Goal: Task Accomplishment & Management: Manage account settings

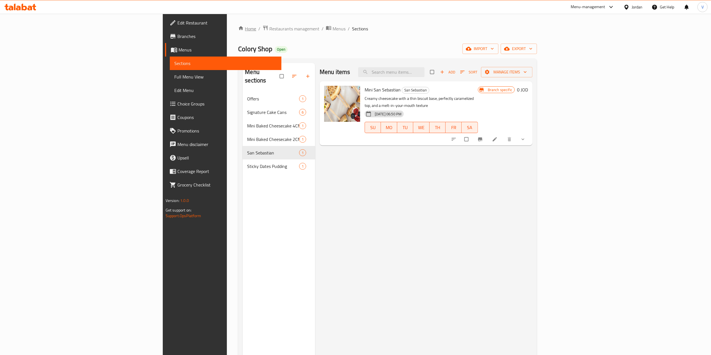
click at [239, 28] on icon "breadcrumb" at bounding box center [241, 28] width 5 height 4
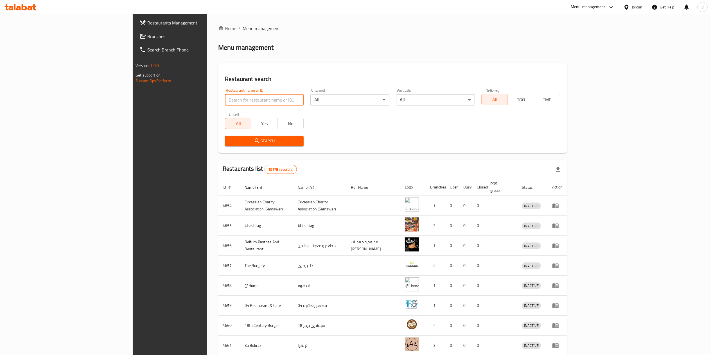
click at [225, 97] on input "search" at bounding box center [264, 99] width 79 height 11
paste input "661882"
type input "661882"
click button "Search" at bounding box center [264, 141] width 79 height 10
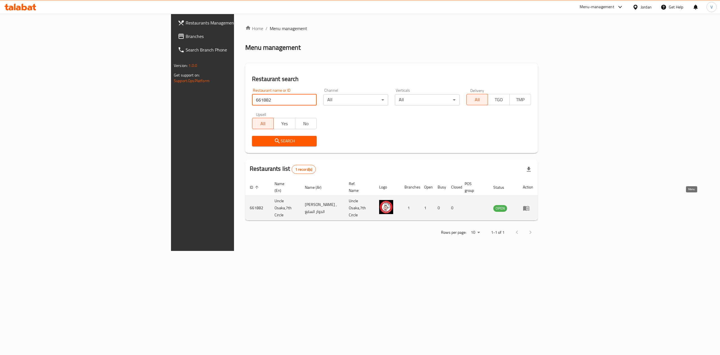
click at [529, 206] on icon "enhanced table" at bounding box center [526, 208] width 6 height 5
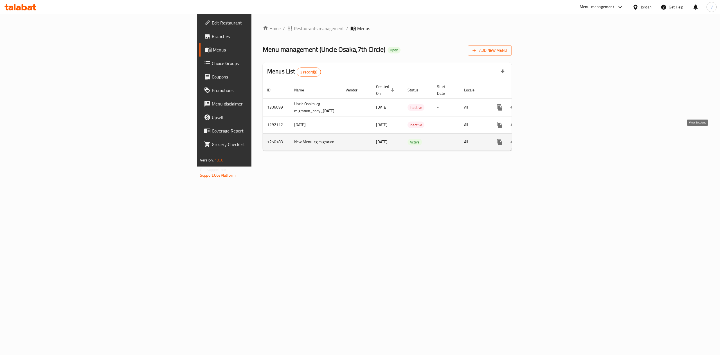
click at [543, 139] on icon "enhanced table" at bounding box center [540, 142] width 7 height 7
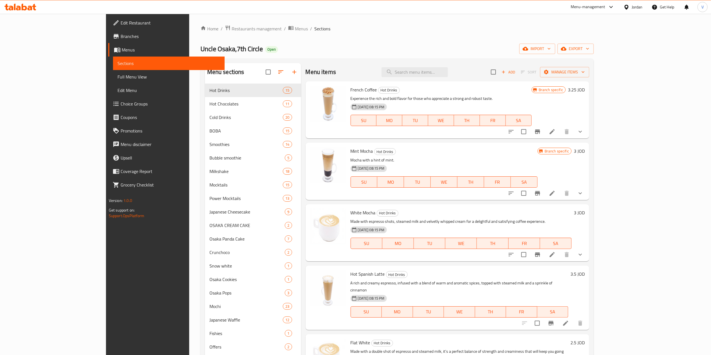
drag, startPoint x: 719, startPoint y: 101, endPoint x: 533, endPoint y: 36, distance: 196.6
click at [533, 36] on div "Home / Restaurants management / Menus / Sections Uncle Osaka,7th Circle Open im…" at bounding box center [396, 223] width 393 height 397
click at [544, 126] on button "Branch-specific-item" at bounding box center [537, 131] width 13 height 13
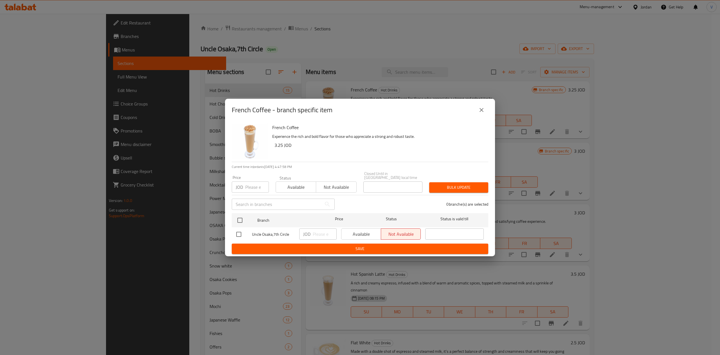
click at [476, 114] on button "close" at bounding box center [480, 109] width 13 height 13
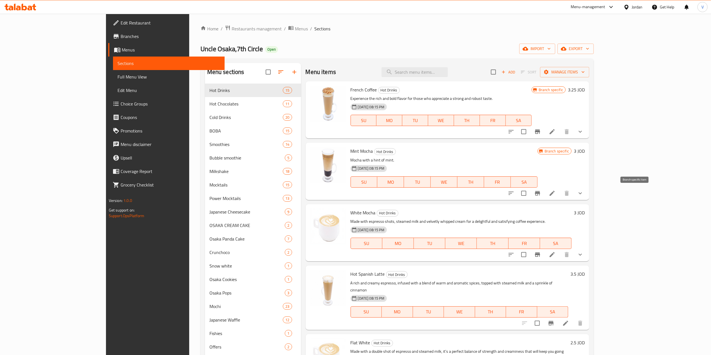
click at [544, 194] on button "Branch-specific-item" at bounding box center [537, 192] width 13 height 13
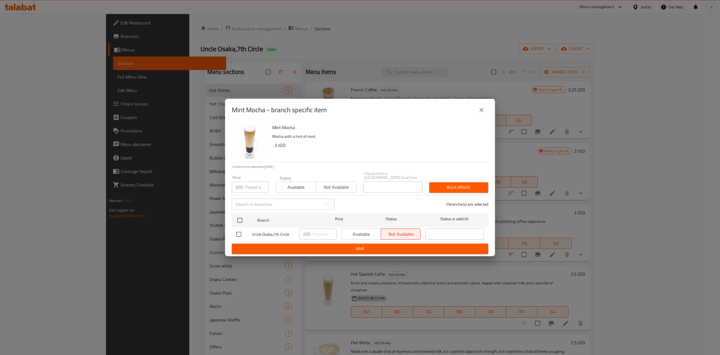
click at [478, 113] on icon "close" at bounding box center [481, 110] width 7 height 7
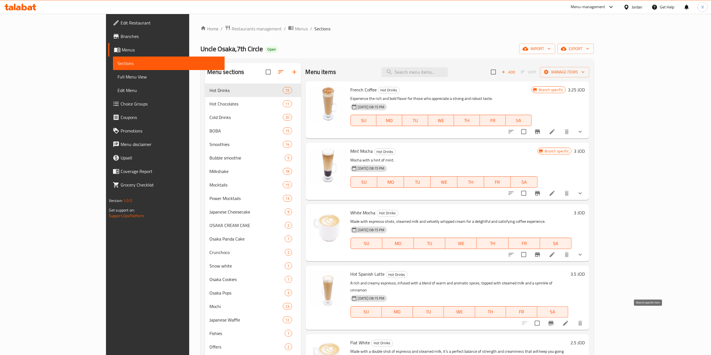
click at [554, 320] on icon "Branch-specific-item" at bounding box center [551, 323] width 7 height 7
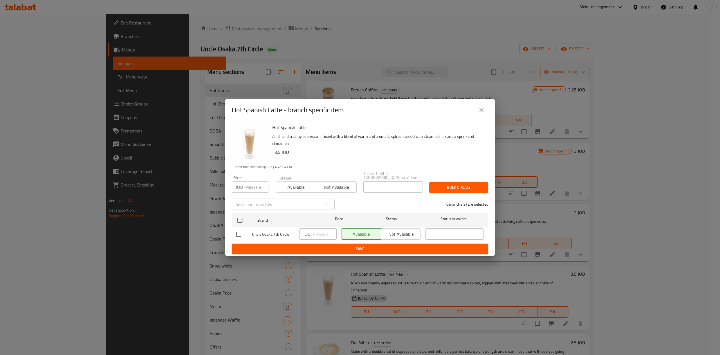
click at [478, 113] on icon "close" at bounding box center [481, 110] width 7 height 7
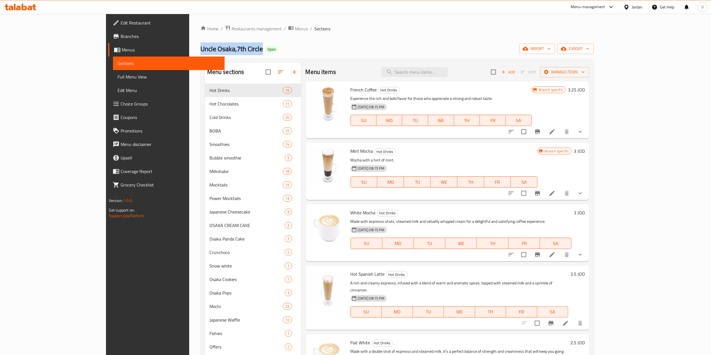
drag, startPoint x: 191, startPoint y: 48, endPoint x: 157, endPoint y: 73, distance: 42.5
click at [189, 49] on div "Home / Restaurants management / Menus / Sections Uncle Osaka,7th Circle Open im…" at bounding box center [397, 224] width 416 height 420
copy span "Uncle Osaka,7th Circle"
click at [295, 29] on span "Menus" at bounding box center [301, 28] width 13 height 7
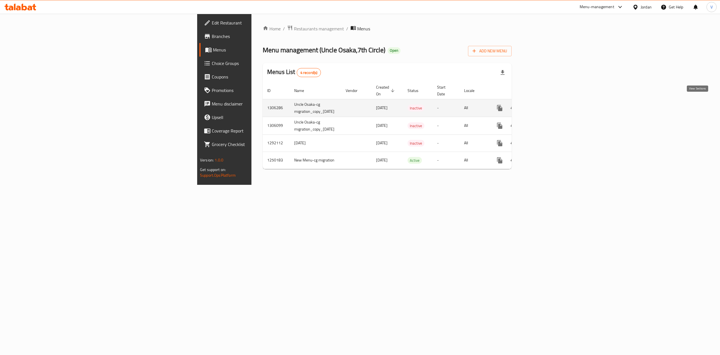
click at [543, 105] on icon "enhanced table" at bounding box center [540, 108] width 7 height 7
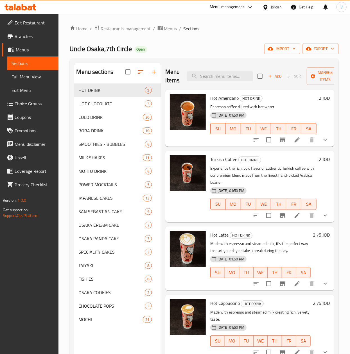
click at [319, 99] on h6 "2 JOD" at bounding box center [324, 98] width 11 height 8
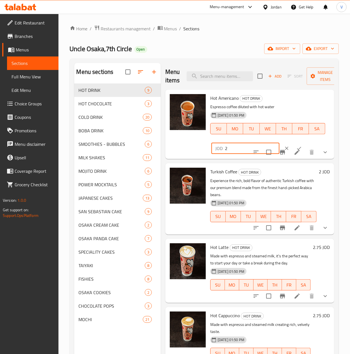
drag, startPoint x: 222, startPoint y: 146, endPoint x: 198, endPoint y: 151, distance: 24.2
click at [199, 151] on div "Hot Americano HOT DRINK Espresso coffee diluted with hot water 18-08-2025 01:50…" at bounding box center [250, 124] width 164 height 65
paste input ".79"
type input "2.79"
click at [293, 145] on button "ok" at bounding box center [299, 148] width 12 height 12
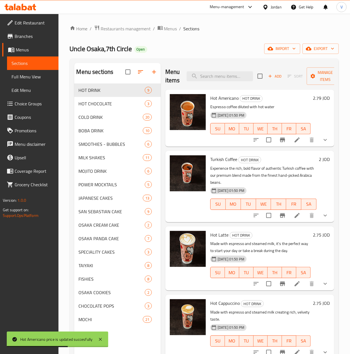
click at [319, 159] on h6 "2 JOD" at bounding box center [324, 159] width 11 height 8
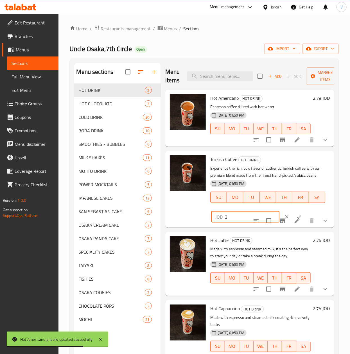
click at [227, 222] on input "2" at bounding box center [252, 216] width 55 height 11
paste input "2.79"
drag, startPoint x: 206, startPoint y: 221, endPoint x: 162, endPoint y: 215, distance: 44.8
click at [162, 215] on div "Menu items Add Sort Manage items Hot Americano HOT DRINK Espresso coffee dilute…" at bounding box center [247, 240] width 173 height 354
paste input "number"
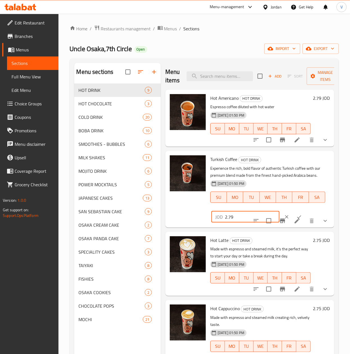
type input "2.79"
click at [296, 220] on icon "ok" at bounding box center [299, 217] width 6 height 6
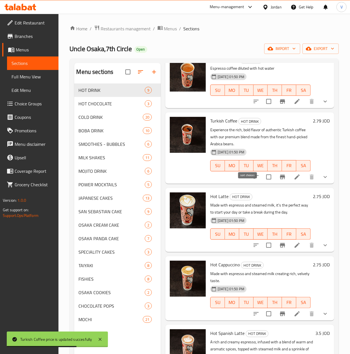
scroll to position [56, 0]
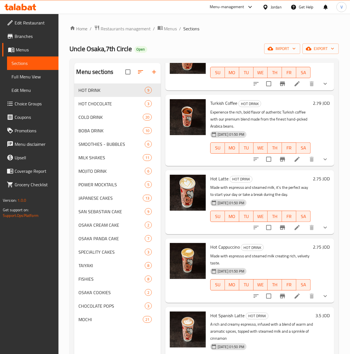
click at [315, 182] on h6 "2.75 JOD" at bounding box center [321, 179] width 17 height 8
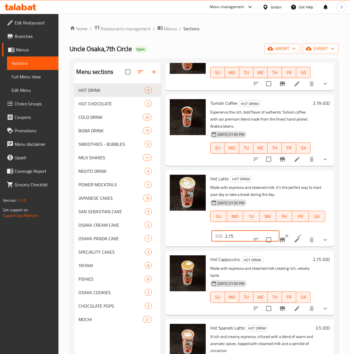
paste input "3.57"
drag, startPoint x: 248, startPoint y: 233, endPoint x: 202, endPoint y: 231, distance: 45.3
click at [202, 231] on div "Hot Latte HOT DRINK Made with espresso and steamed milk, it's the perfect way t…" at bounding box center [250, 209] width 164 height 72
type input "3.57"
click at [296, 234] on icon "ok" at bounding box center [299, 236] width 6 height 6
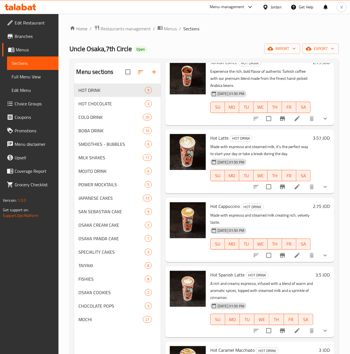
scroll to position [112, 0]
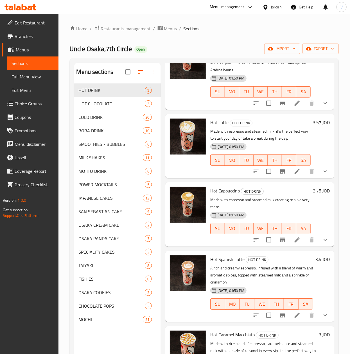
click at [313, 192] on h6 "2.75 JOD" at bounding box center [321, 191] width 17 height 8
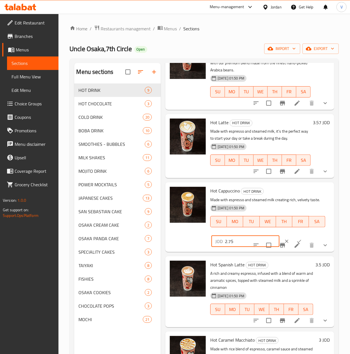
drag, startPoint x: 241, startPoint y: 250, endPoint x: 162, endPoint y: 254, distance: 78.5
click at [162, 254] on div "Menu items Add Sort Manage items Hot Americano HOT DRINK Espresso coffee dilute…" at bounding box center [247, 240] width 173 height 354
paste input "3.57"
type input "3.57"
click at [293, 245] on button "ok" at bounding box center [299, 241] width 12 height 12
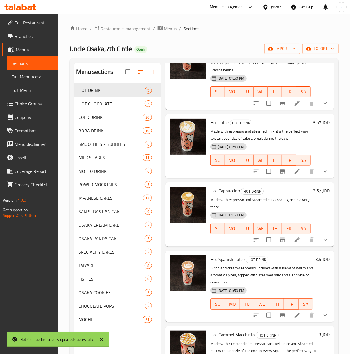
scroll to position [169, 0]
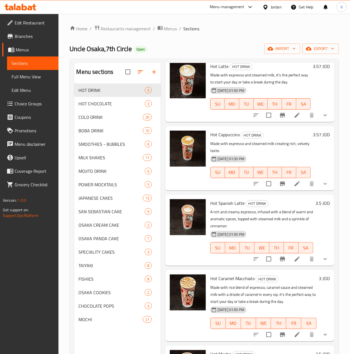
click at [319, 202] on h6 "3.5 JOD" at bounding box center [322, 203] width 14 height 8
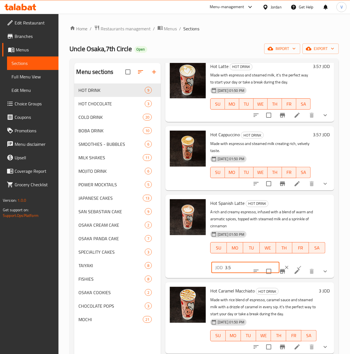
click at [153, 275] on div "Menu sections HOT DRINK 9 HOT CHOCOLATE 3 COLD DRINK 20 BOBA DRINK 10 SMOOTHIES…" at bounding box center [204, 240] width 260 height 354
paste input "93"
type input "3.93"
click at [293, 263] on button "ok" at bounding box center [299, 267] width 12 height 12
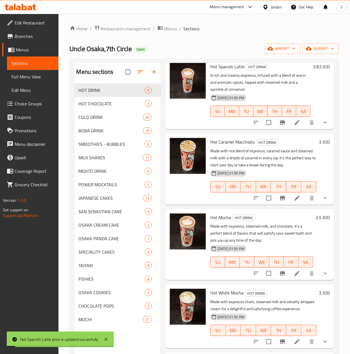
scroll to position [328, 0]
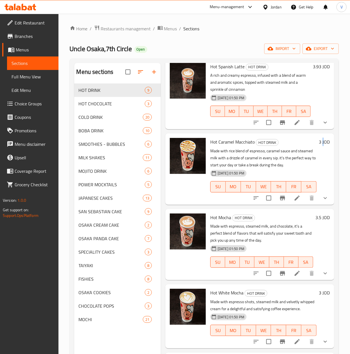
click at [319, 138] on h6 "3 JOD" at bounding box center [324, 142] width 11 height 8
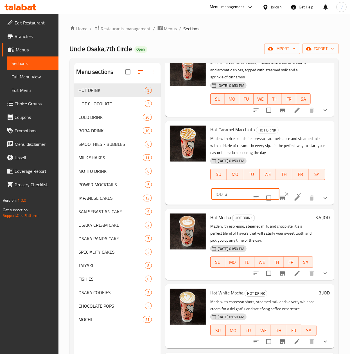
drag, startPoint x: 248, startPoint y: 183, endPoint x: 166, endPoint y: 183, distance: 81.8
click at [166, 183] on div "Hot Caramel Macchiato HOT DRINK Made with rice blend of espresso, caramel sauce…" at bounding box center [249, 162] width 169 height 83
paste input "4.21"
type input "4.21"
click at [296, 191] on icon "ok" at bounding box center [299, 194] width 6 height 6
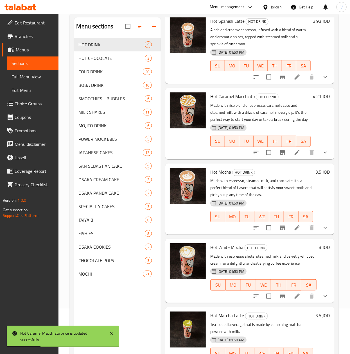
scroll to position [56, 0]
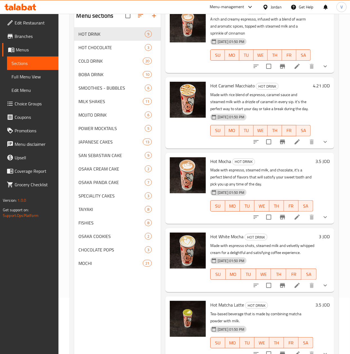
click at [315, 157] on h6 "3.5 JOD" at bounding box center [322, 161] width 14 height 8
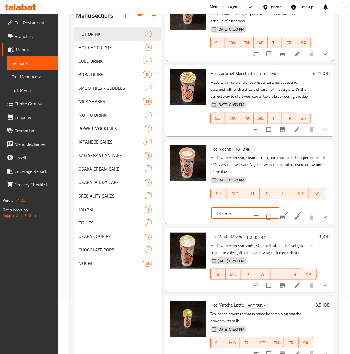
drag, startPoint x: 251, startPoint y: 205, endPoint x: 183, endPoint y: 204, distance: 67.5
click at [183, 205] on div "Hot Mocha HOT DRINK Made with espresso, steamed milk, and chocolate, it's a per…" at bounding box center [250, 182] width 164 height 79
paste input "4.21"
type input "4.21"
click at [296, 211] on icon "ok" at bounding box center [299, 214] width 6 height 6
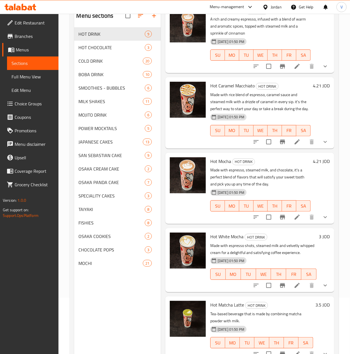
click at [319, 233] on h6 "3 JOD" at bounding box center [324, 237] width 11 height 8
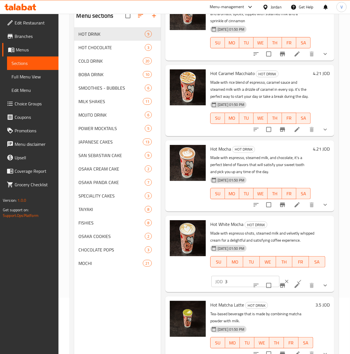
click at [172, 277] on div "Hot White Mocha HOT DRINK Made with espresso shots, steamed milk and velvetly w…" at bounding box center [250, 254] width 164 height 72
paste input "4.21"
drag, startPoint x: 246, startPoint y: 276, endPoint x: 134, endPoint y: 272, distance: 112.0
click at [134, 272] on div "Menu sections HOT DRINK 9 HOT CHOCOLATE 3 COLD DRINK 20 BOBA DRINK 10 SMOOTHIES…" at bounding box center [204, 184] width 260 height 354
paste input "number"
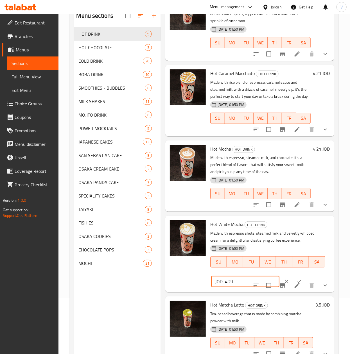
type input "4.21"
click at [295, 275] on button "ok" at bounding box center [299, 281] width 12 height 12
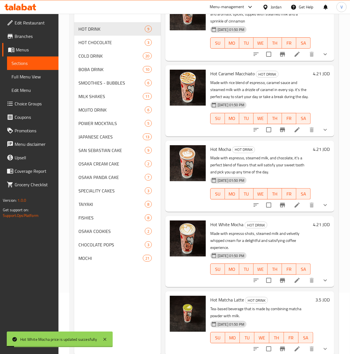
scroll to position [79, 0]
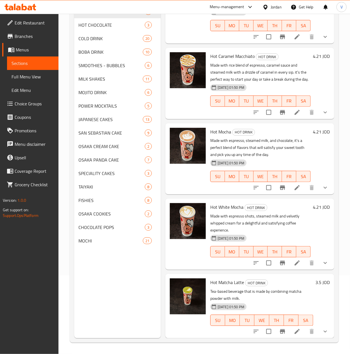
click at [315, 279] on h6 "3.5 JOD" at bounding box center [322, 283] width 14 height 8
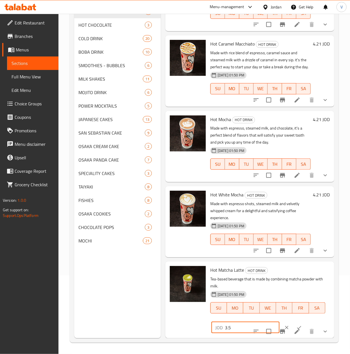
scroll to position [340, 0]
drag, startPoint x: 237, startPoint y: 327, endPoint x: 173, endPoint y: 329, distance: 64.1
click at [173, 329] on div "Hot Matcha Latte HOT DRINK Tea-based beverage that is made by combining matcha …" at bounding box center [249, 300] width 169 height 76
paste input "5.64"
type input "5.64"
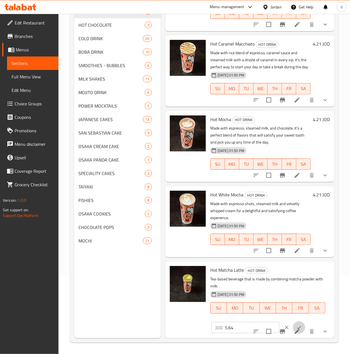
click at [293, 322] on button "ok" at bounding box center [299, 328] width 12 height 12
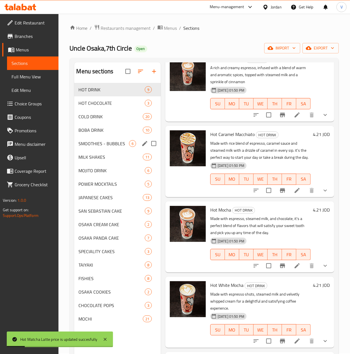
scroll to position [0, 0]
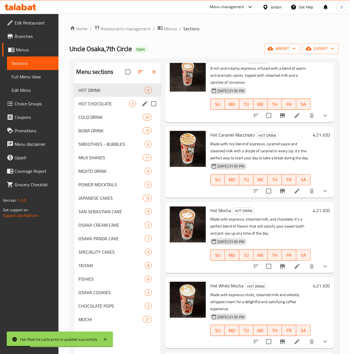
click at [96, 107] on span "HOT CHOCOLATE" at bounding box center [104, 103] width 50 height 7
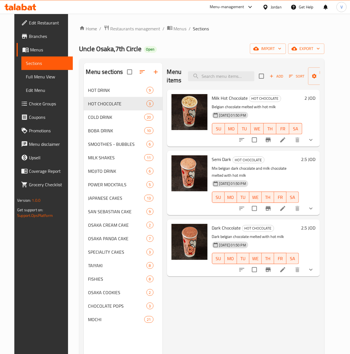
drag, startPoint x: 322, startPoint y: 100, endPoint x: 307, endPoint y: 104, distance: 15.1
click at [315, 100] on h6 "2 JOD" at bounding box center [309, 98] width 11 height 8
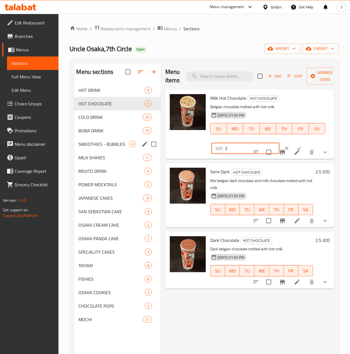
drag, startPoint x: 242, startPoint y: 151, endPoint x: 168, endPoint y: 145, distance: 74.5
click at [152, 144] on div "Menu sections HOT DRINK 9 HOT CHOCOLATE 3 COLD DRINK 20 BOBA DRINK 10 SMOOTHIES…" at bounding box center [204, 240] width 260 height 354
paste input "3.57"
type input "3.57"
click at [293, 146] on button "ok" at bounding box center [299, 148] width 12 height 12
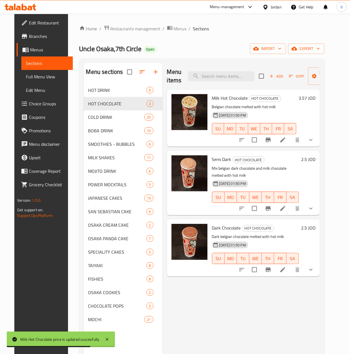
click at [315, 160] on h6 "2.5 JOD" at bounding box center [308, 159] width 14 height 8
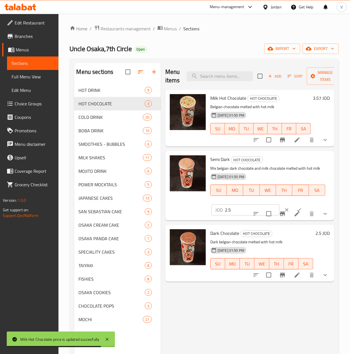
drag, startPoint x: 228, startPoint y: 207, endPoint x: 173, endPoint y: 201, distance: 56.0
click at [173, 201] on div "Semi Dark HOT CHOCOLATE Mix belgian dark chocolate and milk chocolate melted wi…" at bounding box center [250, 185] width 164 height 65
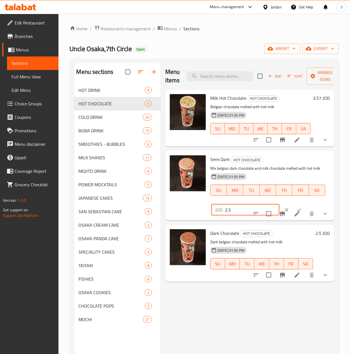
drag, startPoint x: 220, startPoint y: 210, endPoint x: 224, endPoint y: 207, distance: 5.0
click at [103, 207] on div "Menu sections HOT DRINK 9 HOT CHOCOLATE 3 COLD DRINK 20 BOBA DRINK 10 SMOOTHIES…" at bounding box center [204, 240] width 260 height 354
paste input "3.57"
type input "3.57"
click at [293, 206] on button "ok" at bounding box center [299, 210] width 12 height 12
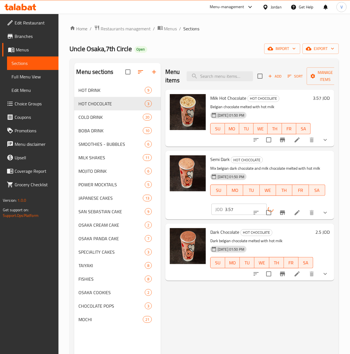
click at [324, 233] on h6 "2.5 JOD" at bounding box center [322, 232] width 14 height 8
drag, startPoint x: 132, startPoint y: 282, endPoint x: 137, endPoint y: 281, distance: 5.4
click at [134, 281] on div "Menu sections HOT DRINK 9 HOT CHOCOLATE 3 COLD DRINK 20 BOBA DRINK 10 SMOOTHIES…" at bounding box center [204, 240] width 260 height 354
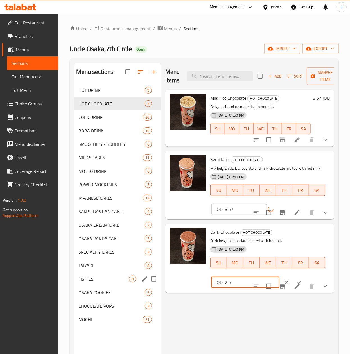
paste input "3.57"
type input "3.57"
click at [296, 281] on icon "ok" at bounding box center [299, 283] width 6 height 6
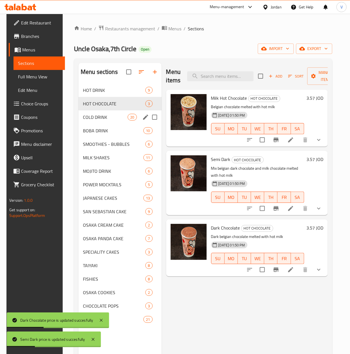
click at [106, 117] on span "COLD DRINK" at bounding box center [105, 117] width 45 height 7
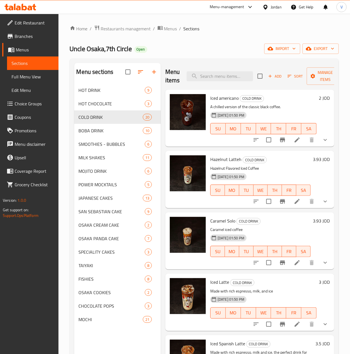
click at [319, 96] on h6 "2 JOD" at bounding box center [324, 98] width 11 height 8
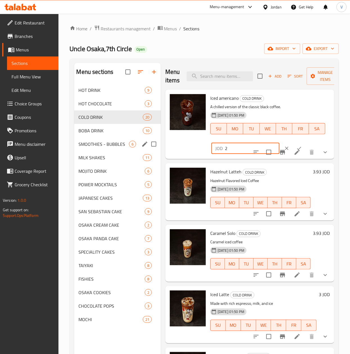
click at [111, 147] on div "Menu sections HOT DRINK 9 HOT CHOCOLATE 3 COLD DRINK 20 BOBA DRINK 10 SMOOTHIES…" at bounding box center [204, 240] width 260 height 354
paste input ".79"
type input "2.79"
click at [296, 146] on icon "ok" at bounding box center [299, 149] width 6 height 6
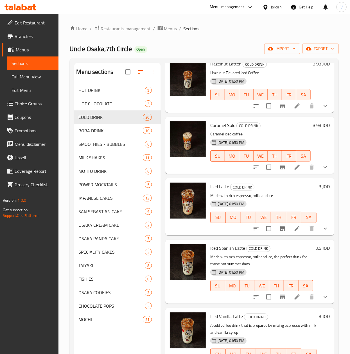
scroll to position [112, 0]
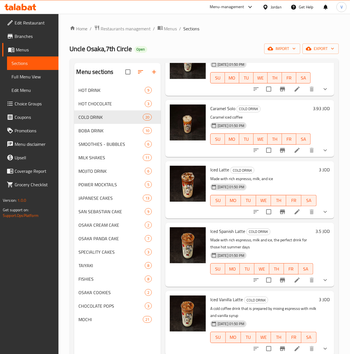
click at [319, 173] on h6 "3 JOD" at bounding box center [324, 170] width 11 height 8
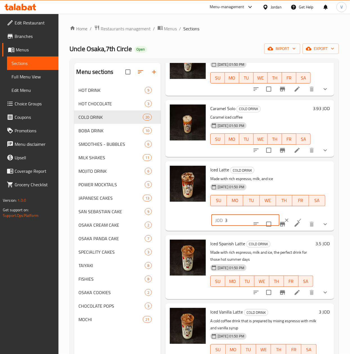
drag, startPoint x: 240, startPoint y: 219, endPoint x: 195, endPoint y: 219, distance: 45.3
click at [195, 219] on div "Iced Latte COLD DRINK Made with rich espresso, milk, and ice 18-08-2025 01:50 P…" at bounding box center [250, 196] width 164 height 65
paste input ".57"
type input "3.57"
click at [295, 219] on button "ok" at bounding box center [299, 220] width 12 height 12
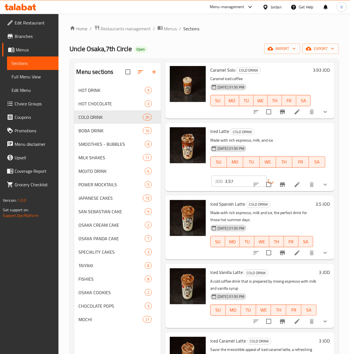
scroll to position [169, 0]
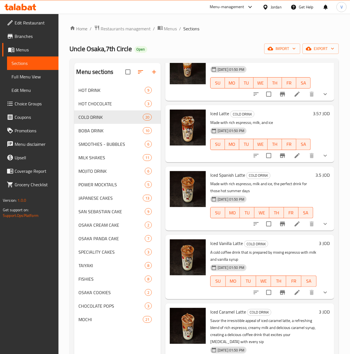
click at [315, 172] on h6 "3.5 JOD" at bounding box center [322, 175] width 14 height 8
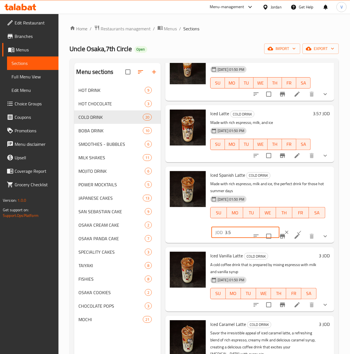
click at [159, 227] on div "Menu sections HOT DRINK 9 HOT CHOCOLATE 3 COLD DRINK 20 BOBA DRINK 10 SMOOTHIES…" at bounding box center [204, 240] width 260 height 354
paste input "93"
type input "3.93"
click at [296, 230] on icon "ok" at bounding box center [299, 233] width 6 height 6
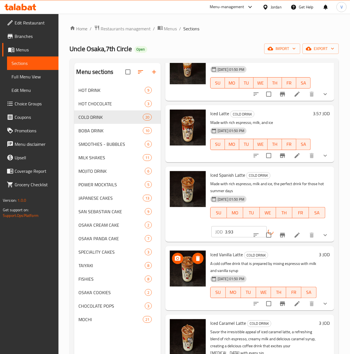
scroll to position [225, 0]
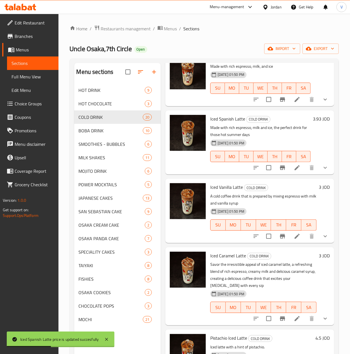
click at [319, 185] on h6 "3 JOD" at bounding box center [324, 187] width 11 height 8
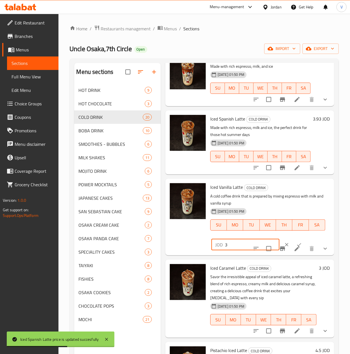
drag, startPoint x: 239, startPoint y: 241, endPoint x: 177, endPoint y: 241, distance: 62.1
click at [177, 241] on div "Iced Vanilla Latte COLD DRINK A cold coffee drink that is prepared by mixing es…" at bounding box center [250, 217] width 164 height 72
paste input ".93"
type input "3.93"
click at [295, 241] on button "ok" at bounding box center [299, 245] width 12 height 12
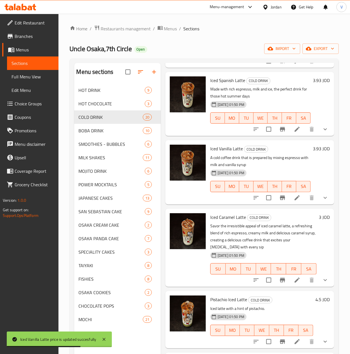
scroll to position [281, 0]
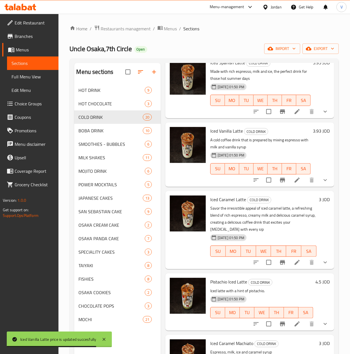
click at [311, 136] on div "3.93 JOD" at bounding box center [320, 154] width 19 height 55
click at [319, 200] on h6 "3 JOD" at bounding box center [324, 200] width 11 height 8
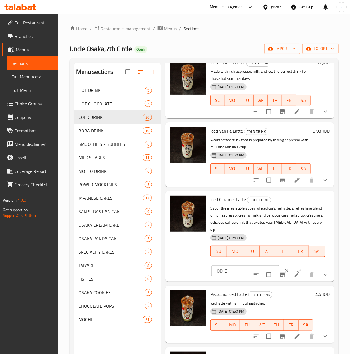
drag, startPoint x: 242, startPoint y: 273, endPoint x: 173, endPoint y: 273, distance: 68.3
click at [173, 273] on div "Iced Caramel Latte COLD DRINK Savor the irresistible appeal of iced caramel lat…" at bounding box center [250, 236] width 164 height 86
paste input ".93"
type input "3.93"
click at [293, 267] on button "ok" at bounding box center [299, 271] width 12 height 12
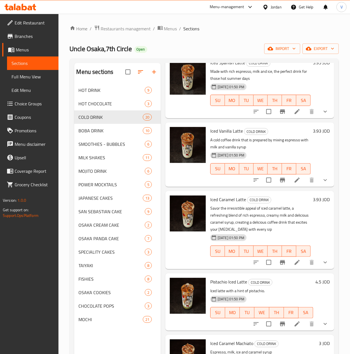
click at [315, 284] on h6 "4.5 JOD" at bounding box center [322, 282] width 14 height 8
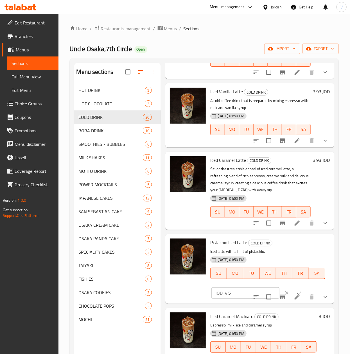
scroll to position [337, 0]
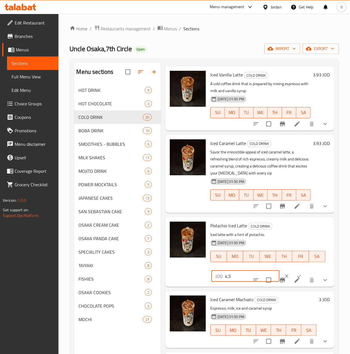
drag, startPoint x: 242, startPoint y: 279, endPoint x: 242, endPoint y: 275, distance: 4.2
click at [241, 278] on input "4.5" at bounding box center [252, 276] width 55 height 11
drag, startPoint x: 243, startPoint y: 274, endPoint x: 170, endPoint y: 268, distance: 73.9
click at [170, 268] on div "Pistachio Iced Latte COLD DRINK Iced latte with a hint of pistachio. 18-08-2025…" at bounding box center [250, 252] width 164 height 65
paste input "64"
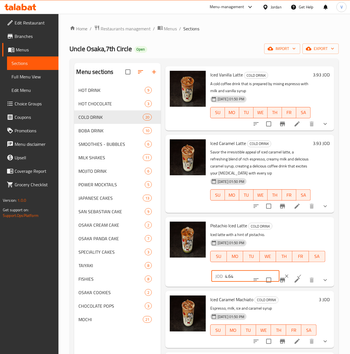
type input "4.64"
click at [294, 272] on button "ok" at bounding box center [299, 276] width 12 height 12
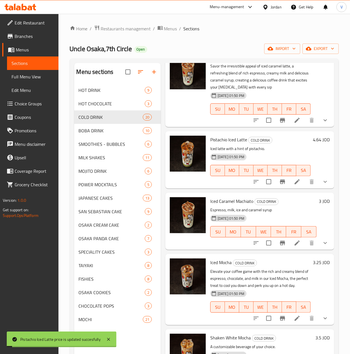
scroll to position [450, 0]
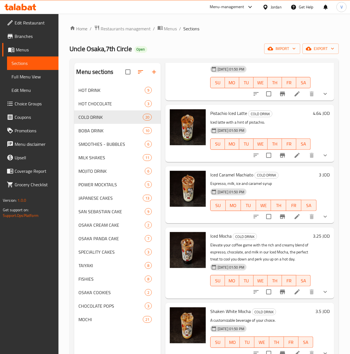
click at [313, 238] on h6 "3.25 JOD" at bounding box center [321, 236] width 17 height 8
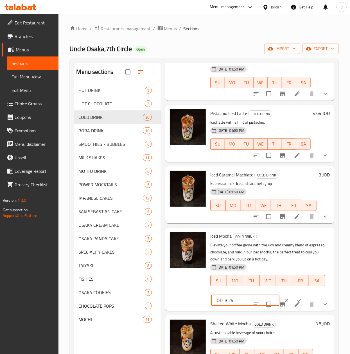
drag, startPoint x: 236, startPoint y: 298, endPoint x: 186, endPoint y: 298, distance: 50.6
click at [179, 298] on div "Iced Mocha COLD DRINK Elevate your coffee game with the rich and creamy blend o…" at bounding box center [250, 269] width 164 height 79
paste input "4.21"
type input "4.21"
click at [293, 297] on button "ok" at bounding box center [299, 300] width 12 height 12
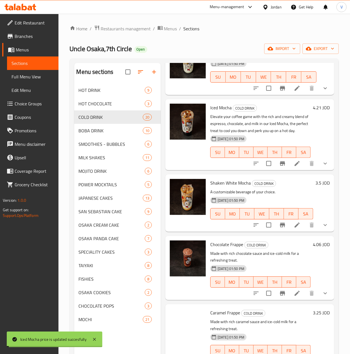
scroll to position [618, 0]
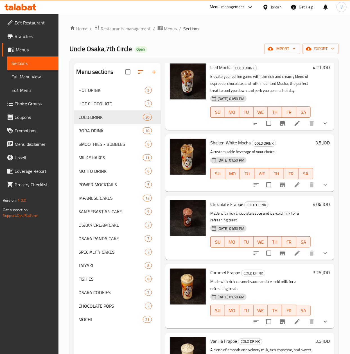
click at [315, 147] on h6 "3.5 JOD" at bounding box center [322, 143] width 14 height 8
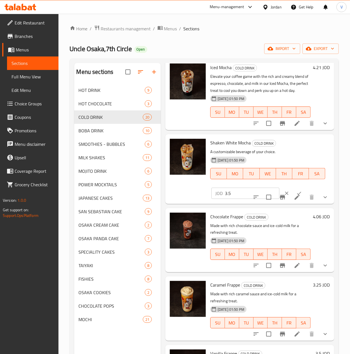
click at [158, 198] on div "Menu sections HOT DRINK 9 HOT CHOCOLATE 3 COLD DRINK 20 BOBA DRINK 10 SMOOTHIES…" at bounding box center [204, 240] width 260 height 354
paste input "4.21"
type input "4.21"
click at [293, 197] on button "ok" at bounding box center [299, 193] width 12 height 12
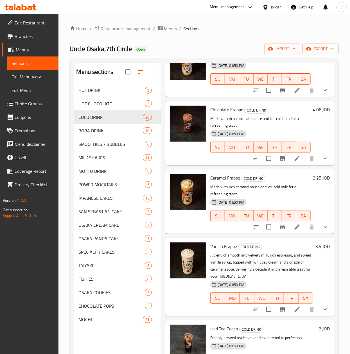
scroll to position [731, 0]
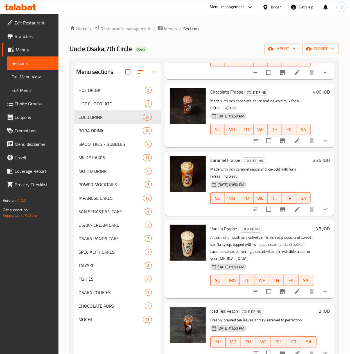
drag, startPoint x: 312, startPoint y: 166, endPoint x: 301, endPoint y: 171, distance: 12.2
click at [313, 164] on h6 "3.25 JOD" at bounding box center [321, 160] width 17 height 8
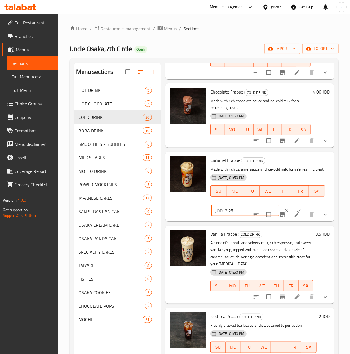
drag, startPoint x: 220, startPoint y: 223, endPoint x: 206, endPoint y: 223, distance: 14.6
click at [201, 219] on div "Caramel Frappe COLD DRINK Made with rich caramel sauce and ice-cold milk for a …" at bounding box center [250, 186] width 164 height 65
paste input "4.06"
type input "4.06"
click at [296, 214] on icon "ok" at bounding box center [299, 211] width 6 height 6
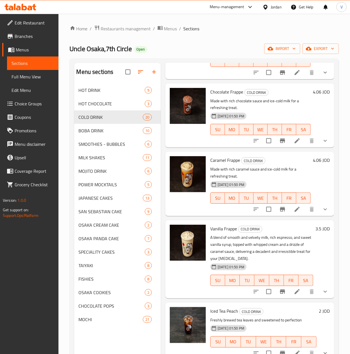
drag, startPoint x: 316, startPoint y: 232, endPoint x: 292, endPoint y: 248, distance: 28.8
click at [316, 232] on h6 "3.5 JOD" at bounding box center [322, 229] width 14 height 8
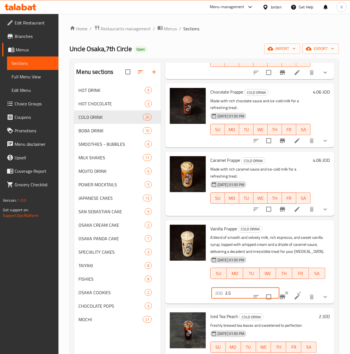
drag, startPoint x: 234, startPoint y: 304, endPoint x: 224, endPoint y: 304, distance: 10.1
click at [188, 302] on div "Vanilla Frappe COLD DRINK A blend of smooth and velvety milk, rich espresso, an…" at bounding box center [250, 262] width 164 height 79
paste input "4.06"
type input "4.06"
click at [293, 299] on button "ok" at bounding box center [299, 293] width 12 height 12
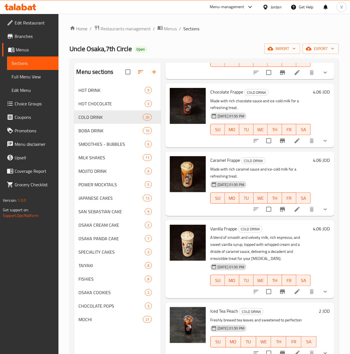
scroll to position [787, 0]
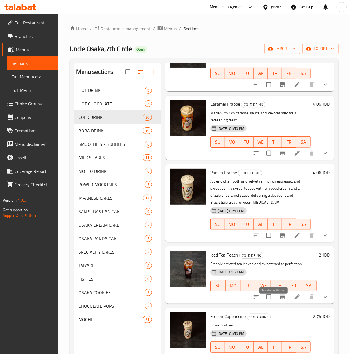
click at [279, 300] on icon "Branch-specific-item" at bounding box center [282, 297] width 7 height 7
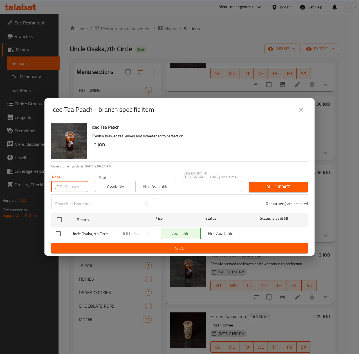
click at [73, 189] on input "number" at bounding box center [77, 186] width 24 height 11
paste input "3.57"
type input "3.57"
click at [300, 112] on icon "close" at bounding box center [301, 110] width 4 height 4
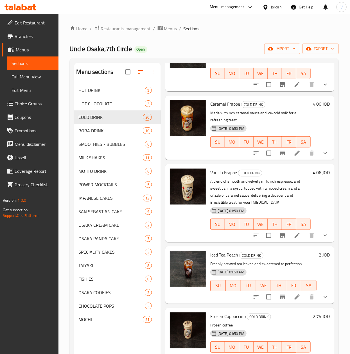
click at [319, 259] on h6 "2 JOD" at bounding box center [324, 255] width 11 height 8
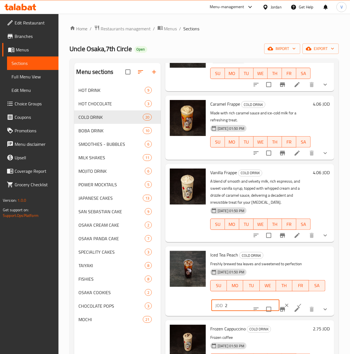
drag, startPoint x: 230, startPoint y: 310, endPoint x: 183, endPoint y: 315, distance: 48.0
click at [167, 315] on div "Iced Tea Peach COLD DRINK Freshly brewed tea leaves and sweetened to perfection…" at bounding box center [249, 280] width 169 height 69
paste input "3.57"
type input "3.57"
click at [293, 308] on button "ok" at bounding box center [299, 305] width 12 height 12
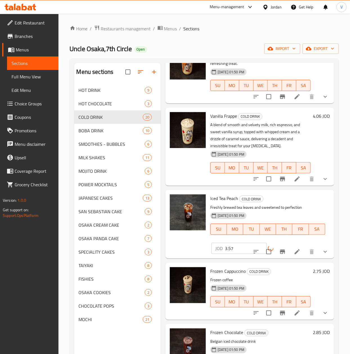
scroll to position [899, 0]
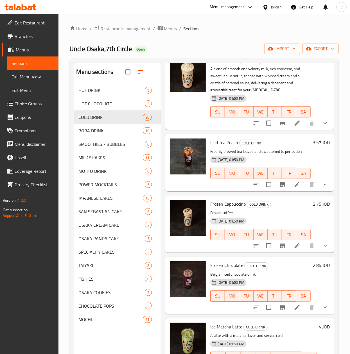
click at [314, 208] on h6 "2.75 JOD" at bounding box center [321, 204] width 17 height 8
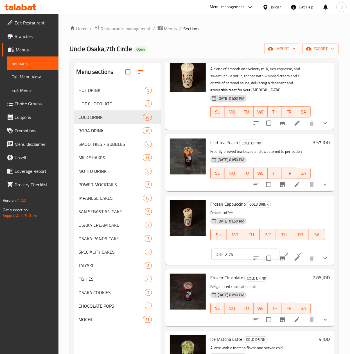
drag, startPoint x: 243, startPoint y: 259, endPoint x: 197, endPoint y: 262, distance: 45.9
click at [197, 262] on div "Frozen Cappuccino COLD DRINK Frozen coffee 18-08-2025 01:50 PM SU MO TU WE TH F…" at bounding box center [250, 230] width 164 height 65
paste input "4.21"
type input "4.21"
click at [293, 257] on button "ok" at bounding box center [299, 254] width 12 height 12
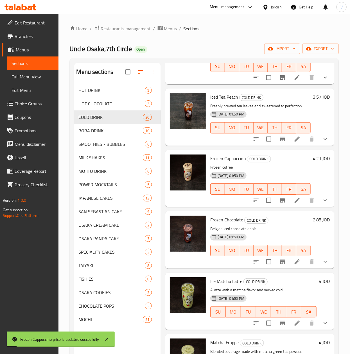
scroll to position [956, 0]
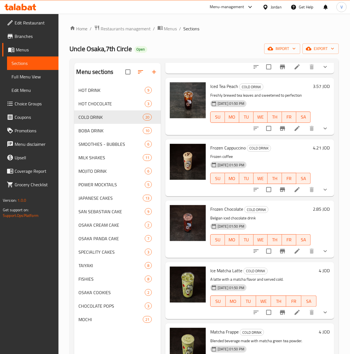
click at [313, 213] on h6 "2.85 JOD" at bounding box center [321, 209] width 17 height 8
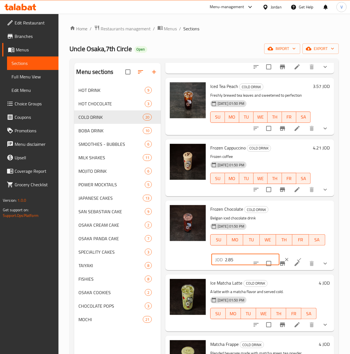
drag, startPoint x: 235, startPoint y: 265, endPoint x: 164, endPoint y: 268, distance: 70.6
click at [164, 268] on div "Menu items Add Sort Manage items Iced americano COLD DRINK A chilled version of…" at bounding box center [247, 240] width 173 height 354
paste input "4.21"
type input "4.21"
click at [294, 264] on button "ok" at bounding box center [299, 260] width 12 height 12
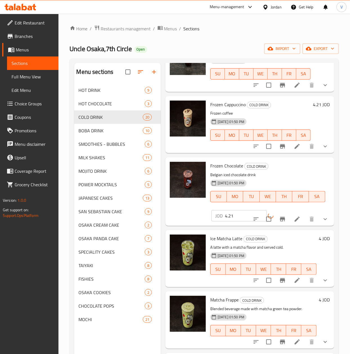
scroll to position [1003, 0]
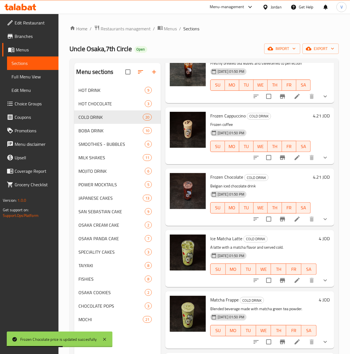
click at [319, 235] on h6 "4 JOD" at bounding box center [324, 239] width 11 height 8
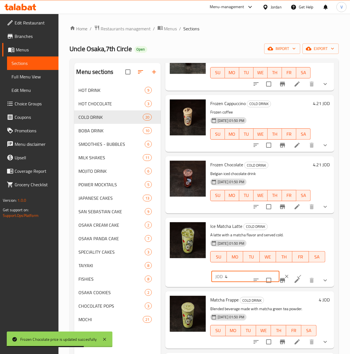
drag, startPoint x: 239, startPoint y: 267, endPoint x: 189, endPoint y: 276, distance: 50.3
click at [189, 276] on div "Ice Matcha Latte COLD DRINK A latte with a matcha flavor and served cold. 18-08…" at bounding box center [250, 252] width 164 height 65
paste input "5.6"
type input "5.64"
click at [293, 270] on button "ok" at bounding box center [299, 276] width 12 height 12
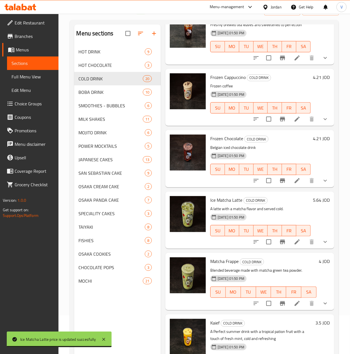
scroll to position [56, 0]
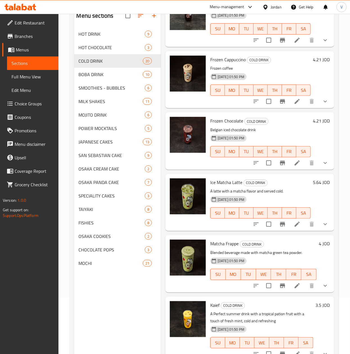
click at [319, 240] on h6 "4 JOD" at bounding box center [324, 244] width 11 height 8
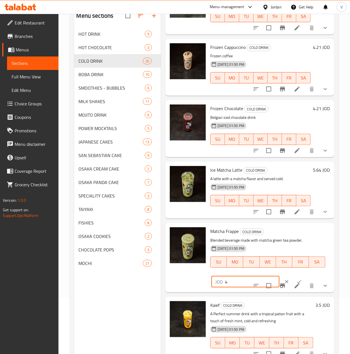
drag, startPoint x: 237, startPoint y: 278, endPoint x: 189, endPoint y: 280, distance: 48.1
click at [189, 280] on div "Matcha Frappe COLD DRINK Blended beverage made with matcha green tea powder. 18…" at bounding box center [250, 257] width 164 height 65
paste input "5.6"
type input "5.64"
click at [296, 279] on icon "ok" at bounding box center [299, 282] width 6 height 6
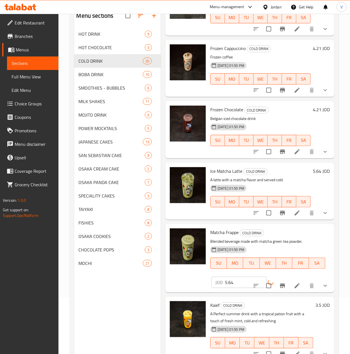
scroll to position [1003, 0]
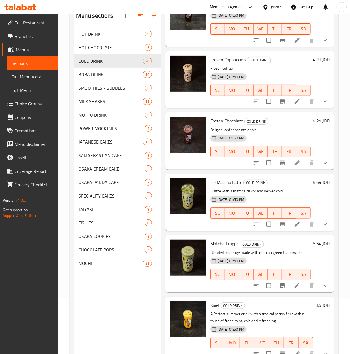
drag, startPoint x: 306, startPoint y: 294, endPoint x: 310, endPoint y: 295, distance: 4.4
click at [313, 301] on div "3.5 JOD" at bounding box center [321, 305] width 17 height 8
click at [315, 301] on h6 "3.5 JOD" at bounding box center [322, 305] width 14 height 8
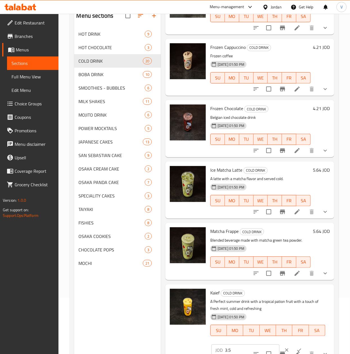
scroll to position [1012, 0]
drag, startPoint x: 236, startPoint y: 344, endPoint x: 182, endPoint y: 339, distance: 54.7
click at [173, 340] on div "Kaief COLD DRINK A Perfect summer drink with a tropical pation fruit with a tou…" at bounding box center [250, 323] width 164 height 72
paste input "4.64"
type input "4.64"
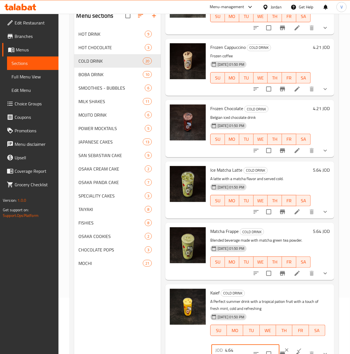
click at [296, 347] on icon "ok" at bounding box center [299, 350] width 6 height 6
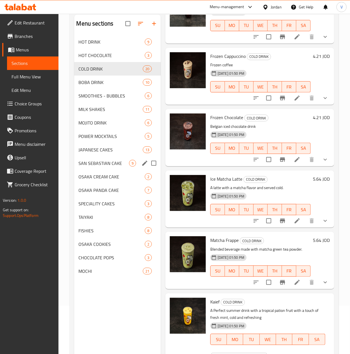
scroll to position [0, 0]
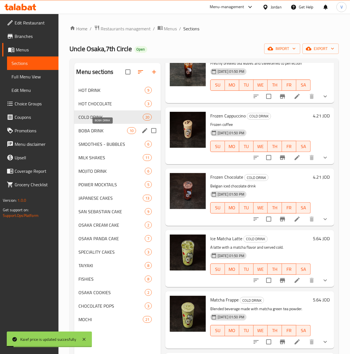
click at [117, 133] on span "BOBA DRINK" at bounding box center [103, 130] width 48 height 7
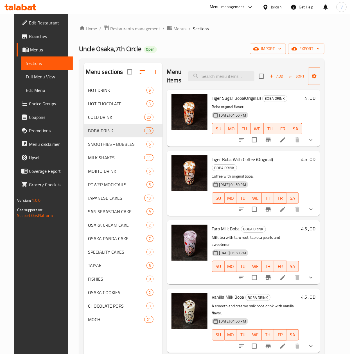
click at [315, 102] on h6 "4 JOD" at bounding box center [309, 98] width 11 height 8
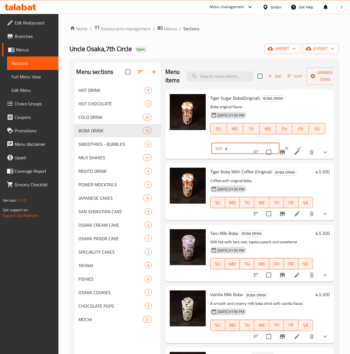
click at [148, 153] on div "Menu sections HOT DRINK 9 HOT CHOCOLATE 3 COLD DRINK 20 BOBA DRINK 10 SMOOTHIES…" at bounding box center [204, 240] width 260 height 354
paste input "5.6"
type input "5.64"
drag, startPoint x: 292, startPoint y: 144, endPoint x: 342, endPoint y: 138, distance: 50.5
click at [293, 145] on button "ok" at bounding box center [299, 148] width 12 height 12
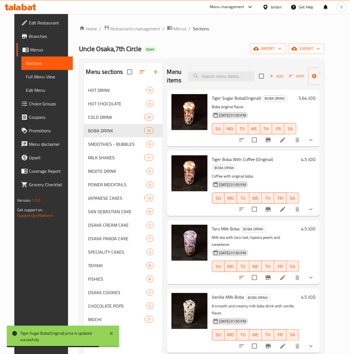
click at [310, 157] on h6 "4.5 JOD" at bounding box center [308, 159] width 14 height 8
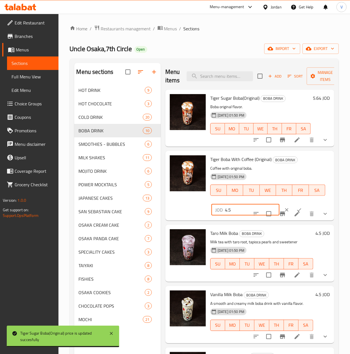
click at [180, 211] on div "Tiger Boba With Coffee (Original) BOBA DRINK Coffee with original boba. 18-08-2…" at bounding box center [250, 185] width 164 height 65
paste input "5.64"
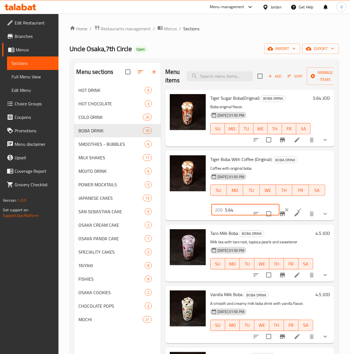
type input "5.64"
click at [296, 207] on icon "ok" at bounding box center [299, 210] width 6 height 6
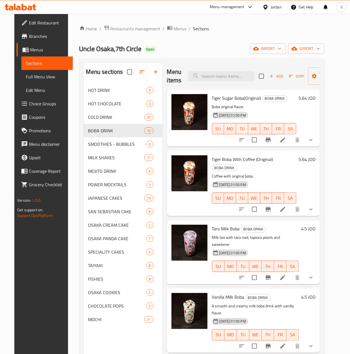
click at [310, 225] on h6 "4.5 JOD" at bounding box center [308, 229] width 14 height 8
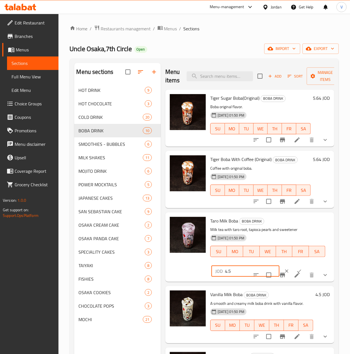
drag, startPoint x: 237, startPoint y: 273, endPoint x: 160, endPoint y: 255, distance: 78.5
click at [175, 261] on div "Taro Milk Boba BOBA DRINK Milk tea with taro root, tapioca pearls and sweetener…" at bounding box center [250, 247] width 164 height 65
click at [98, 119] on span "COLD DRINK" at bounding box center [103, 117] width 48 height 7
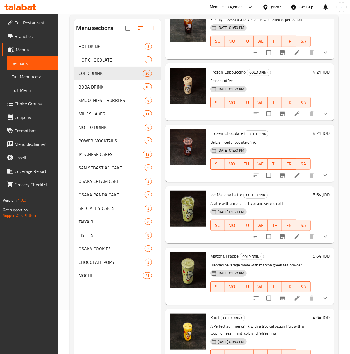
scroll to position [79, 0]
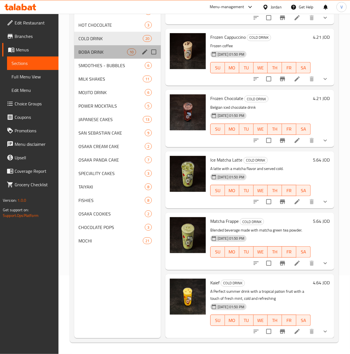
click at [106, 56] on div "BOBA DRINK 10" at bounding box center [117, 51] width 87 height 13
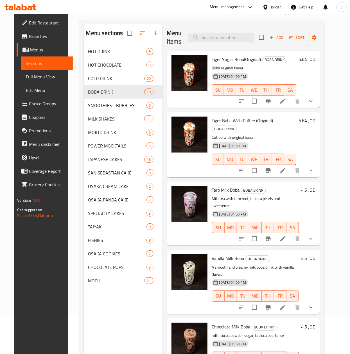
scroll to position [23, 0]
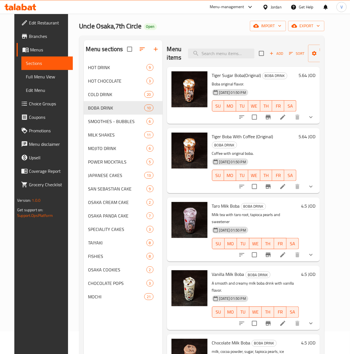
click at [313, 202] on h6 "4.5 JOD" at bounding box center [308, 206] width 14 height 8
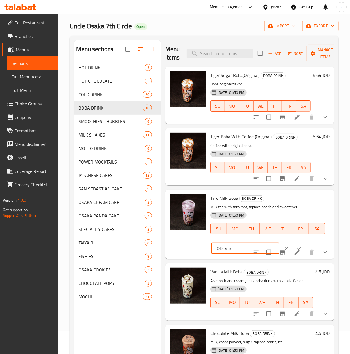
drag, startPoint x: 243, startPoint y: 246, endPoint x: 206, endPoint y: 247, distance: 37.1
click at [206, 247] on div "Taro Milk Boba BOBA DRINK Milk tea with taro root, tapioca pearls and sweetener…" at bounding box center [250, 224] width 164 height 65
click at [244, 248] on input "4.5" at bounding box center [252, 248] width 55 height 11
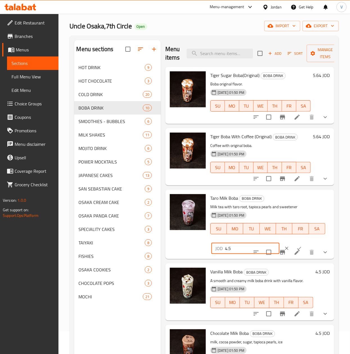
paste input "7.14"
type input "7.14"
click at [296, 246] on icon "ok" at bounding box center [299, 249] width 6 height 6
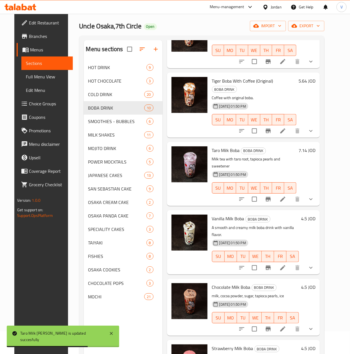
scroll to position [56, 0]
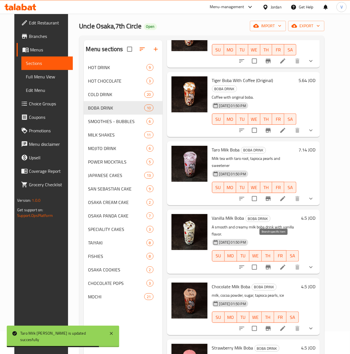
click at [270, 264] on icon "Branch-specific-item" at bounding box center [268, 267] width 7 height 7
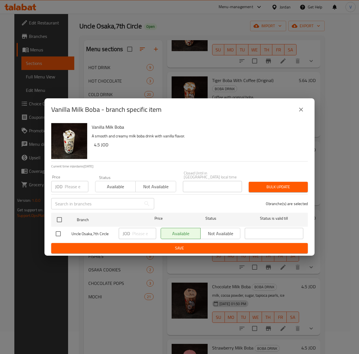
click at [297, 111] on icon "close" at bounding box center [300, 109] width 7 height 7
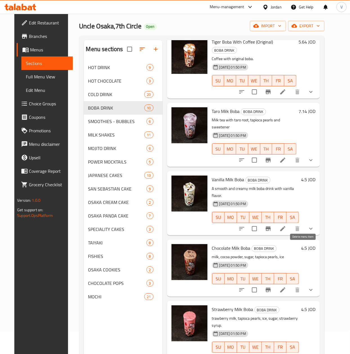
scroll to position [112, 0]
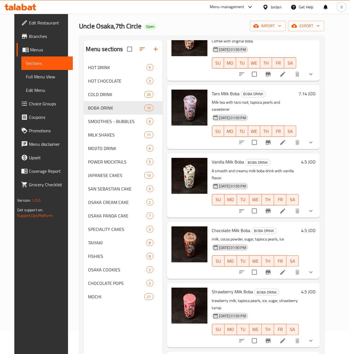
click at [309, 158] on h6 "4.5 JOD" at bounding box center [308, 162] width 14 height 8
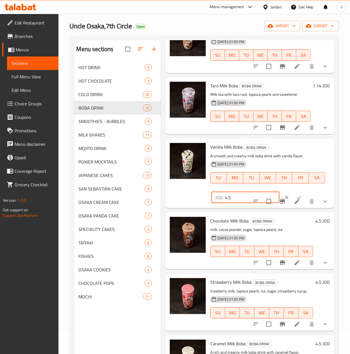
drag, startPoint x: 246, startPoint y: 194, endPoint x: 218, endPoint y: 198, distance: 27.8
click at [166, 201] on div "Vanilla Milk Boba BOBA DRINK A smooth and creamy milk boba drink with vanilla f…" at bounding box center [249, 173] width 169 height 69
paste input "5.64"
type input "5.64"
click at [293, 193] on button "ok" at bounding box center [299, 197] width 12 height 12
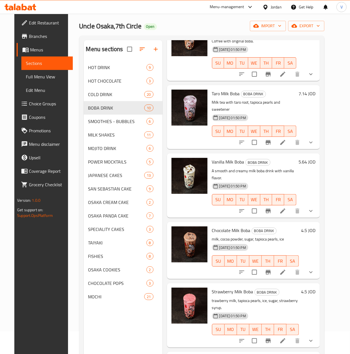
click at [312, 227] on h6 "4.5 JOD" at bounding box center [308, 231] width 14 height 8
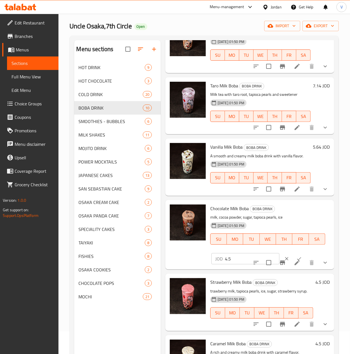
drag, startPoint x: 233, startPoint y: 265, endPoint x: 191, endPoint y: 266, distance: 41.9
click at [191, 266] on div "Chocolate Milk Boba BOBA DRINK milk, cocoa powder, sugar, tapioca pearls, ice 1…" at bounding box center [250, 234] width 164 height 65
paste input "5.64"
type input "5.64"
click at [296, 262] on icon "ok" at bounding box center [299, 259] width 6 height 6
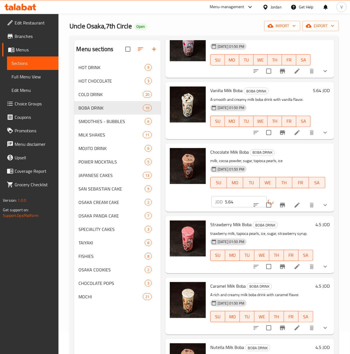
scroll to position [225, 0]
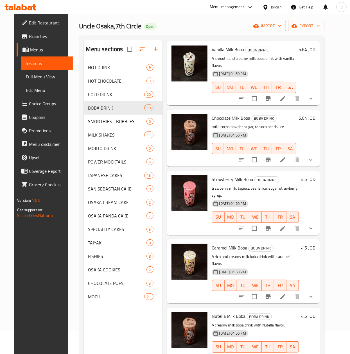
click at [315, 175] on h6 "4.5 JOD" at bounding box center [308, 179] width 14 height 8
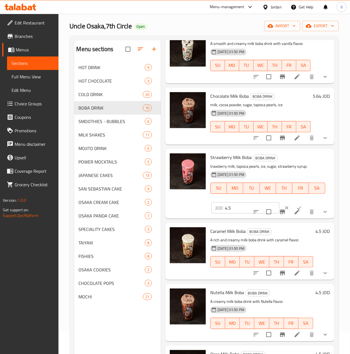
drag, startPoint x: 238, startPoint y: 216, endPoint x: 181, endPoint y: 216, distance: 56.5
click at [181, 216] on div "Strawberry Milk Boba BOBA DRINK trawberry milk, tapioca pearls, ice, sugar, str…" at bounding box center [250, 183] width 164 height 65
paste input "5.64"
type input "5.64"
click at [296, 211] on icon "ok" at bounding box center [299, 208] width 6 height 6
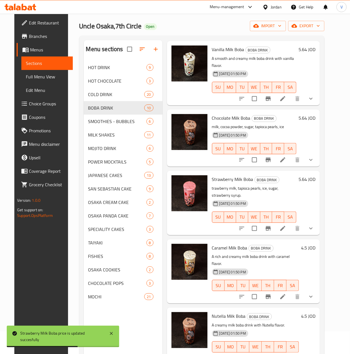
click at [311, 244] on h6 "4.5 JOD" at bounding box center [308, 248] width 14 height 8
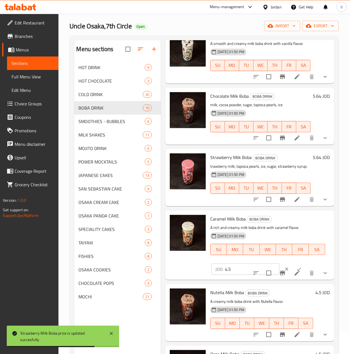
drag, startPoint x: 186, startPoint y: 282, endPoint x: 193, endPoint y: 282, distance: 7.0
click at [179, 278] on div "Caramel Milk Boba BOBA DRINK A rich and creamy milk boba drink with caramel fla…" at bounding box center [250, 245] width 164 height 65
paste input "5.64"
type input "5.64"
click at [293, 275] on button "ok" at bounding box center [299, 269] width 12 height 12
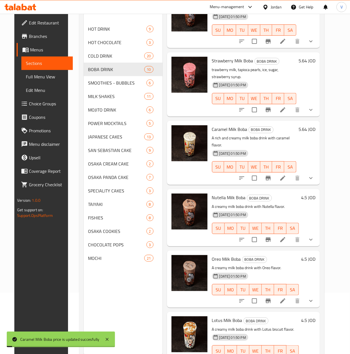
scroll to position [79, 0]
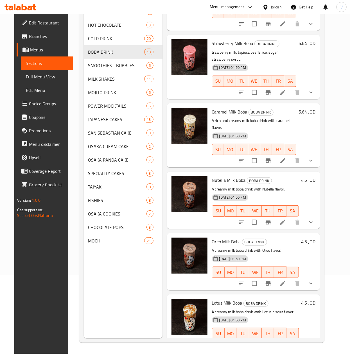
click at [312, 176] on h6 "4.5 JOD" at bounding box center [308, 180] width 14 height 8
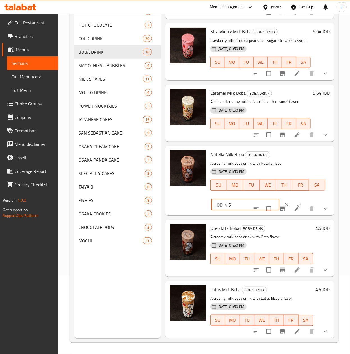
drag, startPoint x: 246, startPoint y: 205, endPoint x: 177, endPoint y: 208, distance: 70.0
click at [177, 208] on div "Nutella Milk Boba BOBA DRINK A creamy milk boba drink with Nutella flavor. 18-0…" at bounding box center [250, 180] width 164 height 65
paste input "5.64"
type input "5.64"
click at [296, 207] on icon "ok" at bounding box center [299, 205] width 6 height 6
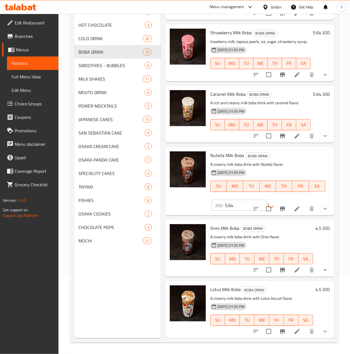
click at [315, 229] on h6 "4.5 JOD" at bounding box center [322, 228] width 14 height 8
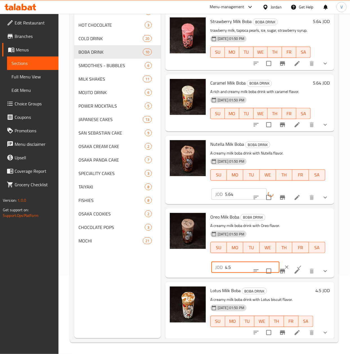
drag, startPoint x: 245, startPoint y: 279, endPoint x: 185, endPoint y: 279, distance: 60.2
click at [185, 276] on div "Oreo Milk Boba BOBA DRINK A creamy milk boba drink with Oreo flavor. 18-08-2025…" at bounding box center [250, 243] width 164 height 65
paste input "5.64"
type input "5.64"
click at [293, 273] on button "ok" at bounding box center [299, 267] width 12 height 12
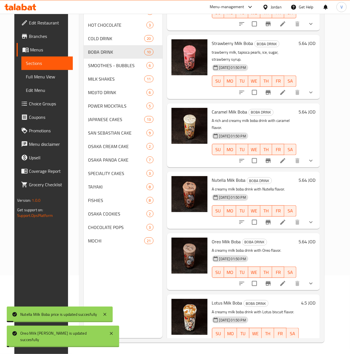
click at [307, 299] on h6 "4.5 JOD" at bounding box center [308, 303] width 14 height 8
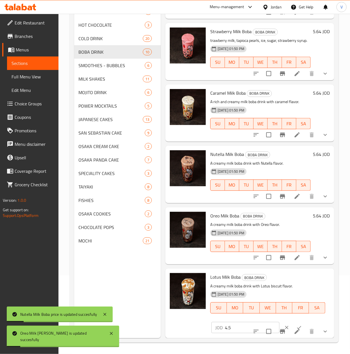
scroll to position [317, 0]
drag, startPoint x: 187, startPoint y: 316, endPoint x: 172, endPoint y: 314, distance: 15.2
click at [165, 315] on div "Lotus Milk Boba BOBA DRINK A creamy milk boba drink with Lotus biscuit flavor. …" at bounding box center [249, 303] width 169 height 69
paste input "5.64"
type input "5.64"
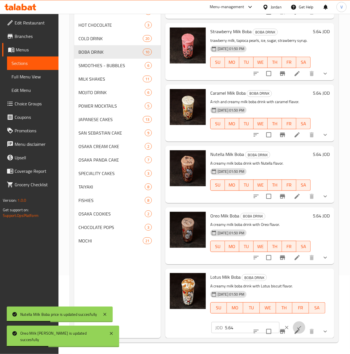
click at [294, 322] on button "ok" at bounding box center [299, 328] width 12 height 12
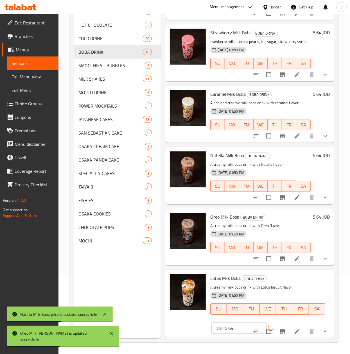
scroll to position [305, 0]
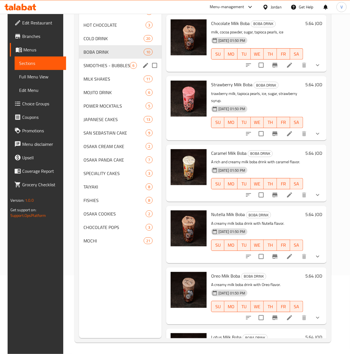
click at [116, 65] on span "SMOOTHIES - BUBBLES" at bounding box center [106, 65] width 46 height 7
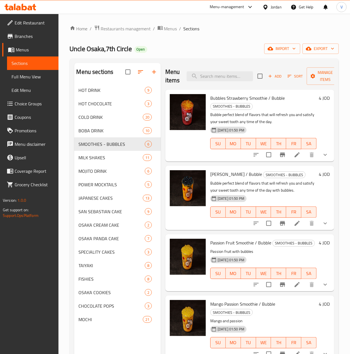
click at [317, 104] on div "4 JOD" at bounding box center [322, 125] width 13 height 63
click at [317, 103] on div "4 JOD" at bounding box center [322, 125] width 13 height 63
click at [320, 94] on h6 "4 JOD" at bounding box center [324, 98] width 11 height 8
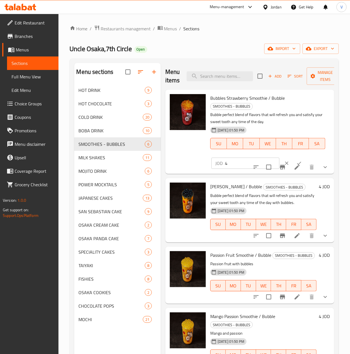
drag, startPoint x: 243, startPoint y: 161, endPoint x: 209, endPoint y: 162, distance: 34.6
click at [187, 164] on div "Bubbles Strawberry Smoothie / Bubble SMOOTHIES - BUBBLES Bubble perfect blend o…" at bounding box center [250, 132] width 164 height 80
paste input ".29"
type input "4.29"
click at [296, 161] on icon "ok" at bounding box center [299, 163] width 6 height 6
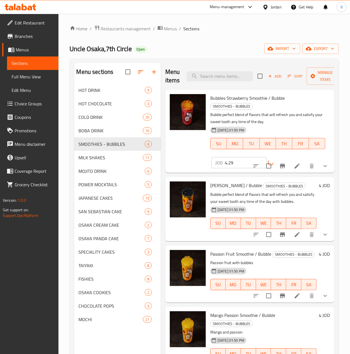
click at [319, 183] on h6 "4 JOD" at bounding box center [324, 186] width 11 height 8
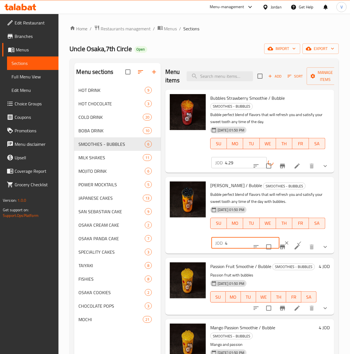
drag, startPoint x: 227, startPoint y: 246, endPoint x: 279, endPoint y: 248, distance: 52.0
click at [195, 247] on div "Mango Smoothie / Bubble SMOOTHIES - BUBBLES Bubble perfect blend of flavors tha…" at bounding box center [250, 215] width 164 height 72
paste input ".29"
type input "4.29"
click at [293, 237] on button "ok" at bounding box center [299, 243] width 12 height 12
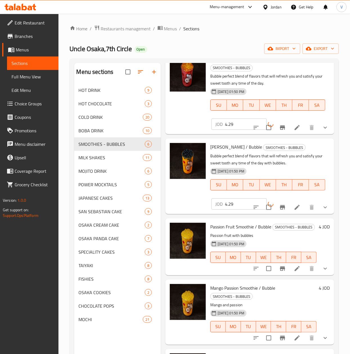
scroll to position [56, 0]
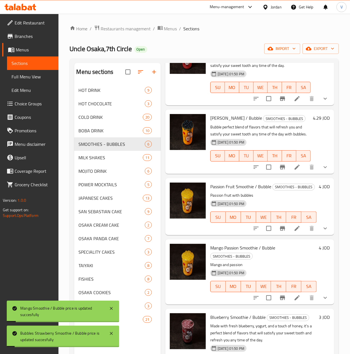
click at [319, 191] on h6 "4 JOD" at bounding box center [324, 187] width 11 height 8
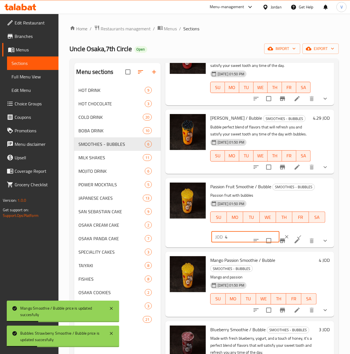
drag, startPoint x: 230, startPoint y: 251, endPoint x: 190, endPoint y: 252, distance: 39.4
click at [192, 245] on div "Passion Fruit Smoothie / Bubble SMOOTHIES - BUBBLES Passion fruit with bubbles …" at bounding box center [250, 212] width 164 height 65
paste input ".29"
type input "4.29"
click at [293, 243] on button "ok" at bounding box center [299, 237] width 12 height 12
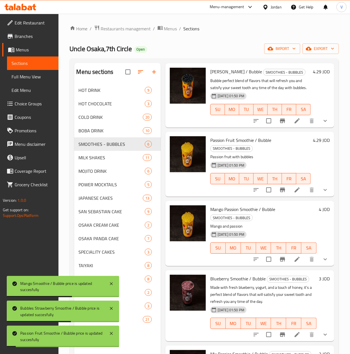
click at [319, 205] on h6 "4 JOD" at bounding box center [324, 209] width 11 height 8
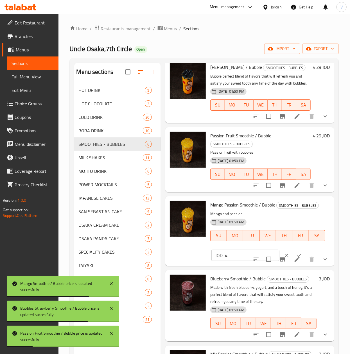
drag, startPoint x: 240, startPoint y: 239, endPoint x: 216, endPoint y: 242, distance: 24.1
click at [180, 240] on div "Mango Passion Smoothie / Bubble SMOOTHIES - BUBBLES Mango and passion 18-08-202…" at bounding box center [250, 231] width 164 height 65
paste input ".29"
type input "4.29"
click at [296, 253] on icon "ok" at bounding box center [299, 256] width 6 height 6
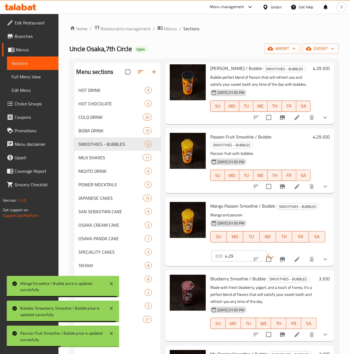
scroll to position [141, 0]
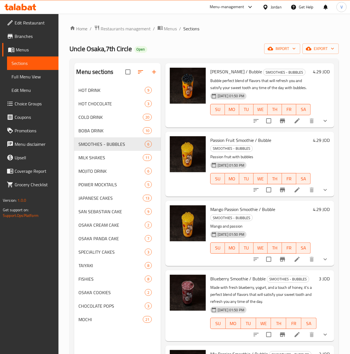
click at [319, 275] on h6 "3 JOD" at bounding box center [324, 279] width 11 height 8
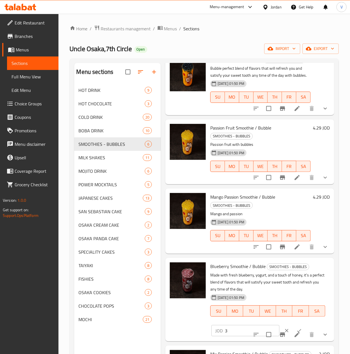
drag, startPoint x: 200, startPoint y: 318, endPoint x: 187, endPoint y: 318, distance: 13.5
click at [185, 318] on div "Blueberry Smoothie / Bubble SMOOTHIES - BUBBLES Made with fresh blueberry, yogu…" at bounding box center [250, 299] width 164 height 79
paste input "4.29"
type input "4.29"
click at [293, 325] on button "ok" at bounding box center [299, 331] width 12 height 12
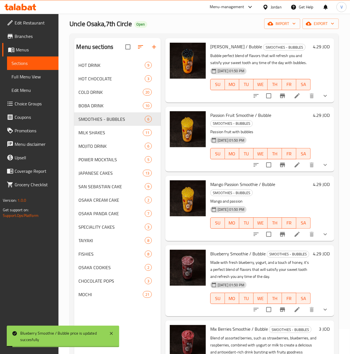
scroll to position [79, 0]
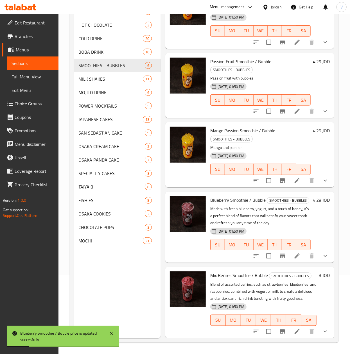
click at [319, 272] on h6 "3 JOD" at bounding box center [324, 276] width 11 height 8
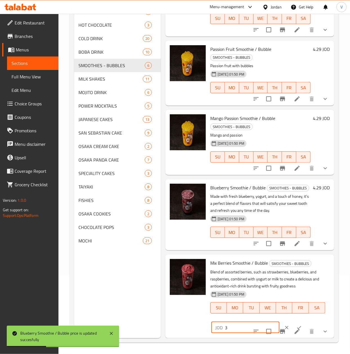
drag, startPoint x: 240, startPoint y: 320, endPoint x: 218, endPoint y: 316, distance: 22.6
click at [177, 321] on div "Mix Berries Smoothie / Bubble SMOOTHIES - BUBBLES Blend of assorted berries, su…" at bounding box center [250, 296] width 164 height 79
paste input "4.29"
type input "4.29"
click at [296, 325] on icon "ok" at bounding box center [299, 328] width 6 height 6
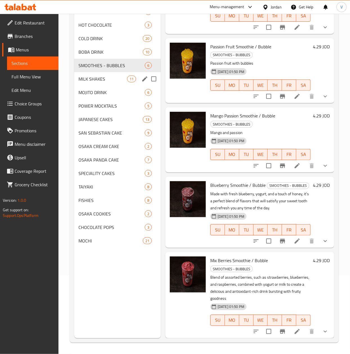
click at [108, 76] on span "MILK SHAKES" at bounding box center [103, 79] width 48 height 7
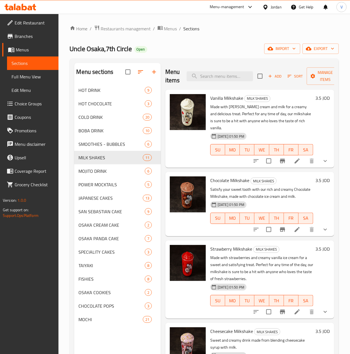
drag, startPoint x: 310, startPoint y: 99, endPoint x: 298, endPoint y: 109, distance: 15.1
click at [315, 99] on h6 "3.5 JOD" at bounding box center [322, 98] width 14 height 8
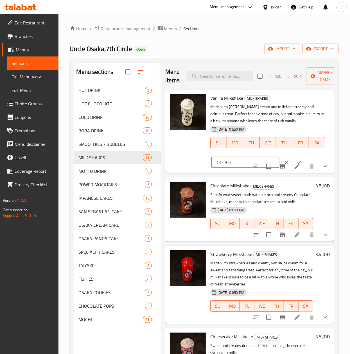
drag, startPoint x: 237, startPoint y: 162, endPoint x: 223, endPoint y: 164, distance: 14.1
click at [198, 164] on div "Vanilla Milkshake MILK SHAKES Made with vanilla ice cream and milk for a creamy…" at bounding box center [250, 131] width 164 height 79
paste input "5.36"
type input "5.36"
click at [296, 160] on icon "ok" at bounding box center [299, 163] width 6 height 6
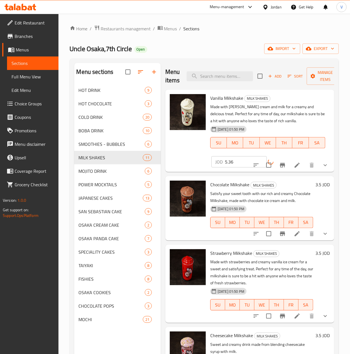
click at [316, 186] on div "3.5 JOD" at bounding box center [321, 208] width 17 height 55
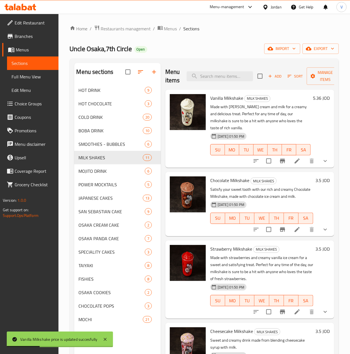
click at [315, 183] on h6 "3.5 JOD" at bounding box center [322, 181] width 14 height 8
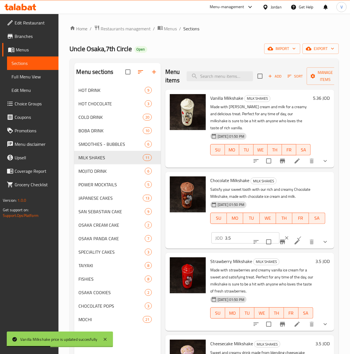
click at [185, 236] on div "Chocolate Milkshake MILK SHAKES Satisfy your sweet tooth with our rich and crea…" at bounding box center [250, 210] width 164 height 72
paste input "5.36"
type input "5.36"
click at [293, 235] on button "ok" at bounding box center [299, 238] width 12 height 12
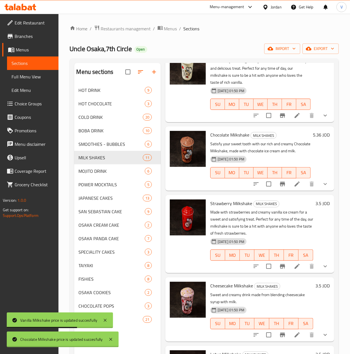
scroll to position [56, 0]
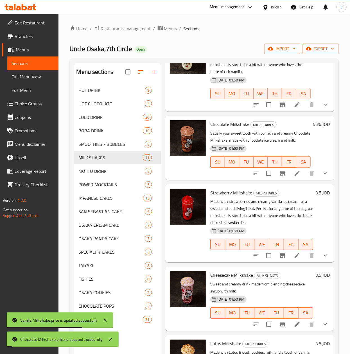
click at [315, 197] on h6 "3.5 JOD" at bounding box center [322, 193] width 14 height 8
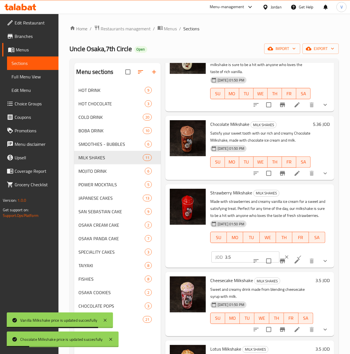
drag, startPoint x: 233, startPoint y: 268, endPoint x: 198, endPoint y: 268, distance: 34.9
click at [191, 266] on div "Strawberry Milkshake MILK SHAKES Made with strawberries and creamy vanilla ice …" at bounding box center [250, 226] width 164 height 79
paste input "5.36"
type input "5.36"
click at [293, 263] on button "ok" at bounding box center [299, 257] width 12 height 12
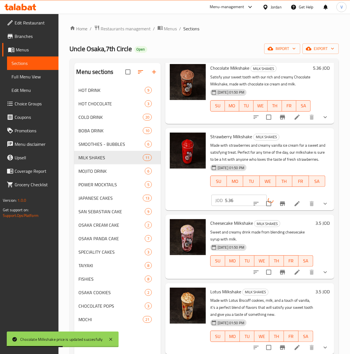
click at [313, 234] on div "3.5 JOD" at bounding box center [321, 246] width 17 height 55
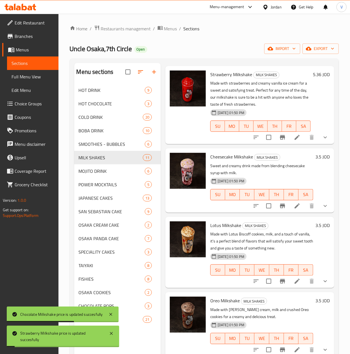
scroll to position [225, 0]
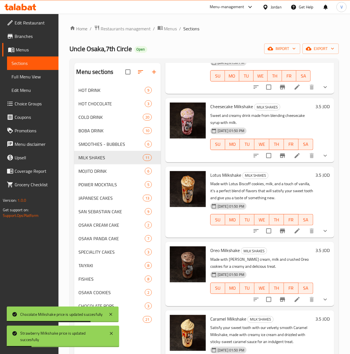
click at [315, 179] on h6 "3.5 JOD" at bounding box center [322, 175] width 14 height 8
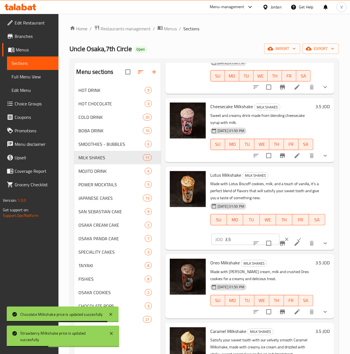
click at [200, 248] on div "Lotus Milkshake MILK SHAKES Made with Lotus Biscoff cookies, milk, and a touch …" at bounding box center [250, 208] width 164 height 79
paste input "5.36"
type input "5.36"
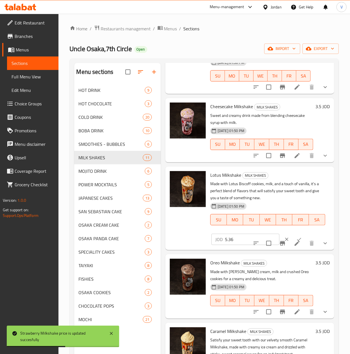
drag, startPoint x: 297, startPoint y: 243, endPoint x: 289, endPoint y: 243, distance: 7.6
click at [296, 243] on div at bounding box center [293, 239] width 25 height 12
click at [293, 243] on button "ok" at bounding box center [299, 239] width 12 height 12
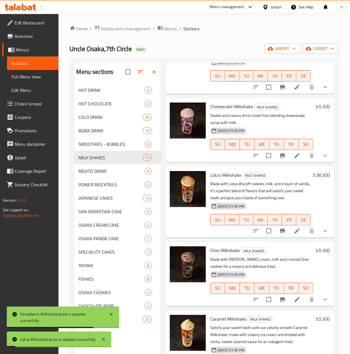
click at [315, 110] on h6 "3.5 JOD" at bounding box center [322, 107] width 14 height 8
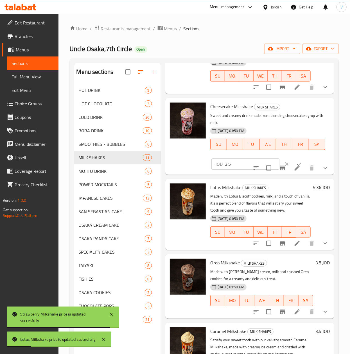
click at [179, 172] on div "Cheesecake Milkshake MILK SHAKES Sweet and creamy drink made from blending chee…" at bounding box center [250, 136] width 164 height 72
paste input "5.36"
type input "5.36"
click at [293, 168] on button "ok" at bounding box center [299, 164] width 12 height 12
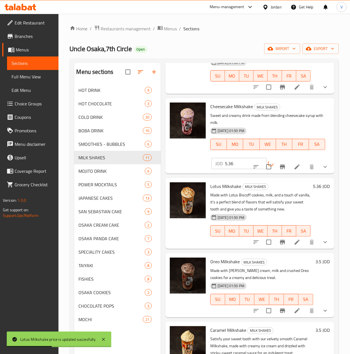
scroll to position [281, 0]
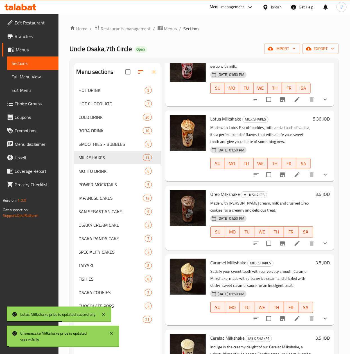
click at [313, 219] on div "3.5 JOD" at bounding box center [321, 217] width 17 height 55
click at [315, 198] on h6 "3.5 JOD" at bounding box center [322, 194] width 14 height 8
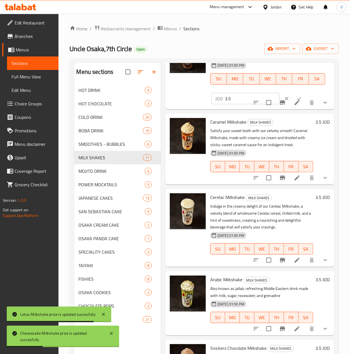
scroll to position [393, 0]
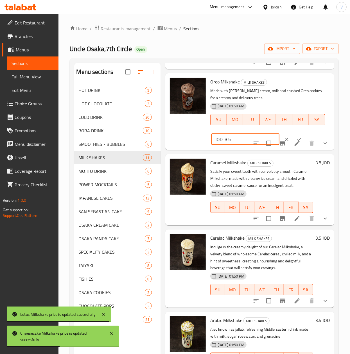
drag, startPoint x: 239, startPoint y: 152, endPoint x: 186, endPoint y: 155, distance: 52.9
click at [181, 148] on div "Oreo Milkshake MILK SHAKES Made with vanilla ice cream, milk and crushed Oreo c…" at bounding box center [250, 112] width 164 height 72
paste input "5.36"
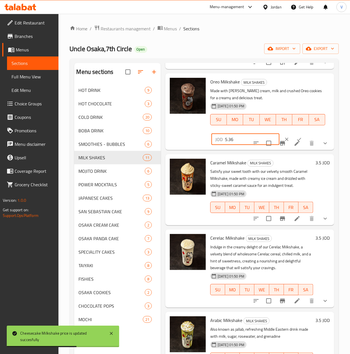
type input "5.36"
click at [295, 146] on button "ok" at bounding box center [299, 139] width 12 height 12
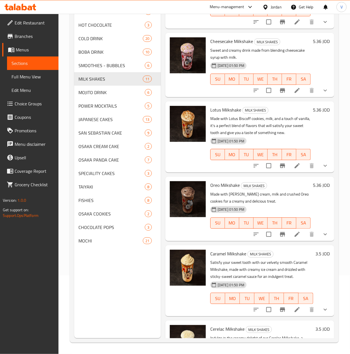
scroll to position [281, 0]
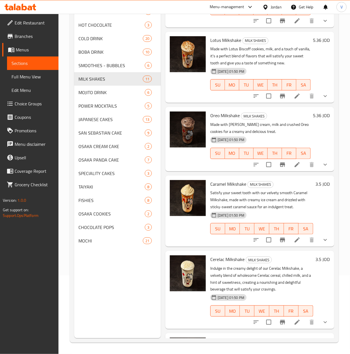
click at [315, 188] on h6 "3.5 JOD" at bounding box center [322, 184] width 14 height 8
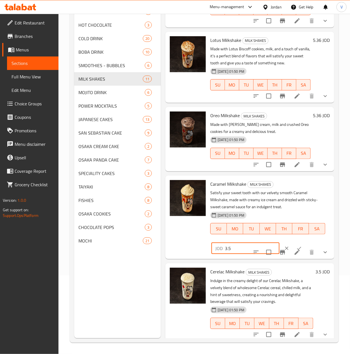
drag, startPoint x: 242, startPoint y: 259, endPoint x: 144, endPoint y: 263, distance: 97.4
click at [144, 263] on div "Menu sections HOT DRINK 9 HOT CHOCOLATE 3 COLD DRINK 20 BOBA DRINK 10 SMOOTHIES…" at bounding box center [204, 161] width 260 height 354
paste input "5.36"
type input "5.36"
click at [296, 251] on icon "ok" at bounding box center [299, 249] width 6 height 6
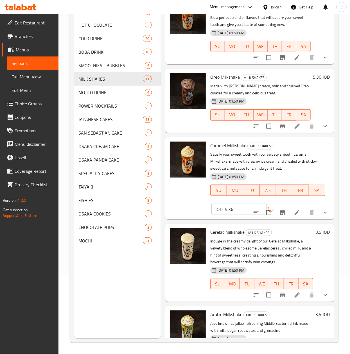
scroll to position [337, 0]
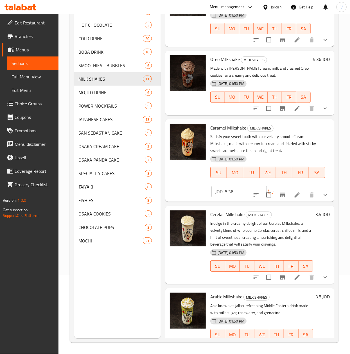
click at [315, 218] on h6 "3.5 JOD" at bounding box center [322, 215] width 14 height 8
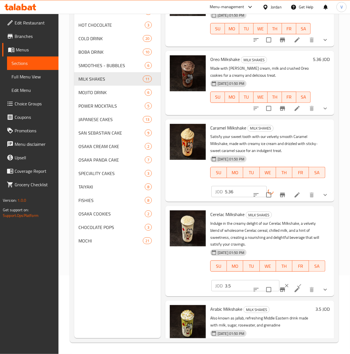
click at [180, 294] on div "Cerelac Milkshake MILK SHAKES Indulge in the creamy delight of our Cerelac Milk…" at bounding box center [250, 251] width 164 height 86
paste input "5.36"
type input "5.36"
click at [293, 292] on button "ok" at bounding box center [299, 286] width 12 height 12
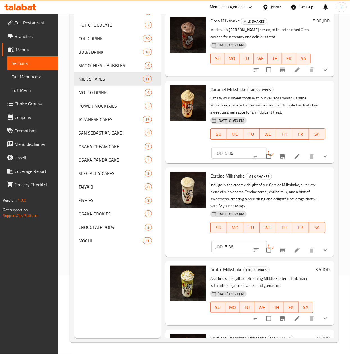
scroll to position [393, 0]
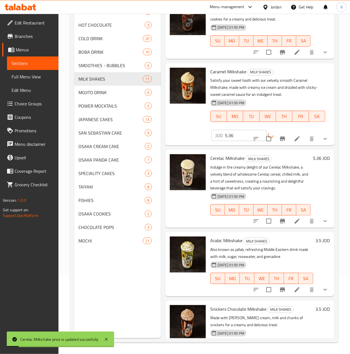
click at [315, 245] on h6 "3.5 JOD" at bounding box center [322, 241] width 14 height 8
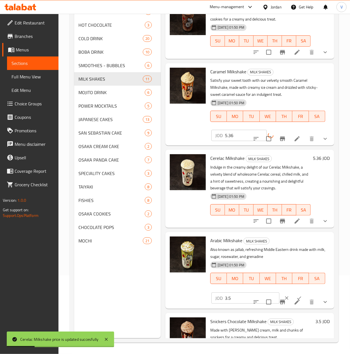
drag, startPoint x: 233, startPoint y: 311, endPoint x: 177, endPoint y: 314, distance: 56.3
click at [177, 306] on div "Arabic Milkshake MILK SHAKES Also known as jallab, refreshing Middle Eastern dr…" at bounding box center [250, 270] width 164 height 72
paste input "5.36"
type input "5.36"
click at [296, 301] on icon "ok" at bounding box center [299, 298] width 6 height 6
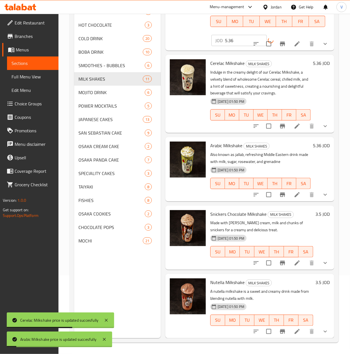
click at [315, 210] on h6 "3.5 JOD" at bounding box center [322, 214] width 14 height 8
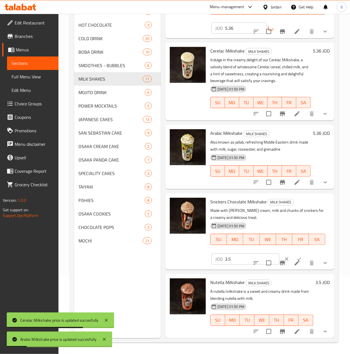
click at [167, 252] on div "Snickers Chocolate Milkshake MILK SHAKES Made with vanilla ice cream, milk and …" at bounding box center [249, 231] width 169 height 76
paste input "5.36"
type input "5.36"
click at [296, 256] on icon "ok" at bounding box center [299, 259] width 6 height 6
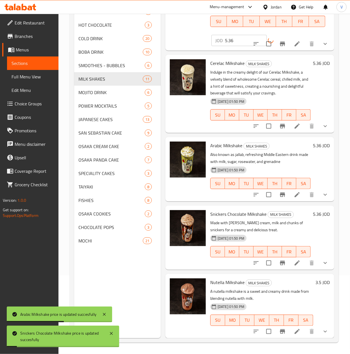
click at [315, 279] on h6 "3.5 JOD" at bounding box center [322, 283] width 14 height 8
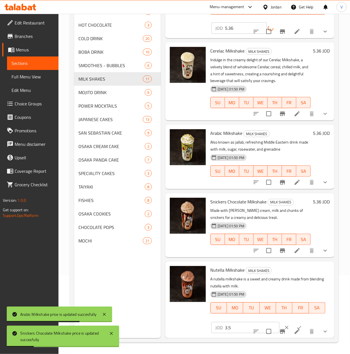
drag, startPoint x: 243, startPoint y: 313, endPoint x: 200, endPoint y: 319, distance: 43.4
click at [168, 316] on div "Nutella Milkshake MILK SHAKES A nutella milkshake is a sweet and creamy drink m…" at bounding box center [250, 300] width 164 height 72
paste input "5.36"
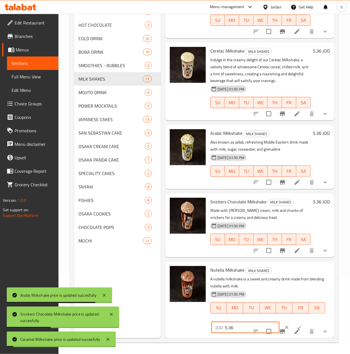
type input "5.36"
click at [293, 322] on button "ok" at bounding box center [299, 328] width 12 height 12
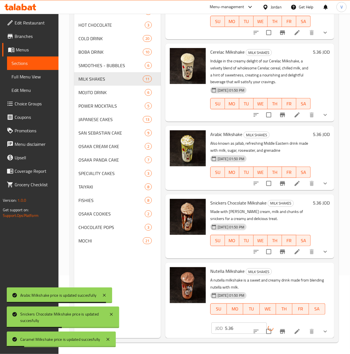
scroll to position [506, 0]
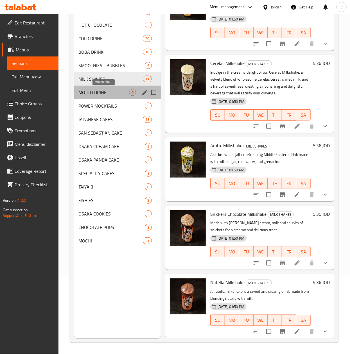
click at [108, 95] on span "MOJITO DRINK" at bounding box center [104, 92] width 50 height 7
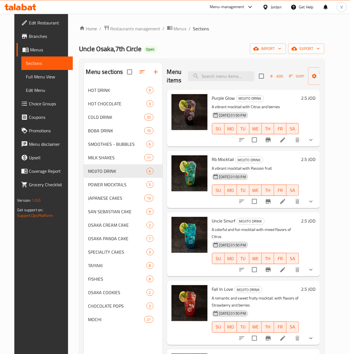
click at [312, 99] on h6 "2.5 JOD" at bounding box center [308, 98] width 14 height 8
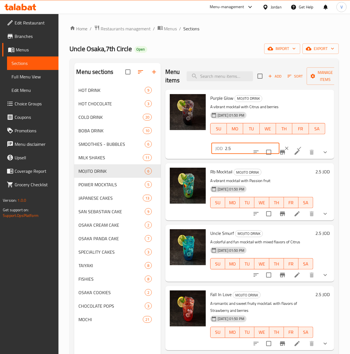
drag, startPoint x: 238, startPoint y: 153, endPoint x: 250, endPoint y: 150, distance: 12.2
click at [188, 151] on div "Purple Glow MOJITO DRINK A vibrant mocktail with Citrus and berries 18-08-2025 …" at bounding box center [250, 124] width 164 height 65
paste input "3.93"
type input "3.93"
click at [293, 145] on button "ok" at bounding box center [299, 148] width 12 height 12
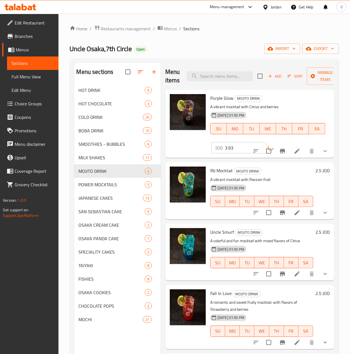
click at [315, 172] on h6 "2.5 JOD" at bounding box center [322, 171] width 14 height 8
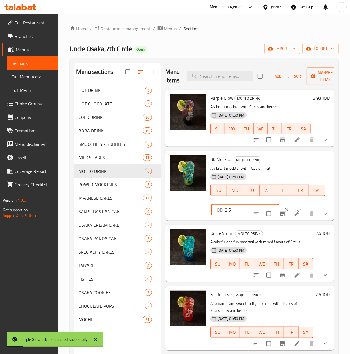
drag, startPoint x: 233, startPoint y: 210, endPoint x: 266, endPoint y: 209, distance: 32.9
click at [178, 212] on div "Rb Mocktail MOJITO DRINK A vibrant mocktail with Passion fruit 18-08-2025 01:50…" at bounding box center [250, 185] width 164 height 65
paste input "3.93"
type input "3.93"
click at [293, 205] on button "ok" at bounding box center [299, 210] width 12 height 12
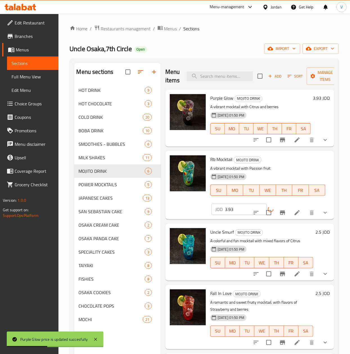
click at [315, 228] on h6 "2.5 JOD" at bounding box center [322, 232] width 14 height 8
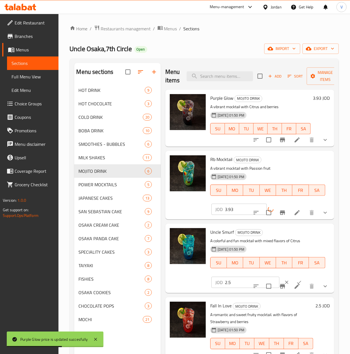
drag, startPoint x: 227, startPoint y: 284, endPoint x: 224, endPoint y: 284, distance: 3.7
click at [183, 283] on div "Uncle Smurf MOJITO DRINK A colorful and fun mocktail with mixed flavors of Citr…" at bounding box center [250, 258] width 164 height 65
paste input "3.93"
type input "3.93"
click at [296, 279] on button "ok" at bounding box center [299, 282] width 12 height 12
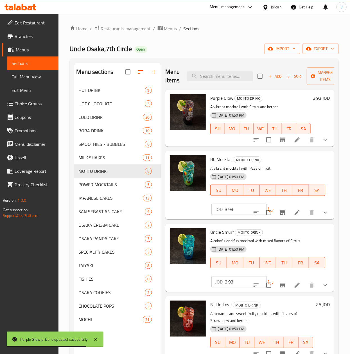
scroll to position [56, 0]
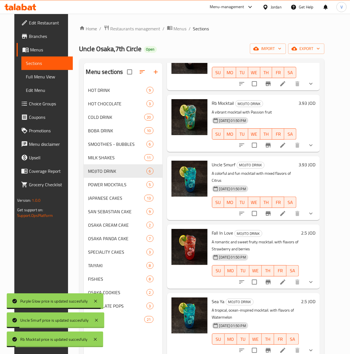
click at [315, 230] on h6 "2.5 JOD" at bounding box center [308, 233] width 14 height 8
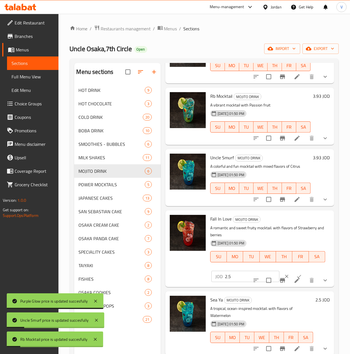
scroll to position [71, 0]
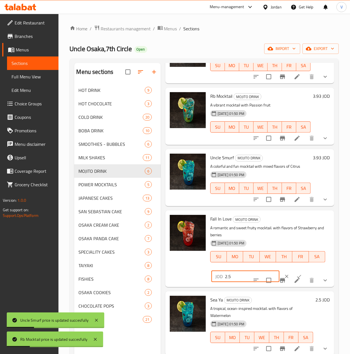
drag, startPoint x: 239, startPoint y: 267, endPoint x: 182, endPoint y: 266, distance: 56.5
click at [178, 266] on div "Fall In Love MOJITO DRINK A romantic and sweet fruity mocktail. with flavors of…" at bounding box center [250, 249] width 164 height 72
paste input "3.93"
type input "3.93"
click at [296, 274] on icon "ok" at bounding box center [299, 277] width 6 height 6
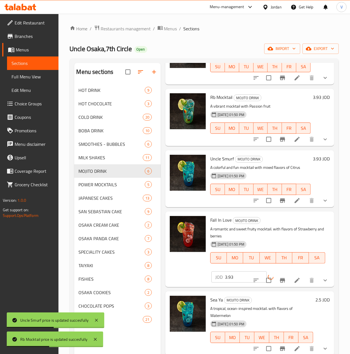
scroll to position [56, 0]
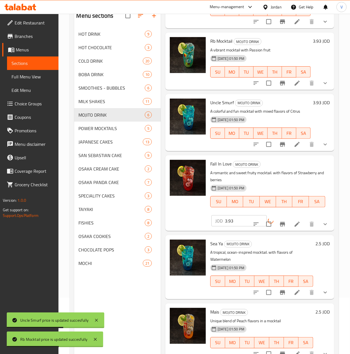
click at [315, 240] on h6 "2.5 JOD" at bounding box center [322, 244] width 14 height 8
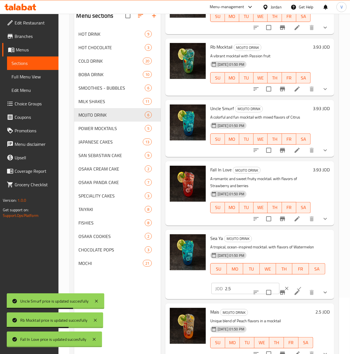
scroll to position [65, 0]
drag, startPoint x: 242, startPoint y: 282, endPoint x: 205, endPoint y: 279, distance: 36.9
click at [207, 280] on div "Sea Ya MOJITO DRINK A tropical, ocean-inspired mocktail. with flavors of Waterm…" at bounding box center [250, 264] width 164 height 65
paste input "3.93"
type input "3.93"
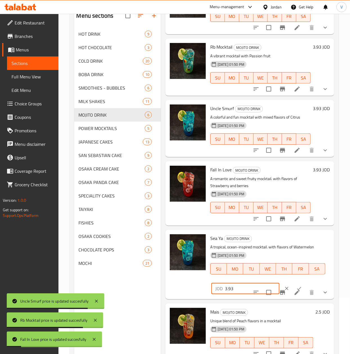
click at [296, 286] on icon "ok" at bounding box center [299, 289] width 6 height 6
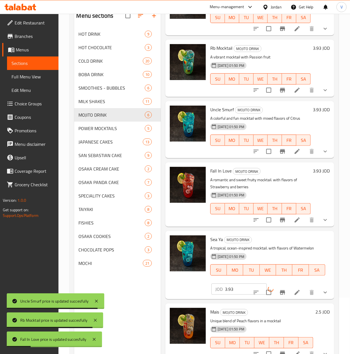
click at [315, 308] on h6 "2.5 JOD" at bounding box center [322, 312] width 14 height 8
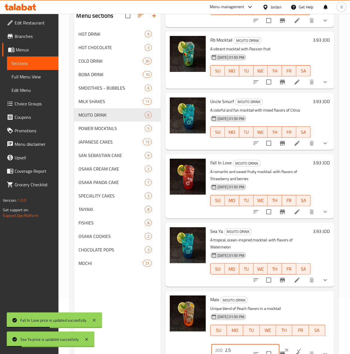
drag, startPoint x: 237, startPoint y: 349, endPoint x: 152, endPoint y: 347, distance: 85.2
click at [152, 347] on div "Menu sections HOT DRINK 9 HOT CHOCOLATE 3 COLD DRINK 20 BOBA DRINK 10 SMOOTHIES…" at bounding box center [204, 184] width 260 height 354
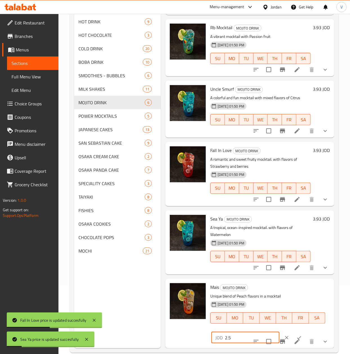
paste input "3.93"
type input "3.93"
click at [293, 332] on button "ok" at bounding box center [299, 338] width 12 height 12
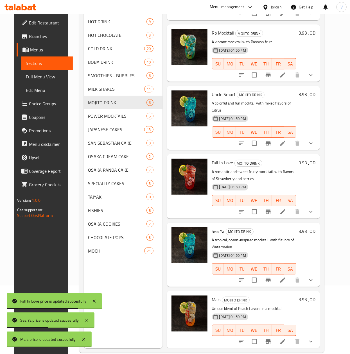
scroll to position [59, 0]
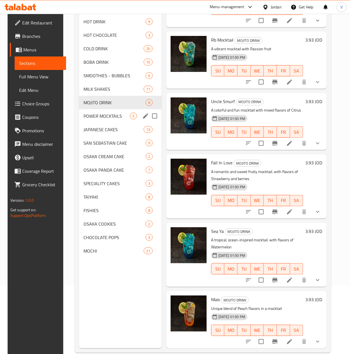
click at [101, 116] on span "POWER MOCKTAILS" at bounding box center [106, 116] width 46 height 7
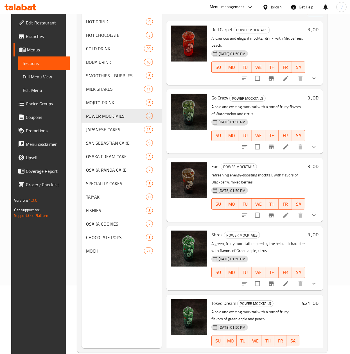
scroll to position [12, 0]
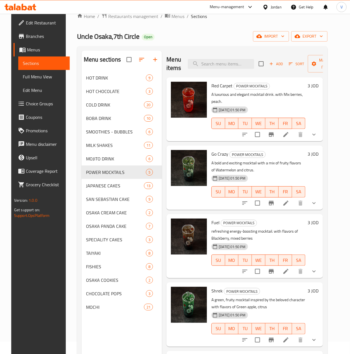
click at [313, 88] on h6 "3 JOD" at bounding box center [312, 86] width 11 height 8
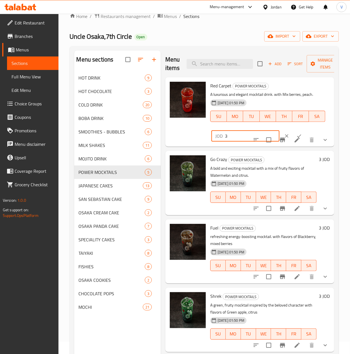
drag, startPoint x: 220, startPoint y: 138, endPoint x: 186, endPoint y: 138, distance: 33.7
click at [186, 138] on div "Red Carpet POWER MOCKTAILS A luxurious and elegant mocktail drink. with Mix ber…" at bounding box center [250, 112] width 164 height 65
paste input "4.21"
type input "4.21"
click at [296, 134] on icon "ok" at bounding box center [299, 136] width 6 height 6
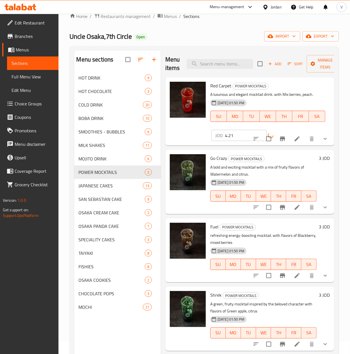
click at [319, 159] on h6 "3 JOD" at bounding box center [324, 158] width 11 height 8
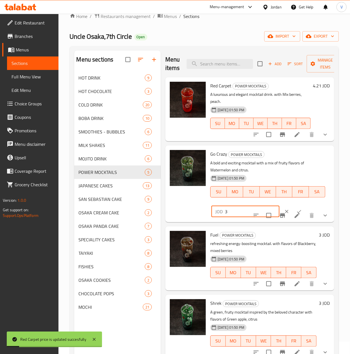
drag, startPoint x: 233, startPoint y: 209, endPoint x: 177, endPoint y: 209, distance: 56.8
click at [177, 209] on div "Go Crazy POWER MOCKTAILS A bold and exciting mocktail with a mix of fruity flav…" at bounding box center [250, 184] width 164 height 72
paste input "4.21"
type input "4.21"
click at [296, 211] on icon "ok" at bounding box center [299, 212] width 6 height 6
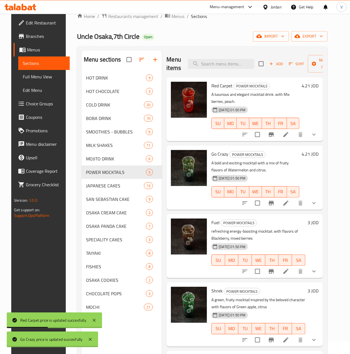
scroll to position [19, 0]
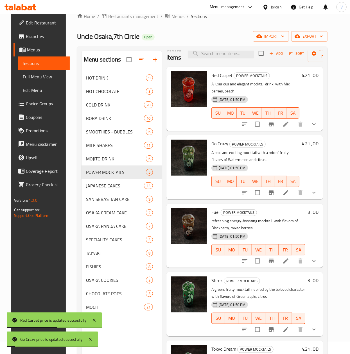
click at [317, 208] on h6 "3 JOD" at bounding box center [312, 212] width 11 height 8
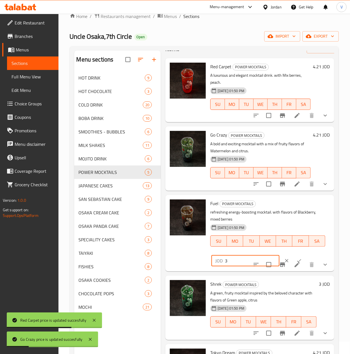
drag, startPoint x: 240, startPoint y: 262, endPoint x: 189, endPoint y: 261, distance: 50.6
click at [184, 262] on div "Fuel POWER MOCKTAILS refreshing energy-boosting mocktail. with flavors of Black…" at bounding box center [250, 233] width 164 height 72
paste input "4.21"
type input "4.21"
click at [293, 257] on button "ok" at bounding box center [299, 261] width 12 height 12
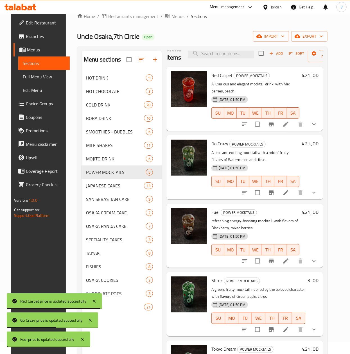
click at [318, 277] on h6 "3 JOD" at bounding box center [312, 281] width 11 height 8
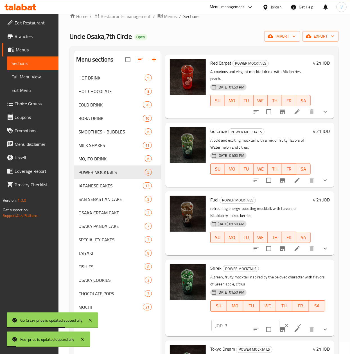
scroll to position [31, 0]
drag, startPoint x: 229, startPoint y: 320, endPoint x: 168, endPoint y: 318, distance: 61.3
click at [162, 320] on div "Menu items Add Sort Manage items Red Carpet POWER MOCKTAILS A luxurious and ele…" at bounding box center [247, 228] width 173 height 354
paste input "4.21"
type input "4.21"
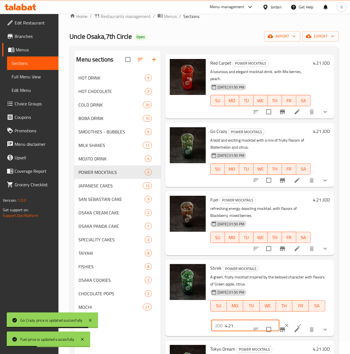
click at [293, 320] on button "ok" at bounding box center [299, 326] width 12 height 12
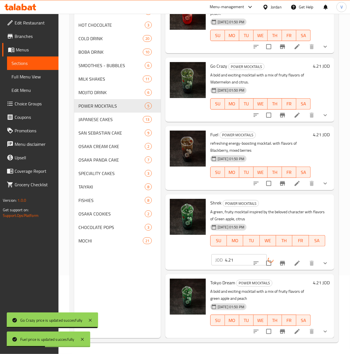
scroll to position [19, 0]
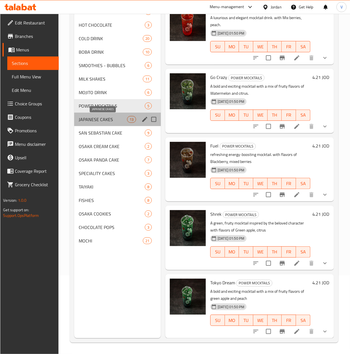
click at [97, 121] on span "JAPANESE CAKES" at bounding box center [103, 119] width 48 height 7
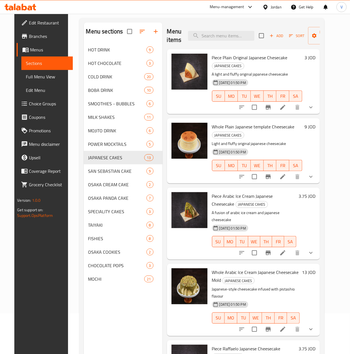
scroll to position [23, 0]
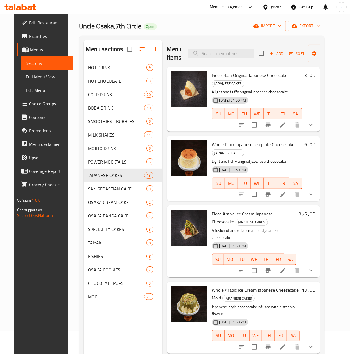
click at [315, 75] on h6 "3 JOD" at bounding box center [309, 75] width 11 height 8
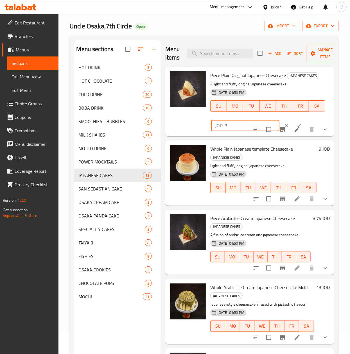
drag, startPoint x: 236, startPoint y: 130, endPoint x: 168, endPoint y: 136, distance: 68.8
click at [168, 134] on div "Piece Plain Original Japanese Chesecake JAPANESE CAKES A light and fluffy origi…" at bounding box center [250, 101] width 164 height 65
paste input ".5"
type input "3.5"
click at [296, 128] on icon "ok" at bounding box center [299, 126] width 6 height 6
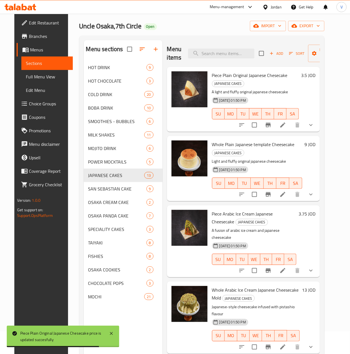
click at [315, 146] on h6 "9 JOD" at bounding box center [309, 145] width 11 height 8
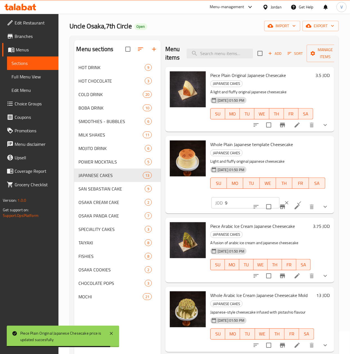
click at [177, 211] on div "Whole Plain Japanese template Cheesecake JAPANESE CAKES Light and fluffy origin…" at bounding box center [250, 174] width 164 height 73
paste input "10.35"
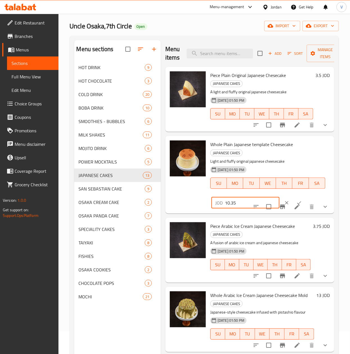
type input "10.35"
click at [293, 200] on button "ok" at bounding box center [299, 203] width 12 height 12
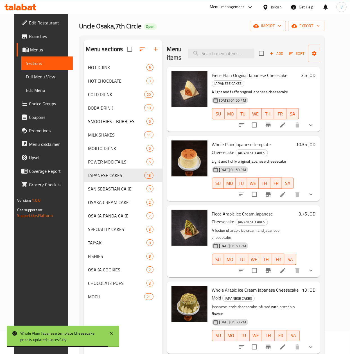
click at [312, 214] on h6 "3.75 JOD" at bounding box center [306, 214] width 17 height 8
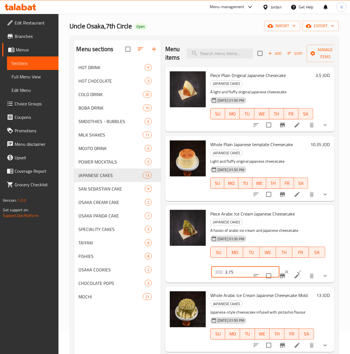
drag, startPoint x: 229, startPoint y: 272, endPoint x: 181, endPoint y: 269, distance: 47.6
click at [181, 269] on div "Piece Arabic Ice Cream Japanese Cheesecake JAPANESE CAKES A fusion of arabic ic…" at bounding box center [250, 244] width 164 height 73
paste input "4.3"
type input "4.35"
click at [296, 270] on icon "ok" at bounding box center [299, 272] width 6 height 6
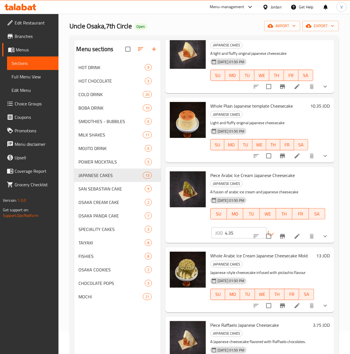
scroll to position [56, 0]
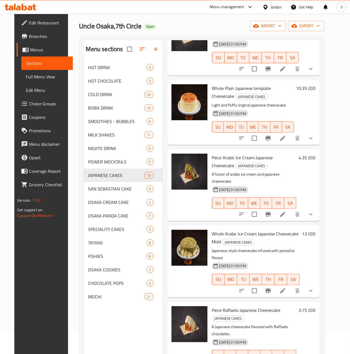
drag, startPoint x: 316, startPoint y: 227, endPoint x: 310, endPoint y: 232, distance: 8.3
click at [315, 230] on h6 "13 JOD" at bounding box center [308, 234] width 13 height 8
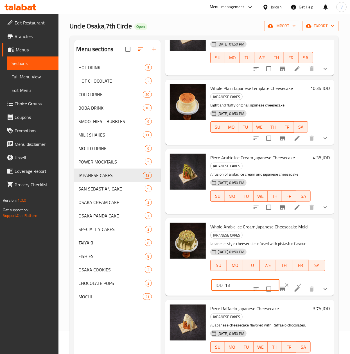
drag, startPoint x: 239, startPoint y: 284, endPoint x: 186, endPoint y: 284, distance: 53.7
click at [186, 284] on div "Whole Arabic Ice Cream Japanese Cheesecake Mold JAPANESE CAKES Japanese-style c…" at bounding box center [250, 257] width 164 height 73
paste input "5.1"
type input "15.1"
click at [297, 286] on icon "ok" at bounding box center [299, 285] width 4 height 3
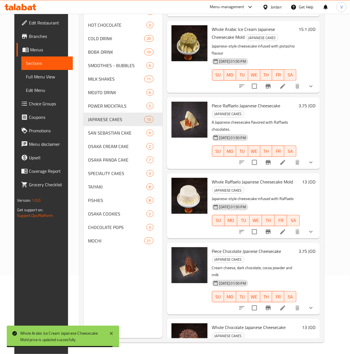
scroll to position [149, 0]
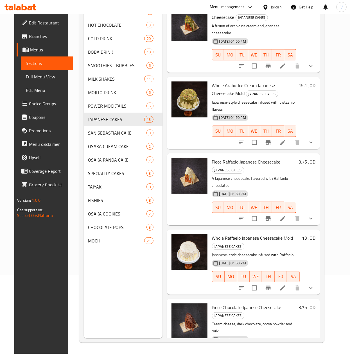
drag, startPoint x: 312, startPoint y: 150, endPoint x: 309, endPoint y: 154, distance: 4.9
click at [312, 156] on div "Piece Raffaelo Japanese Cheesecake JAPANESE CAKES A Japanese cheesecake flavore…" at bounding box center [264, 189] width 108 height 67
click at [312, 158] on h6 "3.75 JOD" at bounding box center [306, 162] width 17 height 8
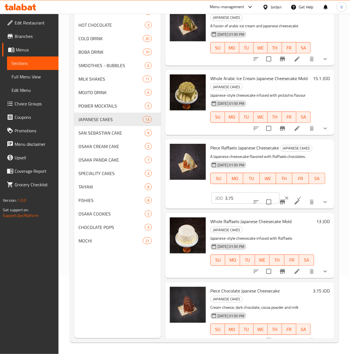
drag, startPoint x: 219, startPoint y: 206, endPoint x: 195, endPoint y: 206, distance: 23.9
click at [195, 206] on div "Piece Raffaelo Japanese Cheesecake JAPANESE CAKES A Japanese cheesecake flavore…" at bounding box center [250, 174] width 164 height 65
paste input "4.3"
type input "4.35"
click at [293, 201] on button "ok" at bounding box center [299, 198] width 12 height 12
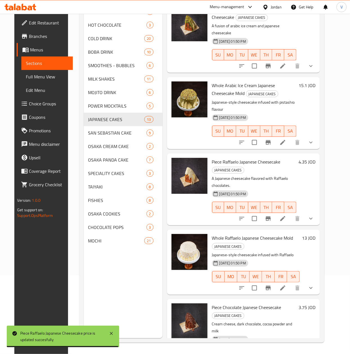
drag, startPoint x: 314, startPoint y: 232, endPoint x: 295, endPoint y: 241, distance: 21.1
click at [314, 234] on h6 "13 JOD" at bounding box center [308, 238] width 13 height 8
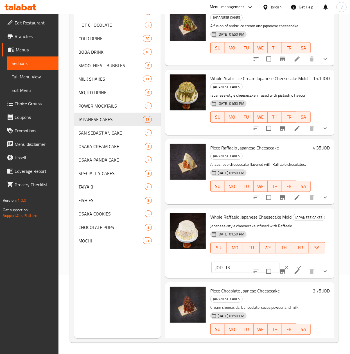
drag, startPoint x: 238, startPoint y: 286, endPoint x: 168, endPoint y: 290, distance: 70.1
click at [166, 278] on div "Whole Raffaelo Japanese Cheesecake Mold JAPANESE CAKES Japanese-style cheesecak…" at bounding box center [249, 243] width 169 height 69
paste input "5.1"
type input "15.1"
click at [293, 274] on button "ok" at bounding box center [299, 267] width 12 height 12
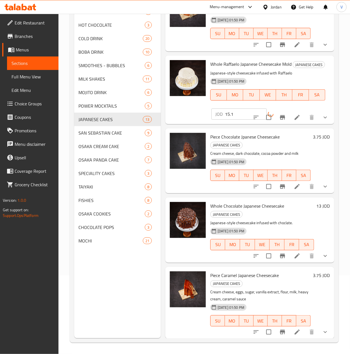
scroll to position [317, 0]
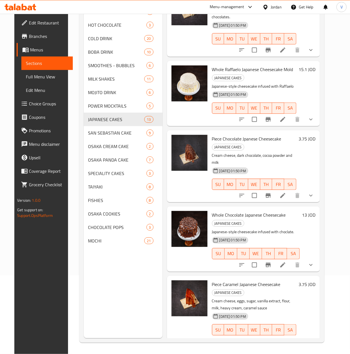
click at [310, 135] on h6 "3.75 JOD" at bounding box center [306, 139] width 17 height 8
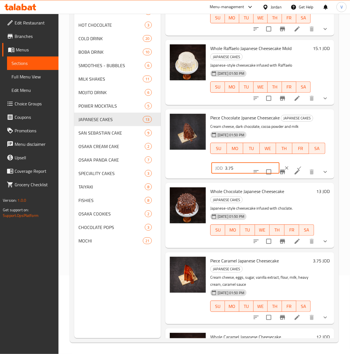
drag, startPoint x: 243, startPoint y: 178, endPoint x: 181, endPoint y: 178, distance: 62.1
click at [181, 177] on div "Piece Chocolate Jpanese Cheesecake JAPANESE CAKES Cream cheese, dark chocolate,…" at bounding box center [250, 144] width 164 height 65
paste input "4.3"
type input "4.35"
click at [296, 171] on icon "ok" at bounding box center [299, 168] width 6 height 6
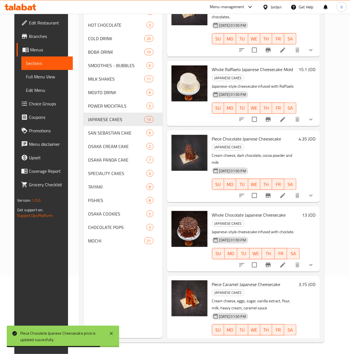
click at [315, 211] on h6 "13 JOD" at bounding box center [308, 215] width 13 height 8
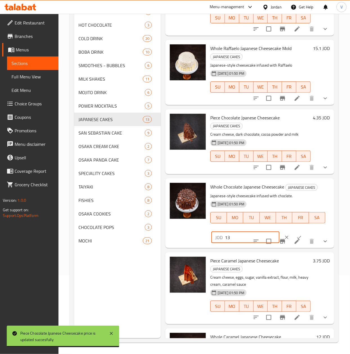
drag, startPoint x: 221, startPoint y: 257, endPoint x: 247, endPoint y: 259, distance: 25.9
click at [196, 246] on div "Whole Chocolate Japanese Cheesecake JAPANESE CAKES Japanese-style cheesecake in…" at bounding box center [250, 213] width 164 height 65
paste input "5.1"
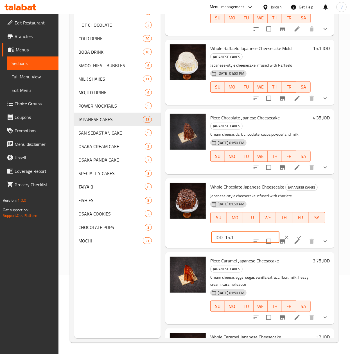
type input "15.1"
click at [296, 240] on icon "ok" at bounding box center [299, 238] width 6 height 6
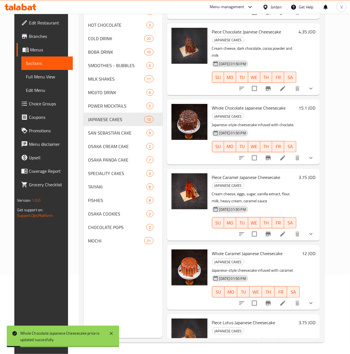
scroll to position [430, 0]
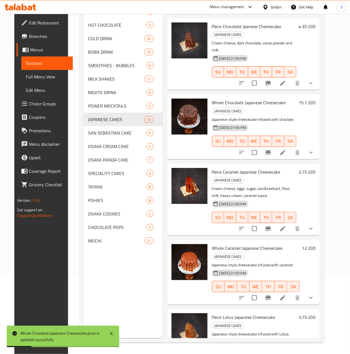
click at [271, 227] on icon "Branch-specific-item" at bounding box center [268, 229] width 5 height 4
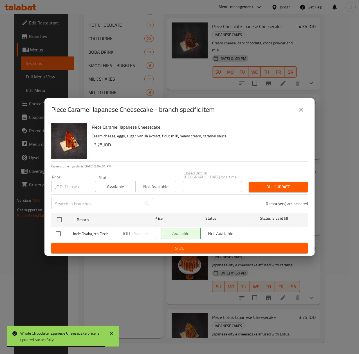
click at [302, 112] on icon "close" at bounding box center [301, 110] width 4 height 4
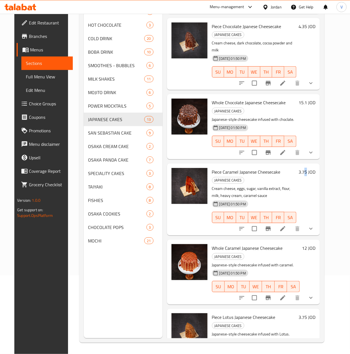
drag, startPoint x: 311, startPoint y: 160, endPoint x: 300, endPoint y: 167, distance: 13.4
click at [312, 168] on h6 "3.75 JOD" at bounding box center [306, 172] width 17 height 8
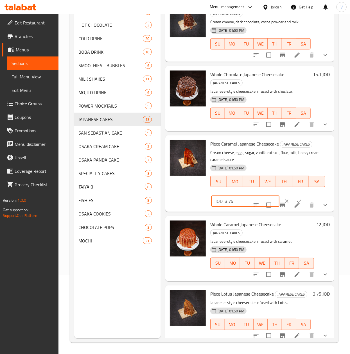
drag, startPoint x: 242, startPoint y: 214, endPoint x: 185, endPoint y: 213, distance: 56.8
click at [185, 210] on div "Piece Caramel Japanese Cheesecake JAPANESE CAKES Cream cheese, eggs, sugar, van…" at bounding box center [250, 174] width 164 height 72
paste input "4.3"
type input "4.35"
click at [296, 204] on icon "ok" at bounding box center [299, 201] width 6 height 6
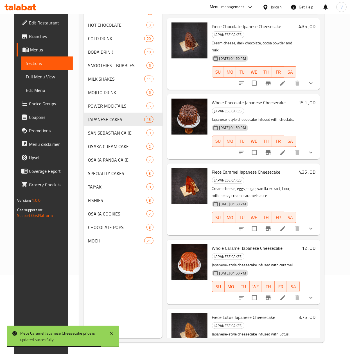
drag, startPoint x: 310, startPoint y: 234, endPoint x: 296, endPoint y: 242, distance: 16.2
click at [311, 244] on h6 "12 JOD" at bounding box center [308, 248] width 13 height 8
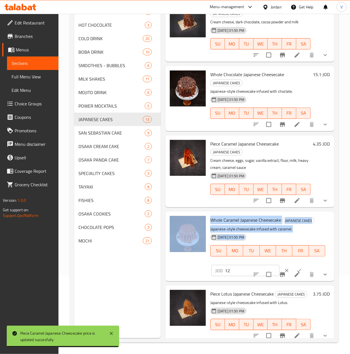
drag, startPoint x: 241, startPoint y: 278, endPoint x: 200, endPoint y: 281, distance: 40.9
click at [197, 279] on div "Whole Caramel Japanese Cheesecake JAPANESE CAKES Japanese-style cheesecake infu…" at bounding box center [250, 246] width 164 height 65
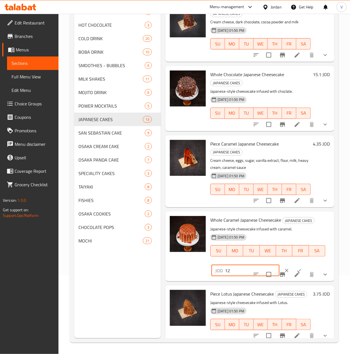
drag, startPoint x: 223, startPoint y: 282, endPoint x: 169, endPoint y: 282, distance: 54.2
click at [169, 279] on div "Whole Caramel Japanese Cheesecake JAPANESE CAKES Japanese-style cheesecake infu…" at bounding box center [250, 246] width 164 height 65
paste input "5.1"
type input "15.1"
click at [293, 277] on button "ok" at bounding box center [299, 270] width 12 height 12
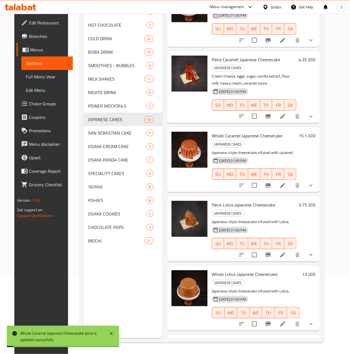
scroll to position [598, 0]
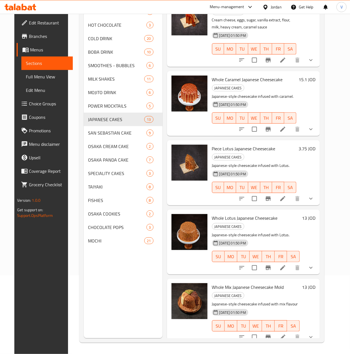
click at [315, 145] on h6 "3.75 JOD" at bounding box center [306, 149] width 17 height 8
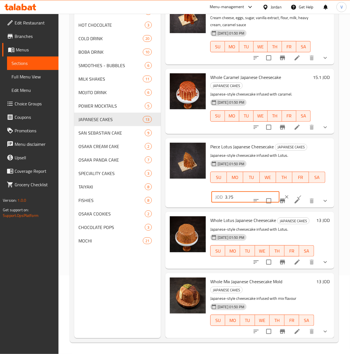
drag, startPoint x: 243, startPoint y: 185, endPoint x: 197, endPoint y: 187, distance: 46.1
click at [197, 187] on div "Piece Lotus Japanese Cheesecake JAPANESE CAKES Japanese-style cheesecake infuse…" at bounding box center [250, 173] width 164 height 65
paste input "4.3"
type input "4.35"
click at [296, 194] on icon "ok" at bounding box center [299, 197] width 6 height 6
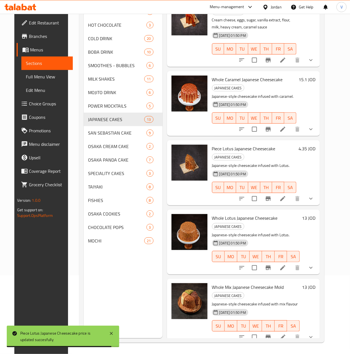
click at [314, 214] on h6 "13 JOD" at bounding box center [308, 218] width 13 height 8
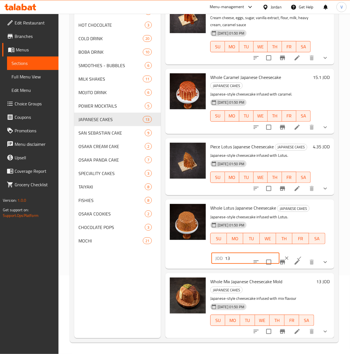
drag, startPoint x: 233, startPoint y: 252, endPoint x: 215, endPoint y: 252, distance: 17.4
click at [208, 252] on div "Whole Lotus Japanese Cheesecake JAPANESE CAKES Japanese-style cheesecake infuse…" at bounding box center [270, 234] width 124 height 65
paste input "5.1"
type input "15.1"
click at [293, 252] on button "ok" at bounding box center [299, 258] width 12 height 12
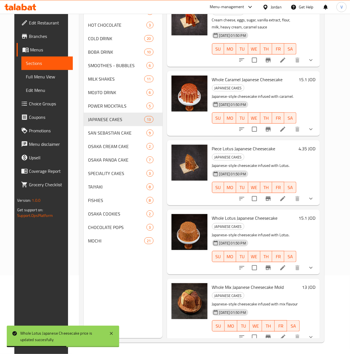
click at [315, 283] on h6 "13 JOD" at bounding box center [308, 287] width 13 height 8
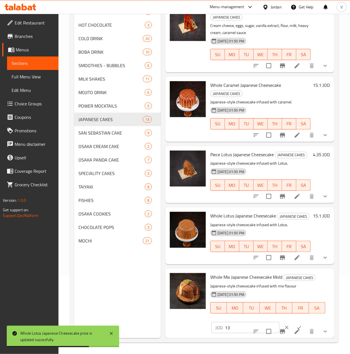
click at [176, 324] on div "Whole Mix Japanese Cheesecake Mold JAPANESE CAKES Japanese-style cheesecake inf…" at bounding box center [250, 303] width 164 height 65
paste input "5.1"
type input "15.1"
click at [294, 322] on button "ok" at bounding box center [299, 328] width 12 height 12
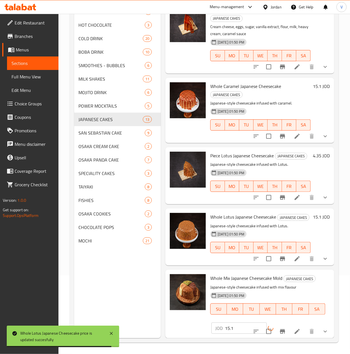
scroll to position [602, 0]
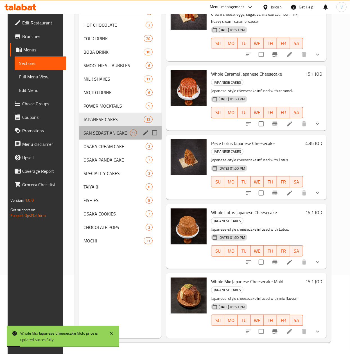
click at [107, 128] on div "SAN SEBASTIAN CAKE 9" at bounding box center [120, 132] width 83 height 13
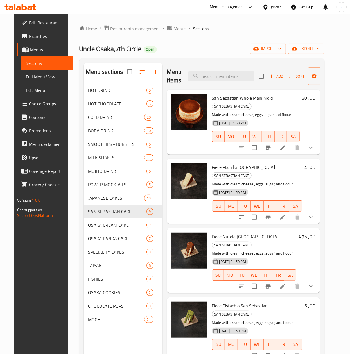
click at [315, 103] on div "30 JOD" at bounding box center [308, 122] width 16 height 56
click at [315, 98] on h6 "30 JOD" at bounding box center [308, 98] width 13 height 8
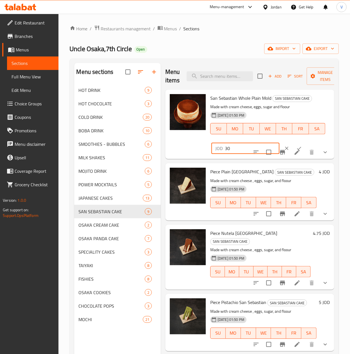
drag, startPoint x: 239, startPoint y: 144, endPoint x: 179, endPoint y: 147, distance: 59.7
click at [180, 147] on div "San Sebastian Whole Plain Mold SAN SEBASTIAN CAKE Made with cream cheese, eggs,…" at bounding box center [250, 124] width 164 height 65
paste input "4.8"
type input "34.8"
click at [295, 147] on button "ok" at bounding box center [299, 148] width 12 height 12
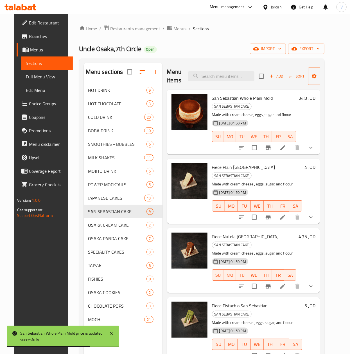
click at [315, 173] on div "4 JOD" at bounding box center [308, 191] width 13 height 56
click at [315, 169] on h6 "4 JOD" at bounding box center [309, 167] width 11 height 8
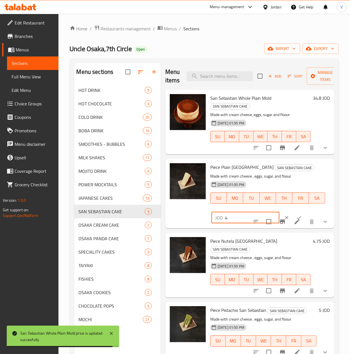
drag, startPoint x: 236, startPoint y: 214, endPoint x: 197, endPoint y: 216, distance: 39.4
click at [197, 216] on div "Piece Plain San Sebastian SAN SEBASTIAN CAKE Made with cream cheese , eggs, sug…" at bounding box center [250, 193] width 164 height 65
paste input "5.5"
type input "5.5"
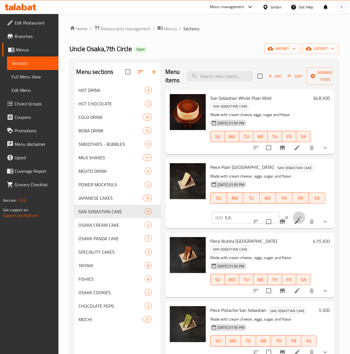
click at [295, 216] on button "ok" at bounding box center [299, 218] width 12 height 12
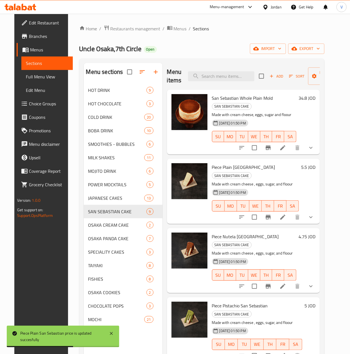
click at [306, 233] on h6 "4.75 JOD" at bounding box center [306, 237] width 17 height 8
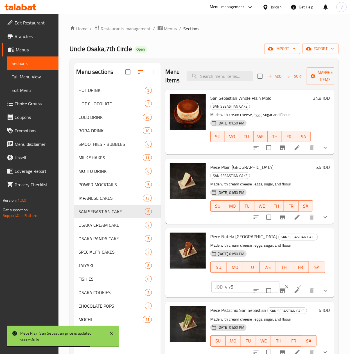
drag, startPoint x: 202, startPoint y: 280, endPoint x: 193, endPoint y: 276, distance: 10.1
click at [181, 278] on div "Piece Nutela San Sebastian SAN SEBASTIAN CAKE Made with cream cheese , eggs, su…" at bounding box center [250, 262] width 164 height 65
paste input "5."
type input "5.5"
click at [293, 281] on button "ok" at bounding box center [299, 287] width 12 height 12
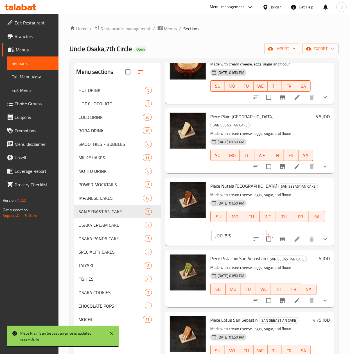
scroll to position [112, 0]
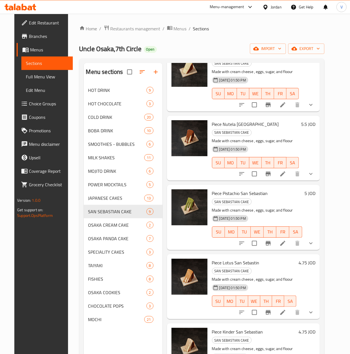
click at [315, 189] on h6 "5 JOD" at bounding box center [309, 193] width 11 height 8
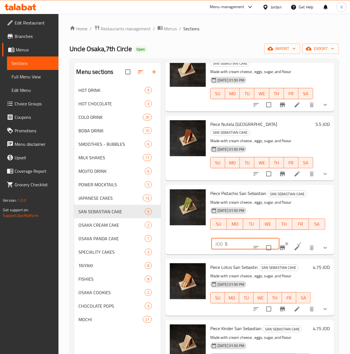
drag, startPoint x: 232, startPoint y: 230, endPoint x: 185, endPoint y: 227, distance: 47.1
click at [185, 227] on div "Piece Pistachio San Sebastian SAN SEBASTIAN CAKE Made with cream cheese , eggs,…" at bounding box center [250, 219] width 164 height 65
paste input ".8"
type input "5.8"
click at [296, 238] on button "ok" at bounding box center [299, 244] width 12 height 12
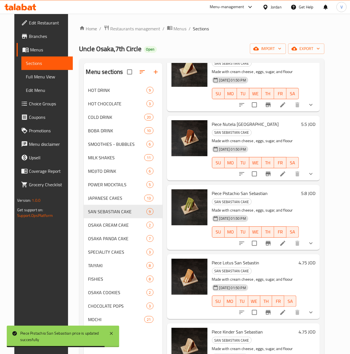
drag, startPoint x: 310, startPoint y: 250, endPoint x: 289, endPoint y: 257, distance: 22.0
click at [310, 259] on h6 "4.75 JOD" at bounding box center [306, 263] width 17 height 8
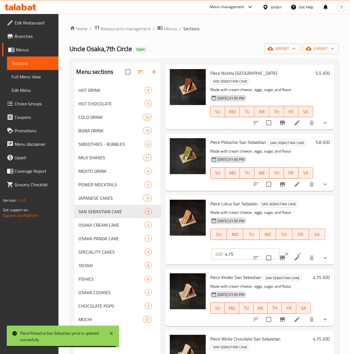
scroll to position [225, 0]
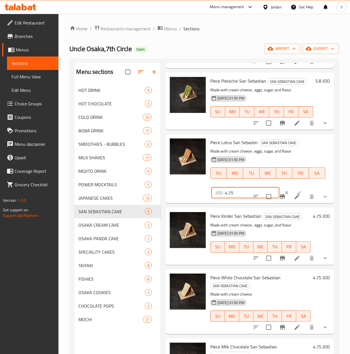
drag, startPoint x: 243, startPoint y: 184, endPoint x: 173, endPoint y: 183, distance: 70.0
click at [173, 183] on div "Piece Lotus San Sebastin SAN SEBASTIAN CAKE Made with cream cheese , eggs, suga…" at bounding box center [250, 168] width 164 height 65
paste input "5."
type input "5.5"
click at [293, 187] on button "ok" at bounding box center [299, 193] width 12 height 12
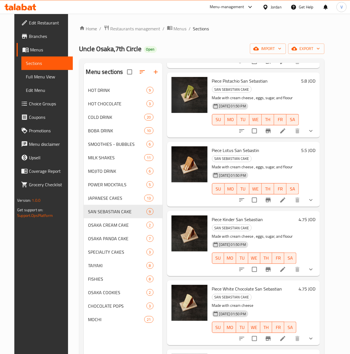
click at [314, 216] on h6 "4.75 JOD" at bounding box center [306, 220] width 17 height 8
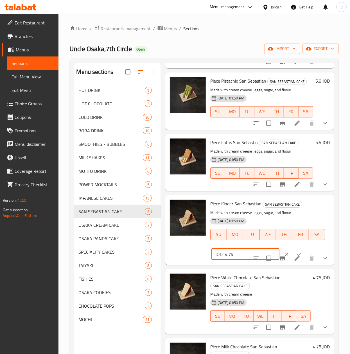
click at [158, 235] on div "Menu sections HOT DRINK 9 HOT CHOCOLATE 3 COLD DRINK 20 BOBA DRINK 10 SMOOTHIES…" at bounding box center [204, 240] width 260 height 354
paste input "5."
type input "5.5"
click at [293, 248] on button "ok" at bounding box center [299, 254] width 12 height 12
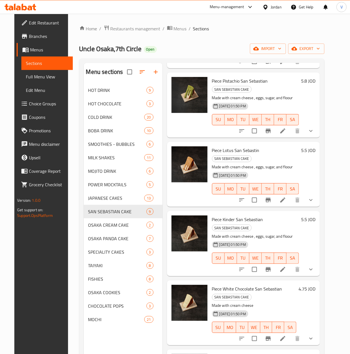
drag, startPoint x: 314, startPoint y: 253, endPoint x: 298, endPoint y: 268, distance: 21.9
click at [314, 285] on h6 "4.75 JOD" at bounding box center [306, 289] width 17 height 8
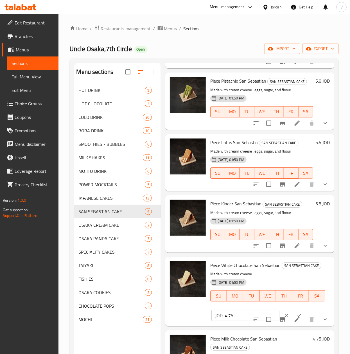
click at [195, 313] on div "Piece White Chocolate San Sebastian SAN SEBASTIAN CAKE Made with cream cheese 1…" at bounding box center [250, 291] width 164 height 65
paste input "5."
type input "5.5"
click at [296, 314] on icon "ok" at bounding box center [299, 316] width 6 height 6
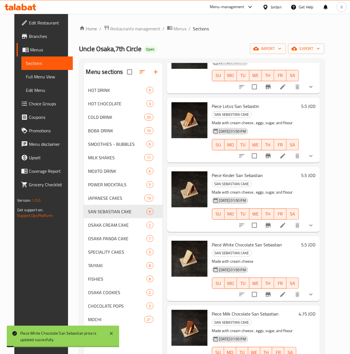
scroll to position [269, 0]
click at [311, 310] on h6 "4.75 JOD" at bounding box center [306, 314] width 17 height 8
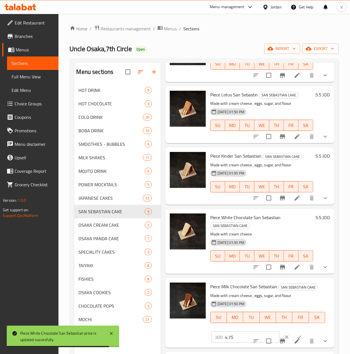
scroll to position [281, 0]
drag, startPoint x: 239, startPoint y: 324, endPoint x: 179, endPoint y: 325, distance: 59.6
click at [173, 325] on div "Piece Milk Chocolate San Sebastian SAN SEBASTIAN CAKE Made with cream cheese , …" at bounding box center [250, 313] width 164 height 65
paste input "5."
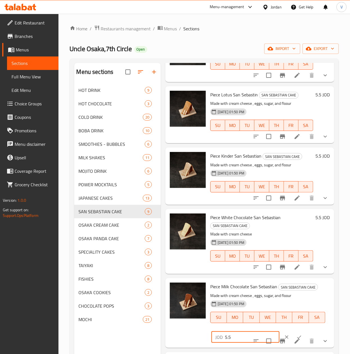
type input "5.5"
click at [295, 331] on button "ok" at bounding box center [299, 337] width 12 height 12
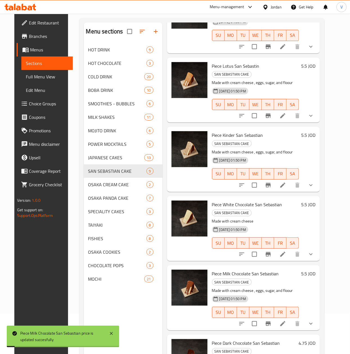
scroll to position [79, 0]
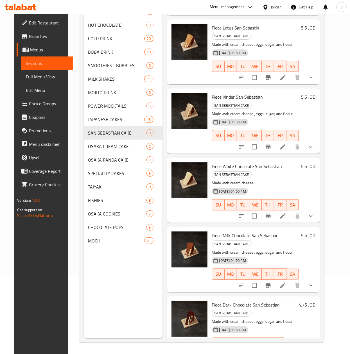
drag, startPoint x: 319, startPoint y: 265, endPoint x: 313, endPoint y: 272, distance: 8.7
click at [319, 297] on div "Piece Dark Chocolate San Sebastian SAN SEBASTIAN CAKE Made with cream cheese , …" at bounding box center [243, 329] width 153 height 65
click at [313, 301] on h6 "4.75 JOD" at bounding box center [306, 305] width 17 height 8
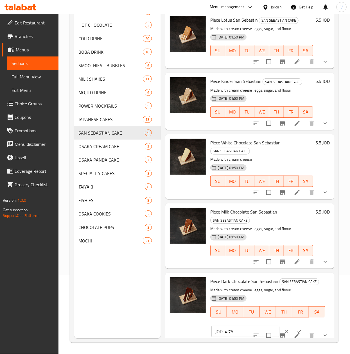
scroll to position [281, 0]
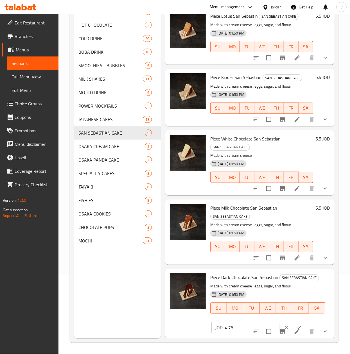
drag, startPoint x: 236, startPoint y: 315, endPoint x: 188, endPoint y: 316, distance: 48.3
click at [187, 316] on div "Piece Dark Chocolate San Sebastian SAN SEBASTIAN CAKE Made with cream cheese , …" at bounding box center [250, 303] width 164 height 65
paste input "5."
type input "5.5"
click at [293, 322] on button "ok" at bounding box center [299, 328] width 12 height 12
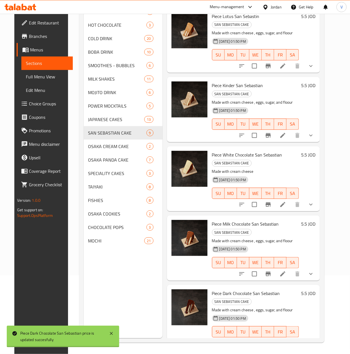
scroll to position [269, 0]
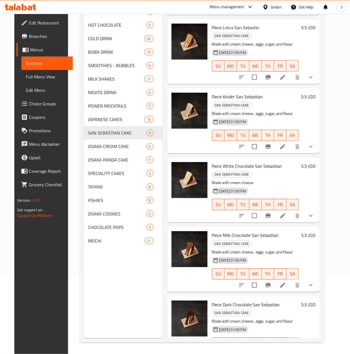
click at [314, 282] on icon "show more" at bounding box center [310, 285] width 7 height 7
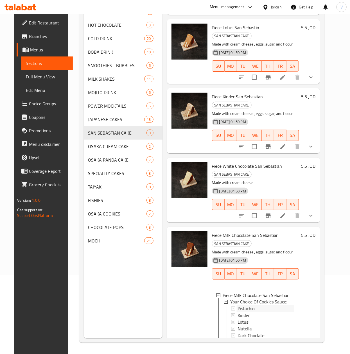
click at [245, 306] on span "Pistachio" at bounding box center [246, 309] width 17 height 7
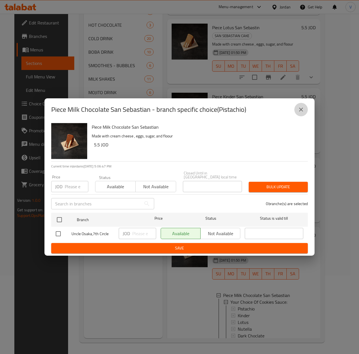
click at [299, 112] on icon "close" at bounding box center [301, 110] width 4 height 4
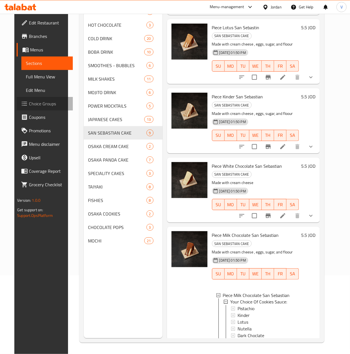
click at [40, 105] on span "Choice Groups" at bounding box center [48, 103] width 39 height 7
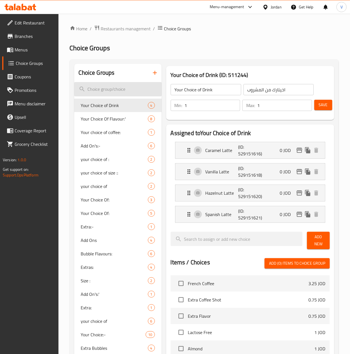
click at [105, 92] on input "search" at bounding box center [117, 89] width 87 height 14
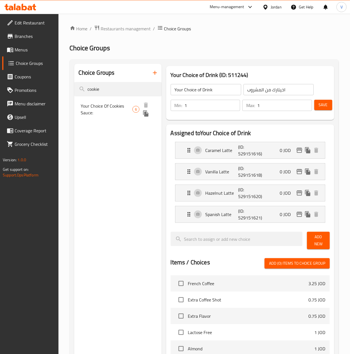
type input "cookie"
click at [100, 103] on span "Your Choice Of Cookies Sauce:" at bounding box center [107, 109] width 52 height 13
type input "Your Choice Of Cookies Sauce:"
type input "إختيارك من صوص الكوكيز:"
type input "0"
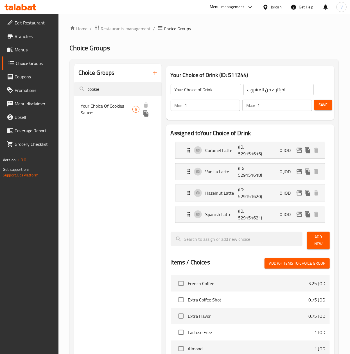
type input "0"
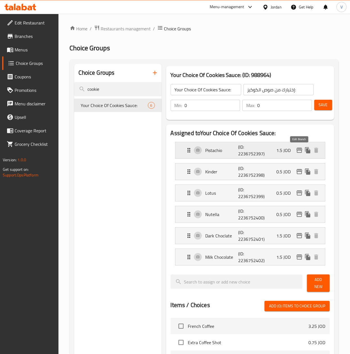
click at [298, 150] on icon "edit" at bounding box center [300, 150] width 6 height 5
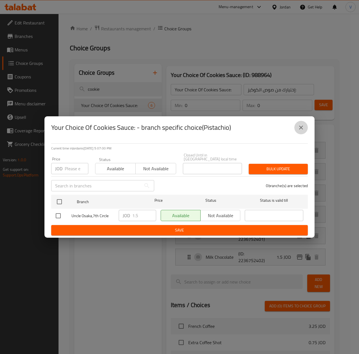
click at [302, 129] on icon "close" at bounding box center [300, 127] width 7 height 7
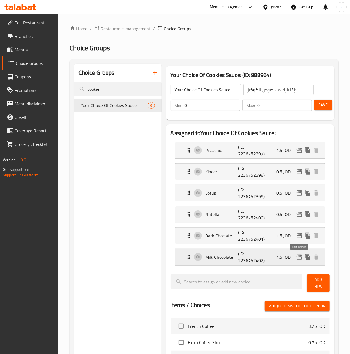
click at [298, 258] on icon "edit" at bounding box center [300, 257] width 6 height 5
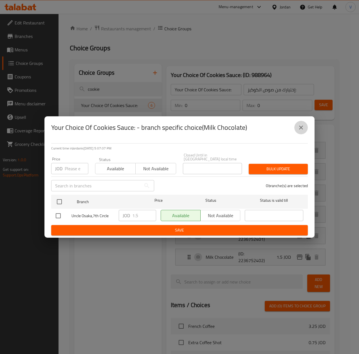
click at [301, 131] on icon "close" at bounding box center [300, 127] width 7 height 7
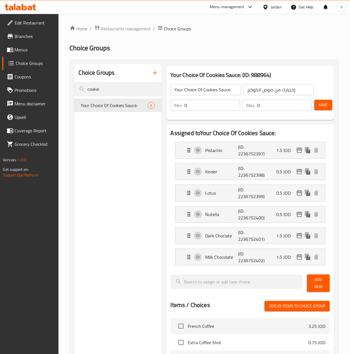
click at [30, 47] on span "Menus" at bounding box center [34, 49] width 39 height 7
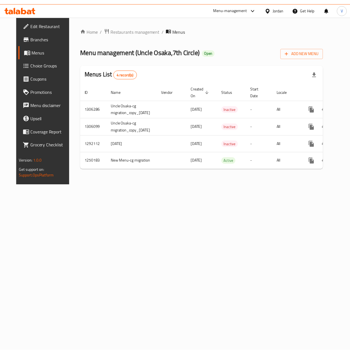
scroll to position [0, 21]
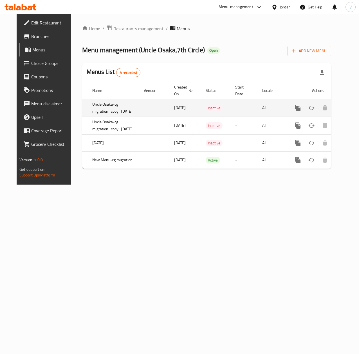
click at [308, 108] on icon "enhanced table" at bounding box center [311, 108] width 7 height 7
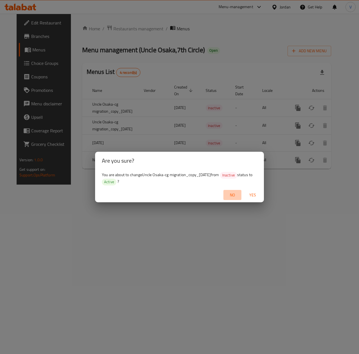
click at [234, 194] on span "No" at bounding box center [231, 195] width 13 height 7
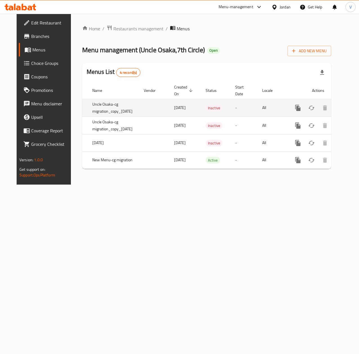
click at [335, 108] on icon "enhanced table" at bounding box center [338, 108] width 7 height 7
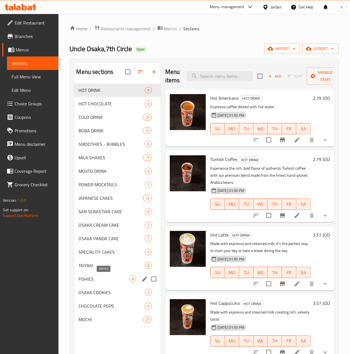
click at [96, 279] on span "FISHIES" at bounding box center [104, 279] width 50 height 7
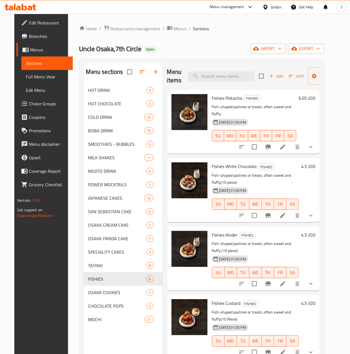
click at [316, 277] on button "show more" at bounding box center [310, 283] width 13 height 13
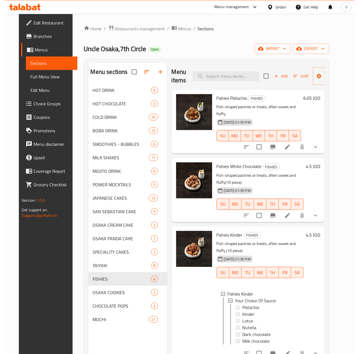
scroll to position [1, 0]
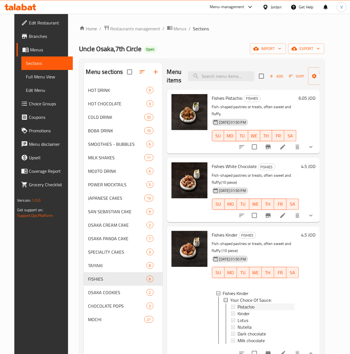
click at [250, 304] on span "Pistachio" at bounding box center [246, 307] width 17 height 7
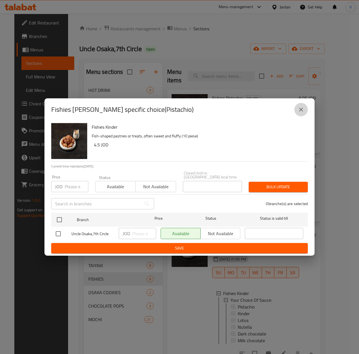
click at [298, 112] on icon "close" at bounding box center [300, 109] width 7 height 7
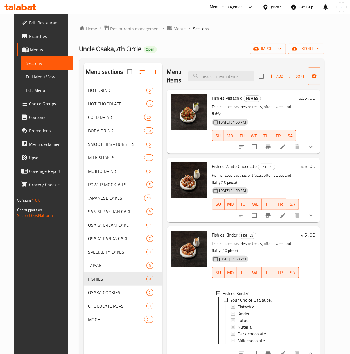
click at [29, 104] on span "Choice Groups" at bounding box center [48, 103] width 39 height 7
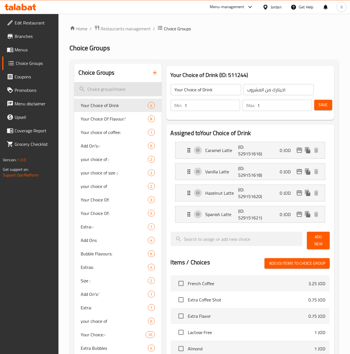
click at [108, 82] on input "search" at bounding box center [117, 89] width 87 height 14
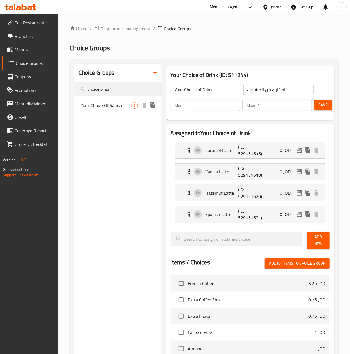
type input "choice of sa"
click at [101, 104] on span "Your Choice Of Sauce:" at bounding box center [106, 105] width 50 height 7
type input "Your Choice Of Sauce:"
type input "اختيارك من الصلصة:"
type input "0"
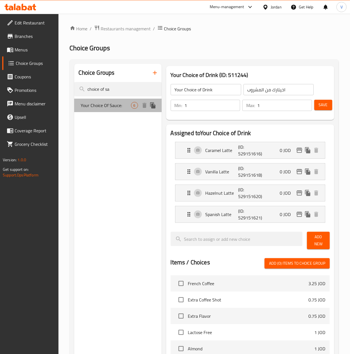
type input "6"
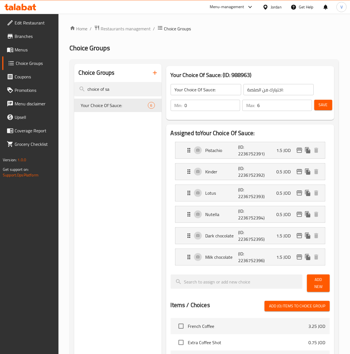
drag, startPoint x: 114, startPoint y: 93, endPoint x: 124, endPoint y: 98, distance: 11.9
click at [112, 93] on input "choice of sa" at bounding box center [117, 89] width 87 height 14
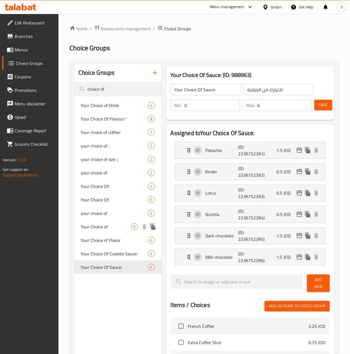
type input "choice of"
drag, startPoint x: 107, startPoint y: 224, endPoint x: 110, endPoint y: 223, distance: 2.8
click at [107, 225] on span "Your Choice of" at bounding box center [106, 226] width 50 height 7
type input "Your Choice of"
type input "اختيارك من"
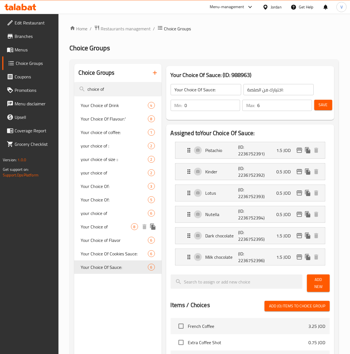
type input "8"
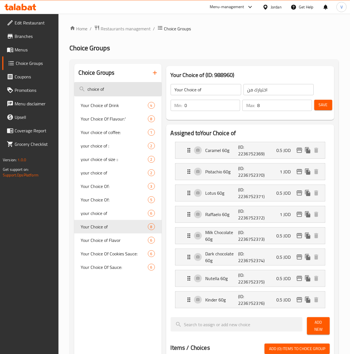
click at [142, 86] on input "choice of" at bounding box center [117, 89] width 87 height 14
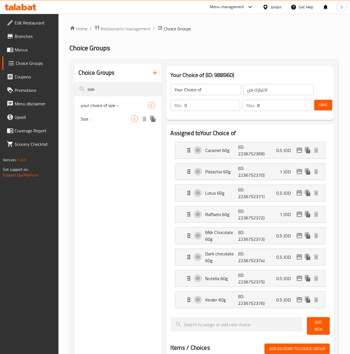
type input "size"
click at [110, 121] on span "Size :" at bounding box center [106, 119] width 50 height 7
type input "Size :"
type input "الحجم"
type input "1"
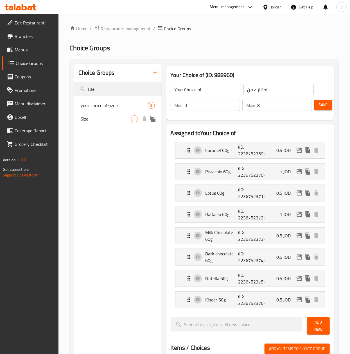
type input "1"
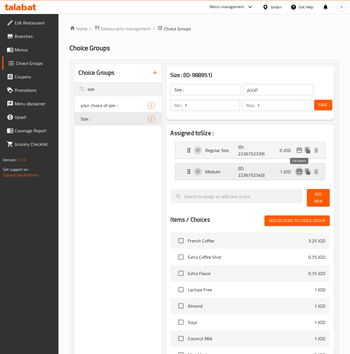
click at [300, 171] on icon "edit" at bounding box center [300, 171] width 6 height 5
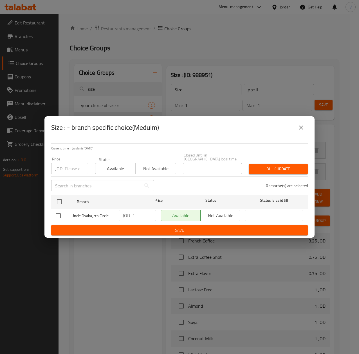
click at [297, 131] on icon "close" at bounding box center [300, 127] width 7 height 7
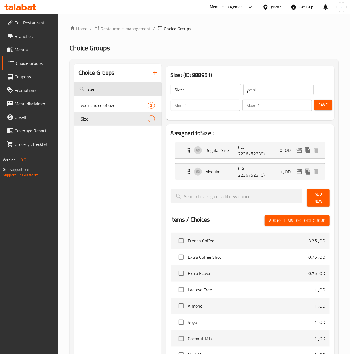
click at [121, 87] on input "size" at bounding box center [117, 89] width 87 height 14
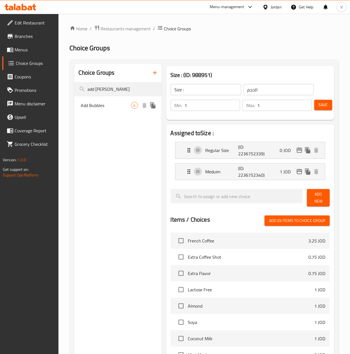
type input "add bubb"
click at [102, 109] on span "Add Bubbles" at bounding box center [106, 105] width 50 height 7
type input "Add Bubbles"
type input "اضافة بابلز"
type input "0"
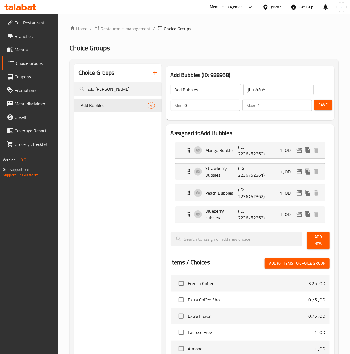
drag, startPoint x: 133, startPoint y: 94, endPoint x: -1, endPoint y: 86, distance: 134.1
click at [0, 86] on html "​ Menu-management Jordan Get Help V Edit Restaurant Branches Menus Choice Group…" at bounding box center [175, 177] width 350 height 354
type input "extra b"
drag, startPoint x: 98, startPoint y: 126, endPoint x: 98, endPoint y: 132, distance: 5.6
click at [98, 126] on div "Extra Boba 1" at bounding box center [117, 132] width 87 height 13
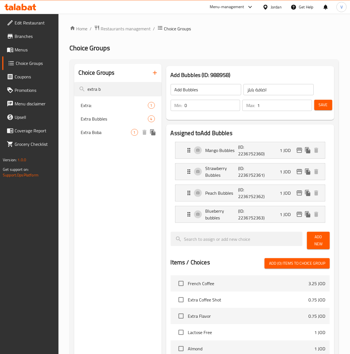
type input "Extra Boba"
type input "زيادة بوبا"
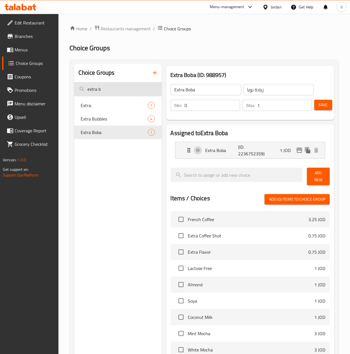
click at [127, 92] on input "extra b" at bounding box center [117, 89] width 87 height 14
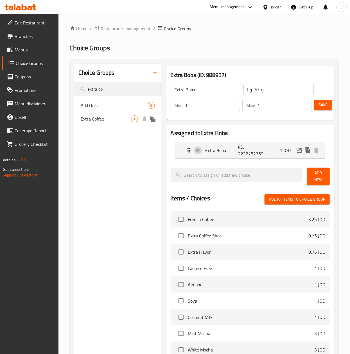
type input "extra co"
click at [101, 119] on span "Extra Coffee" at bounding box center [106, 119] width 50 height 7
type input "Extra Coffee"
type input "زيادة قهوة"
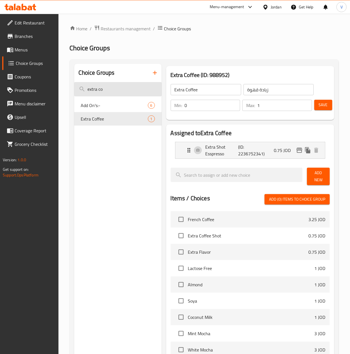
click at [138, 94] on input "extra co" at bounding box center [117, 89] width 87 height 14
click at [137, 94] on input "extra co" at bounding box center [117, 89] width 87 height 14
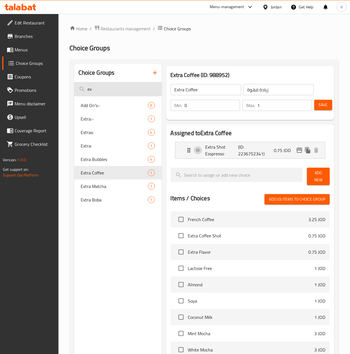
type input "e"
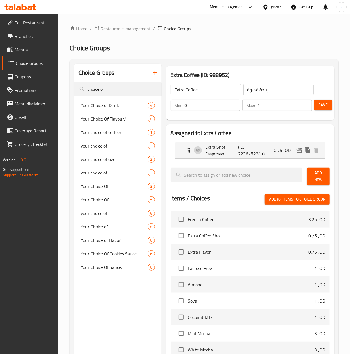
drag, startPoint x: 104, startPoint y: 92, endPoint x: 59, endPoint y: 94, distance: 45.0
click at [59, 94] on div "Home / Restaurants management / Choice Groups Choice Groups Choice Groups choic…" at bounding box center [203, 249] width 291 height 470
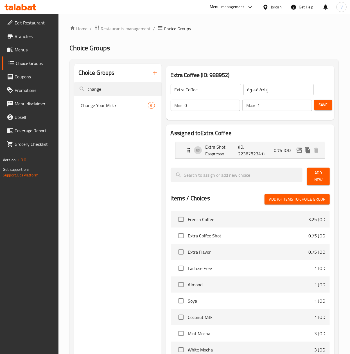
type input "change"
click at [99, 99] on div "Change Your Milk : 6" at bounding box center [117, 105] width 87 height 13
type input "Change Your Milk :"
type input "استبدل نوع الحليب"
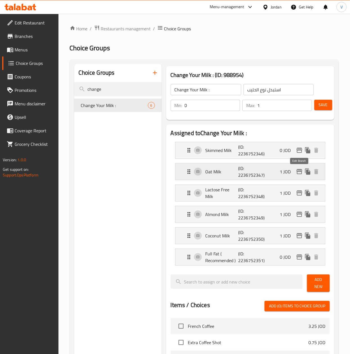
click at [299, 171] on icon "edit" at bounding box center [300, 171] width 6 height 5
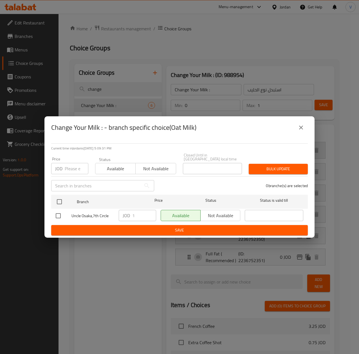
click at [296, 132] on button "close" at bounding box center [300, 127] width 13 height 13
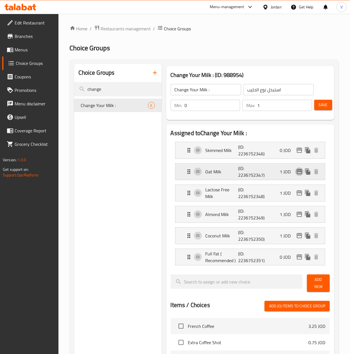
click at [296, 172] on icon "edit" at bounding box center [299, 171] width 7 height 7
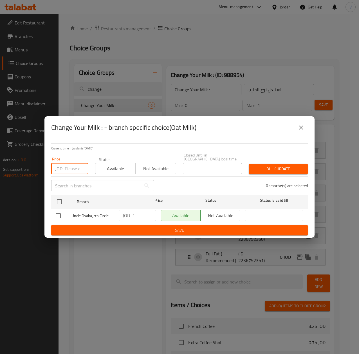
click at [72, 168] on input "number" at bounding box center [77, 168] width 24 height 11
paste input "1.5"
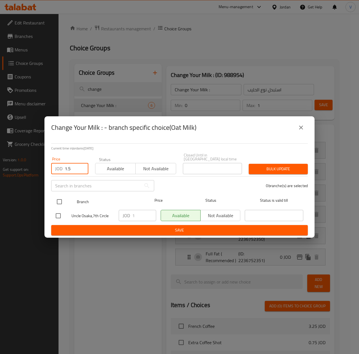
type input "1.5"
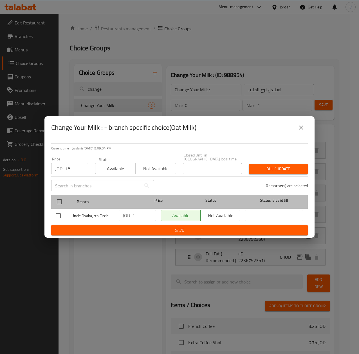
click at [61, 194] on div at bounding box center [63, 202] width 21 height 16
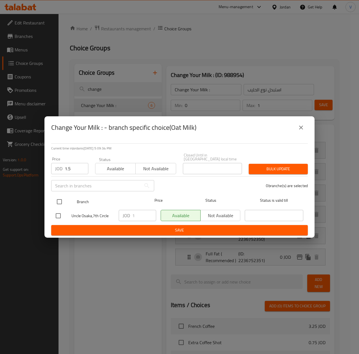
click at [58, 200] on input "checkbox" at bounding box center [59, 202] width 12 height 12
checkbox input "true"
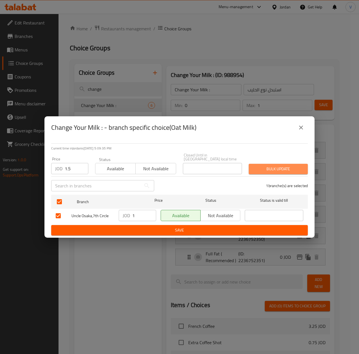
click at [266, 166] on span "Bulk update" at bounding box center [278, 169] width 50 height 7
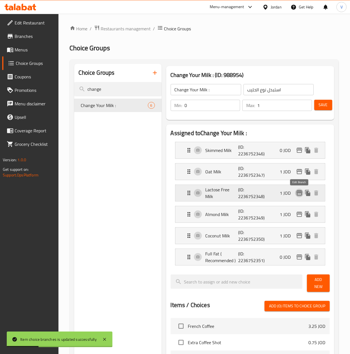
click at [299, 193] on icon "edit" at bounding box center [300, 193] width 6 height 5
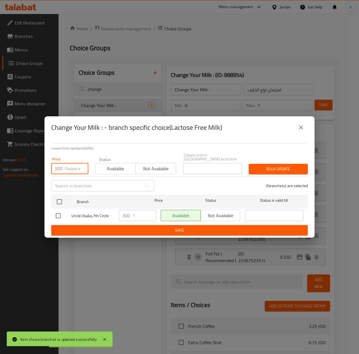
click at [72, 166] on input "number" at bounding box center [77, 168] width 24 height 11
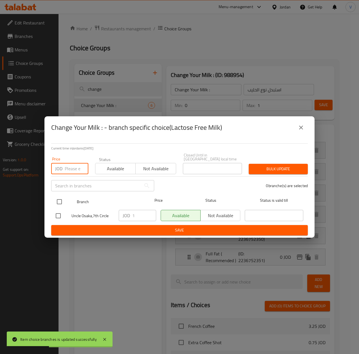
paste input "1.5"
type input "1.5"
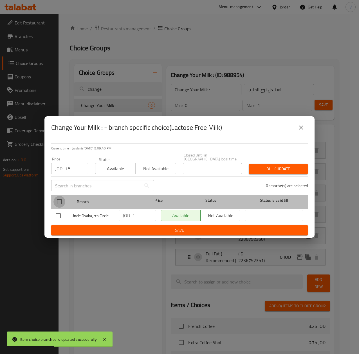
click at [55, 203] on input "checkbox" at bounding box center [59, 202] width 12 height 12
checkbox input "true"
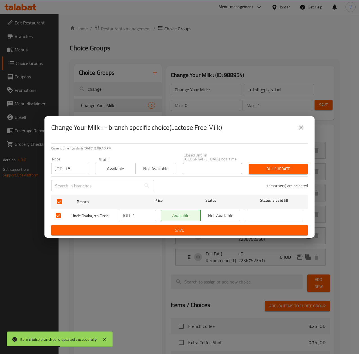
click at [297, 166] on span "Bulk update" at bounding box center [278, 169] width 50 height 7
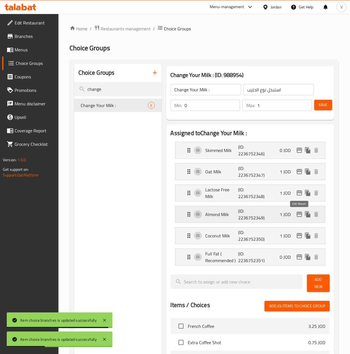
click at [298, 216] on icon "edit" at bounding box center [299, 214] width 7 height 7
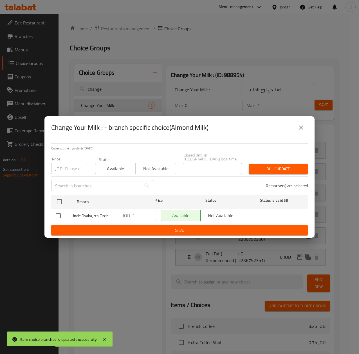
click at [73, 170] on input "number" at bounding box center [77, 168] width 24 height 11
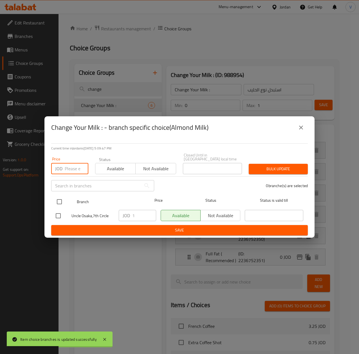
paste input "1.5"
type input "1.5"
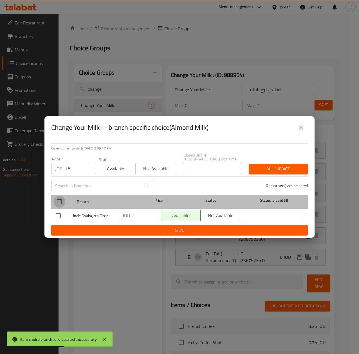
click at [60, 198] on input "checkbox" at bounding box center [59, 202] width 12 height 12
checkbox input "true"
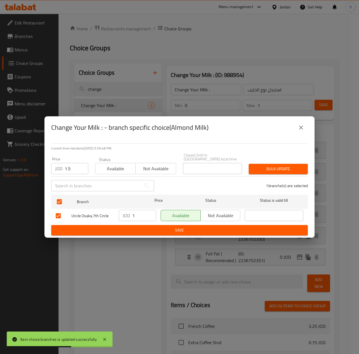
click at [291, 171] on button "Bulk update" at bounding box center [277, 169] width 59 height 10
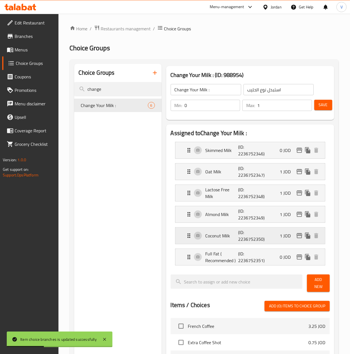
click at [297, 237] on icon "edit" at bounding box center [300, 235] width 6 height 5
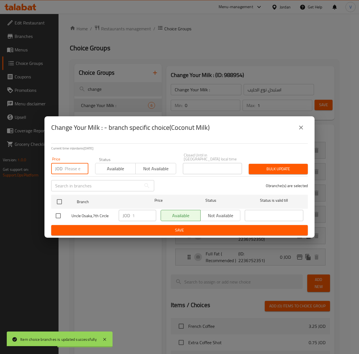
click at [73, 169] on input "number" at bounding box center [77, 168] width 24 height 11
paste input "1.5"
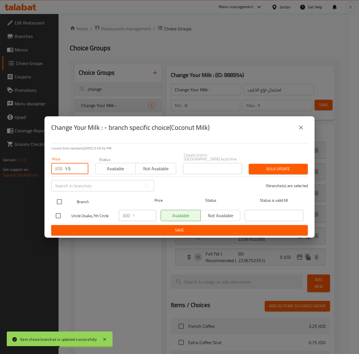
type input "1.5"
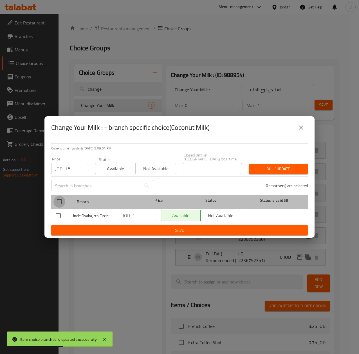
click at [60, 196] on input "checkbox" at bounding box center [59, 202] width 12 height 12
checkbox input "true"
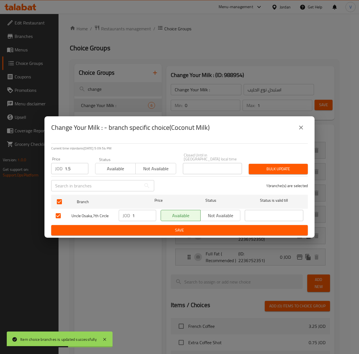
click at [285, 167] on span "Bulk update" at bounding box center [278, 169] width 50 height 7
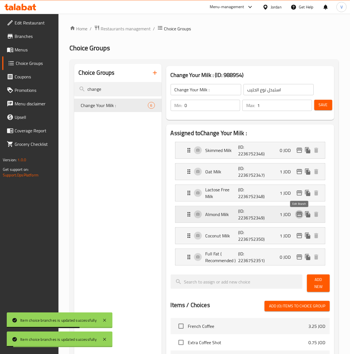
click at [298, 215] on icon "edit" at bounding box center [299, 214] width 7 height 7
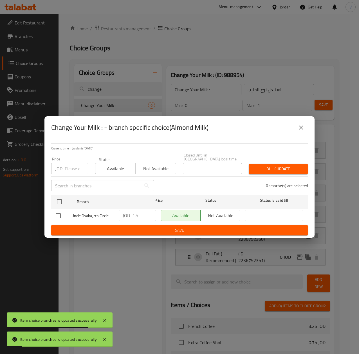
drag, startPoint x: 302, startPoint y: 130, endPoint x: 338, endPoint y: 128, distance: 36.0
click at [302, 130] on icon "close" at bounding box center [300, 127] width 7 height 7
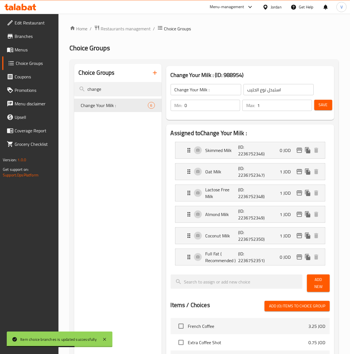
drag, startPoint x: 23, startPoint y: 49, endPoint x: 58, endPoint y: 58, distance: 36.7
click at [22, 49] on span "Menus" at bounding box center [34, 49] width 39 height 7
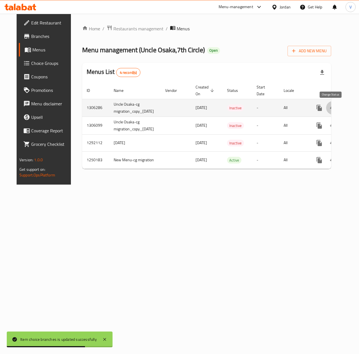
click at [329, 110] on icon "enhanced table" at bounding box center [332, 108] width 7 height 7
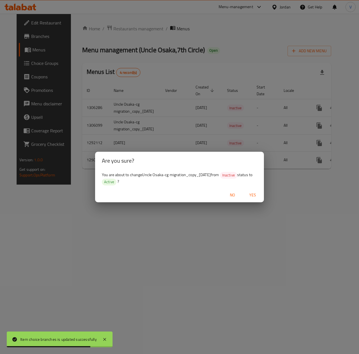
click at [251, 193] on span "Yes" at bounding box center [252, 195] width 13 height 7
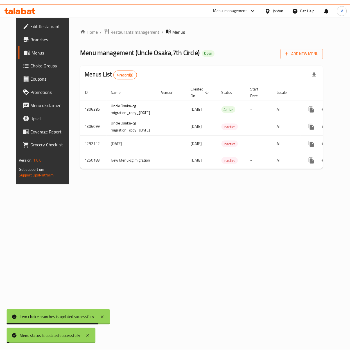
scroll to position [0, 21]
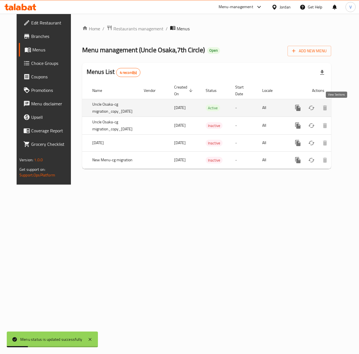
click at [341, 112] on link "enhanced table" at bounding box center [337, 107] width 13 height 13
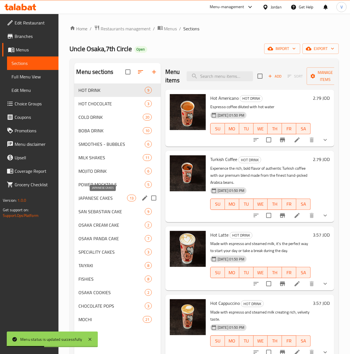
click at [106, 201] on span "JAPANESE CAKES" at bounding box center [103, 198] width 48 height 7
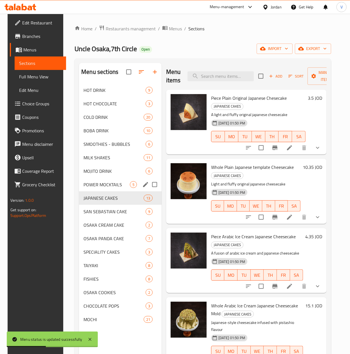
click at [107, 176] on div "MOJITO DRINK 6" at bounding box center [120, 170] width 83 height 13
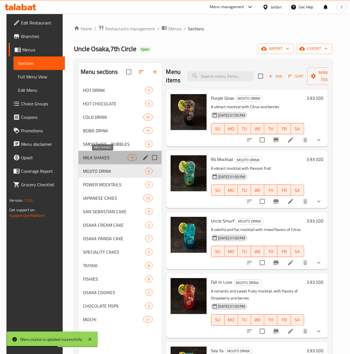
click at [105, 157] on span "MILK SHAKES" at bounding box center [105, 157] width 45 height 7
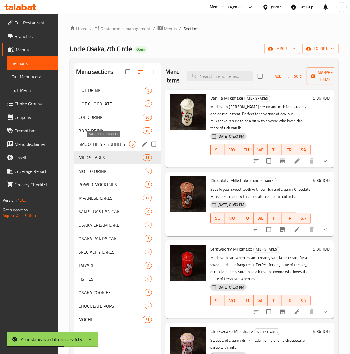
click at [105, 147] on span "SMOOTHIES - BUBBLES" at bounding box center [104, 144] width 50 height 7
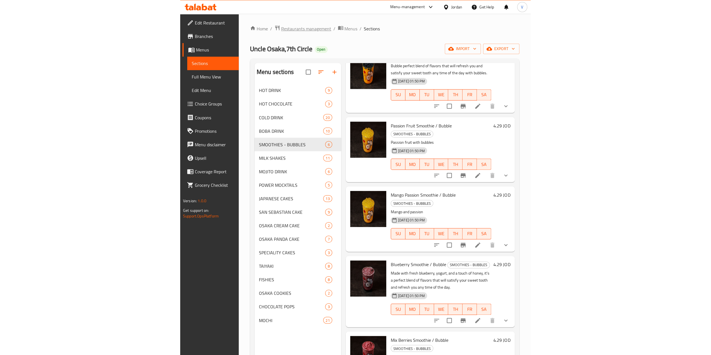
scroll to position [27, 0]
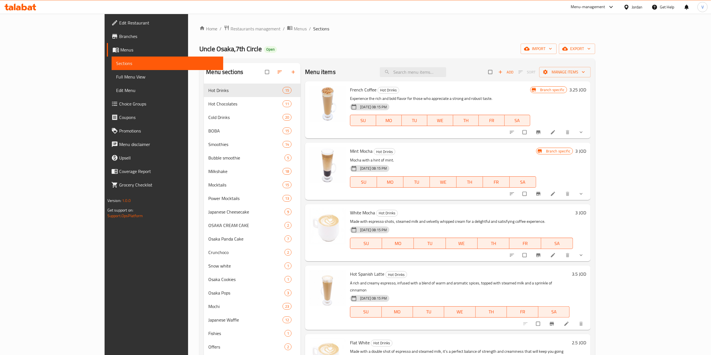
click at [105, 264] on div "Edit Restaurant Branches Menus Sections Full Menu View Edit Menu Choice Groups …" at bounding box center [164, 191] width 119 height 355
click at [199, 28] on link "Home" at bounding box center [208, 28] width 18 height 7
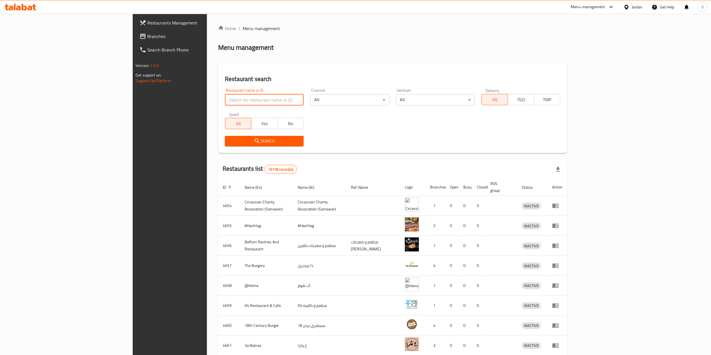
click at [225, 95] on input "search" at bounding box center [264, 99] width 79 height 11
paste input "26321"
type input "26321"
click button "Search" at bounding box center [264, 141] width 79 height 10
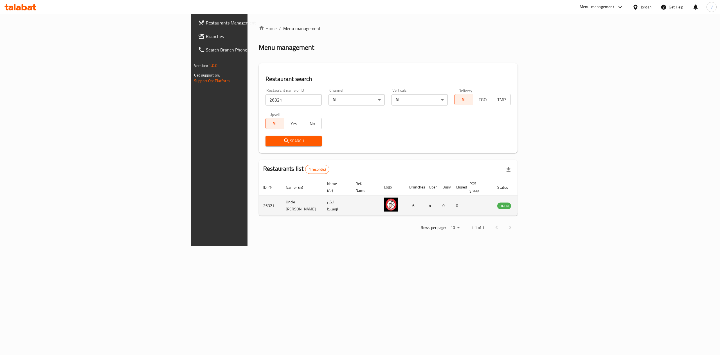
click at [533, 202] on icon "enhanced table" at bounding box center [529, 205] width 7 height 7
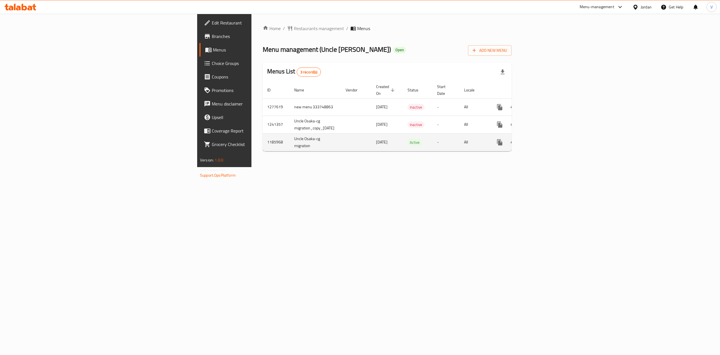
click at [543, 139] on icon "enhanced table" at bounding box center [540, 142] width 7 height 7
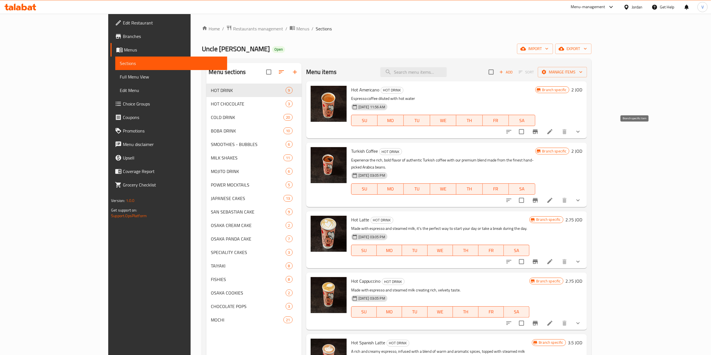
click at [538, 132] on icon "Branch-specific-item" at bounding box center [535, 131] width 5 height 4
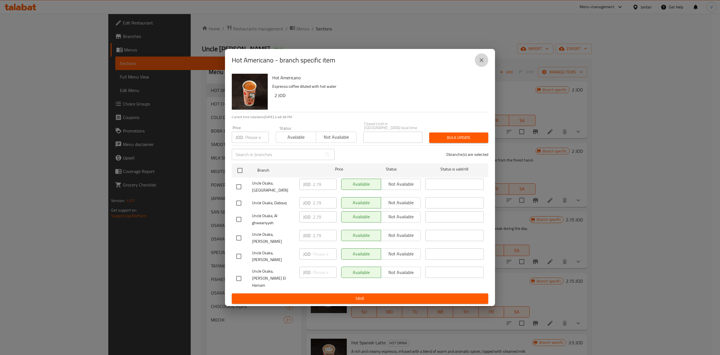
click at [484, 64] on icon "close" at bounding box center [481, 60] width 7 height 7
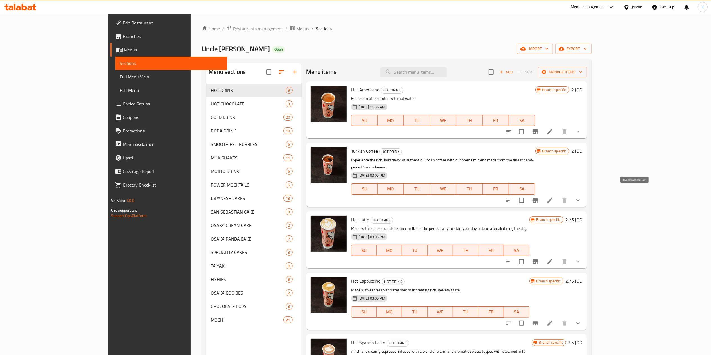
click at [542, 193] on button "Branch-specific-item" at bounding box center [534, 199] width 13 height 13
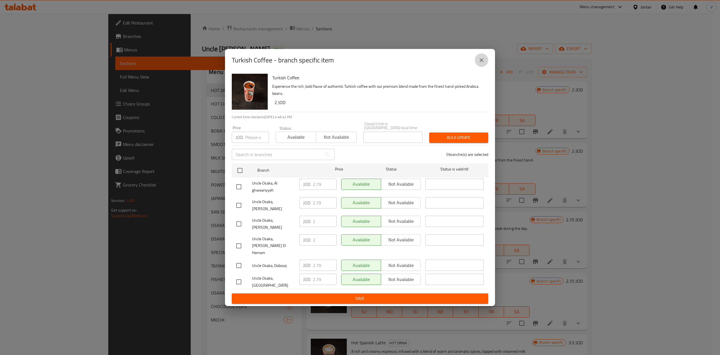
click at [481, 67] on button "close" at bounding box center [480, 59] width 13 height 13
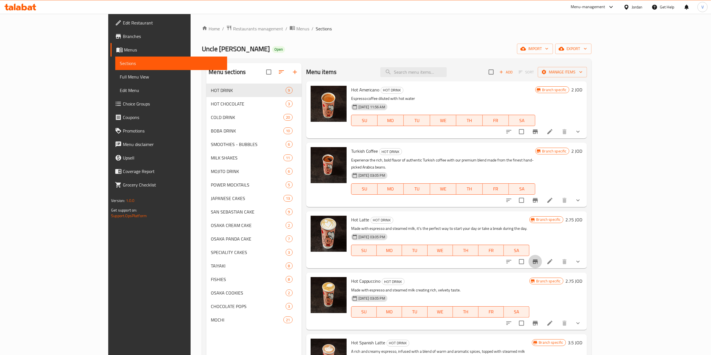
click at [539, 258] on icon "Branch-specific-item" at bounding box center [535, 261] width 7 height 7
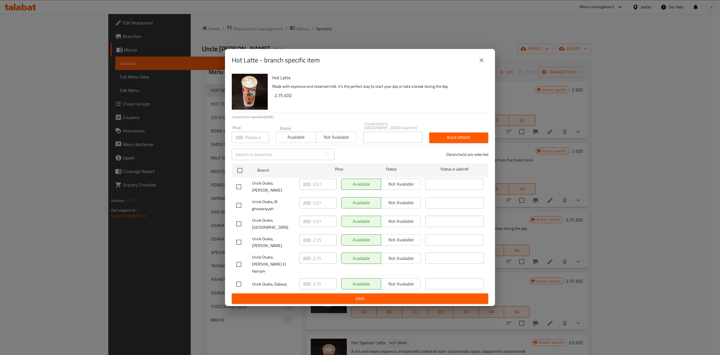
click at [475, 62] on div "Hot Latte - branch specific item" at bounding box center [360, 60] width 270 height 22
click at [485, 67] on div "Hot Latte - branch specific item" at bounding box center [360, 59] width 256 height 13
click at [481, 64] on icon "close" at bounding box center [481, 60] width 7 height 7
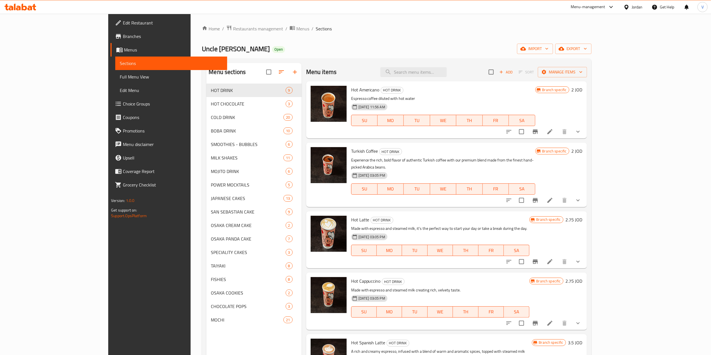
click at [539, 197] on icon "Branch-specific-item" at bounding box center [535, 200] width 7 height 7
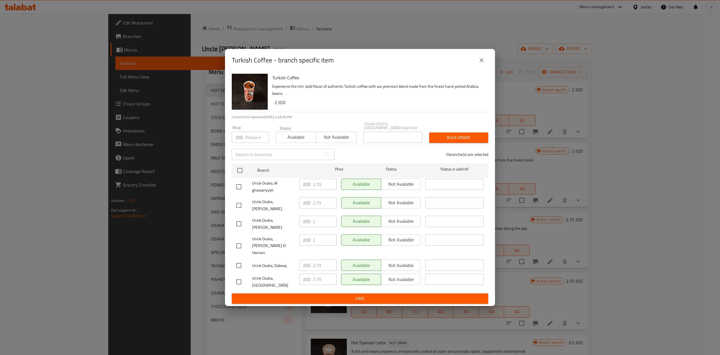
click at [483, 67] on button "close" at bounding box center [480, 59] width 13 height 13
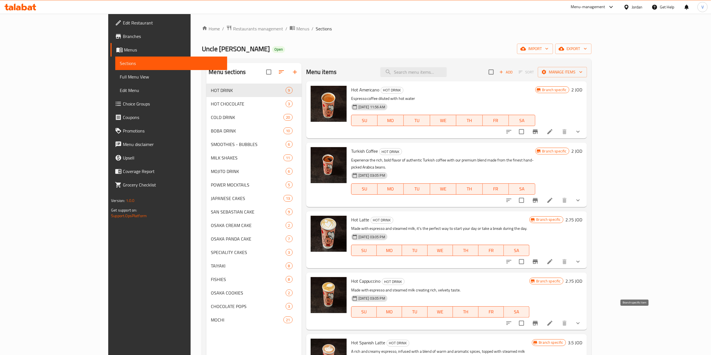
click at [539, 320] on icon "Branch-specific-item" at bounding box center [535, 323] width 7 height 7
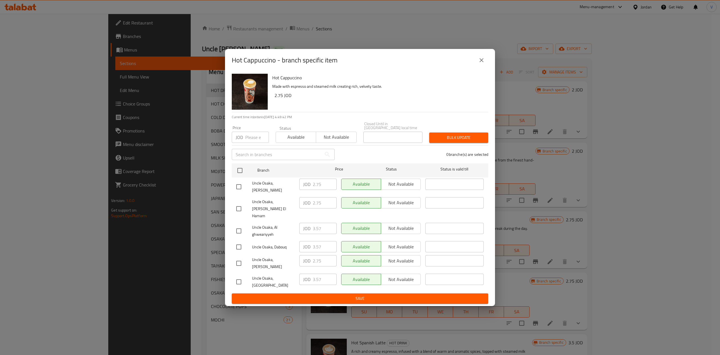
click at [482, 64] on icon "close" at bounding box center [481, 60] width 7 height 7
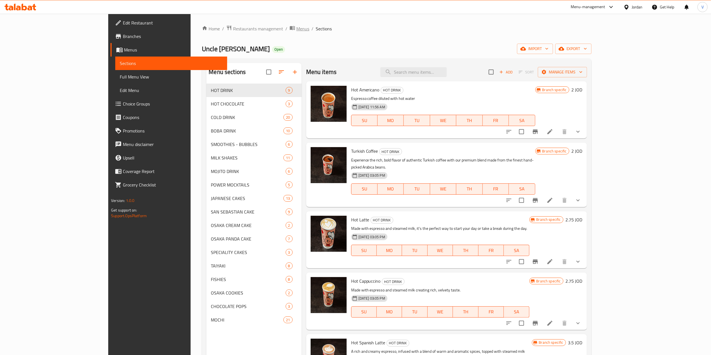
click at [289, 31] on span "breadcrumb" at bounding box center [292, 28] width 7 height 7
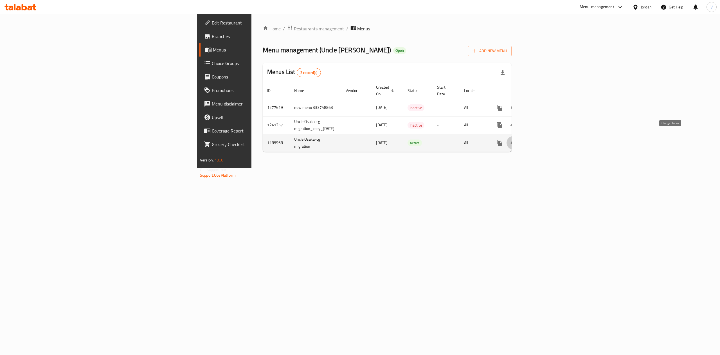
click at [516, 141] on icon "enhanced table" at bounding box center [513, 143] width 6 height 4
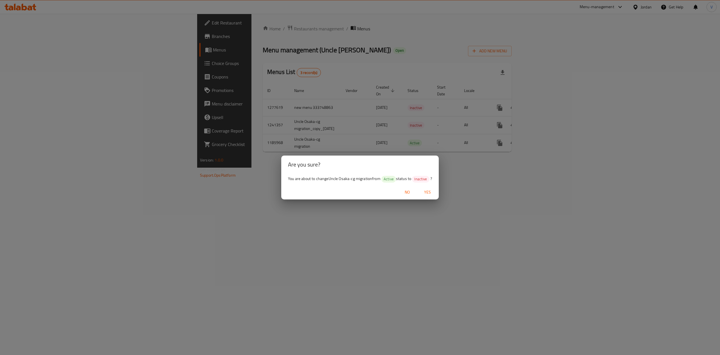
click at [411, 192] on span "No" at bounding box center [406, 192] width 13 height 7
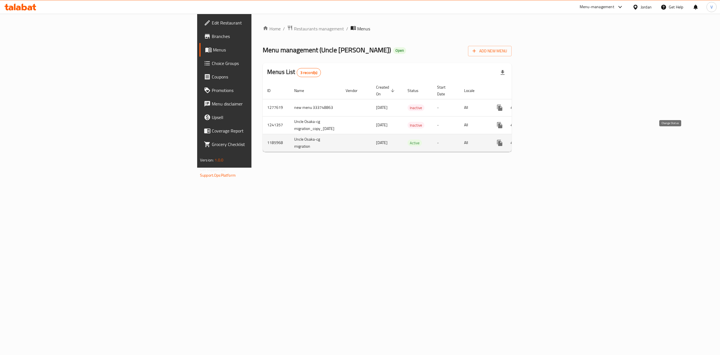
click at [520, 141] on button "enhanced table" at bounding box center [512, 142] width 13 height 13
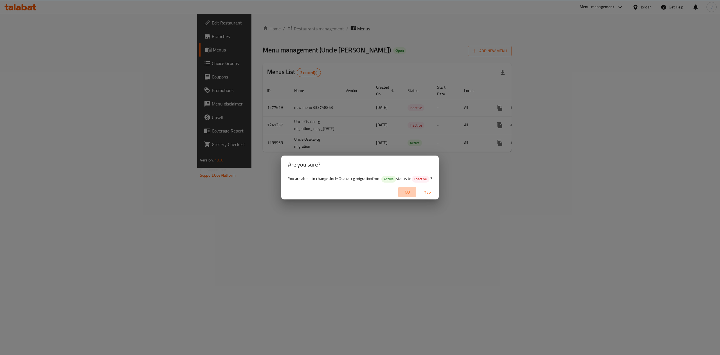
click at [408, 192] on span "No" at bounding box center [406, 192] width 13 height 7
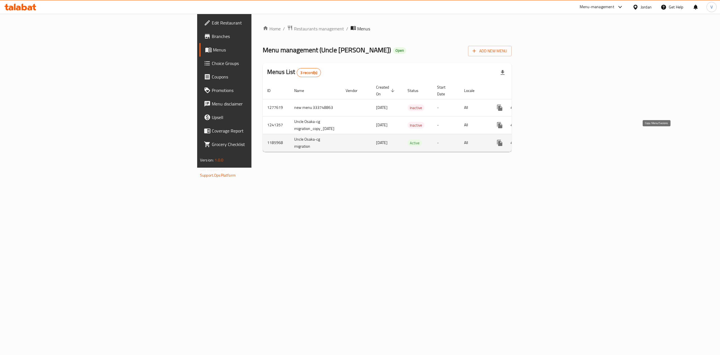
click at [506, 139] on button "more" at bounding box center [499, 142] width 13 height 13
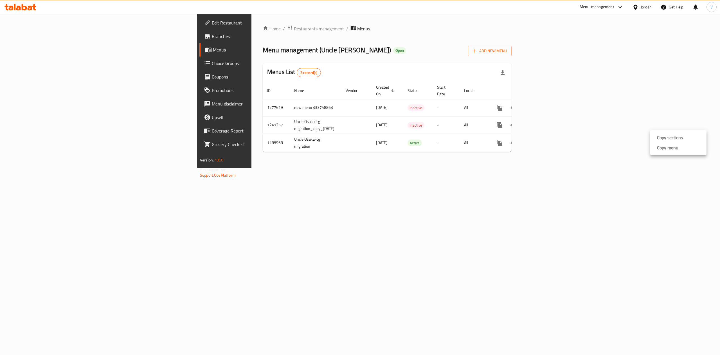
click at [678, 150] on li "Copy menu" at bounding box center [678, 148] width 56 height 10
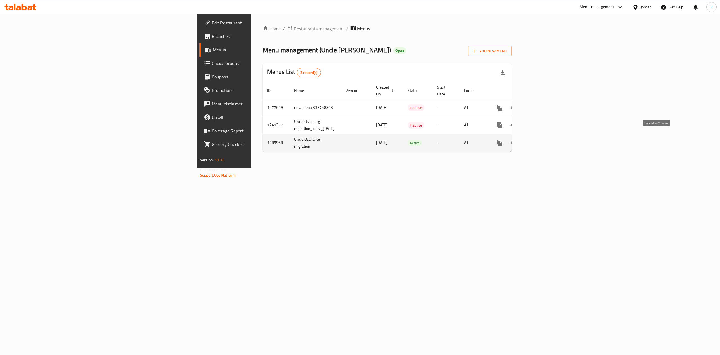
click at [502, 140] on icon "more" at bounding box center [499, 143] width 5 height 6
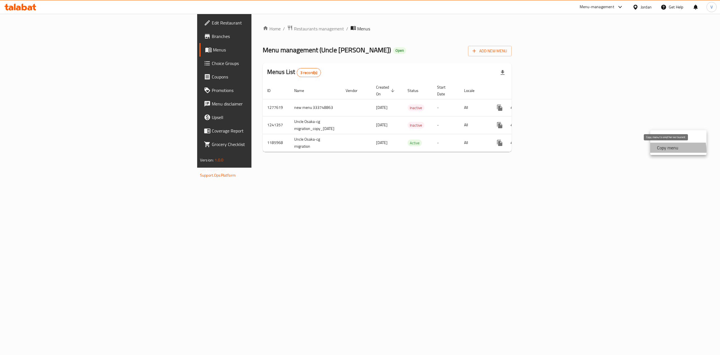
click at [664, 150] on strong "Copy menu" at bounding box center [667, 147] width 21 height 7
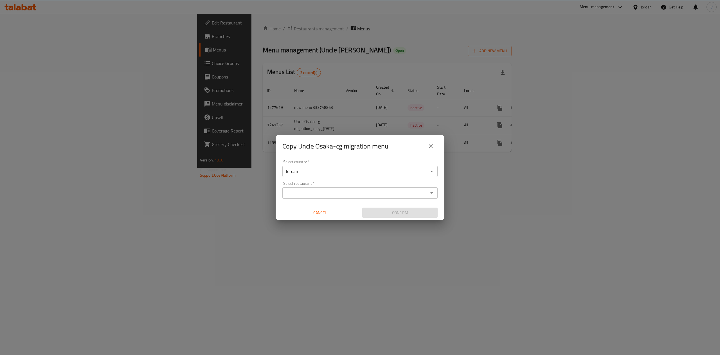
click at [295, 188] on div "Select restaurant *" at bounding box center [359, 192] width 155 height 11
paste input "Uncle Osaka,7th Circle"
type input "Uncle Osaka,7th Circle"
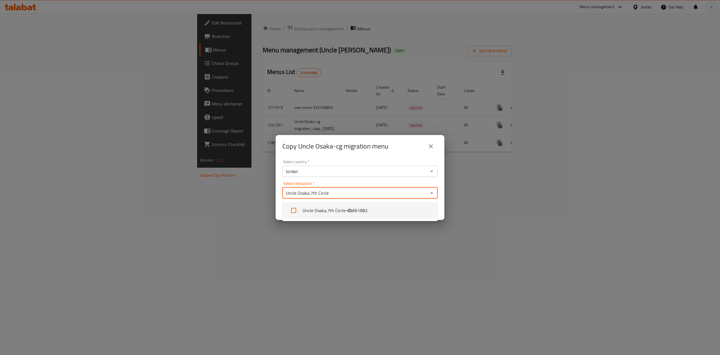
click at [347, 211] on b "- ID:" at bounding box center [348, 210] width 7 height 7
checkbox input "true"
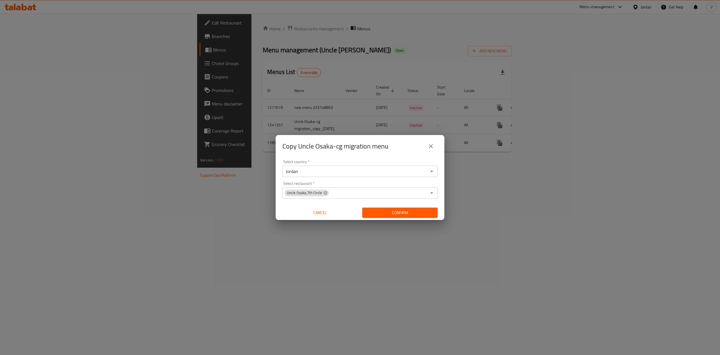
click at [440, 205] on div "Select country   * Jordan Select country * Select restaurant   * Uncle Osaka,7t…" at bounding box center [359, 188] width 169 height 63
click at [415, 214] on span "Confirm" at bounding box center [400, 212] width 66 height 7
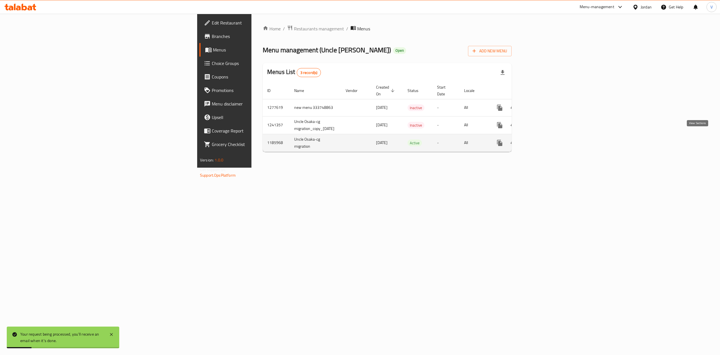
click at [542, 140] on icon "enhanced table" at bounding box center [539, 142] width 5 height 5
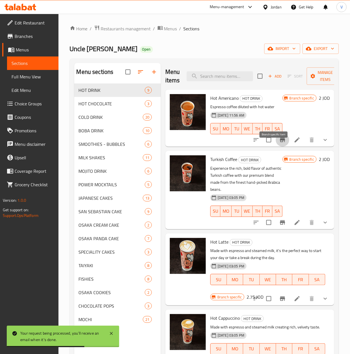
drag, startPoint x: 278, startPoint y: 145, endPoint x: 274, endPoint y: 144, distance: 4.4
click at [276, 144] on button "Branch-specific-item" at bounding box center [282, 139] width 13 height 13
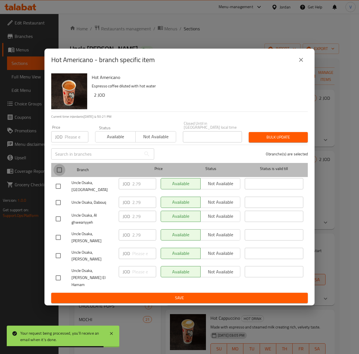
click at [63, 171] on input "checkbox" at bounding box center [59, 170] width 12 height 12
checkbox input "true"
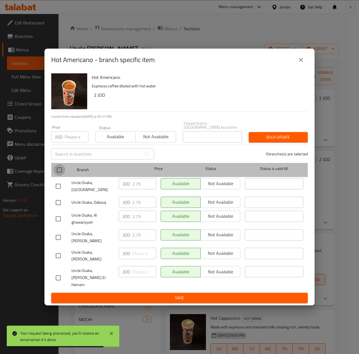
checkbox input "true"
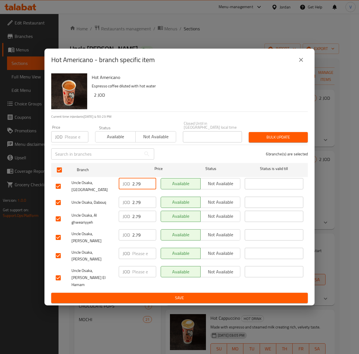
drag, startPoint x: 139, startPoint y: 189, endPoint x: 106, endPoint y: 191, distance: 33.5
click at [117, 188] on div "JOD 2.79 ​" at bounding box center [137, 186] width 42 height 21
click at [295, 67] on button "close" at bounding box center [300, 59] width 13 height 13
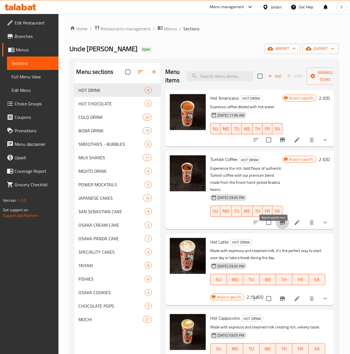
click at [280, 225] on icon "Branch-specific-item" at bounding box center [282, 222] width 5 height 4
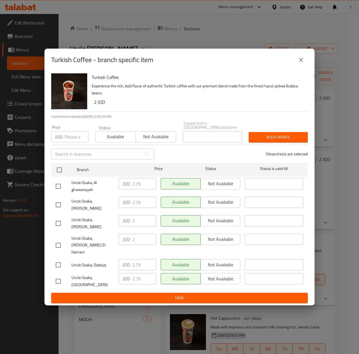
drag, startPoint x: 299, startPoint y: 71, endPoint x: 293, endPoint y: 98, distance: 28.4
click at [299, 63] on icon "close" at bounding box center [300, 59] width 7 height 7
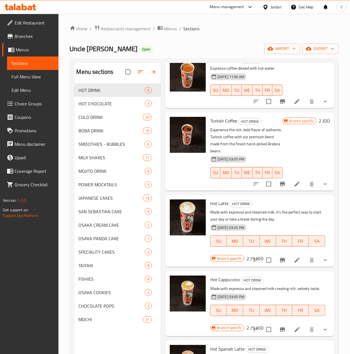
scroll to position [56, 0]
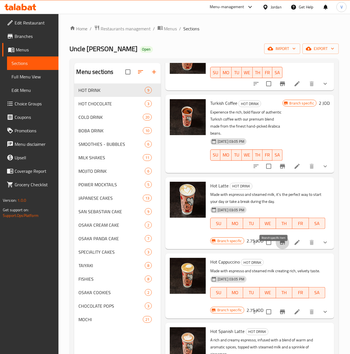
click at [280, 245] on icon "Branch-specific-item" at bounding box center [282, 242] width 5 height 4
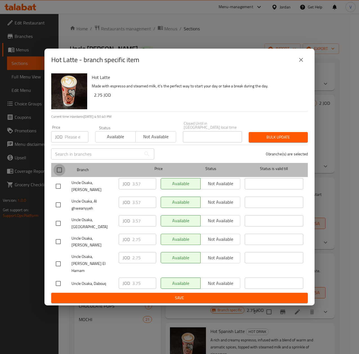
click at [58, 174] on input "checkbox" at bounding box center [59, 170] width 12 height 12
checkbox input "true"
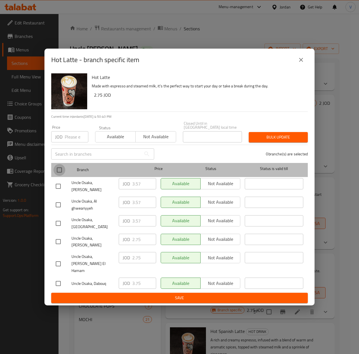
checkbox input "true"
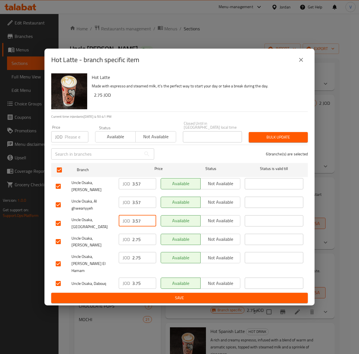
drag, startPoint x: 140, startPoint y: 223, endPoint x: 77, endPoint y: 223, distance: 63.0
click at [77, 223] on div "Uncle Osaka, Mecca Street JOD 3.57 ​ Available Not available ​" at bounding box center [179, 223] width 252 height 21
click at [300, 63] on icon "close" at bounding box center [300, 59] width 7 height 7
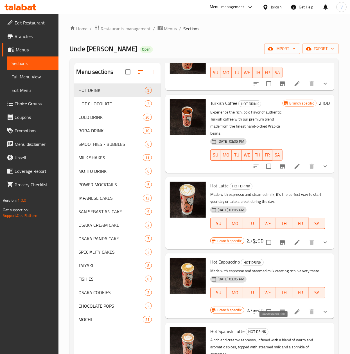
click at [280, 314] on icon "Branch-specific-item" at bounding box center [282, 312] width 5 height 4
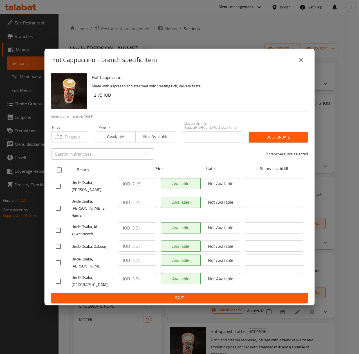
click at [55, 173] on input "checkbox" at bounding box center [59, 170] width 12 height 12
checkbox input "true"
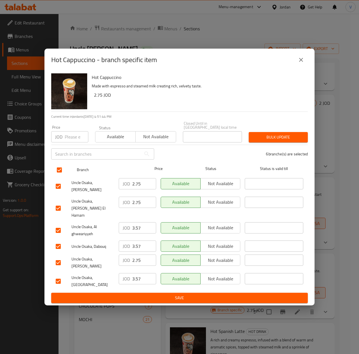
checkbox input "true"
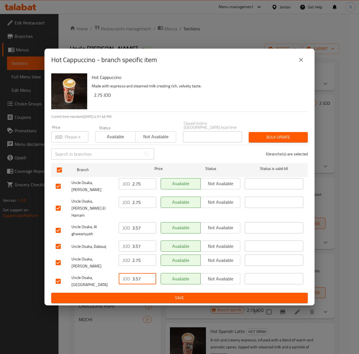
drag, startPoint x: 145, startPoint y: 272, endPoint x: 110, endPoint y: 272, distance: 35.4
click at [110, 272] on div "Uncle Osaka, Mecca Street JOD 3.57 ​ Available Not available ​" at bounding box center [179, 281] width 252 height 21
click at [299, 62] on icon "close" at bounding box center [301, 60] width 4 height 4
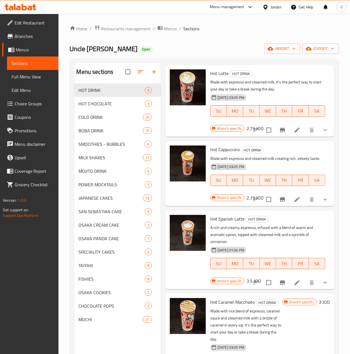
scroll to position [225, 0]
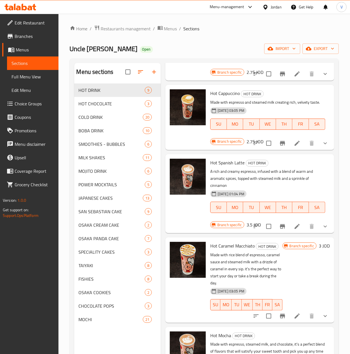
click at [279, 230] on icon "Branch-specific-item" at bounding box center [282, 226] width 7 height 7
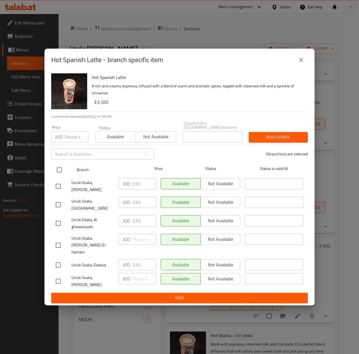
click at [60, 176] on input "checkbox" at bounding box center [59, 170] width 12 height 12
checkbox input "true"
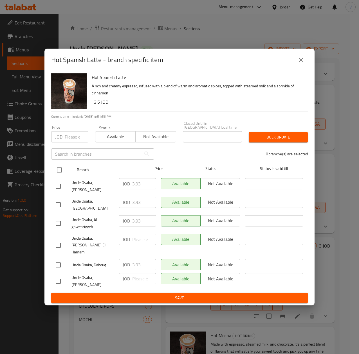
checkbox input "true"
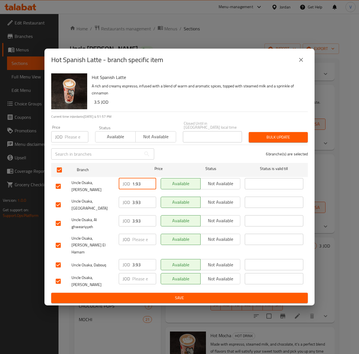
drag, startPoint x: 148, startPoint y: 191, endPoint x: 116, endPoint y: 193, distance: 32.4
type input "0.93"
click at [132, 189] on input "0.93" at bounding box center [144, 183] width 24 height 11
click at [135, 188] on input "0.93" at bounding box center [144, 183] width 24 height 11
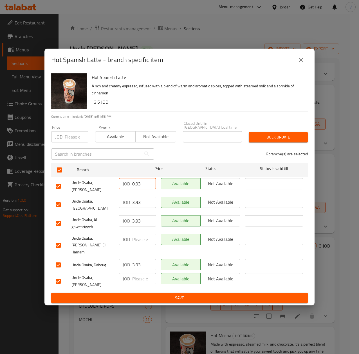
click at [135, 188] on input "0.93" at bounding box center [144, 183] width 24 height 11
drag, startPoint x: 143, startPoint y: 201, endPoint x: 83, endPoint y: 206, distance: 59.6
click at [83, 206] on div "Uncle Osaka, Mecca Street JOD 3.93 ​ Available Not available ​" at bounding box center [179, 204] width 252 height 21
click at [303, 63] on icon "close" at bounding box center [300, 59] width 7 height 7
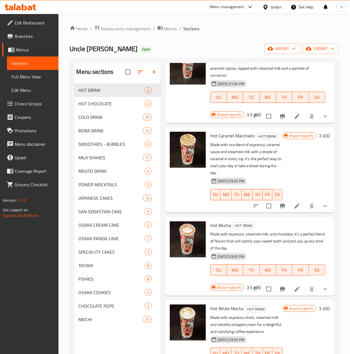
scroll to position [337, 0]
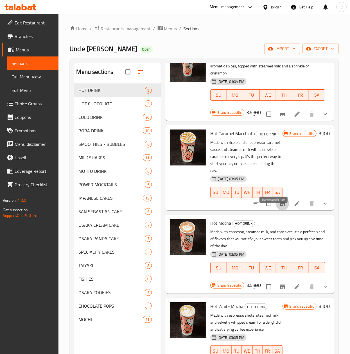
click at [279, 207] on icon "Branch-specific-item" at bounding box center [282, 203] width 7 height 7
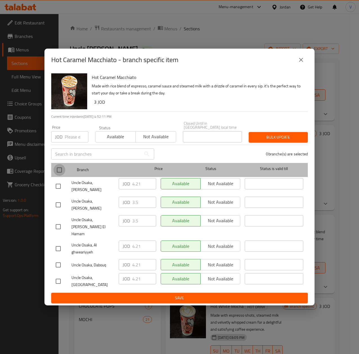
click at [56, 175] on input "checkbox" at bounding box center [59, 170] width 12 height 12
checkbox input "true"
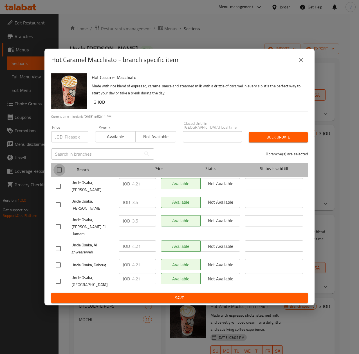
checkbox input "true"
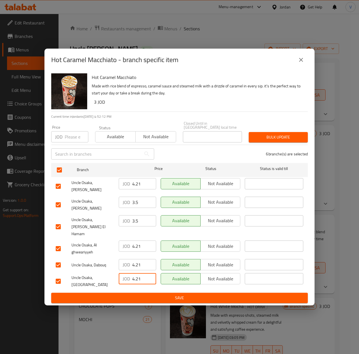
drag, startPoint x: 147, startPoint y: 267, endPoint x: 115, endPoint y: 268, distance: 32.6
click at [116, 271] on div "JOD 4.21 ​" at bounding box center [137, 281] width 42 height 21
click at [299, 63] on icon "close" at bounding box center [300, 59] width 7 height 7
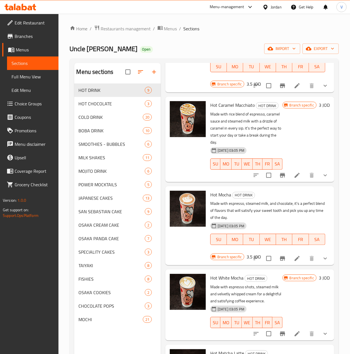
scroll to position [384, 0]
click at [278, 252] on button "Branch-specific-item" at bounding box center [282, 258] width 13 height 13
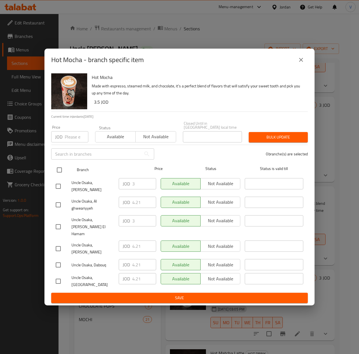
click at [58, 176] on input "checkbox" at bounding box center [59, 170] width 12 height 12
checkbox input "true"
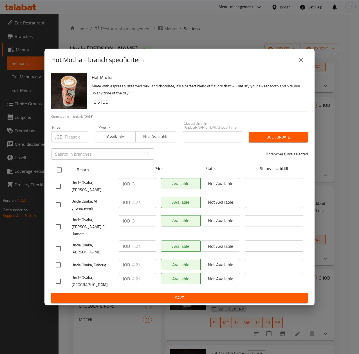
checkbox input "true"
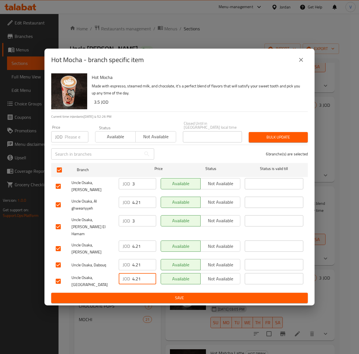
drag, startPoint x: 144, startPoint y: 267, endPoint x: 101, endPoint y: 266, distance: 43.0
click at [101, 271] on div "Uncle Osaka, Mecca Street JOD 4.21 ​ Available Not available ​" at bounding box center [179, 281] width 252 height 21
click at [302, 65] on button "close" at bounding box center [300, 59] width 13 height 13
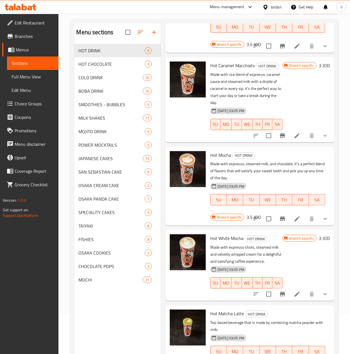
scroll to position [56, 0]
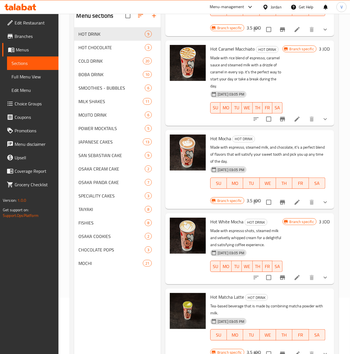
click at [278, 272] on button "Branch-specific-item" at bounding box center [282, 277] width 13 height 13
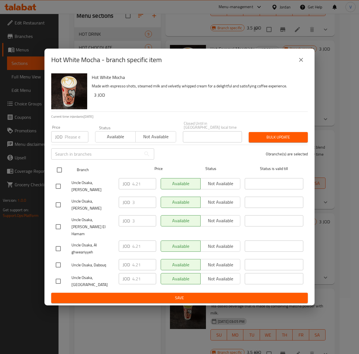
click at [57, 176] on input "checkbox" at bounding box center [59, 170] width 12 height 12
checkbox input "true"
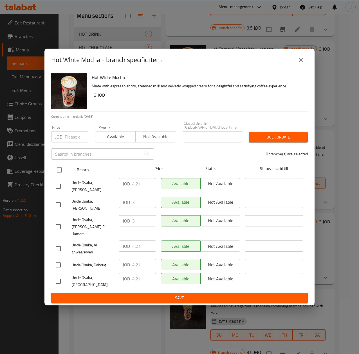
checkbox input "true"
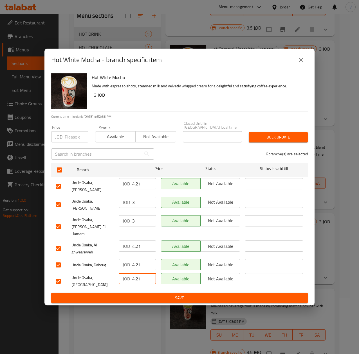
drag, startPoint x: 144, startPoint y: 271, endPoint x: 102, endPoint y: 270, distance: 41.6
click at [102, 271] on div "Uncle Osaka, Mecca Street JOD 4.21 ​ Available Not available ​" at bounding box center [179, 281] width 252 height 21
drag, startPoint x: 298, startPoint y: 67, endPoint x: 292, endPoint y: 156, distance: 88.5
click at [298, 63] on icon "close" at bounding box center [300, 59] width 7 height 7
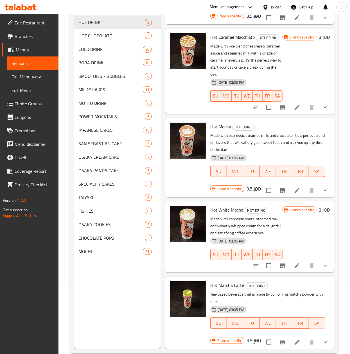
scroll to position [79, 0]
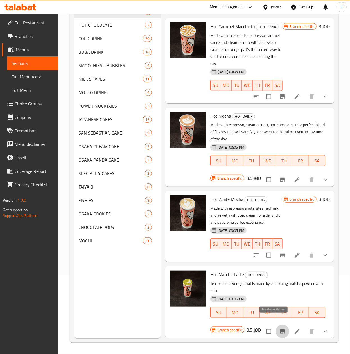
click at [279, 328] on icon "Branch-specific-item" at bounding box center [282, 331] width 7 height 7
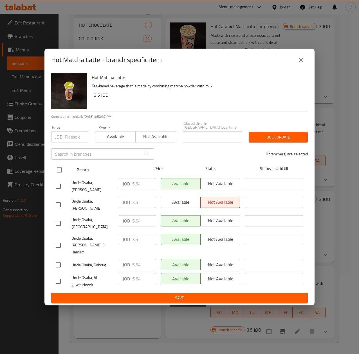
click at [59, 175] on input "checkbox" at bounding box center [59, 170] width 12 height 12
checkbox input "true"
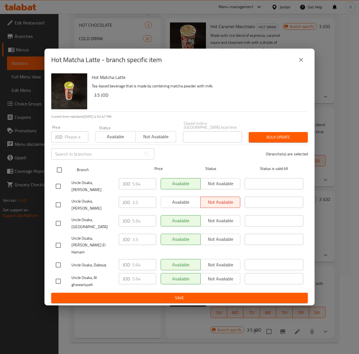
checkbox input "true"
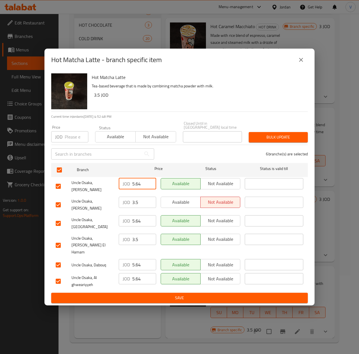
drag, startPoint x: 142, startPoint y: 191, endPoint x: 133, endPoint y: 190, distance: 9.3
click at [133, 189] on input "5.64" at bounding box center [144, 183] width 24 height 11
drag, startPoint x: 141, startPoint y: 217, endPoint x: 51, endPoint y: 216, distance: 89.9
click at [51, 216] on li "Uncle Osaka, Mecca Street JOD 5.64 ​ Available Not available ​" at bounding box center [179, 223] width 256 height 19
click at [300, 63] on icon "close" at bounding box center [300, 59] width 7 height 7
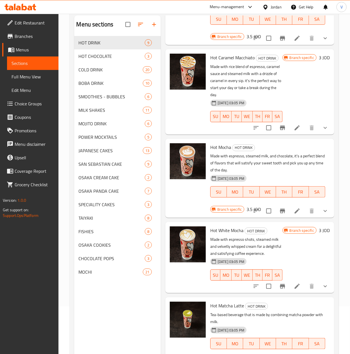
scroll to position [23, 0]
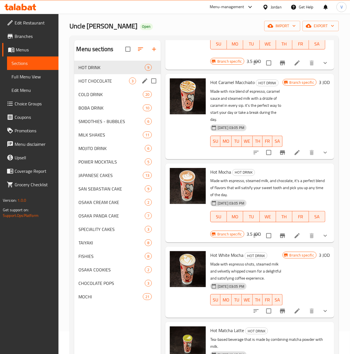
drag, startPoint x: 103, startPoint y: 83, endPoint x: 107, endPoint y: 85, distance: 3.9
click at [104, 83] on span "HOT CHOCOLATE" at bounding box center [104, 81] width 50 height 7
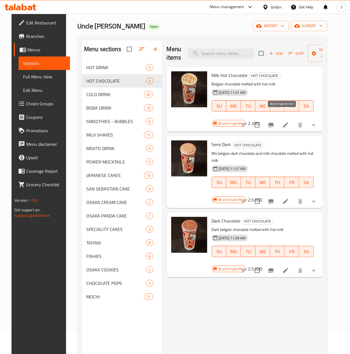
click at [278, 118] on button "Branch-specific-item" at bounding box center [270, 124] width 13 height 13
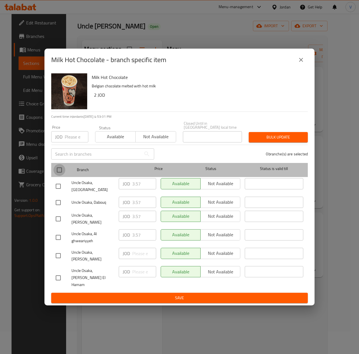
click at [60, 176] on input "checkbox" at bounding box center [59, 170] width 12 height 12
checkbox input "true"
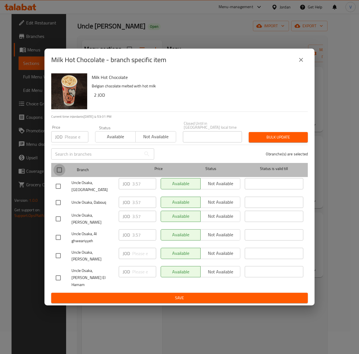
checkbox input "true"
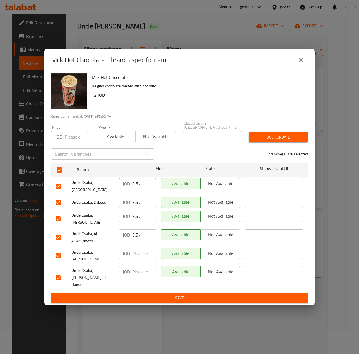
drag, startPoint x: 142, startPoint y: 187, endPoint x: 30, endPoint y: 183, distance: 112.2
click at [94, 187] on div "Uncle Osaka, Mecca Street JOD 3.57 ​ Available Not available ​" at bounding box center [179, 186] width 252 height 21
click at [300, 63] on icon "close" at bounding box center [300, 59] width 7 height 7
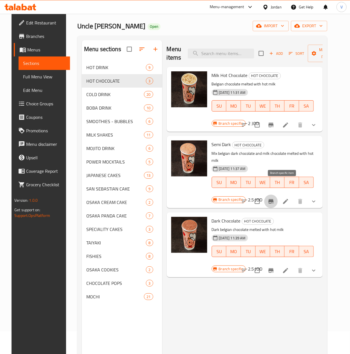
click at [273, 199] on icon "Branch-specific-item" at bounding box center [270, 201] width 5 height 4
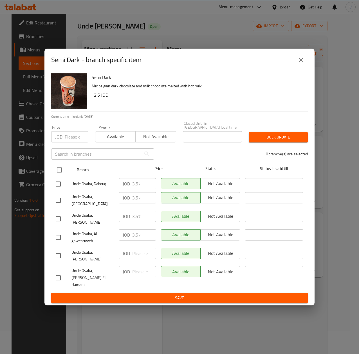
click at [61, 173] on input "checkbox" at bounding box center [59, 170] width 12 height 12
checkbox input "true"
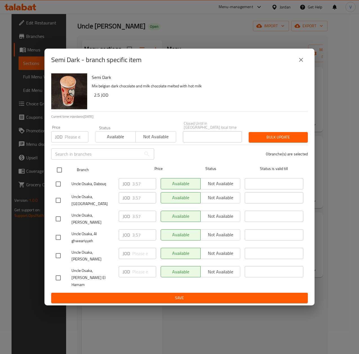
checkbox input "true"
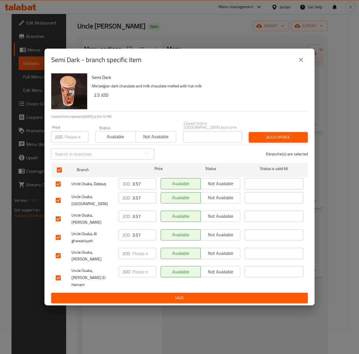
drag, startPoint x: 142, startPoint y: 218, endPoint x: 69, endPoint y: 218, distance: 72.8
click at [69, 218] on div "Uncle Osaka, Tla' Ali JOD 3.57 ​ Available Not available ​" at bounding box center [179, 219] width 252 height 21
drag, startPoint x: 144, startPoint y: 236, endPoint x: 93, endPoint y: 234, distance: 50.9
click at [93, 234] on div "Uncle Osaka, Al ghweariyyeh JOD 3.57 ​ Available Not available ​" at bounding box center [179, 237] width 252 height 21
click at [301, 63] on icon "close" at bounding box center [300, 59] width 7 height 7
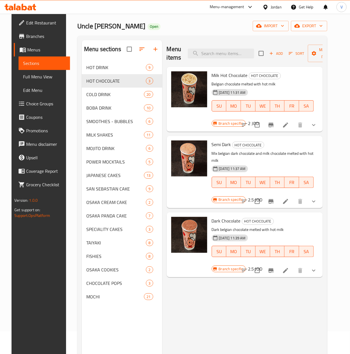
click at [274, 267] on icon "Branch-specific-item" at bounding box center [271, 270] width 7 height 7
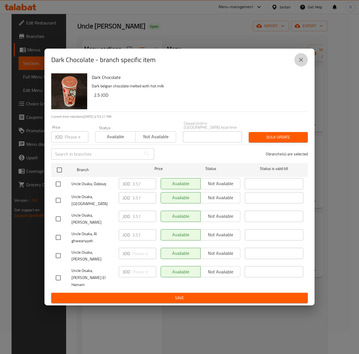
click at [300, 63] on icon "close" at bounding box center [300, 59] width 7 height 7
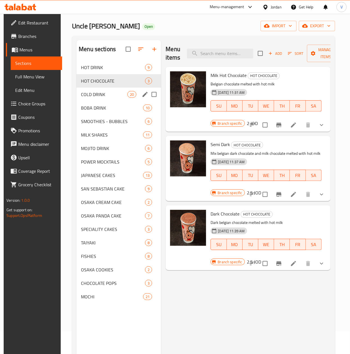
click at [94, 94] on span "COLD DRINK" at bounding box center [104, 94] width 46 height 7
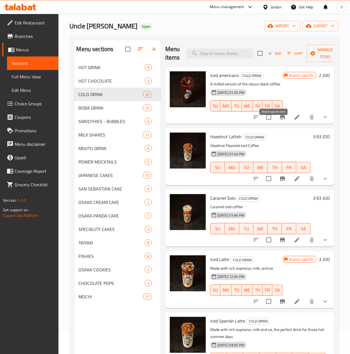
click at [279, 121] on icon "Branch-specific-item" at bounding box center [282, 117] width 7 height 7
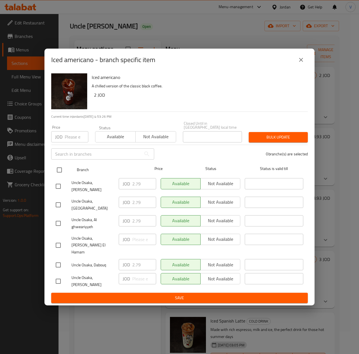
click at [57, 172] on input "checkbox" at bounding box center [59, 170] width 12 height 12
checkbox input "true"
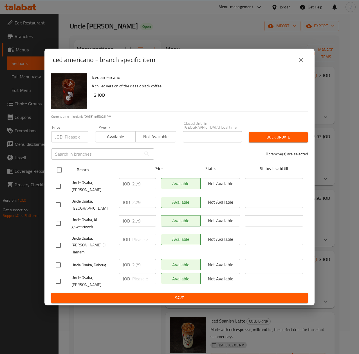
checkbox input "true"
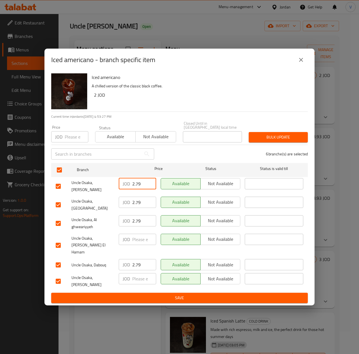
drag, startPoint x: 146, startPoint y: 191, endPoint x: 9, endPoint y: 173, distance: 138.4
click at [41, 185] on div "Iced americano - branch specific item Iced americano A chilled version of the c…" at bounding box center [179, 177] width 359 height 354
click at [302, 62] on icon "close" at bounding box center [301, 60] width 4 height 4
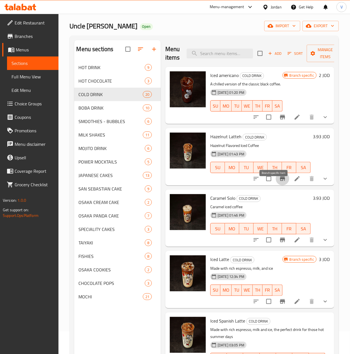
click at [277, 186] on button "Branch-specific-item" at bounding box center [282, 178] width 13 height 13
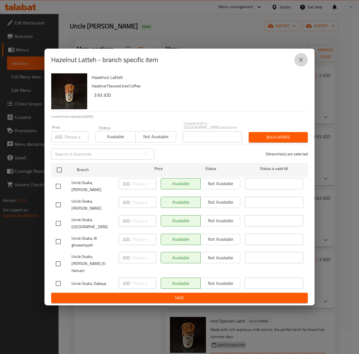
click at [300, 62] on icon "close" at bounding box center [301, 60] width 4 height 4
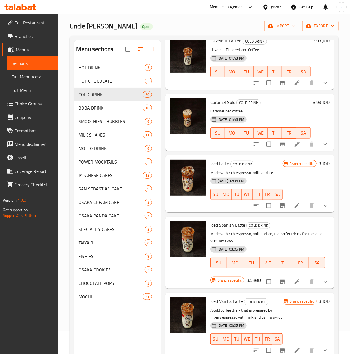
scroll to position [112, 0]
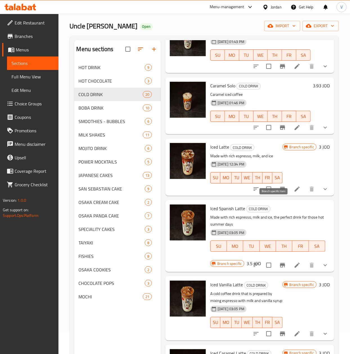
click at [278, 196] on button "Branch-specific-item" at bounding box center [282, 188] width 13 height 13
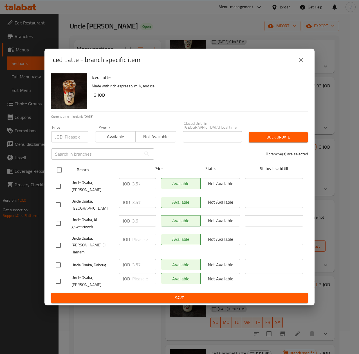
click at [64, 176] on input "checkbox" at bounding box center [59, 170] width 12 height 12
checkbox input "true"
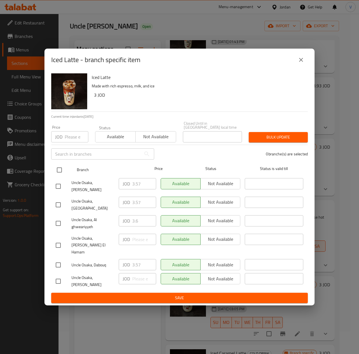
checkbox input "true"
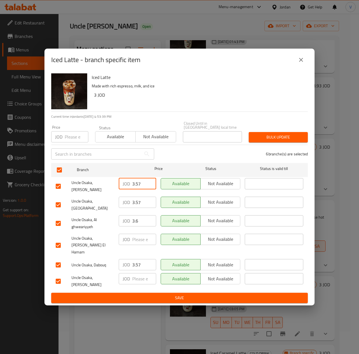
drag, startPoint x: 141, startPoint y: 192, endPoint x: 52, endPoint y: 191, distance: 88.8
click at [53, 191] on div "Uncle Osaka, Tla' Ali JOD 3.57 ​ Available Not available ​" at bounding box center [179, 186] width 252 height 21
drag, startPoint x: 307, startPoint y: 71, endPoint x: 304, endPoint y: 70, distance: 3.6
click at [307, 67] on button "close" at bounding box center [300, 59] width 13 height 13
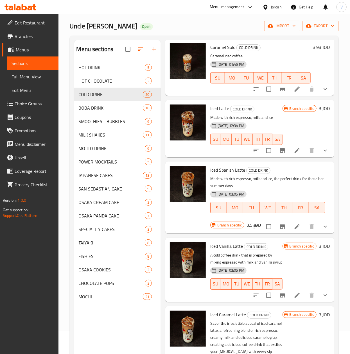
scroll to position [169, 0]
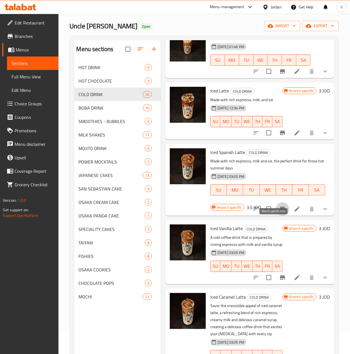
click at [278, 216] on button "Branch-specific-item" at bounding box center [282, 208] width 13 height 13
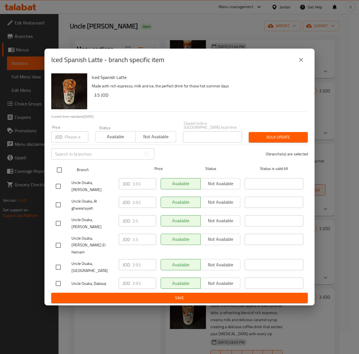
click at [57, 176] on input "checkbox" at bounding box center [59, 170] width 12 height 12
checkbox input "true"
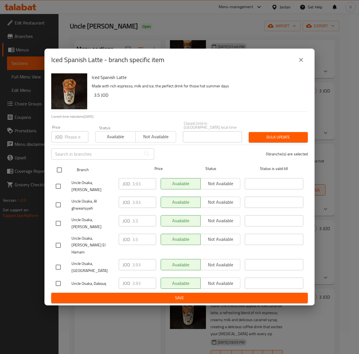
checkbox input "true"
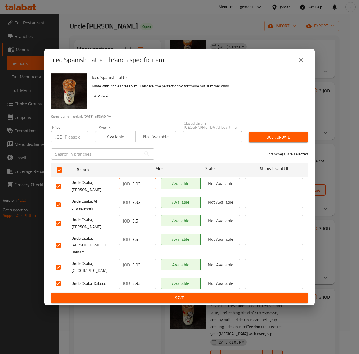
drag, startPoint x: 142, startPoint y: 191, endPoint x: 98, endPoint y: 190, distance: 43.3
click at [98, 190] on div "Uncle Osaka, Tla' Ali JOD 3.93 ​ Available Not available ​" at bounding box center [179, 186] width 252 height 21
drag, startPoint x: 141, startPoint y: 256, endPoint x: 83, endPoint y: 254, distance: 57.6
click at [83, 257] on div "Uncle Osaka, Mecca Street JOD 3.93 ​ Available Not available ​" at bounding box center [179, 267] width 252 height 21
click at [300, 67] on button "close" at bounding box center [300, 59] width 13 height 13
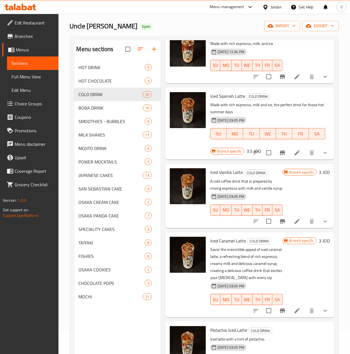
scroll to position [281, 0]
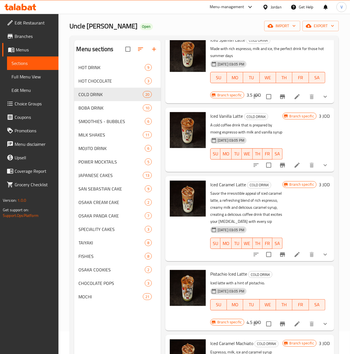
click at [278, 172] on button "Branch-specific-item" at bounding box center [282, 165] width 13 height 13
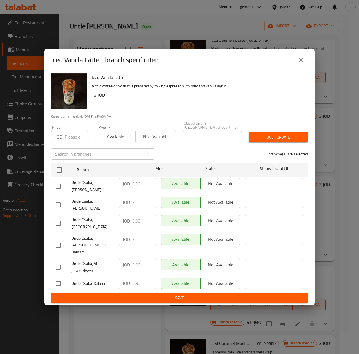
click at [306, 67] on button "close" at bounding box center [300, 59] width 13 height 13
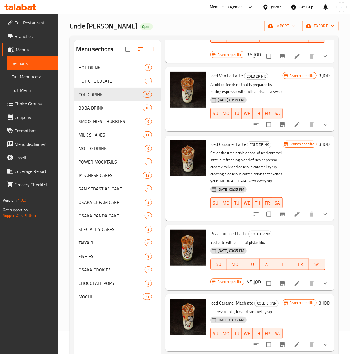
scroll to position [337, 0]
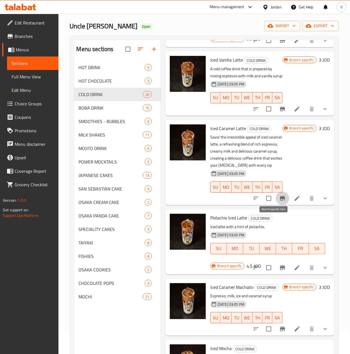
click at [277, 205] on button "Branch-specific-item" at bounding box center [282, 198] width 13 height 13
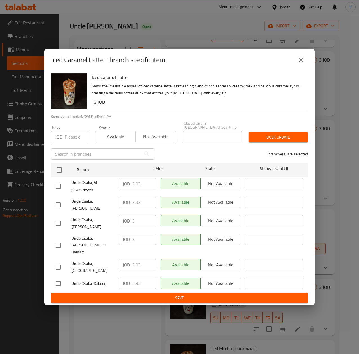
click at [145, 318] on div "Iced Caramel Latte - branch specific item Iced Caramel Latte Savor the irresist…" at bounding box center [179, 177] width 359 height 354
click at [300, 63] on icon "close" at bounding box center [300, 59] width 7 height 7
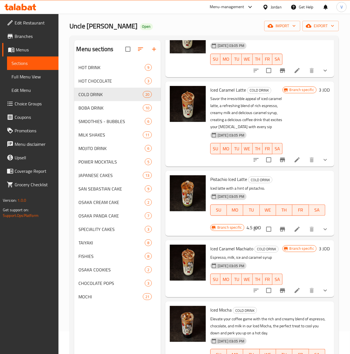
scroll to position [393, 0]
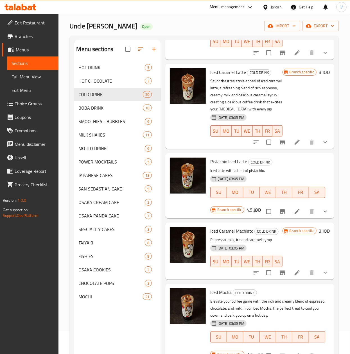
click at [269, 218] on div at bounding box center [290, 211] width 83 height 13
click at [279, 215] on icon "Branch-specific-item" at bounding box center [282, 211] width 7 height 7
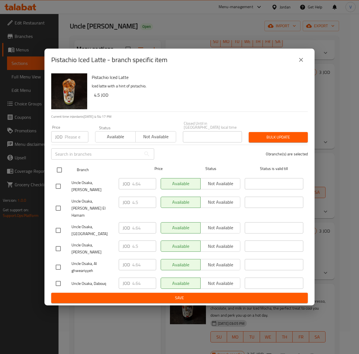
click at [56, 176] on input "checkbox" at bounding box center [59, 170] width 12 height 12
checkbox input "true"
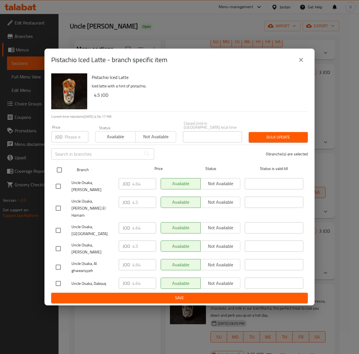
checkbox input "true"
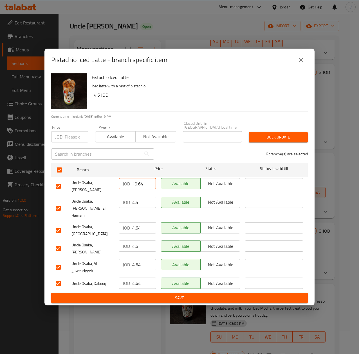
drag, startPoint x: 147, startPoint y: 190, endPoint x: 117, endPoint y: 188, distance: 30.4
type input "19.64"
click at [132, 188] on input "19.64" at bounding box center [144, 183] width 24 height 11
drag, startPoint x: 141, startPoint y: 223, endPoint x: 103, endPoint y: 222, distance: 37.7
click at [103, 222] on div "Uncle Osaka, Mecca Street JOD 4.64 ​ Available Not available ​" at bounding box center [179, 230] width 252 height 21
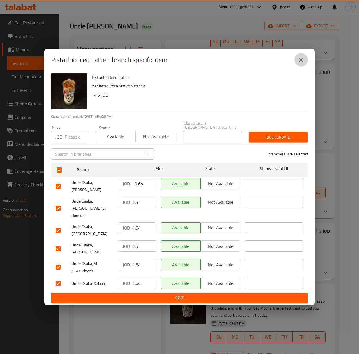
click at [304, 63] on icon "close" at bounding box center [300, 59] width 7 height 7
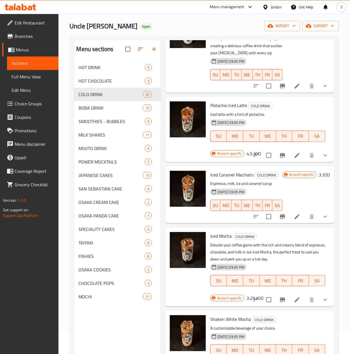
scroll to position [506, 0]
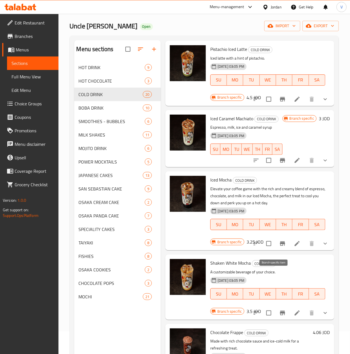
click at [280, 246] on icon "Branch-specific-item" at bounding box center [282, 243] width 5 height 4
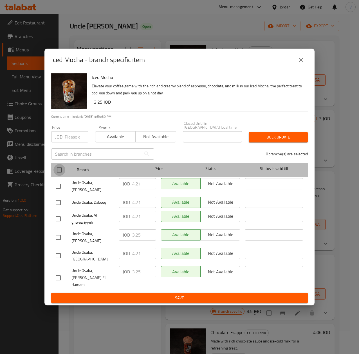
click at [58, 176] on input "checkbox" at bounding box center [59, 170] width 12 height 12
checkbox input "true"
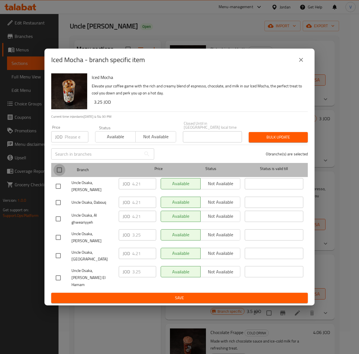
checkbox input "true"
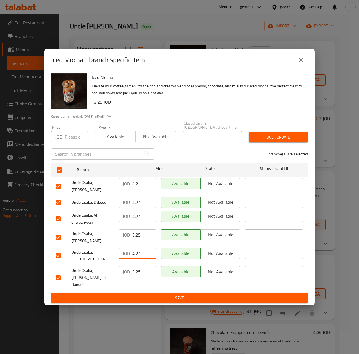
drag, startPoint x: 78, startPoint y: 248, endPoint x: 67, endPoint y: 248, distance: 11.2
click at [70, 248] on div "Uncle Osaka, Mecca Street JOD 4.21 ​ Available Not available ​" at bounding box center [179, 256] width 252 height 21
click at [299, 62] on icon "close" at bounding box center [301, 60] width 4 height 4
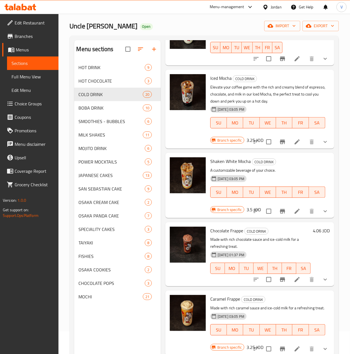
scroll to position [618, 0]
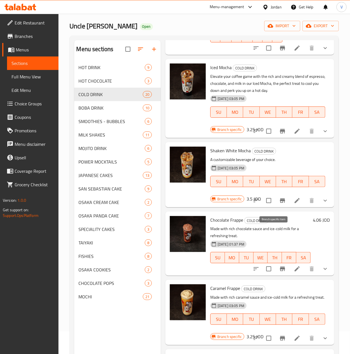
click at [279, 204] on icon "Branch-specific-item" at bounding box center [282, 200] width 7 height 7
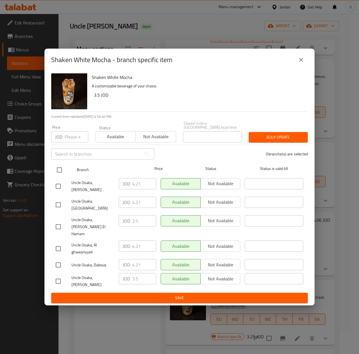
click at [58, 176] on input "checkbox" at bounding box center [59, 170] width 12 height 12
checkbox input "true"
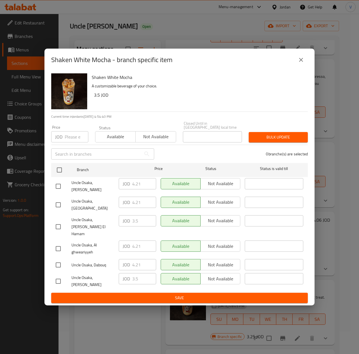
checkbox input "true"
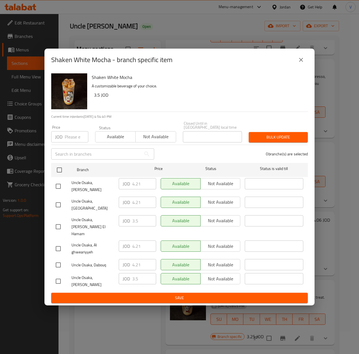
checkbox input "true"
drag, startPoint x: 99, startPoint y: 202, endPoint x: 79, endPoint y: 202, distance: 20.2
click at [79, 202] on div "Uncle Osaka, Mecca Street JOD 4.21 ​ Available Not available ​" at bounding box center [179, 204] width 252 height 21
click at [303, 62] on div "Shaken White Mocha - branch specific item" at bounding box center [179, 60] width 270 height 22
click at [302, 63] on icon "close" at bounding box center [300, 59] width 7 height 7
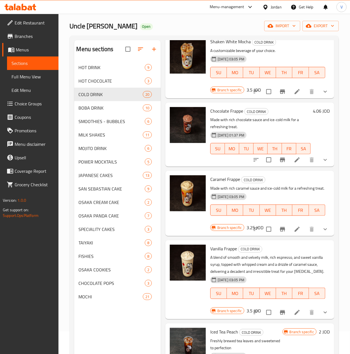
scroll to position [731, 0]
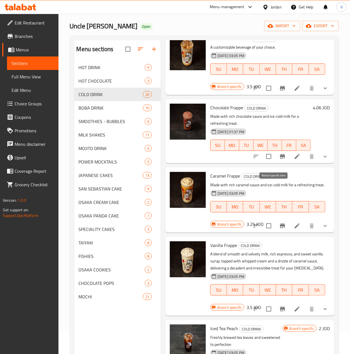
click at [280, 159] on icon "Branch-specific-item" at bounding box center [282, 156] width 5 height 4
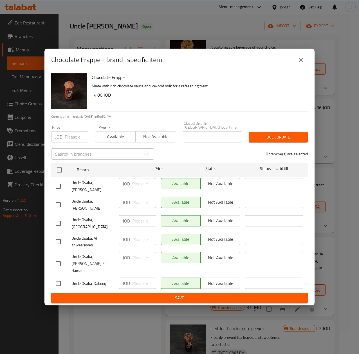
click at [304, 67] on button "close" at bounding box center [300, 59] width 13 height 13
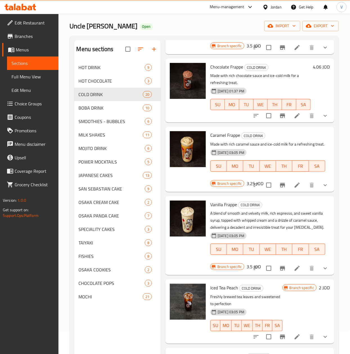
scroll to position [787, 0]
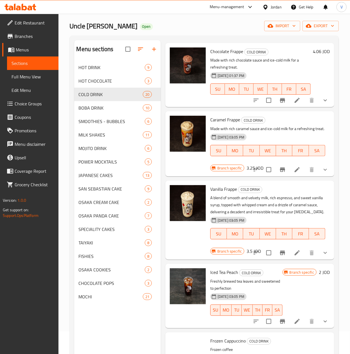
click at [279, 173] on icon "Branch-specific-item" at bounding box center [282, 169] width 7 height 7
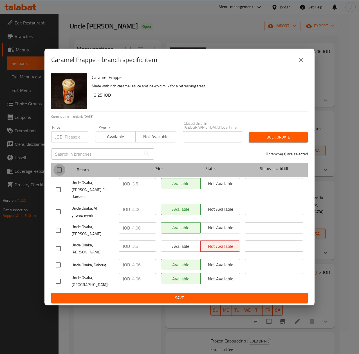
click at [61, 174] on input "checkbox" at bounding box center [59, 170] width 12 height 12
checkbox input "true"
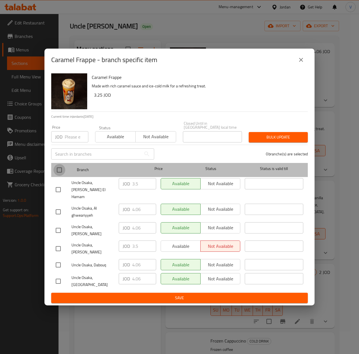
checkbox input "true"
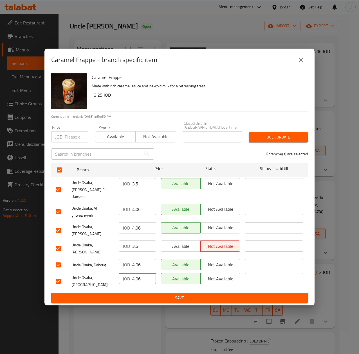
drag, startPoint x: 144, startPoint y: 266, endPoint x: 116, endPoint y: 265, distance: 27.6
click at [116, 271] on div "JOD 4.06 ​" at bounding box center [137, 281] width 42 height 21
click at [303, 63] on icon "close" at bounding box center [300, 59] width 7 height 7
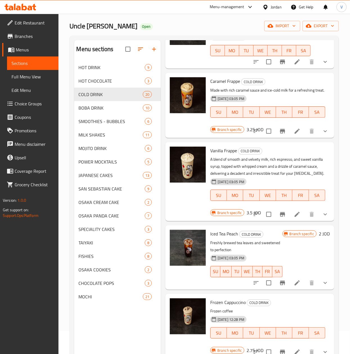
scroll to position [843, 0]
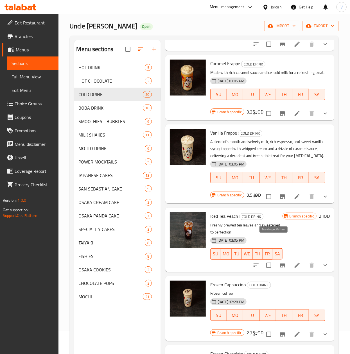
click at [280, 199] on icon "Branch-specific-item" at bounding box center [282, 196] width 5 height 4
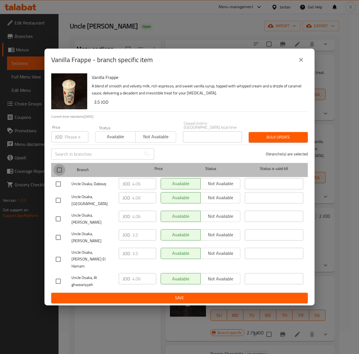
click at [60, 175] on input "checkbox" at bounding box center [59, 170] width 12 height 12
checkbox input "true"
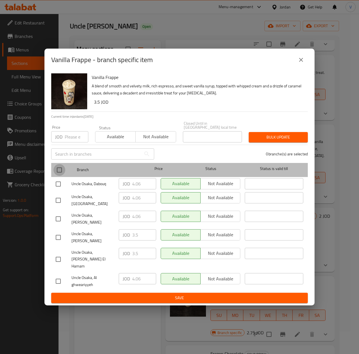
checkbox input "true"
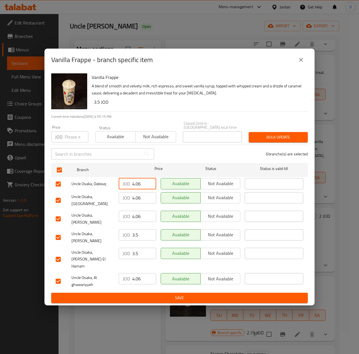
drag, startPoint x: 119, startPoint y: 189, endPoint x: 99, endPoint y: 187, distance: 20.6
click at [99, 187] on div "Uncle Osaka, Dabouq JOD 4.06 ​ Available Not available ​" at bounding box center [179, 184] width 252 height 16
drag, startPoint x: 304, startPoint y: 69, endPoint x: 174, endPoint y: 137, distance: 146.3
click at [304, 63] on icon "close" at bounding box center [300, 59] width 7 height 7
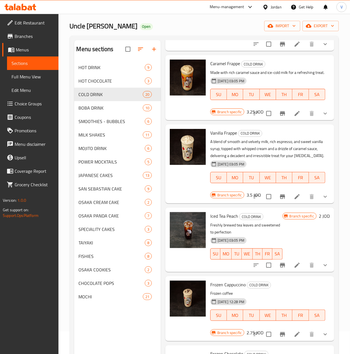
scroll to position [899, 0]
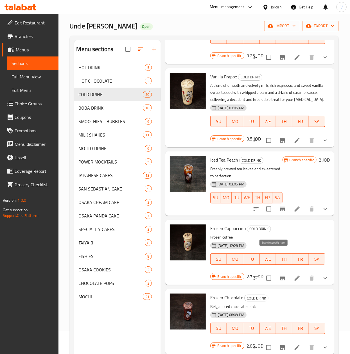
click at [279, 212] on icon "Branch-specific-item" at bounding box center [282, 209] width 7 height 7
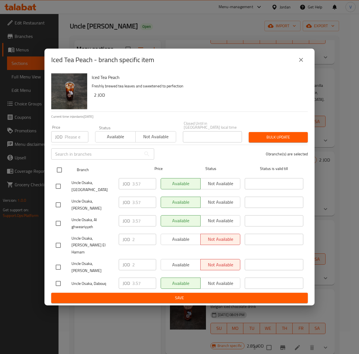
click at [63, 176] on input "checkbox" at bounding box center [59, 170] width 12 height 12
checkbox input "true"
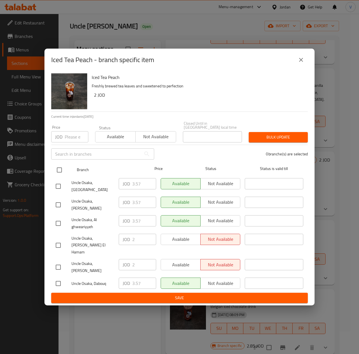
checkbox input "true"
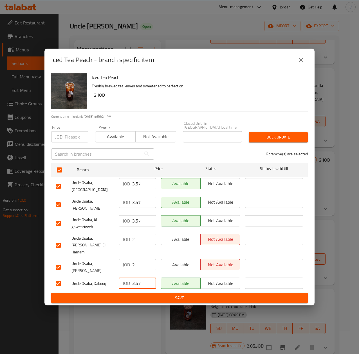
drag, startPoint x: 143, startPoint y: 271, endPoint x: 142, endPoint y: 247, distance: 23.9
click at [143, 278] on input "3.57" at bounding box center [144, 283] width 24 height 11
drag, startPoint x: 139, startPoint y: 190, endPoint x: 74, endPoint y: 195, distance: 64.9
click at [74, 195] on div "Uncle Osaka, Mecca Street JOD 3.57 ​ Available Not available ​" at bounding box center [179, 186] width 252 height 21
click at [300, 63] on icon "close" at bounding box center [300, 59] width 7 height 7
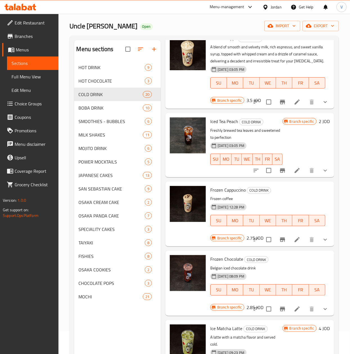
scroll to position [956, 0]
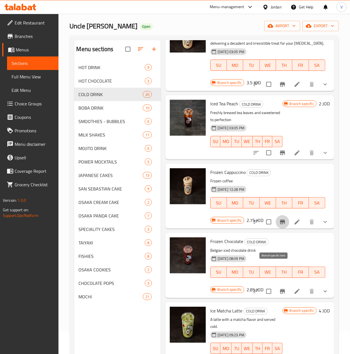
click at [279, 225] on icon "Branch-specific-item" at bounding box center [282, 222] width 7 height 7
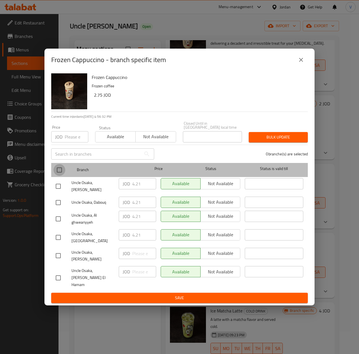
click at [58, 175] on input "checkbox" at bounding box center [59, 170] width 12 height 12
checkbox input "true"
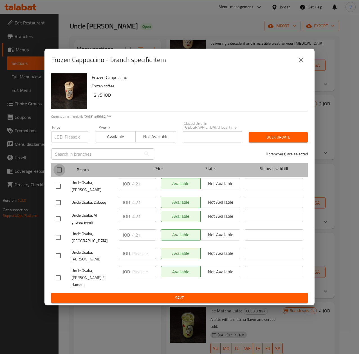
checkbox input "true"
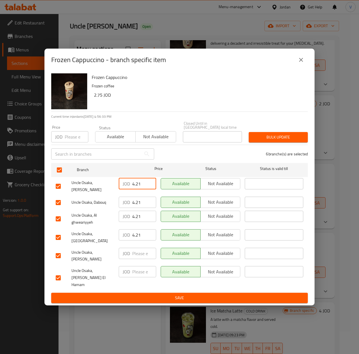
drag, startPoint x: 142, startPoint y: 186, endPoint x: 86, endPoint y: 194, distance: 56.5
click at [86, 194] on div "Uncle Osaka, Tla' Ali JOD 4.21 ​ Available Not available ​" at bounding box center [179, 186] width 252 height 21
click at [306, 66] on button "close" at bounding box center [300, 59] width 13 height 13
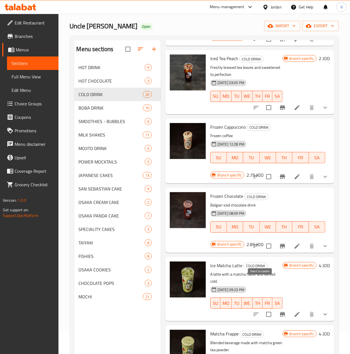
scroll to position [1012, 0]
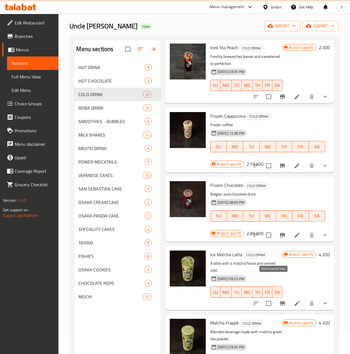
click at [279, 239] on icon "Branch-specific-item" at bounding box center [282, 235] width 7 height 7
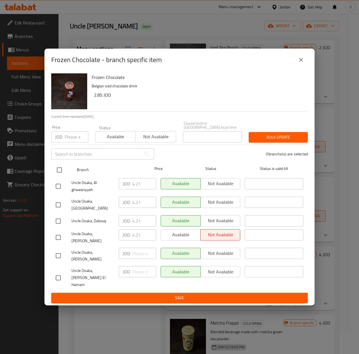
click at [58, 175] on input "checkbox" at bounding box center [59, 170] width 12 height 12
checkbox input "true"
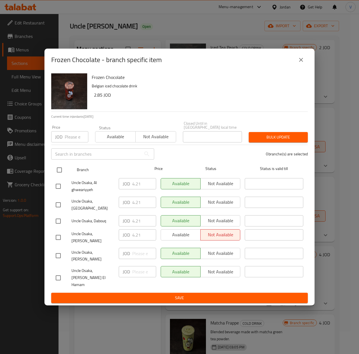
checkbox input "true"
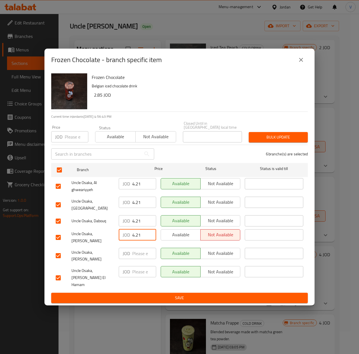
drag, startPoint x: 140, startPoint y: 239, endPoint x: 62, endPoint y: 248, distance: 78.4
click at [66, 242] on div "Uncle Osaka, Tla' Ali JOD 4.21 ​ Available Not available ​" at bounding box center [179, 237] width 252 height 21
click at [302, 62] on icon "close" at bounding box center [301, 60] width 4 height 4
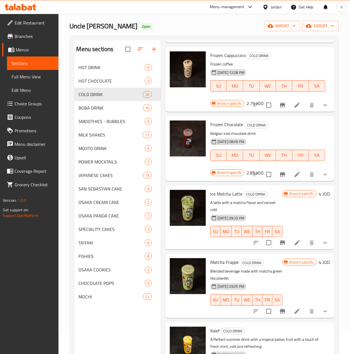
scroll to position [1124, 0]
click at [280, 241] on icon "Branch-specific-item" at bounding box center [282, 243] width 5 height 4
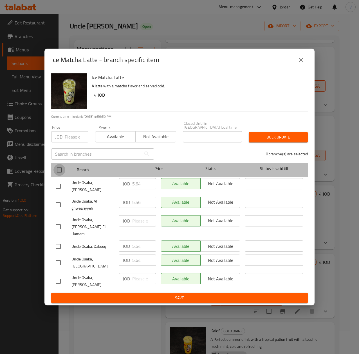
click at [59, 173] on input "checkbox" at bounding box center [59, 170] width 12 height 12
checkbox input "true"
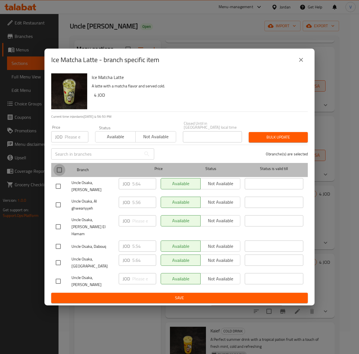
checkbox input "true"
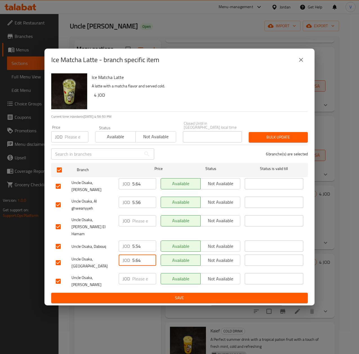
drag, startPoint x: 143, startPoint y: 254, endPoint x: 56, endPoint y: 254, distance: 87.1
click at [56, 254] on div "Uncle Osaka, Mecca Street JOD 5.64 ​ Available Not available ​" at bounding box center [179, 262] width 252 height 21
click at [299, 63] on icon "close" at bounding box center [300, 59] width 7 height 7
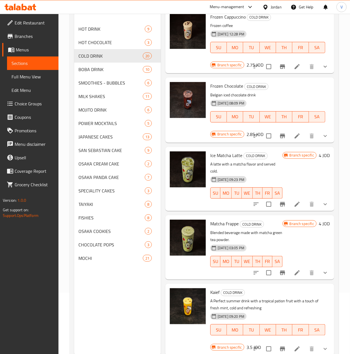
scroll to position [79, 0]
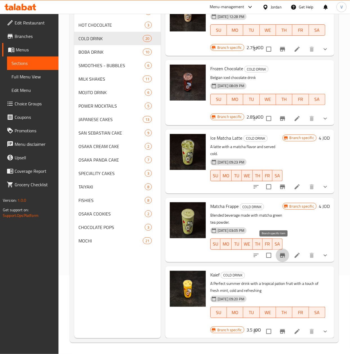
click at [276, 249] on button "Branch-specific-item" at bounding box center [282, 255] width 13 height 13
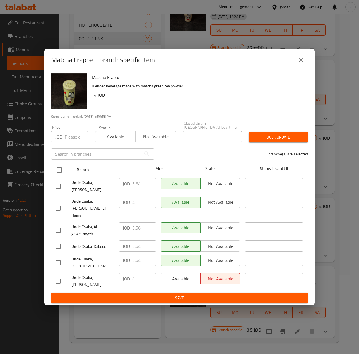
click at [59, 173] on input "checkbox" at bounding box center [59, 170] width 12 height 12
checkbox input "true"
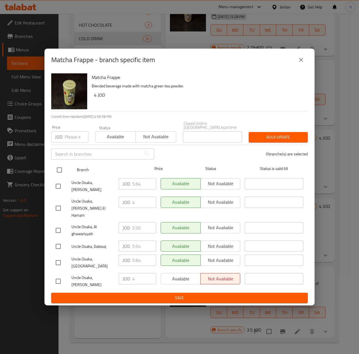
checkbox input "true"
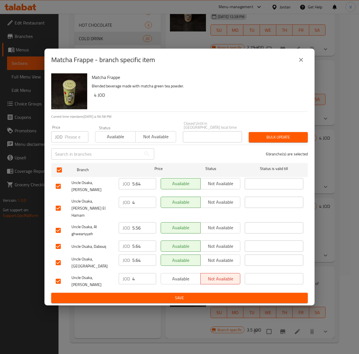
drag, startPoint x: 144, startPoint y: 252, endPoint x: 52, endPoint y: 253, distance: 91.6
click at [53, 253] on div "Uncle Osaka, Mecca Street JOD 5.64 ​ Available Not available ​" at bounding box center [179, 262] width 252 height 21
click at [303, 63] on icon "close" at bounding box center [300, 59] width 7 height 7
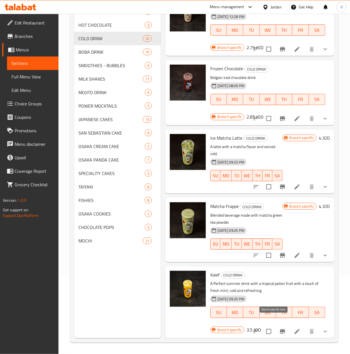
click at [280, 329] on icon "Branch-specific-item" at bounding box center [282, 331] width 5 height 4
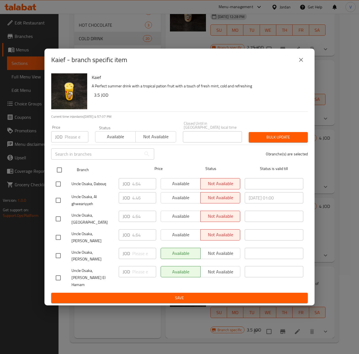
click at [62, 175] on input "checkbox" at bounding box center [59, 170] width 12 height 12
checkbox input "true"
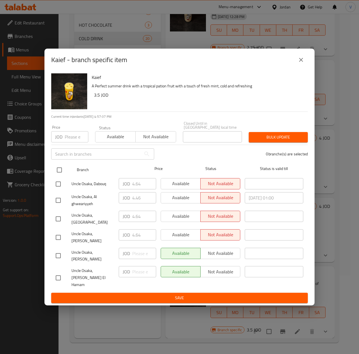
checkbox input "true"
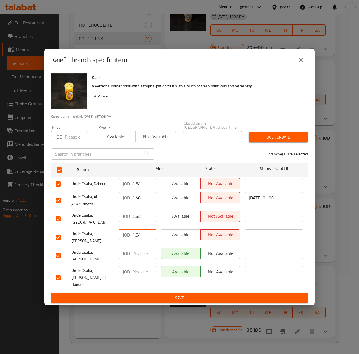
drag, startPoint x: 141, startPoint y: 241, endPoint x: 39, endPoint y: 243, distance: 102.3
click at [39, 243] on div "Kaief - branch specific item Kaief A Perfect summer drink with a tropical patio…" at bounding box center [179, 177] width 359 height 354
click at [302, 63] on icon "close" at bounding box center [300, 59] width 7 height 7
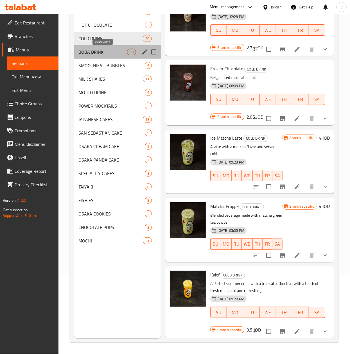
click at [112, 55] on span "BOBA DRINK" at bounding box center [103, 52] width 48 height 7
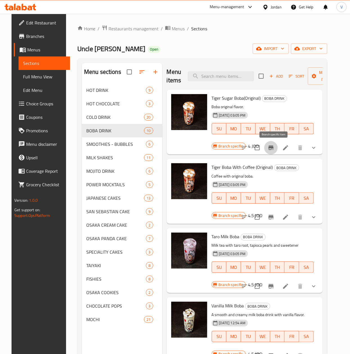
click at [273, 150] on icon "Branch-specific-item" at bounding box center [270, 148] width 5 height 4
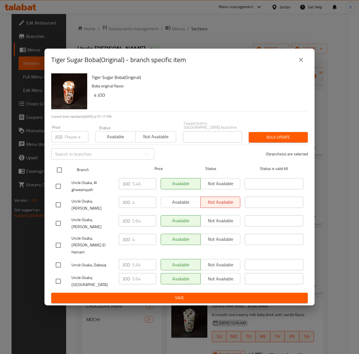
click at [55, 176] on input "checkbox" at bounding box center [59, 170] width 12 height 12
checkbox input "true"
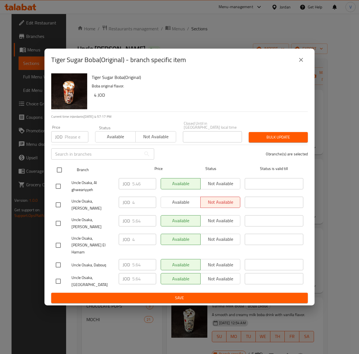
checkbox input "true"
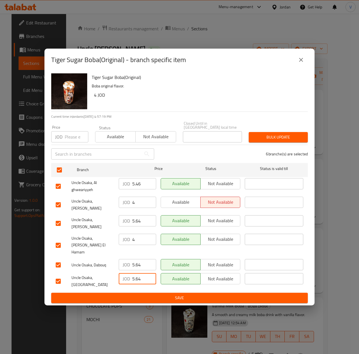
drag, startPoint x: 144, startPoint y: 267, endPoint x: 48, endPoint y: 268, distance: 95.6
click at [48, 268] on div "Tiger Sugar Boba(Original) Boba original flavor. 4 JOD Current time in Jordan i…" at bounding box center [179, 188] width 270 height 235
click at [299, 62] on icon "close" at bounding box center [301, 60] width 4 height 4
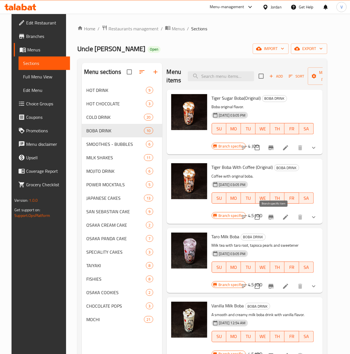
click at [274, 219] on icon "Branch-specific-item" at bounding box center [271, 217] width 7 height 7
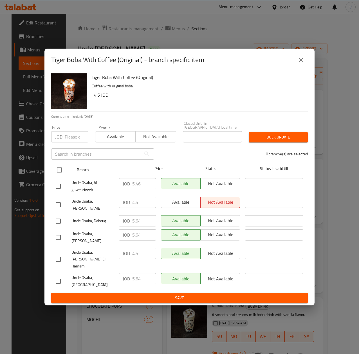
click at [56, 176] on input "checkbox" at bounding box center [59, 170] width 12 height 12
checkbox input "true"
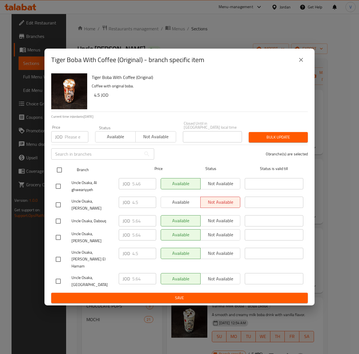
checkbox input "true"
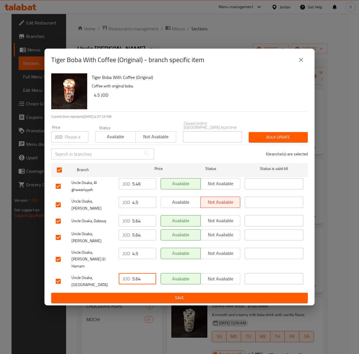
drag, startPoint x: 144, startPoint y: 268, endPoint x: 68, endPoint y: 270, distance: 75.9
click at [68, 271] on div "Uncle Osaka, Mecca Street JOD 5.64 ​ Available Not available ​" at bounding box center [179, 281] width 252 height 21
click at [301, 63] on icon "close" at bounding box center [300, 59] width 7 height 7
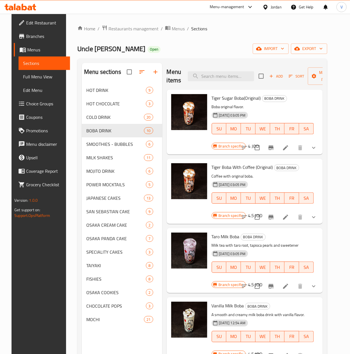
click at [273, 285] on icon "Branch-specific-item" at bounding box center [270, 286] width 5 height 4
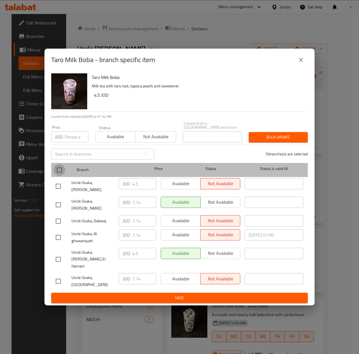
click at [58, 175] on input "checkbox" at bounding box center [59, 170] width 12 height 12
checkbox input "true"
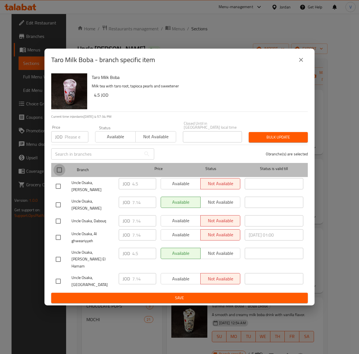
checkbox input "true"
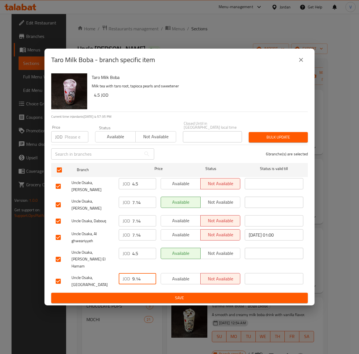
drag, startPoint x: 149, startPoint y: 267, endPoint x: 108, endPoint y: 268, distance: 40.5
type input "10.14"
click at [132, 273] on input "10.14" at bounding box center [144, 278] width 24 height 11
click at [133, 218] on input "7.14" at bounding box center [144, 220] width 24 height 11
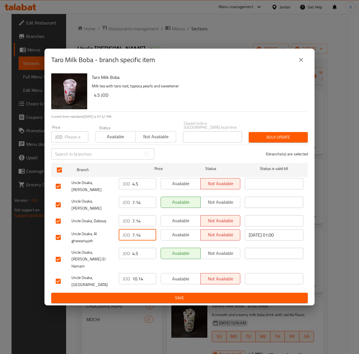
click at [134, 231] on input "7.14" at bounding box center [144, 234] width 24 height 11
click at [304, 63] on icon "close" at bounding box center [300, 59] width 7 height 7
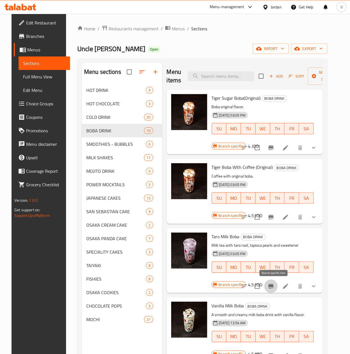
click at [274, 289] on icon "Branch-specific-item" at bounding box center [271, 286] width 7 height 7
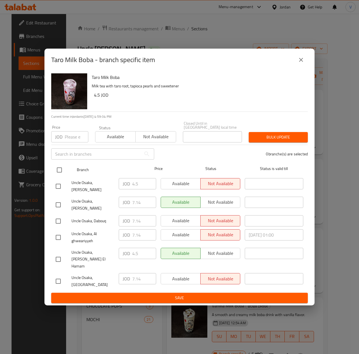
click at [56, 173] on input "checkbox" at bounding box center [59, 170] width 12 height 12
checkbox input "true"
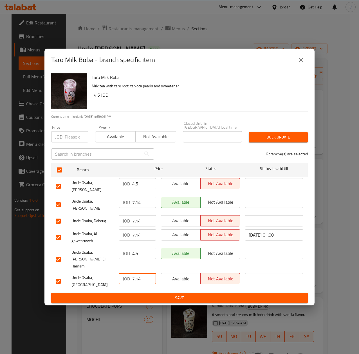
drag, startPoint x: 111, startPoint y: 270, endPoint x: 106, endPoint y: 270, distance: 4.8
click at [106, 271] on div "Uncle Osaka, Mecca Street JOD 7.14 ​ Available Not available ​" at bounding box center [179, 281] width 252 height 21
click at [300, 62] on icon "close" at bounding box center [301, 60] width 4 height 4
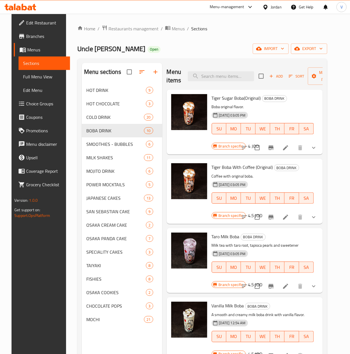
scroll to position [56, 0]
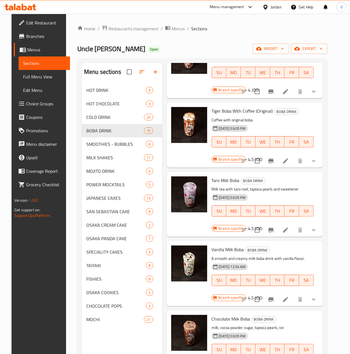
click at [273, 300] on icon "Branch-specific-item" at bounding box center [270, 299] width 5 height 4
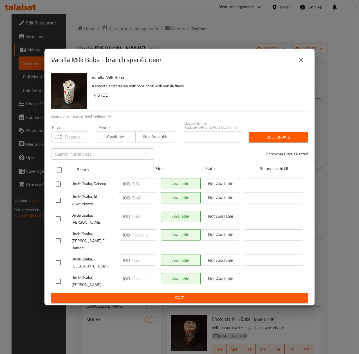
click at [60, 176] on input "checkbox" at bounding box center [59, 170] width 12 height 12
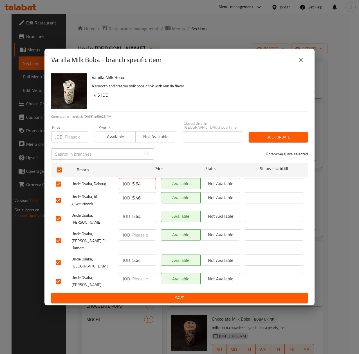
drag, startPoint x: 142, startPoint y: 188, endPoint x: 101, endPoint y: 186, distance: 40.5
click at [101, 186] on div "Uncle Osaka, Dabouq JOD 5.64 ​ Available Not available ​" at bounding box center [179, 184] width 252 height 16
click at [296, 67] on button "close" at bounding box center [300, 59] width 13 height 13
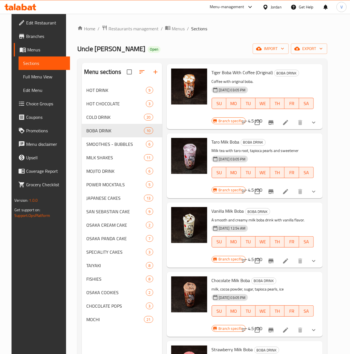
scroll to position [112, 0]
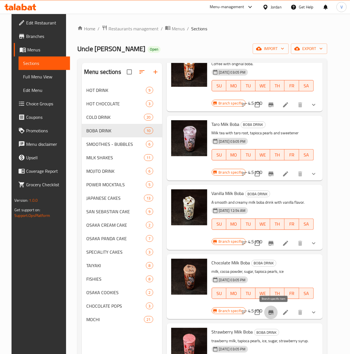
click at [271, 313] on icon "Branch-specific-item" at bounding box center [271, 312] width 7 height 7
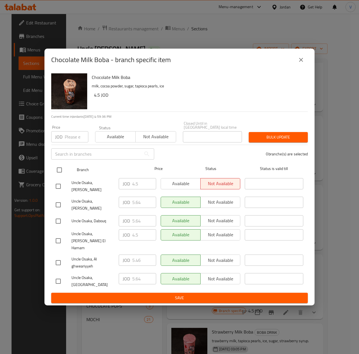
click at [57, 173] on input "checkbox" at bounding box center [59, 170] width 12 height 12
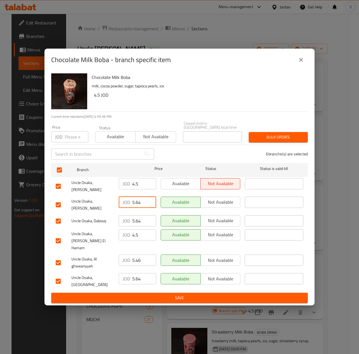
drag, startPoint x: 145, startPoint y: 202, endPoint x: 83, endPoint y: 204, distance: 61.9
click at [83, 204] on div "Uncle Osaka, Tla' Ali JOD 5.64 ​ Available Not available ​" at bounding box center [179, 204] width 252 height 21
drag, startPoint x: 142, startPoint y: 273, endPoint x: 100, endPoint y: 269, distance: 42.3
click at [101, 271] on div "Uncle Osaka, Mecca Street JOD 5.64 ​ Available Not available ​" at bounding box center [179, 281] width 252 height 21
click at [303, 63] on icon "close" at bounding box center [300, 59] width 7 height 7
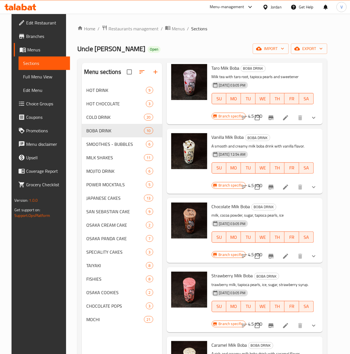
scroll to position [225, 0]
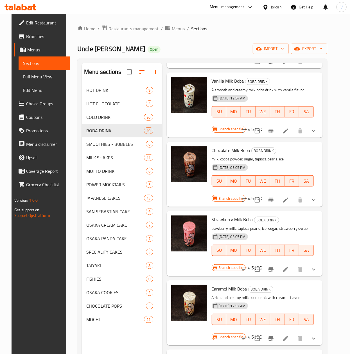
click at [271, 264] on button "Branch-specific-item" at bounding box center [270, 269] width 13 height 13
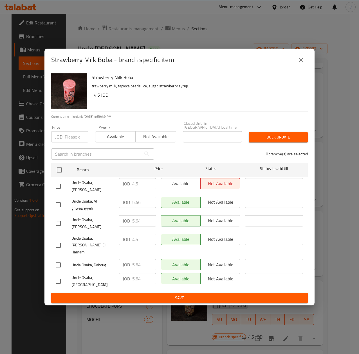
drag, startPoint x: 299, startPoint y: 69, endPoint x: 293, endPoint y: 76, distance: 8.9
click at [299, 63] on icon "close" at bounding box center [300, 59] width 7 height 7
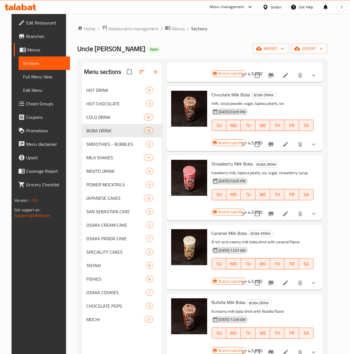
scroll to position [281, 0]
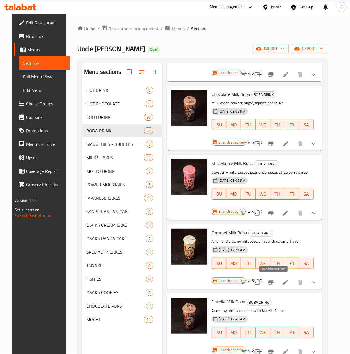
click at [273, 284] on icon "Branch-specific-item" at bounding box center [270, 282] width 5 height 4
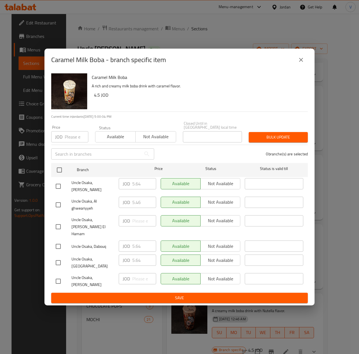
click at [305, 66] on button "close" at bounding box center [300, 59] width 13 height 13
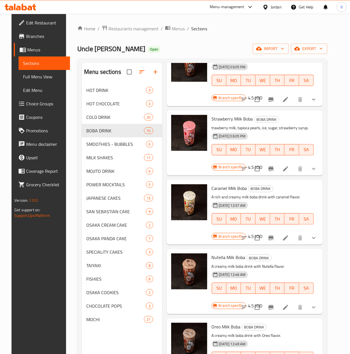
scroll to position [369, 0]
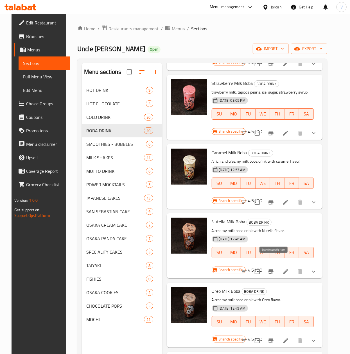
click at [274, 268] on icon "Branch-specific-item" at bounding box center [271, 271] width 7 height 7
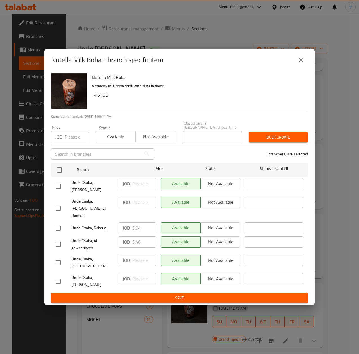
click at [300, 62] on icon "close" at bounding box center [301, 60] width 4 height 4
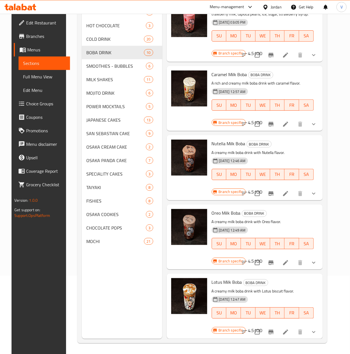
scroll to position [79, 0]
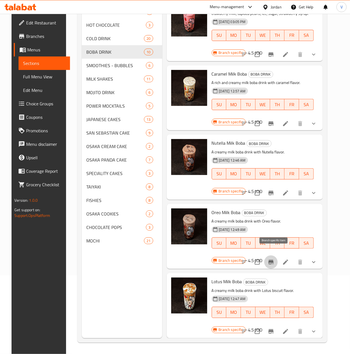
click at [273, 260] on icon "Branch-specific-item" at bounding box center [270, 262] width 5 height 4
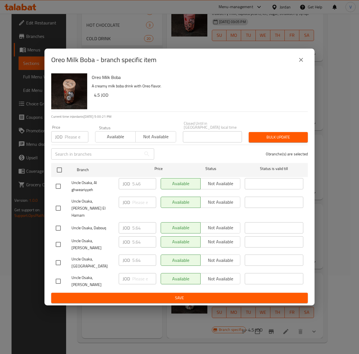
drag, startPoint x: 304, startPoint y: 68, endPoint x: 281, endPoint y: 99, distance: 38.8
click at [304, 63] on icon "close" at bounding box center [300, 59] width 7 height 7
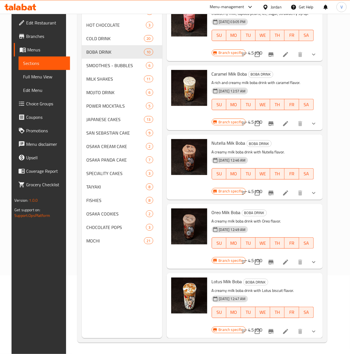
click at [273, 329] on icon "Branch-specific-item" at bounding box center [270, 331] width 5 height 4
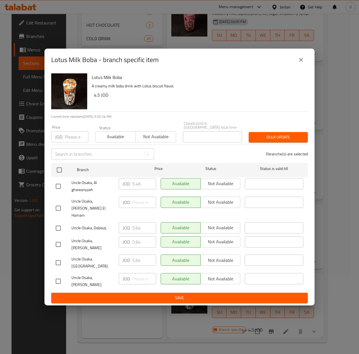
click at [299, 62] on icon "close" at bounding box center [301, 60] width 4 height 4
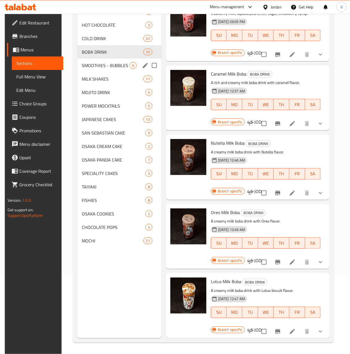
click at [106, 69] on div "SMOOTHIES - BUBBLES 6" at bounding box center [119, 65] width 84 height 13
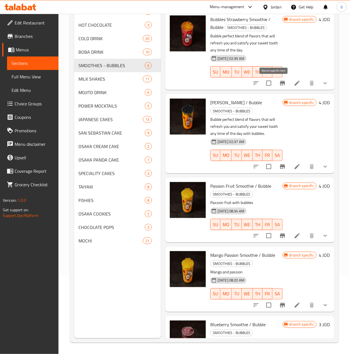
click at [279, 83] on button "Branch-specific-item" at bounding box center [282, 82] width 13 height 13
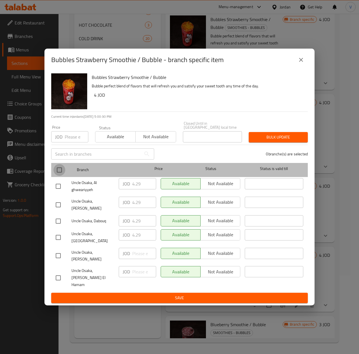
click at [55, 174] on input "checkbox" at bounding box center [59, 170] width 12 height 12
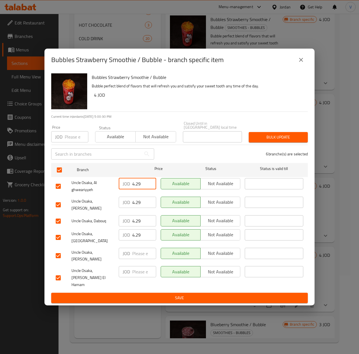
drag, startPoint x: 139, startPoint y: 187, endPoint x: 72, endPoint y: 191, distance: 67.2
click at [72, 191] on div "Uncle Osaka, Al ghweariyyeh JOD 4.29 ​ Available Not available ​" at bounding box center [179, 186] width 252 height 21
click at [295, 67] on button "close" at bounding box center [300, 59] width 13 height 13
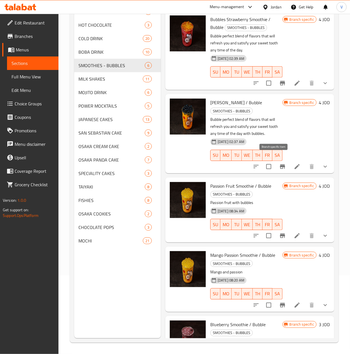
click at [280, 164] on icon "Branch-specific-item" at bounding box center [282, 166] width 5 height 4
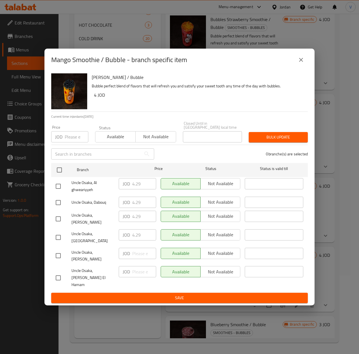
click at [297, 63] on icon "close" at bounding box center [300, 59] width 7 height 7
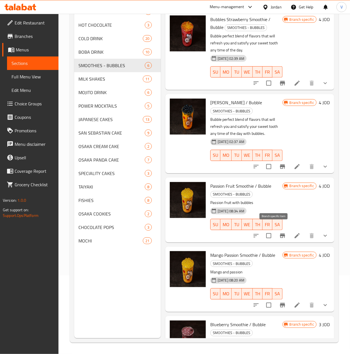
click at [279, 232] on icon "Branch-specific-item" at bounding box center [282, 235] width 7 height 7
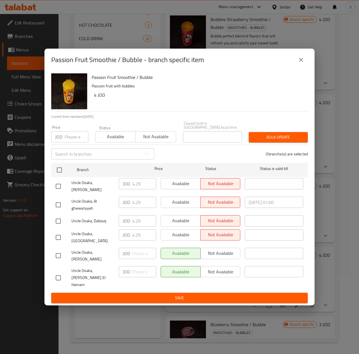
click at [302, 63] on icon "close" at bounding box center [300, 59] width 7 height 7
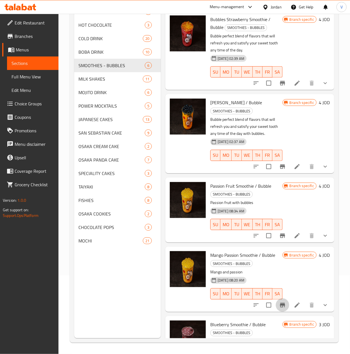
click at [279, 304] on icon "Branch-specific-item" at bounding box center [282, 305] width 7 height 7
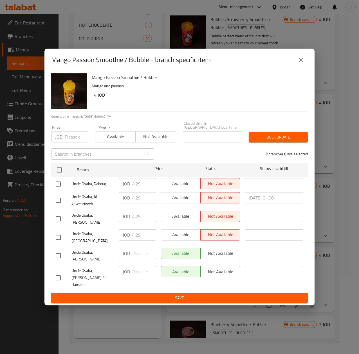
click at [303, 63] on icon "close" at bounding box center [300, 59] width 7 height 7
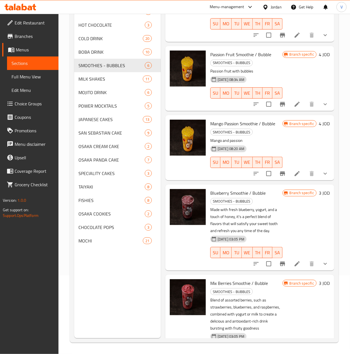
scroll to position [150, 0]
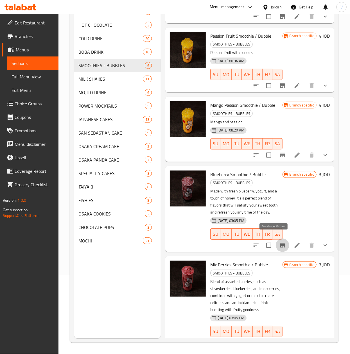
click at [280, 243] on icon "Branch-specific-item" at bounding box center [282, 245] width 5 height 4
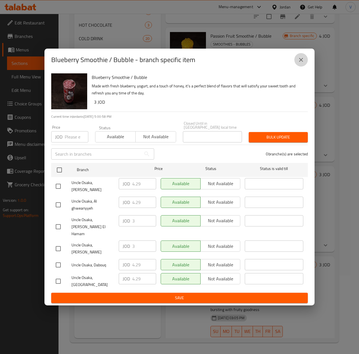
click at [296, 67] on button "close" at bounding box center [300, 59] width 13 height 13
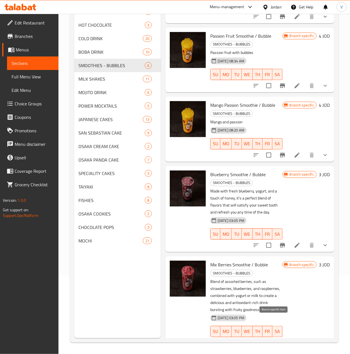
click at [279, 340] on icon "Branch-specific-item" at bounding box center [282, 343] width 7 height 7
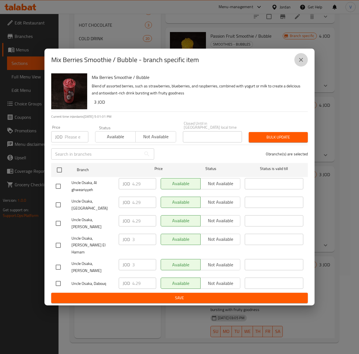
click at [304, 63] on icon "close" at bounding box center [300, 59] width 7 height 7
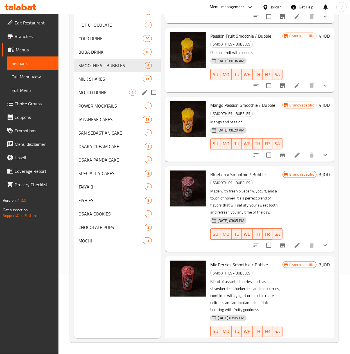
click at [112, 88] on div "MOJITO DRINK 6" at bounding box center [117, 92] width 87 height 13
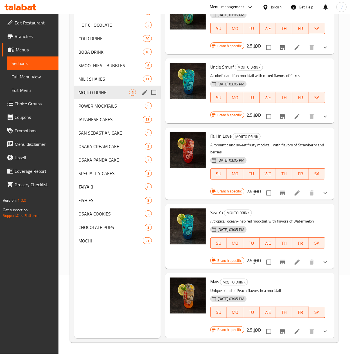
scroll to position [99, 0]
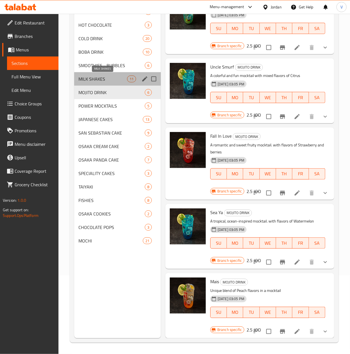
click at [112, 80] on span "MILK SHAKES" at bounding box center [103, 79] width 48 height 7
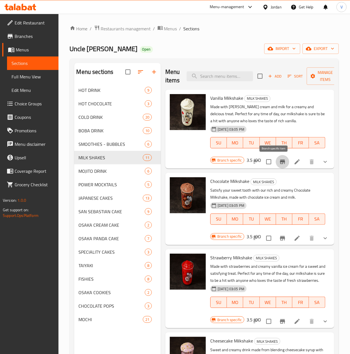
click at [280, 163] on icon "Branch-specific-item" at bounding box center [282, 162] width 5 height 4
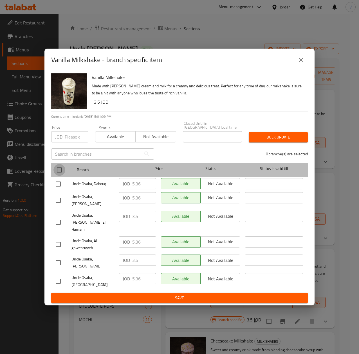
click at [59, 175] on input "checkbox" at bounding box center [59, 170] width 12 height 12
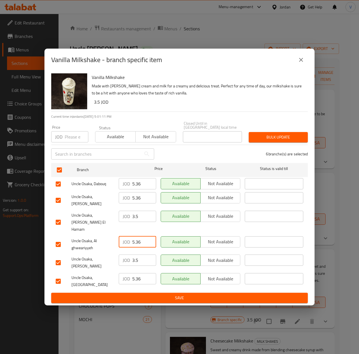
drag, startPoint x: 144, startPoint y: 234, endPoint x: 110, endPoint y: 239, distance: 35.0
click at [110, 239] on div "Uncle Osaka, Al ghweariyyeh JOD 5.36 ​ Available Not available ​" at bounding box center [179, 244] width 252 height 21
drag, startPoint x: 139, startPoint y: 269, endPoint x: 69, endPoint y: 254, distance: 71.1
click at [98, 272] on div "Uncle Osaka, Mecca Street JOD 5.36 ​ Available Not available ​" at bounding box center [179, 281] width 252 height 21
click at [300, 63] on icon "close" at bounding box center [300, 59] width 7 height 7
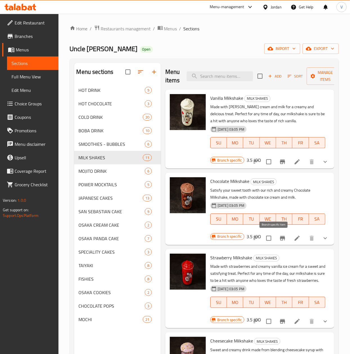
click at [279, 236] on icon "Branch-specific-item" at bounding box center [282, 238] width 7 height 7
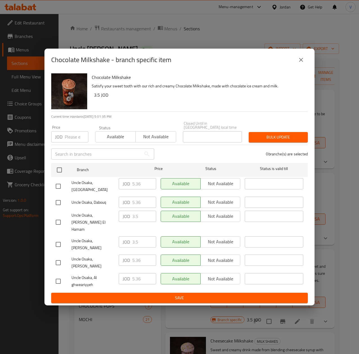
click at [303, 63] on icon "close" at bounding box center [300, 59] width 7 height 7
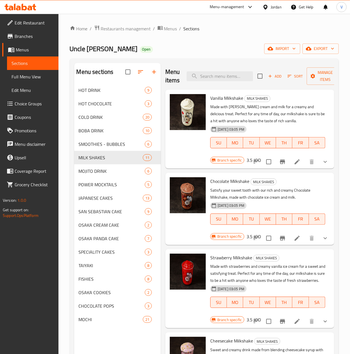
click at [280, 324] on icon "Branch-specific-item" at bounding box center [282, 321] width 5 height 4
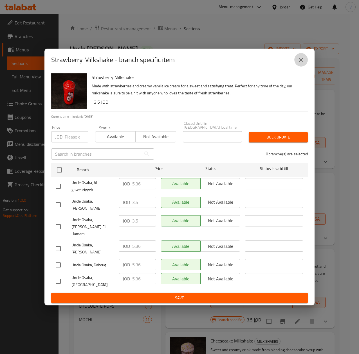
click at [300, 63] on icon "close" at bounding box center [300, 59] width 7 height 7
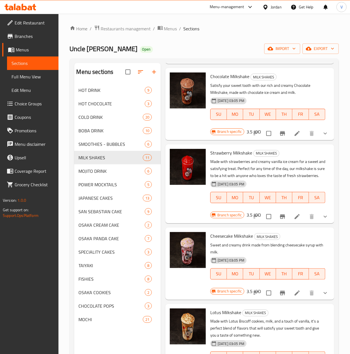
scroll to position [112, 0]
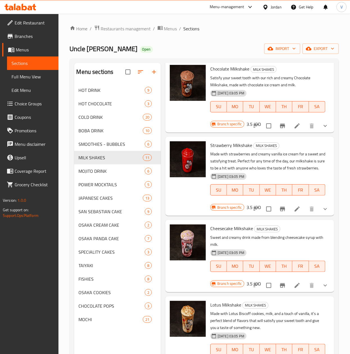
click at [279, 289] on icon "Branch-specific-item" at bounding box center [282, 285] width 7 height 7
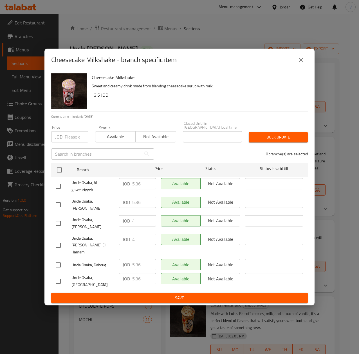
click at [303, 63] on icon "close" at bounding box center [300, 59] width 7 height 7
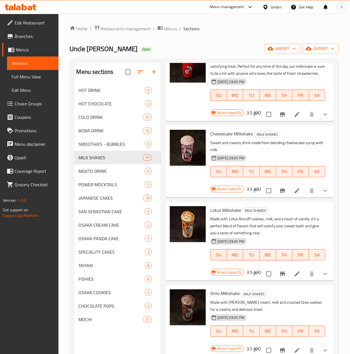
scroll to position [225, 0]
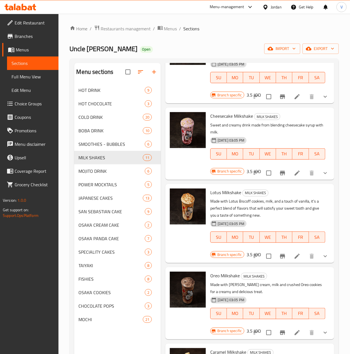
click at [279, 260] on icon "Branch-specific-item" at bounding box center [282, 256] width 7 height 7
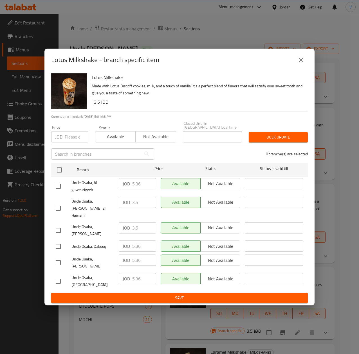
click at [301, 63] on icon "close" at bounding box center [300, 59] width 7 height 7
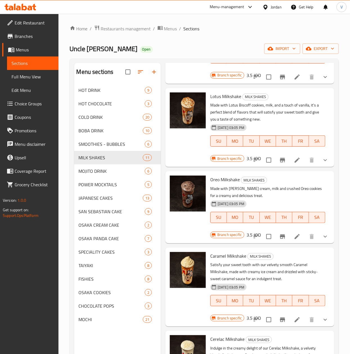
scroll to position [337, 0]
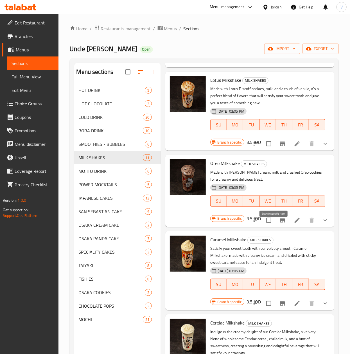
click at [279, 224] on icon "Branch-specific-item" at bounding box center [282, 220] width 7 height 7
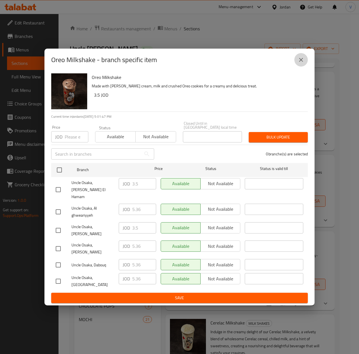
click at [303, 63] on icon "close" at bounding box center [300, 59] width 7 height 7
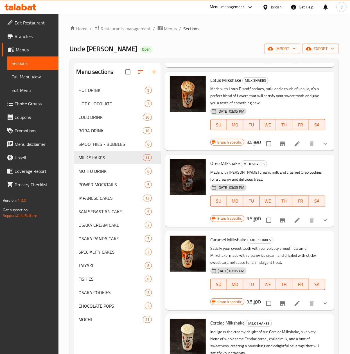
scroll to position [393, 0]
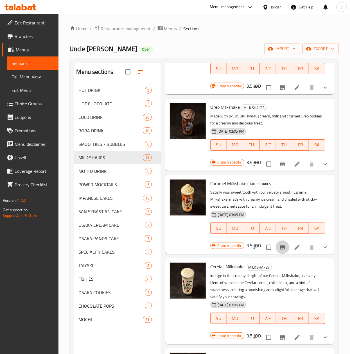
click at [280, 250] on icon "Branch-specific-item" at bounding box center [282, 247] width 5 height 4
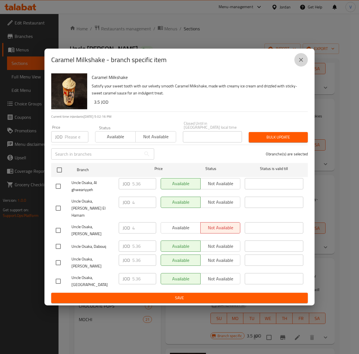
click at [300, 63] on icon "close" at bounding box center [300, 59] width 7 height 7
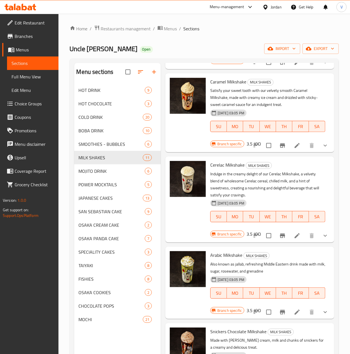
scroll to position [506, 0]
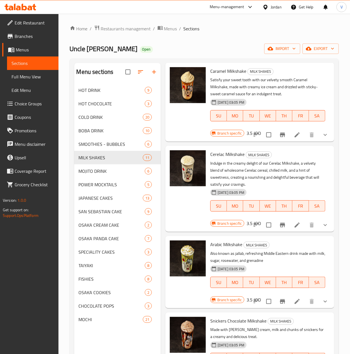
click at [279, 229] on icon "Branch-specific-item" at bounding box center [282, 225] width 7 height 7
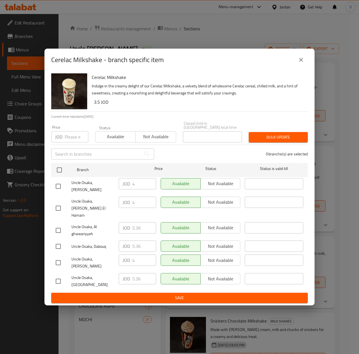
click at [300, 63] on icon "close" at bounding box center [300, 59] width 7 height 7
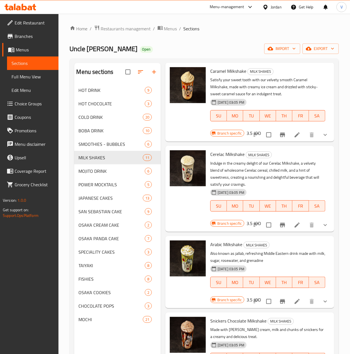
click at [277, 307] on button "Branch-specific-item" at bounding box center [282, 301] width 13 height 13
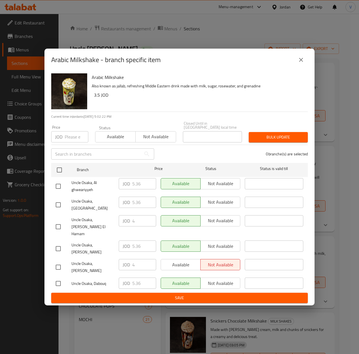
click at [302, 66] on button "close" at bounding box center [300, 59] width 13 height 13
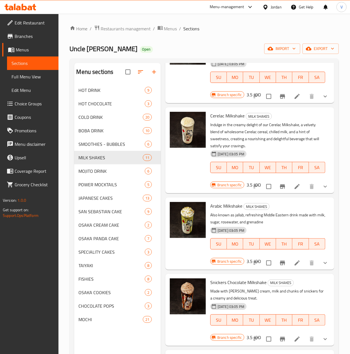
scroll to position [562, 0]
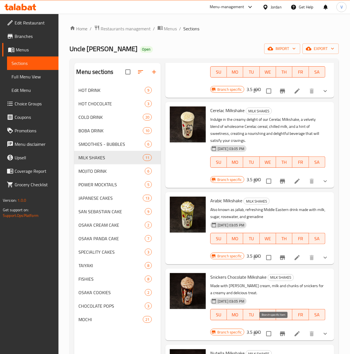
click at [279, 331] on icon "Branch-specific-item" at bounding box center [282, 334] width 7 height 7
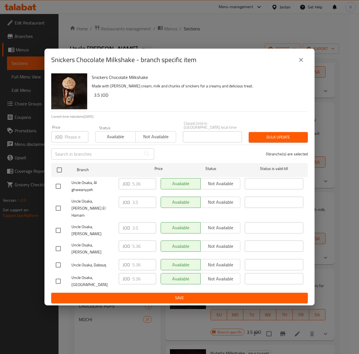
click at [301, 63] on icon "close" at bounding box center [300, 59] width 7 height 7
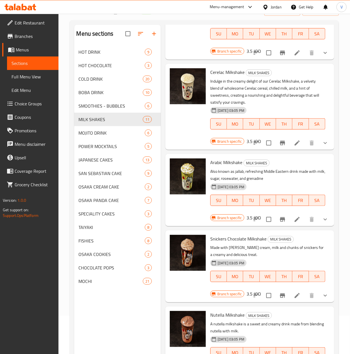
scroll to position [79, 0]
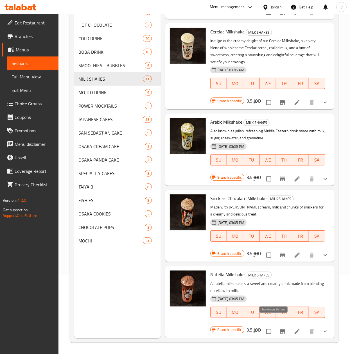
click at [279, 328] on icon "Branch-specific-item" at bounding box center [282, 331] width 7 height 7
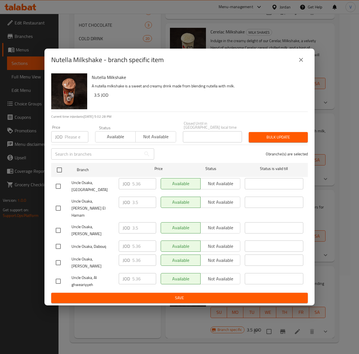
click at [295, 67] on div "Nutella Milkshake - branch specific item" at bounding box center [179, 59] width 256 height 13
click at [297, 67] on button "close" at bounding box center [300, 59] width 13 height 13
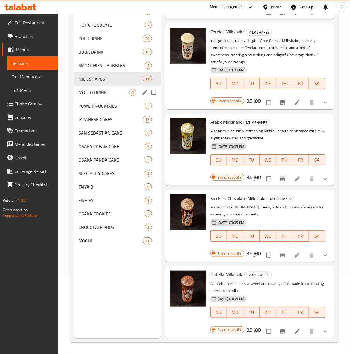
click at [107, 97] on div "MOJITO DRINK 6" at bounding box center [117, 92] width 87 height 13
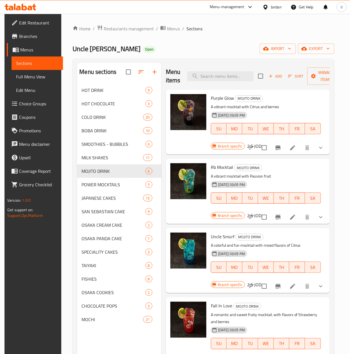
click at [276, 145] on icon "Branch-specific-item" at bounding box center [278, 147] width 7 height 7
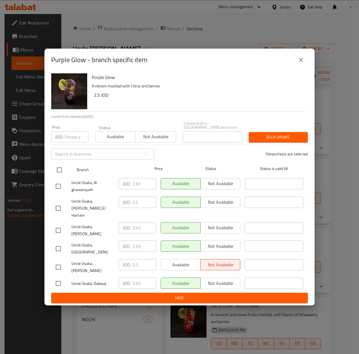
click at [59, 173] on input "checkbox" at bounding box center [59, 170] width 12 height 12
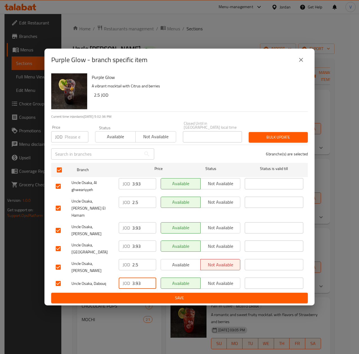
drag, startPoint x: 142, startPoint y: 275, endPoint x: 79, endPoint y: 272, distance: 62.5
click at [79, 275] on div "Uncle Osaka, Dabouq JOD 3.93 ​ Available Not available ​" at bounding box center [179, 283] width 252 height 16
click at [299, 63] on icon "close" at bounding box center [300, 59] width 7 height 7
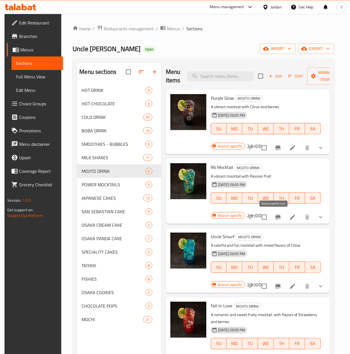
click at [275, 216] on icon "Branch-specific-item" at bounding box center [277, 217] width 5 height 4
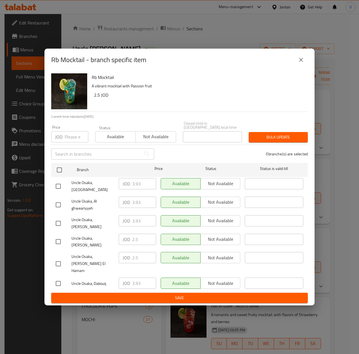
click at [300, 62] on icon "close" at bounding box center [301, 60] width 4 height 4
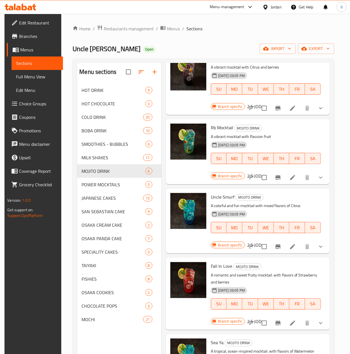
scroll to position [56, 0]
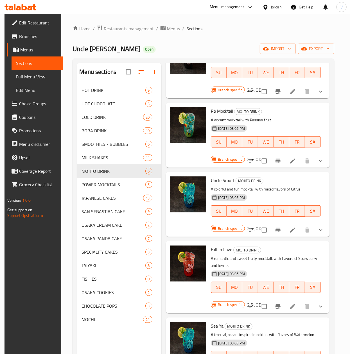
click at [271, 232] on button "Branch-specific-item" at bounding box center [277, 229] width 13 height 13
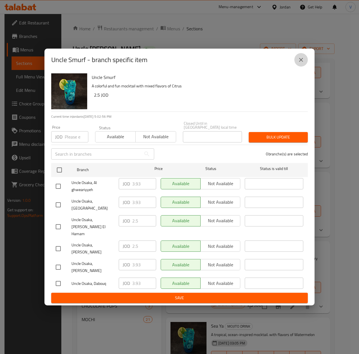
click at [300, 62] on icon "close" at bounding box center [301, 60] width 4 height 4
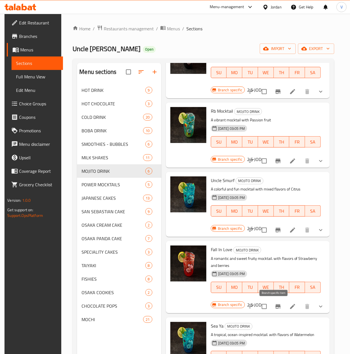
click at [275, 308] on icon "Branch-specific-item" at bounding box center [278, 306] width 7 height 7
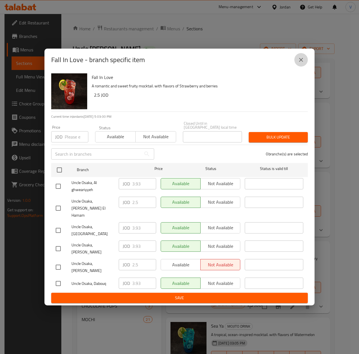
click at [300, 62] on icon "close" at bounding box center [301, 60] width 4 height 4
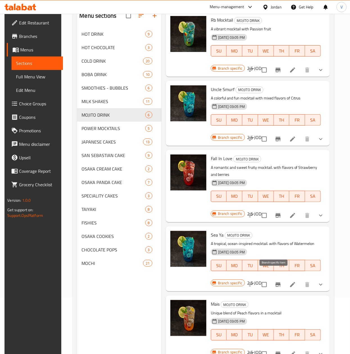
click at [275, 281] on icon "Branch-specific-item" at bounding box center [278, 284] width 7 height 7
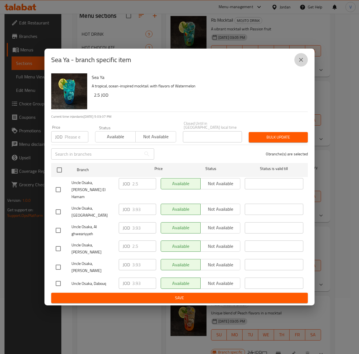
click at [302, 63] on icon "close" at bounding box center [300, 59] width 7 height 7
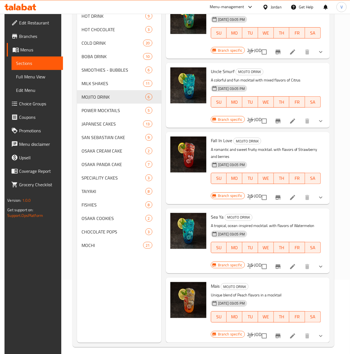
scroll to position [79, 0]
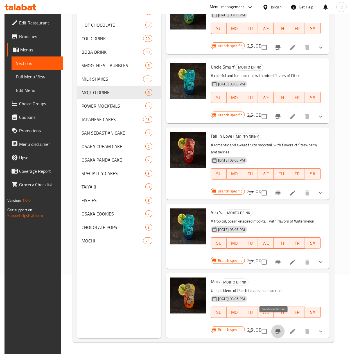
click at [275, 329] on icon "Branch-specific-item" at bounding box center [277, 331] width 5 height 4
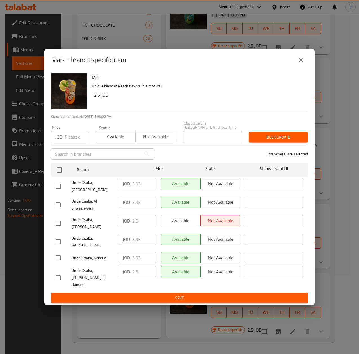
click at [298, 63] on icon "close" at bounding box center [300, 59] width 7 height 7
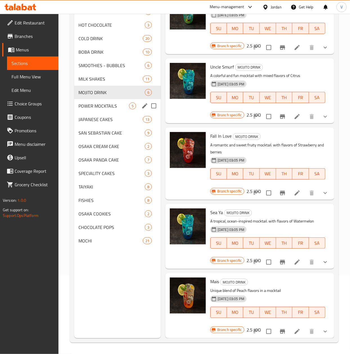
click at [107, 103] on span "POWER MOCKTAILS" at bounding box center [104, 106] width 50 height 7
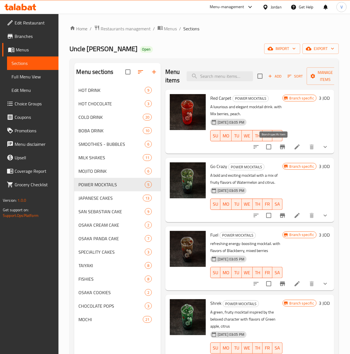
click at [280, 147] on icon "Branch-specific-item" at bounding box center [282, 147] width 5 height 4
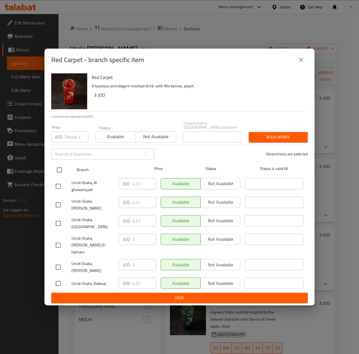
click at [57, 175] on input "checkbox" at bounding box center [59, 170] width 12 height 12
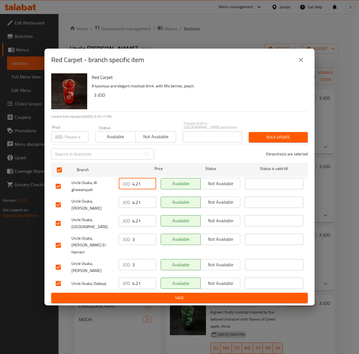
drag, startPoint x: 142, startPoint y: 187, endPoint x: 94, endPoint y: 189, distance: 47.8
click at [94, 189] on div "Uncle Osaka, Al ghweariyyeh JOD 4.21 ​ Available Not available ​" at bounding box center [179, 186] width 252 height 21
click at [302, 63] on icon "close" at bounding box center [300, 59] width 7 height 7
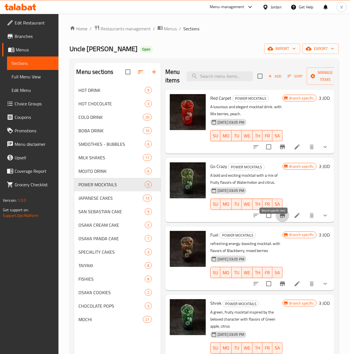
click at [276, 221] on button "Branch-specific-item" at bounding box center [282, 215] width 13 height 13
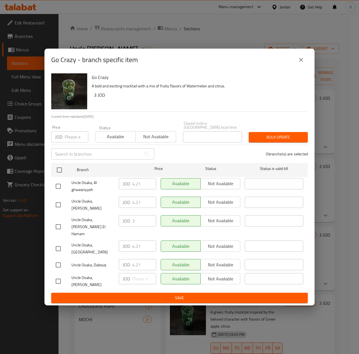
click at [303, 63] on icon "close" at bounding box center [300, 59] width 7 height 7
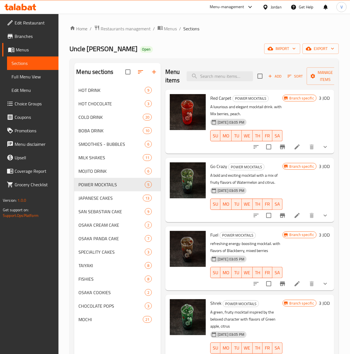
click at [280, 286] on icon "Branch-specific-item" at bounding box center [282, 284] width 5 height 4
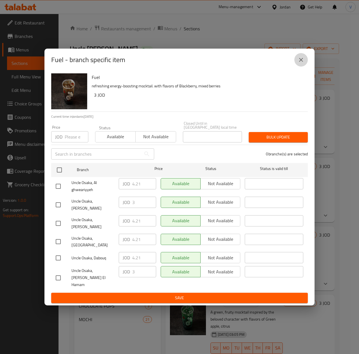
click at [298, 63] on icon "close" at bounding box center [300, 59] width 7 height 7
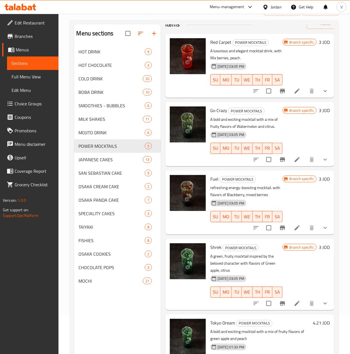
scroll to position [56, 0]
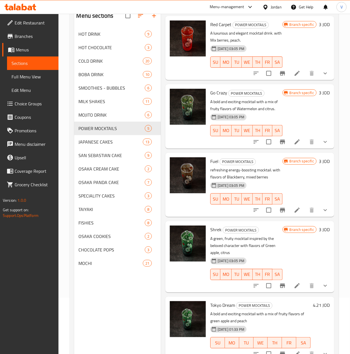
click at [279, 282] on icon "Branch-specific-item" at bounding box center [282, 285] width 7 height 7
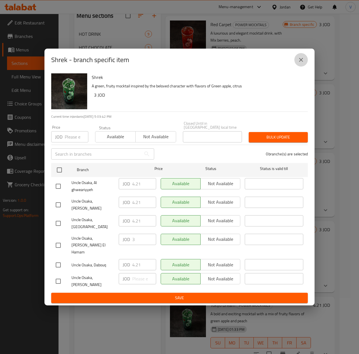
click at [301, 62] on icon "close" at bounding box center [301, 60] width 4 height 4
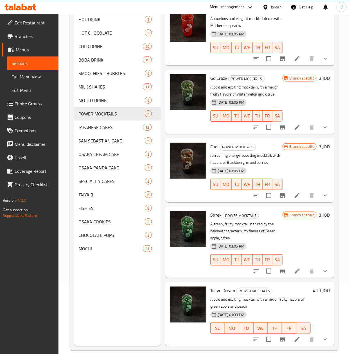
scroll to position [79, 0]
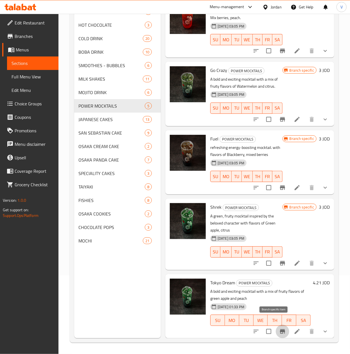
click at [280, 329] on icon "Branch-specific-item" at bounding box center [282, 331] width 5 height 4
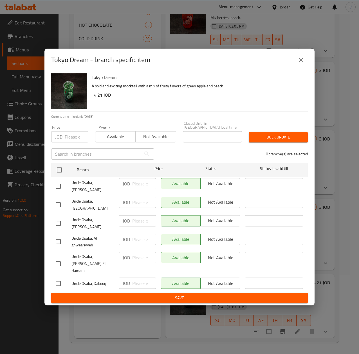
click at [301, 63] on icon "close" at bounding box center [300, 59] width 7 height 7
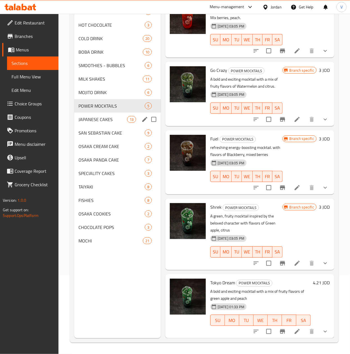
click at [123, 123] on span "JAPANESE CAKES" at bounding box center [103, 119] width 48 height 7
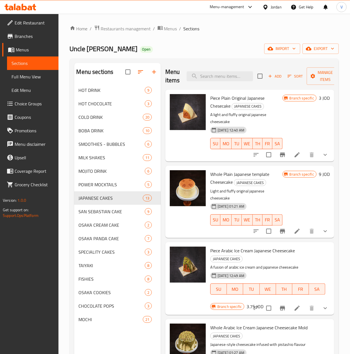
click at [280, 156] on icon "Branch-specific-item" at bounding box center [282, 155] width 5 height 4
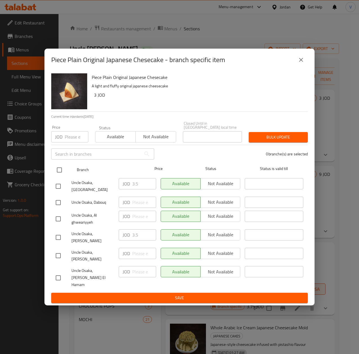
click at [57, 176] on input "checkbox" at bounding box center [59, 170] width 12 height 12
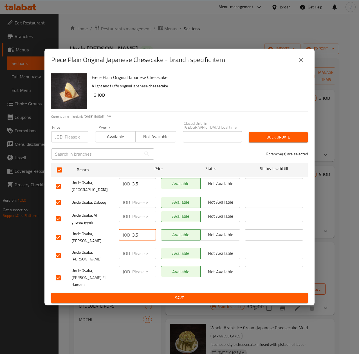
drag, startPoint x: 141, startPoint y: 237, endPoint x: 120, endPoint y: 237, distance: 20.8
click at [120, 237] on div "JOD 3.5 ​" at bounding box center [137, 234] width 37 height 11
drag, startPoint x: 141, startPoint y: 186, endPoint x: 82, endPoint y: 188, distance: 58.8
click at [82, 188] on div "Uncle Osaka, Mecca Street JOD 3.5 ​ Available Not available ​" at bounding box center [179, 186] width 252 height 21
click at [298, 63] on icon "close" at bounding box center [300, 59] width 7 height 7
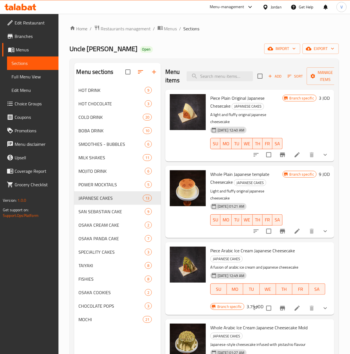
click at [280, 234] on icon "Branch-specific-item" at bounding box center [282, 231] width 5 height 4
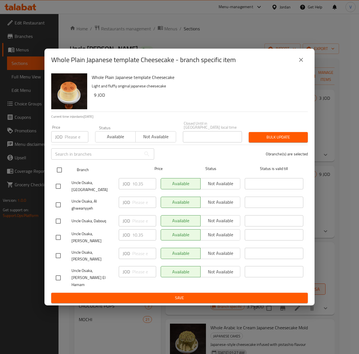
click at [59, 176] on input "checkbox" at bounding box center [59, 170] width 12 height 12
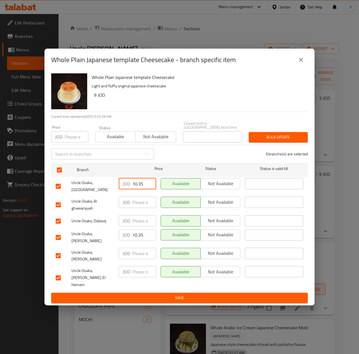
drag, startPoint x: 143, startPoint y: 190, endPoint x: 99, endPoint y: 191, distance: 43.6
click at [99, 191] on div "Uncle Osaka, Mecca Street JOD 10.35 ​ Available Not available ​" at bounding box center [179, 186] width 252 height 21
click at [296, 67] on button "close" at bounding box center [300, 59] width 13 height 13
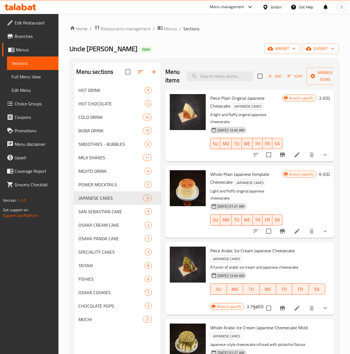
scroll to position [56, 0]
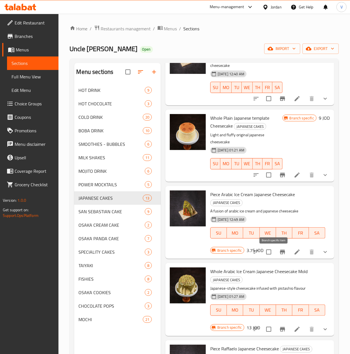
click at [280, 252] on icon "Branch-specific-item" at bounding box center [282, 252] width 5 height 4
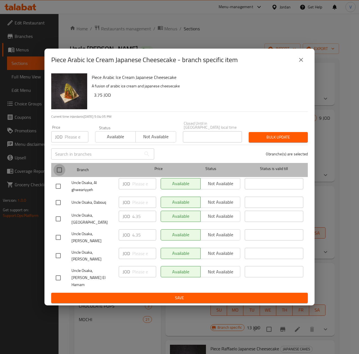
click at [61, 174] on input "checkbox" at bounding box center [59, 170] width 12 height 12
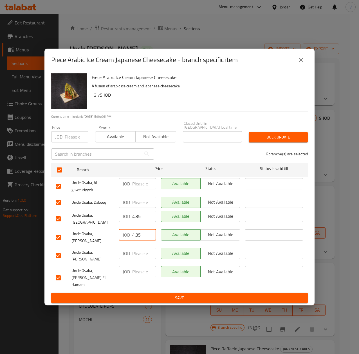
drag, startPoint x: 143, startPoint y: 241, endPoint x: 46, endPoint y: 237, distance: 97.6
click at [46, 237] on div "Piece Arabic Ice Cream Japanese Cheesecake A fusion of arabic ice cream and jap…" at bounding box center [179, 188] width 270 height 235
drag, startPoint x: 307, startPoint y: 73, endPoint x: 303, endPoint y: 71, distance: 5.0
click at [307, 71] on div "Piece Arabic Ice Cream Japanese Cheesecake - branch specific item" at bounding box center [179, 60] width 270 height 22
click at [303, 63] on icon "close" at bounding box center [300, 59] width 7 height 7
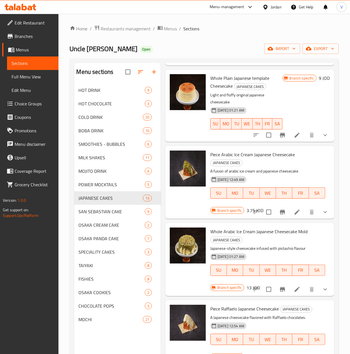
scroll to position [112, 0]
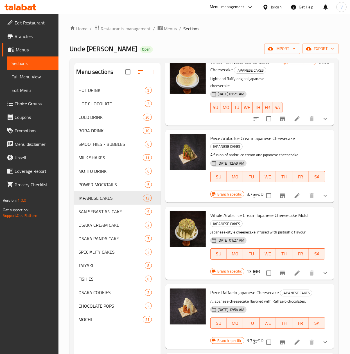
click at [279, 272] on icon "Branch-specific-item" at bounding box center [282, 273] width 7 height 7
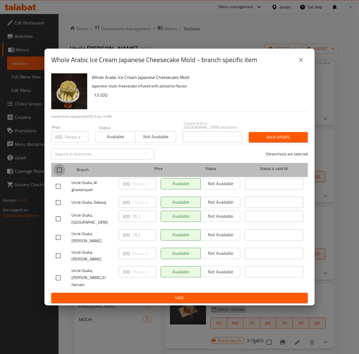
click at [58, 176] on input "checkbox" at bounding box center [59, 170] width 12 height 12
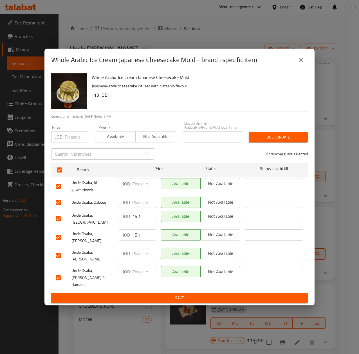
drag, startPoint x: 119, startPoint y: 242, endPoint x: 69, endPoint y: 243, distance: 50.3
click at [70, 243] on div "Uncle Osaka, Tla' Ali JOD 15.1 ​ Available Not available ​" at bounding box center [179, 237] width 252 height 21
click at [305, 67] on button "close" at bounding box center [300, 59] width 13 height 13
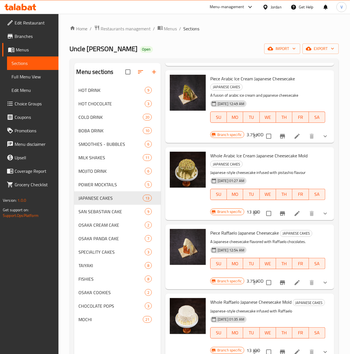
scroll to position [225, 0]
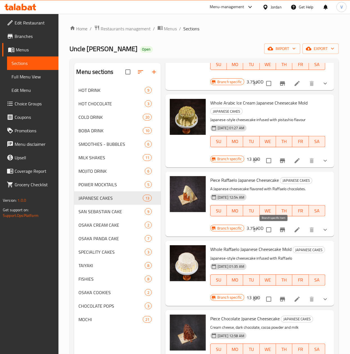
click at [280, 230] on icon "Branch-specific-item" at bounding box center [282, 230] width 5 height 4
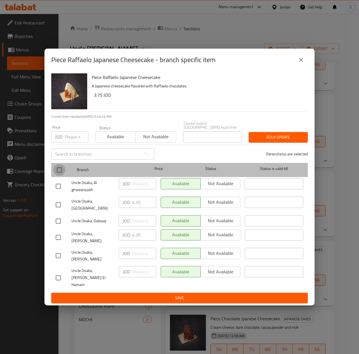
click at [58, 173] on input "checkbox" at bounding box center [59, 170] width 12 height 12
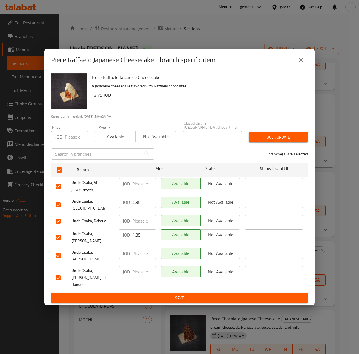
drag, startPoint x: 144, startPoint y: 210, endPoint x: 54, endPoint y: 207, distance: 90.3
click at [54, 207] on div "Uncle Osaka, Mecca Street JOD 4.35 ​ Available Not available ​" at bounding box center [179, 204] width 252 height 21
click at [300, 63] on icon "close" at bounding box center [300, 59] width 7 height 7
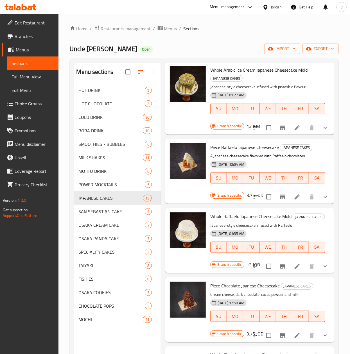
scroll to position [281, 0]
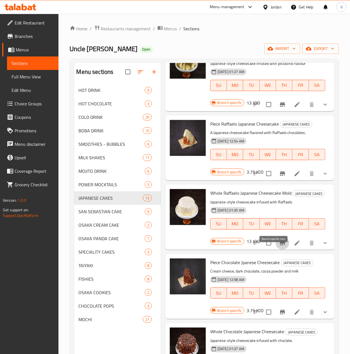
click at [276, 246] on button "Branch-specific-item" at bounding box center [282, 242] width 13 height 13
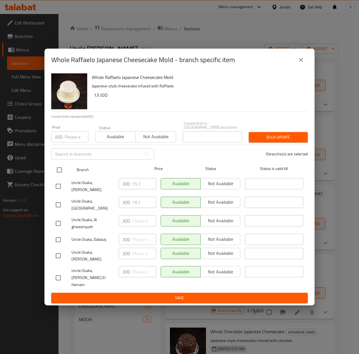
click at [60, 175] on input "checkbox" at bounding box center [59, 170] width 12 height 12
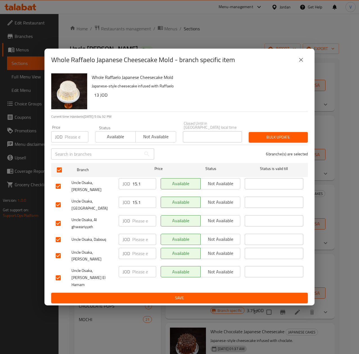
drag, startPoint x: 140, startPoint y: 191, endPoint x: 87, endPoint y: 191, distance: 53.1
click at [87, 191] on div "Uncle Osaka, Tla' Ali JOD 15.1 ​ Available Not available ​" at bounding box center [179, 186] width 252 height 21
click at [304, 63] on icon "close" at bounding box center [300, 59] width 7 height 7
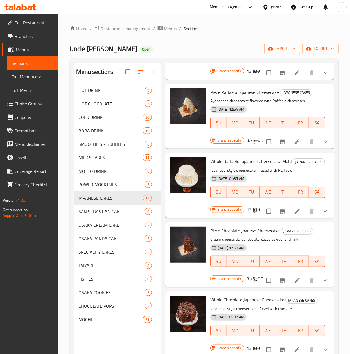
scroll to position [337, 0]
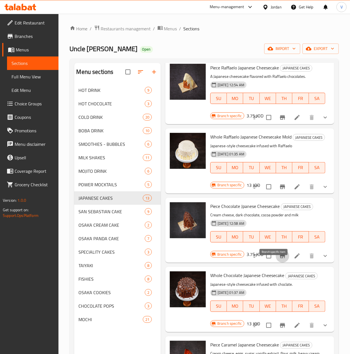
click at [280, 258] on icon "Branch-specific-item" at bounding box center [282, 256] width 5 height 4
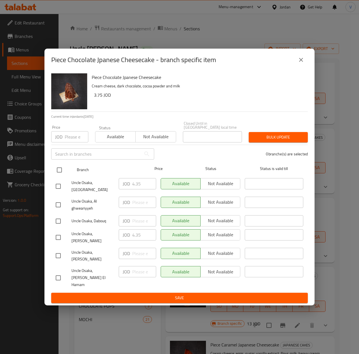
click at [56, 176] on input "checkbox" at bounding box center [59, 170] width 12 height 12
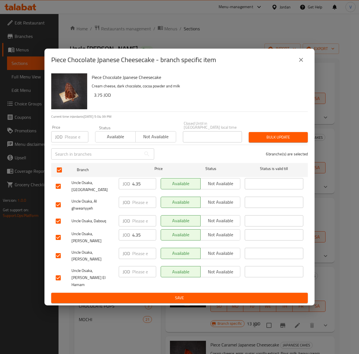
drag, startPoint x: 142, startPoint y: 240, endPoint x: 83, endPoint y: 238, distance: 58.5
click at [83, 238] on div "Uncle Osaka, Tla' Ali JOD 4.35 ​ Available Not available ​" at bounding box center [179, 237] width 252 height 21
click at [297, 67] on button "close" at bounding box center [300, 59] width 13 height 13
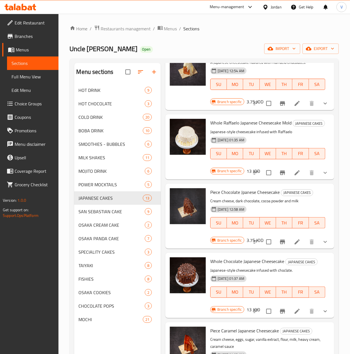
scroll to position [393, 0]
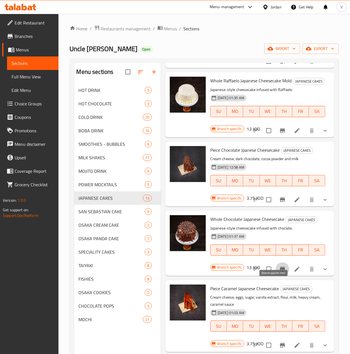
click at [276, 276] on button "Branch-specific-item" at bounding box center [282, 269] width 13 height 13
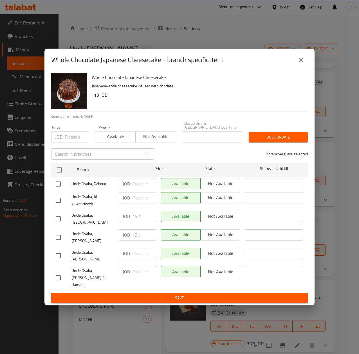
drag, startPoint x: 61, startPoint y: 173, endPoint x: 72, endPoint y: 185, distance: 16.7
click at [61, 173] on input "checkbox" at bounding box center [59, 170] width 12 height 12
drag, startPoint x: 142, startPoint y: 222, endPoint x: 39, endPoint y: 220, distance: 103.2
click at [39, 220] on div "Whole Chocolate Japanese Cheesecake - branch specific item Whole Chocolate Japa…" at bounding box center [179, 177] width 359 height 354
click at [300, 63] on icon "close" at bounding box center [300, 59] width 7 height 7
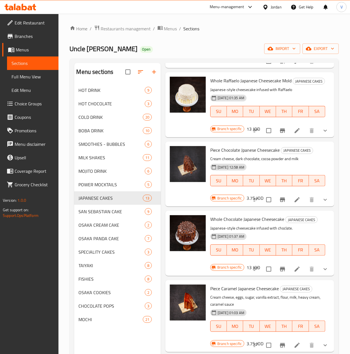
scroll to position [450, 0]
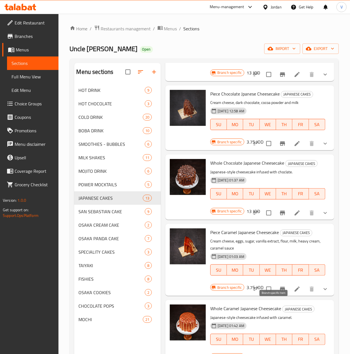
click at [279, 293] on icon "Branch-specific-item" at bounding box center [282, 289] width 7 height 7
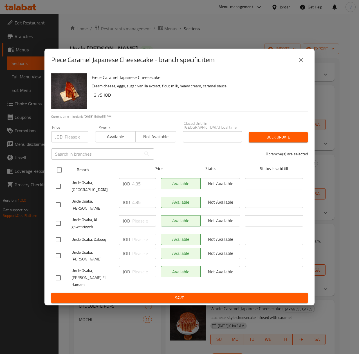
click at [57, 176] on input "checkbox" at bounding box center [59, 170] width 12 height 12
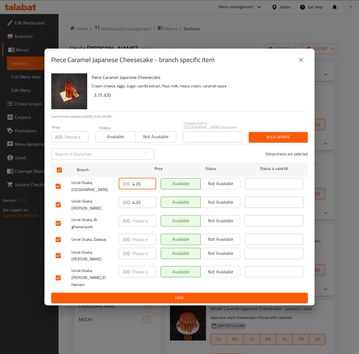
drag, startPoint x: 144, startPoint y: 189, endPoint x: 87, endPoint y: 192, distance: 57.1
click at [87, 192] on div "Uncle Osaka, Mecca Street JOD 4.35 ​ Available Not available ​" at bounding box center [179, 186] width 252 height 21
click at [298, 63] on icon "close" at bounding box center [300, 59] width 7 height 7
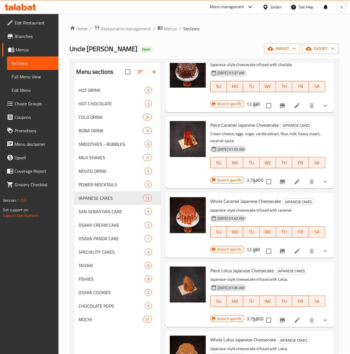
scroll to position [562, 0]
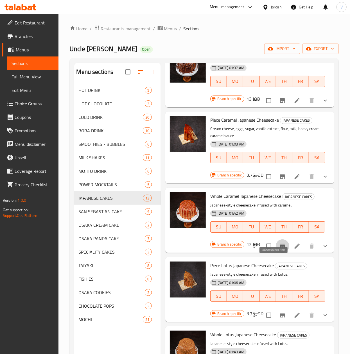
click at [277, 253] on button "Branch-specific-item" at bounding box center [282, 245] width 13 height 13
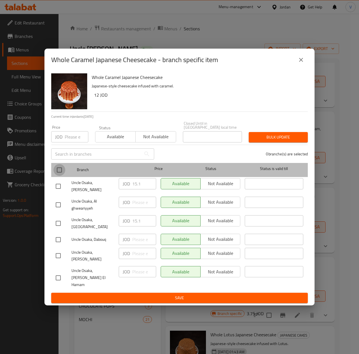
click at [55, 174] on input "checkbox" at bounding box center [59, 170] width 12 height 12
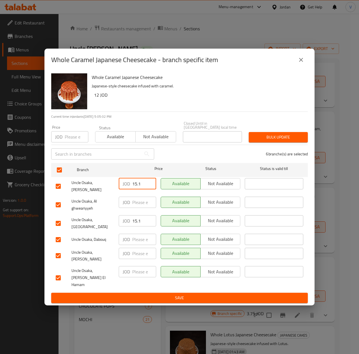
drag, startPoint x: 141, startPoint y: 188, endPoint x: 80, endPoint y: 189, distance: 60.4
click at [80, 189] on div "Uncle Osaka, Tla' Ali JOD 15.1 ​ Available Not available ​" at bounding box center [179, 186] width 252 height 21
drag, startPoint x: 301, startPoint y: 66, endPoint x: 297, endPoint y: 75, distance: 10.1
click at [301, 66] on button "close" at bounding box center [300, 59] width 13 height 13
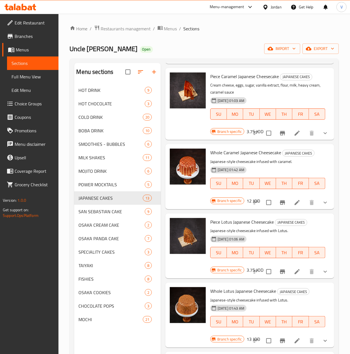
scroll to position [632, 0]
click at [279, 268] on icon "Branch-specific-item" at bounding box center [282, 271] width 7 height 7
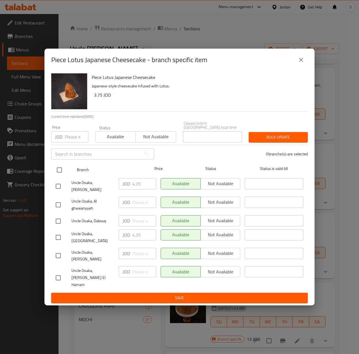
click at [60, 176] on input "checkbox" at bounding box center [59, 170] width 12 height 12
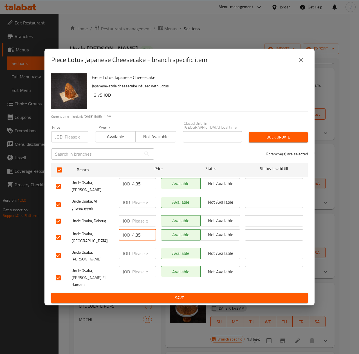
drag, startPoint x: 142, startPoint y: 233, endPoint x: 67, endPoint y: 233, distance: 74.2
click at [67, 233] on div "Uncle Osaka, Mecca Street JOD 4.35 ​ Available Not available ​" at bounding box center [179, 237] width 252 height 21
click at [298, 63] on icon "close" at bounding box center [300, 59] width 7 height 7
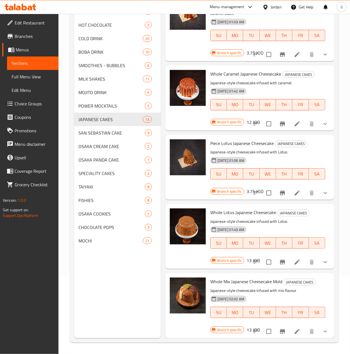
scroll to position [79, 0]
click at [280, 260] on icon "Branch-specific-item" at bounding box center [282, 262] width 5 height 4
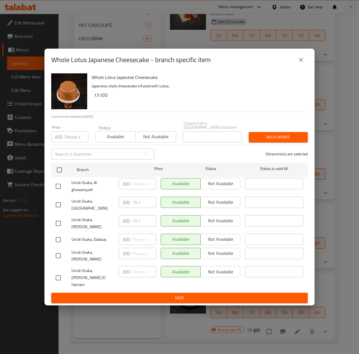
drag, startPoint x: 61, startPoint y: 175, endPoint x: 99, endPoint y: 208, distance: 50.4
click at [60, 175] on input "checkbox" at bounding box center [59, 170] width 12 height 12
drag, startPoint x: 141, startPoint y: 225, endPoint x: 0, endPoint y: 234, distance: 140.8
click at [25, 225] on div "Whole Lotus Japanese Cheesecake - branch specific item Whole Lotus Japanese Che…" at bounding box center [179, 177] width 359 height 354
click at [302, 62] on icon "close" at bounding box center [301, 60] width 4 height 4
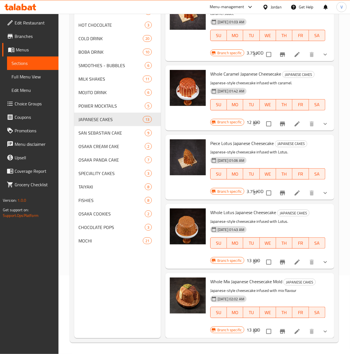
click at [278, 325] on button "Branch-specific-item" at bounding box center [282, 331] width 13 height 13
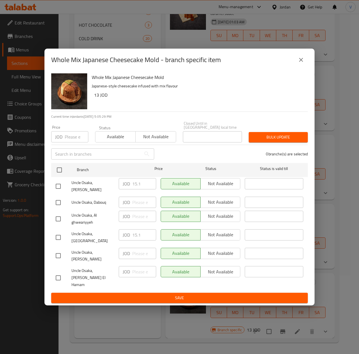
click at [298, 63] on icon "close" at bounding box center [300, 59] width 7 height 7
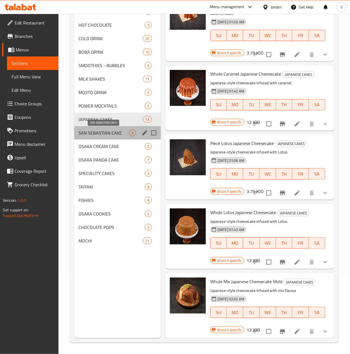
click at [98, 131] on span "SAN SEBASTIAN CAKE" at bounding box center [104, 133] width 50 height 7
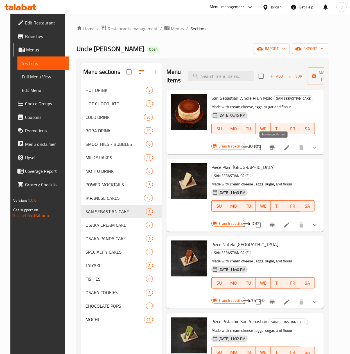
click at [275, 145] on icon "Branch-specific-item" at bounding box center [272, 147] width 7 height 7
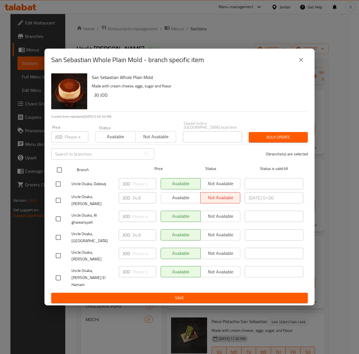
click at [58, 176] on input "checkbox" at bounding box center [59, 170] width 12 height 12
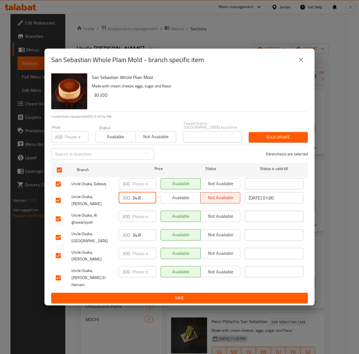
drag, startPoint x: 120, startPoint y: 204, endPoint x: 72, endPoint y: 203, distance: 47.5
click at [72, 203] on div "Uncle Osaka, Tla' Ali JOD 34.8 ​ Available Not available 2025/07/31 01:00 ​" at bounding box center [179, 200] width 252 height 21
click at [295, 67] on button "close" at bounding box center [300, 59] width 13 height 13
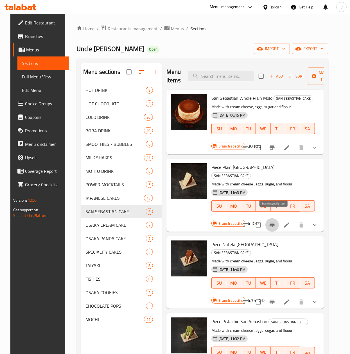
click at [272, 222] on icon "Branch-specific-item" at bounding box center [272, 225] width 7 height 7
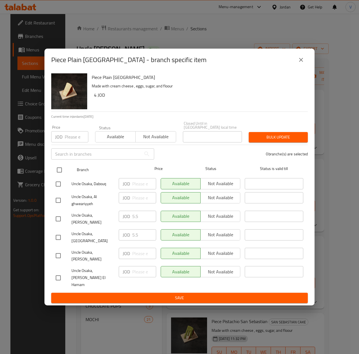
drag, startPoint x: 60, startPoint y: 174, endPoint x: 139, endPoint y: 225, distance: 93.8
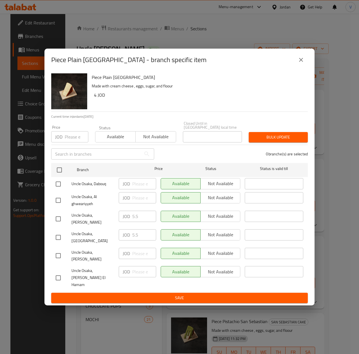
click at [60, 174] on input "checkbox" at bounding box center [59, 170] width 12 height 12
drag, startPoint x: 103, startPoint y: 224, endPoint x: 25, endPoint y: 217, distance: 78.5
click at [36, 219] on div "Piece Plain San Sebastian - branch specific item Piece Plain San Sebastian Made…" at bounding box center [179, 177] width 359 height 354
drag, startPoint x: 300, startPoint y: 70, endPoint x: 300, endPoint y: 147, distance: 77.3
click at [300, 62] on icon "close" at bounding box center [301, 60] width 4 height 4
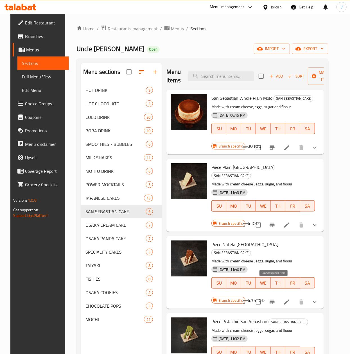
click at [273, 300] on icon "Branch-specific-item" at bounding box center [272, 302] width 5 height 4
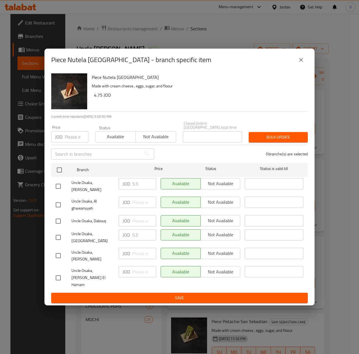
click at [299, 63] on icon "close" at bounding box center [300, 59] width 7 height 7
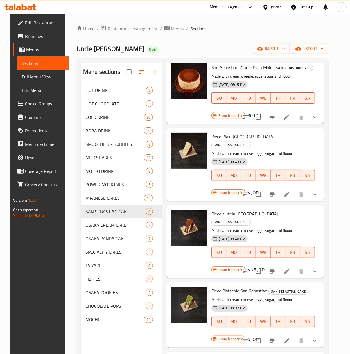
scroll to position [56, 0]
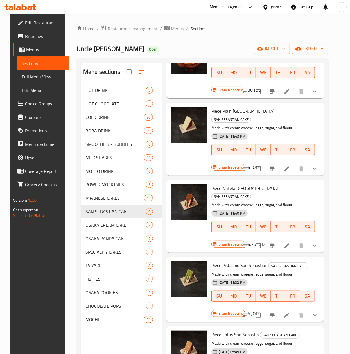
click at [272, 312] on icon "Branch-specific-item" at bounding box center [272, 315] width 7 height 7
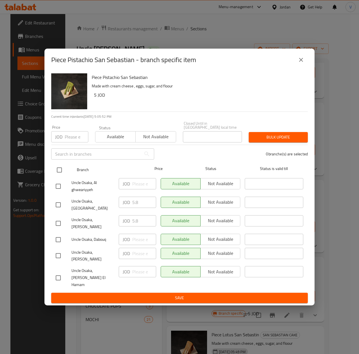
click at [64, 175] on input "checkbox" at bounding box center [59, 170] width 12 height 12
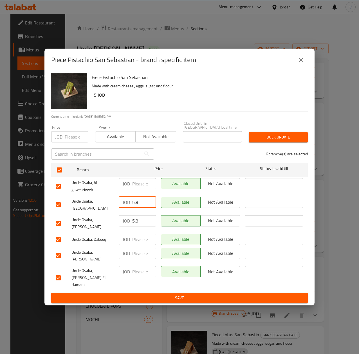
drag, startPoint x: 142, startPoint y: 210, endPoint x: 3, endPoint y: 203, distance: 139.3
click at [75, 211] on div "Uncle Osaka, Mecca Street JOD 5.8 ​ Available Not available ​" at bounding box center [179, 204] width 252 height 21
click at [296, 67] on button "close" at bounding box center [300, 59] width 13 height 13
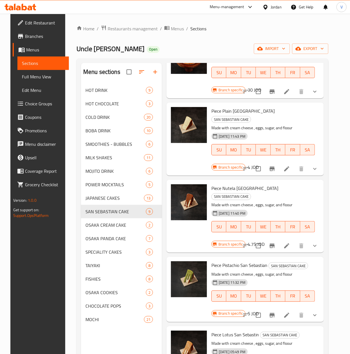
scroll to position [112, 0]
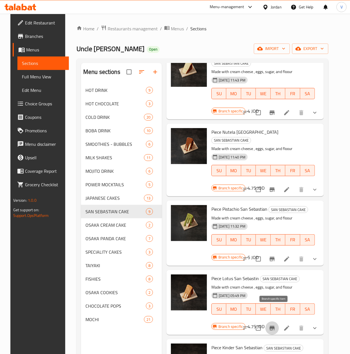
click at [272, 326] on icon "Branch-specific-item" at bounding box center [272, 328] width 5 height 4
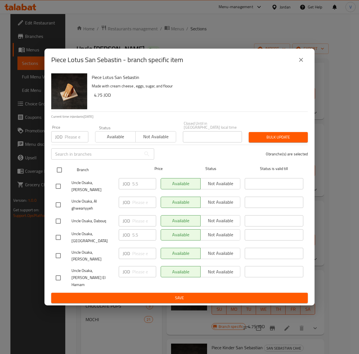
click at [63, 174] on input "checkbox" at bounding box center [59, 170] width 12 height 12
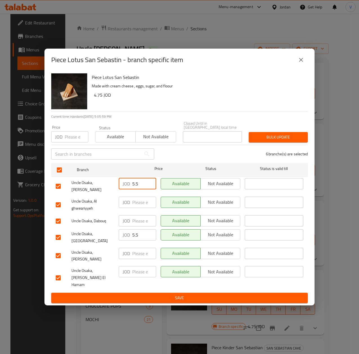
drag, startPoint x: 143, startPoint y: 192, endPoint x: 66, endPoint y: 193, distance: 76.5
click at [66, 193] on div "Uncle Osaka, Tla' Ali JOD 5.5 ​ Available Not available ​" at bounding box center [179, 186] width 252 height 21
drag, startPoint x: 304, startPoint y: 63, endPoint x: 302, endPoint y: 69, distance: 6.7
click at [304, 63] on div "Piece Lotus San Sebastin - branch specific item" at bounding box center [179, 59] width 256 height 13
click at [302, 62] on icon "close" at bounding box center [301, 60] width 4 height 4
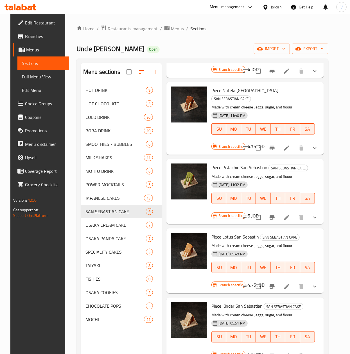
scroll to position [169, 0]
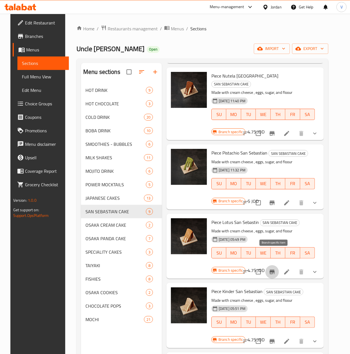
click at [274, 269] on icon "Branch-specific-item" at bounding box center [272, 272] width 7 height 7
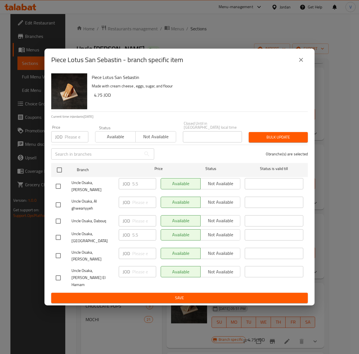
click at [298, 63] on icon "close" at bounding box center [300, 59] width 7 height 7
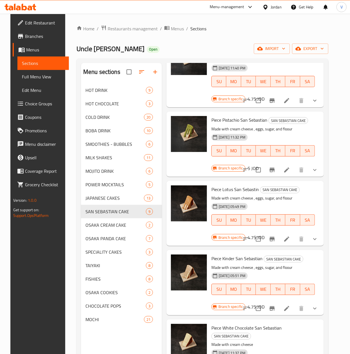
scroll to position [225, 0]
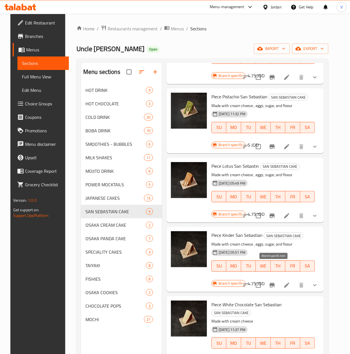
click at [275, 282] on icon "Branch-specific-item" at bounding box center [272, 285] width 7 height 7
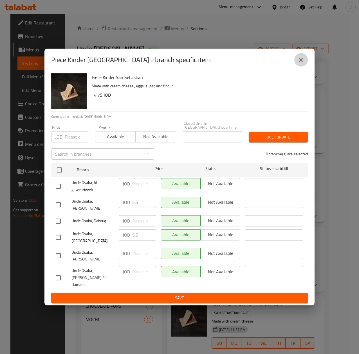
click at [302, 62] on icon "close" at bounding box center [301, 60] width 4 height 4
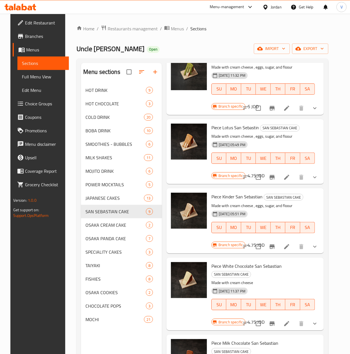
scroll to position [281, 0]
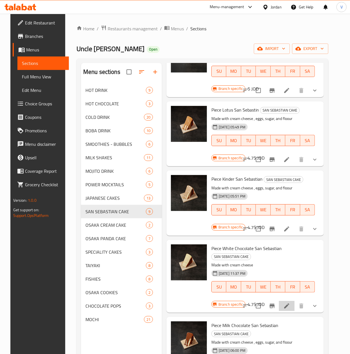
click at [281, 301] on li at bounding box center [287, 306] width 16 height 10
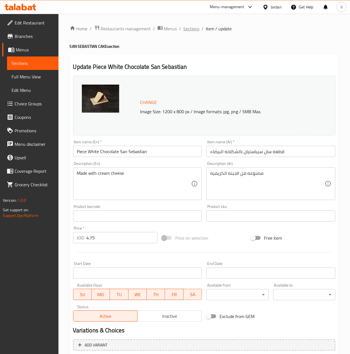
click at [191, 29] on span "Sections" at bounding box center [192, 28] width 16 height 7
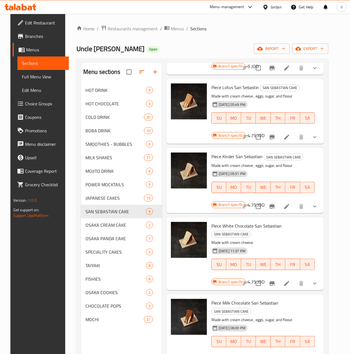
scroll to position [324, 0]
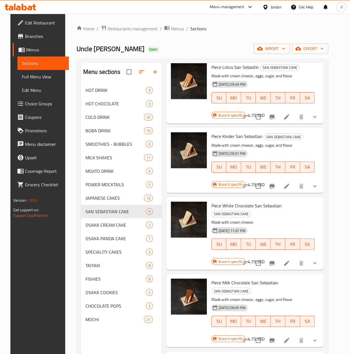
click at [275, 261] on icon "Branch-specific-item" at bounding box center [272, 263] width 5 height 4
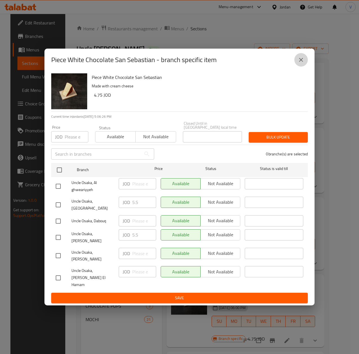
click at [296, 67] on button "close" at bounding box center [300, 59] width 13 height 13
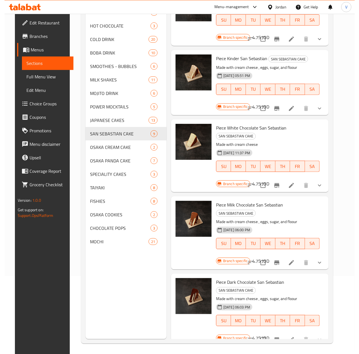
scroll to position [79, 0]
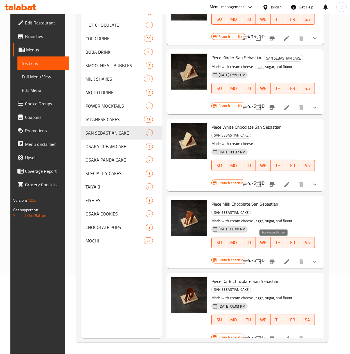
click at [275, 259] on icon "Branch-specific-item" at bounding box center [272, 262] width 7 height 7
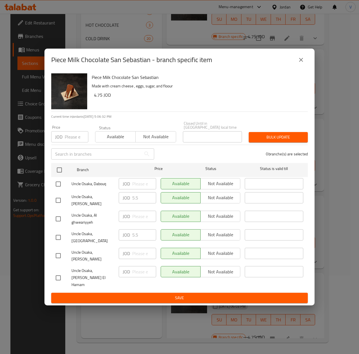
drag, startPoint x: 300, startPoint y: 68, endPoint x: 298, endPoint y: 70, distance: 3.0
click at [300, 63] on icon "close" at bounding box center [300, 59] width 7 height 7
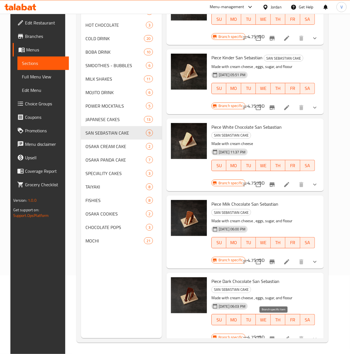
click at [273, 332] on button "Branch-specific-item" at bounding box center [271, 338] width 13 height 13
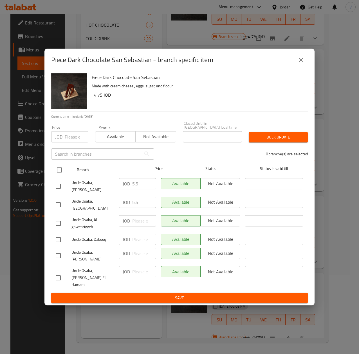
click at [54, 173] on input "checkbox" at bounding box center [59, 170] width 12 height 12
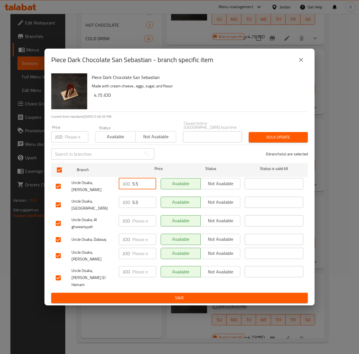
drag, startPoint x: 139, startPoint y: 187, endPoint x: -10, endPoint y: 193, distance: 148.5
click at [0, 193] on html "​ Menu-management Jordan Get Help V Edit Restaurant Branches Menus Sections Ful…" at bounding box center [179, 98] width 359 height 354
drag, startPoint x: 301, startPoint y: 69, endPoint x: 297, endPoint y: 80, distance: 10.9
click at [301, 62] on icon "close" at bounding box center [301, 60] width 4 height 4
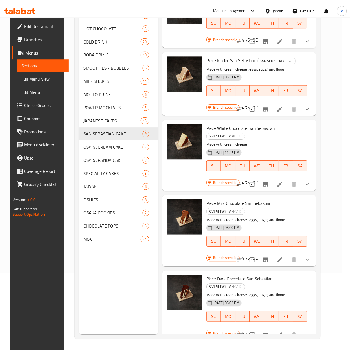
scroll to position [324, 0]
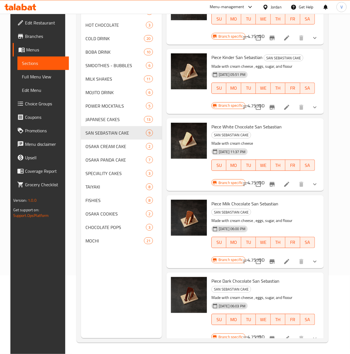
click at [311, 332] on button "show more" at bounding box center [314, 338] width 13 height 13
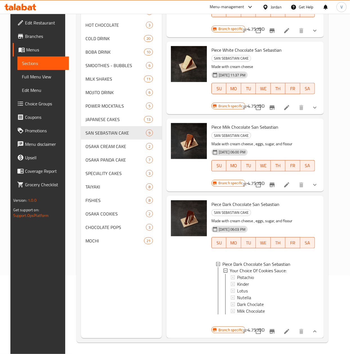
scroll to position [402, 0]
click at [250, 274] on span "Pistachio" at bounding box center [245, 277] width 17 height 7
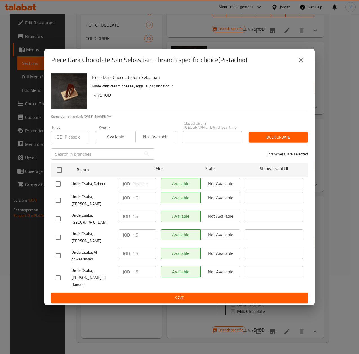
click at [302, 63] on icon "close" at bounding box center [300, 59] width 7 height 7
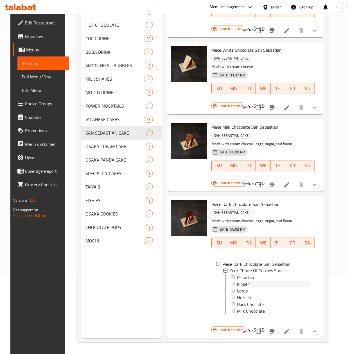
click at [241, 281] on span "Kinder" at bounding box center [243, 284] width 12 height 7
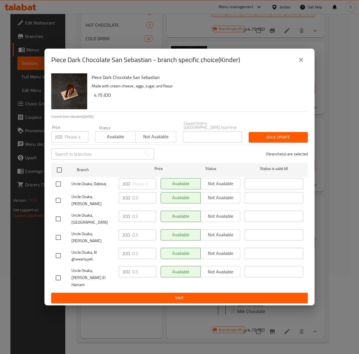
click at [303, 63] on icon "close" at bounding box center [300, 59] width 7 height 7
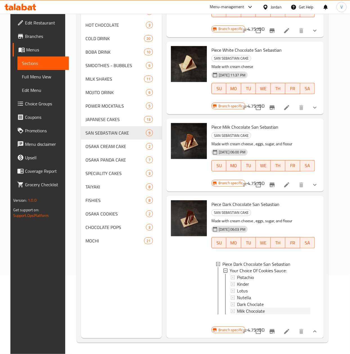
click at [257, 308] on span "Milk Chocolate" at bounding box center [251, 311] width 28 height 7
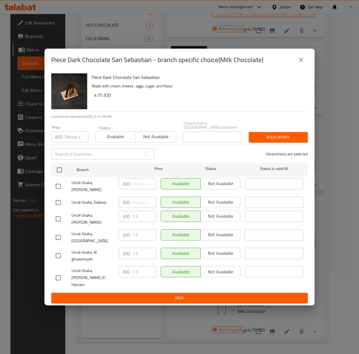
drag, startPoint x: 301, startPoint y: 72, endPoint x: 295, endPoint y: 73, distance: 6.3
click at [302, 63] on icon "close" at bounding box center [300, 59] width 7 height 7
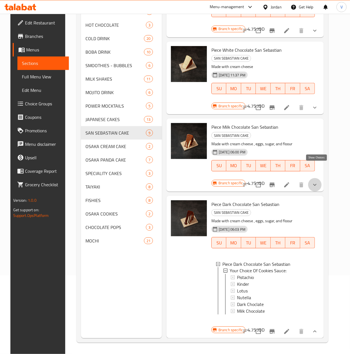
click at [315, 182] on icon "show more" at bounding box center [314, 185] width 7 height 7
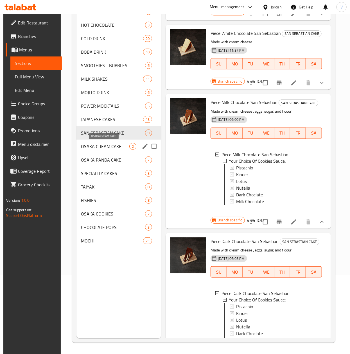
click at [97, 151] on div "OSAKA CREAM CAKE 2" at bounding box center [118, 146] width 85 height 13
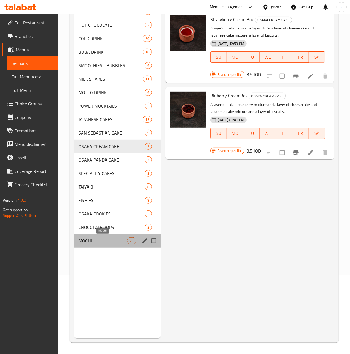
click at [106, 241] on span "MOCHI" at bounding box center [103, 241] width 48 height 7
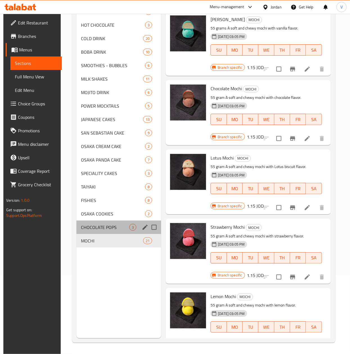
click at [96, 222] on div "CHOCOLATE POPS 3" at bounding box center [118, 227] width 85 height 13
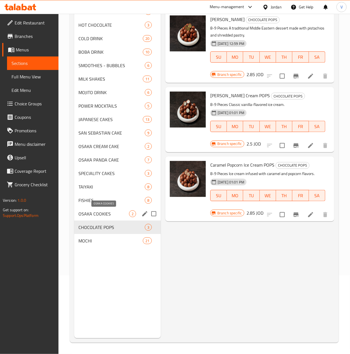
click at [96, 214] on span "OSAKA COOKIES" at bounding box center [104, 214] width 50 height 7
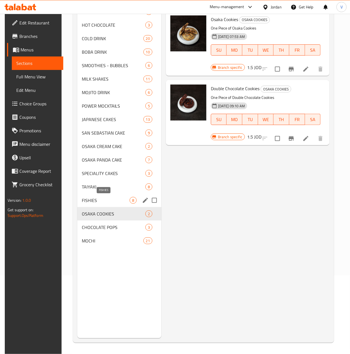
click at [103, 203] on span "FISHIES" at bounding box center [106, 200] width 48 height 7
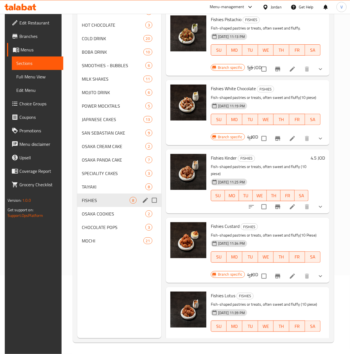
drag, startPoint x: 107, startPoint y: 186, endPoint x: 101, endPoint y: 204, distance: 19.0
click at [101, 204] on div "HOT DRINK 9 HOT CHOCOLATE 3 COLD DRINK 20 BOBA DRINK 10 SMOOTHIES - BUBBLES 6 M…" at bounding box center [119, 126] width 84 height 243
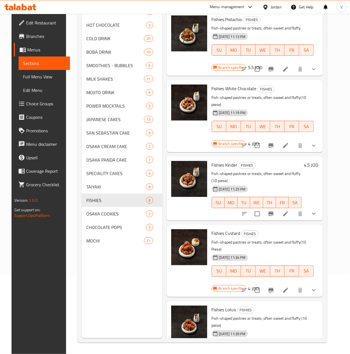
click at [316, 210] on button "show more" at bounding box center [313, 213] width 13 height 13
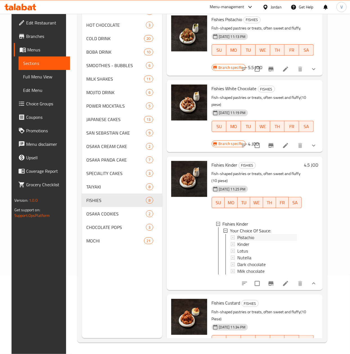
click at [242, 234] on span "Pistachio" at bounding box center [245, 237] width 17 height 7
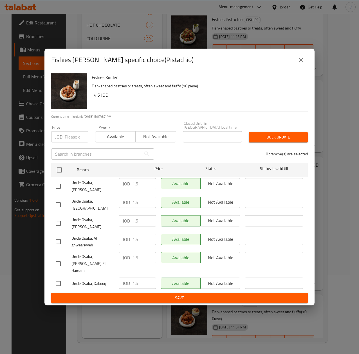
click at [300, 67] on button "close" at bounding box center [300, 59] width 13 height 13
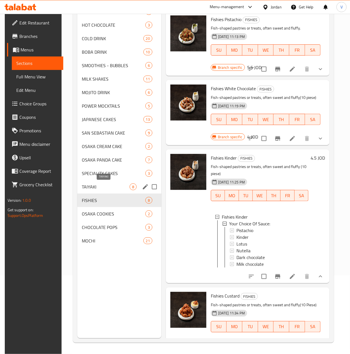
click at [116, 185] on span "TAIYAKI" at bounding box center [106, 187] width 48 height 7
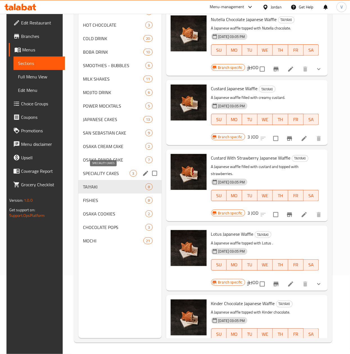
click at [86, 173] on span "SPECIALITY CAKES" at bounding box center [106, 173] width 47 height 7
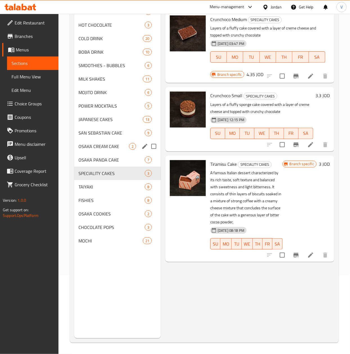
click at [111, 160] on span "OSAKA PANDA CAKE" at bounding box center [112, 160] width 66 height 7
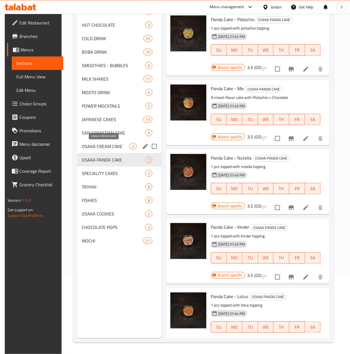
click at [106, 144] on span "OSAKA CREAM CAKE" at bounding box center [106, 146] width 48 height 7
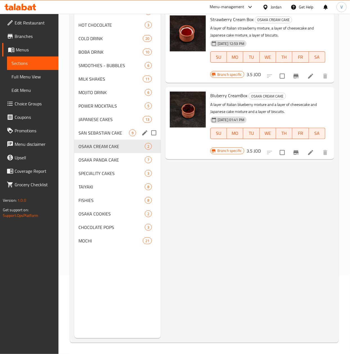
click at [91, 133] on span "SAN SEBASTIAN CAKE" at bounding box center [104, 133] width 50 height 7
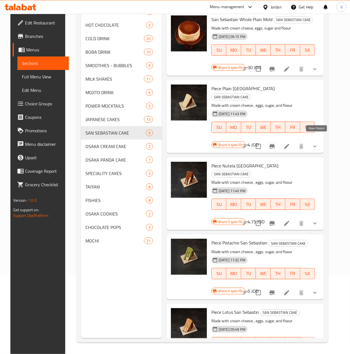
click at [316, 143] on icon "show more" at bounding box center [314, 146] width 7 height 7
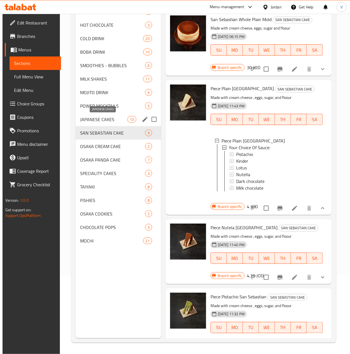
click at [106, 120] on span "JAPANESE CAKES" at bounding box center [103, 119] width 47 height 7
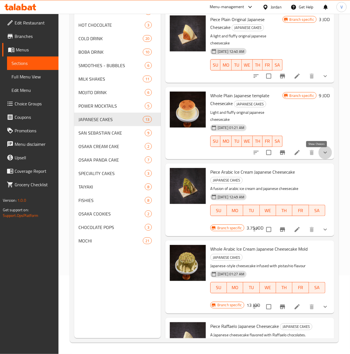
click at [322, 156] on icon "show more" at bounding box center [325, 152] width 7 height 7
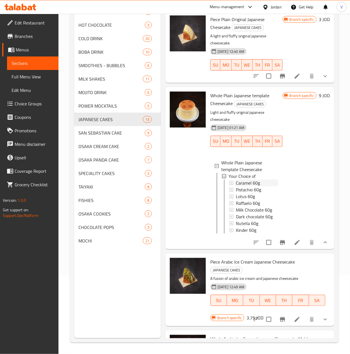
click at [273, 180] on div "Caramel 60g" at bounding box center [257, 183] width 42 height 7
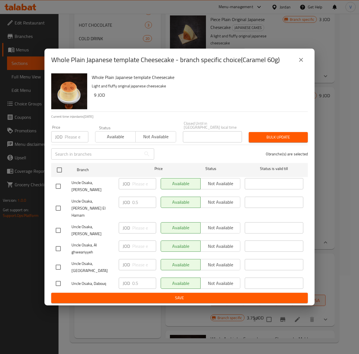
click at [303, 63] on icon "close" at bounding box center [300, 59] width 7 height 7
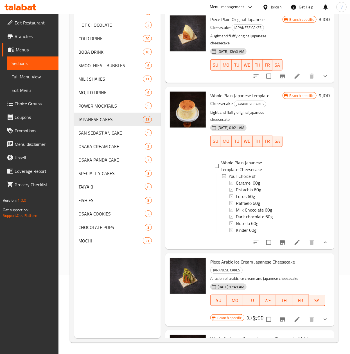
click at [260, 180] on span "Caramel 60g" at bounding box center [248, 183] width 24 height 7
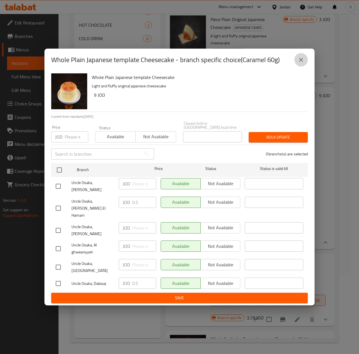
click at [306, 67] on button "close" at bounding box center [300, 59] width 13 height 13
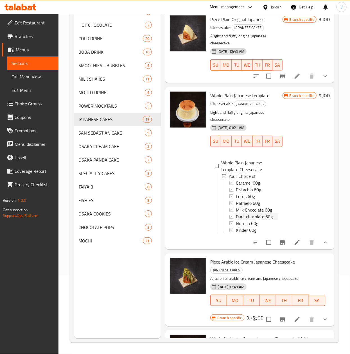
click at [264, 213] on span "Dark chocolate 60g" at bounding box center [254, 216] width 37 height 7
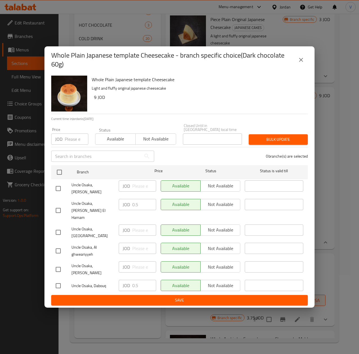
click at [299, 63] on icon "close" at bounding box center [300, 59] width 7 height 7
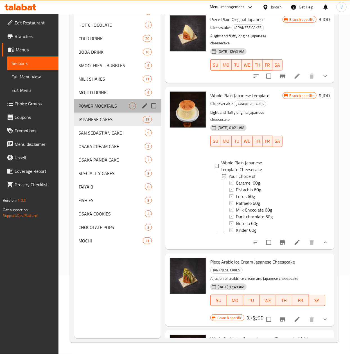
click at [101, 102] on div "POWER MOCKTAILS 5" at bounding box center [117, 105] width 87 height 13
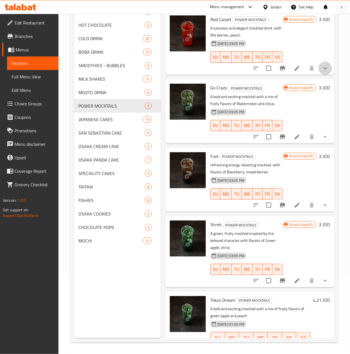
click at [318, 73] on button "show more" at bounding box center [324, 68] width 13 height 13
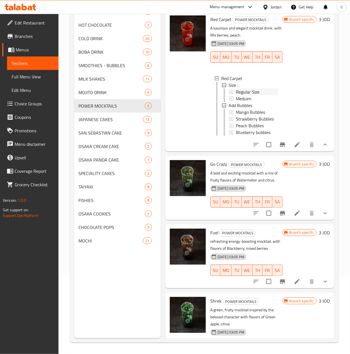
click at [261, 89] on div "Regular Size" at bounding box center [257, 92] width 42 height 7
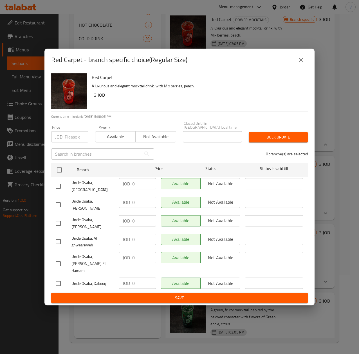
click at [300, 67] on button "close" at bounding box center [300, 59] width 13 height 13
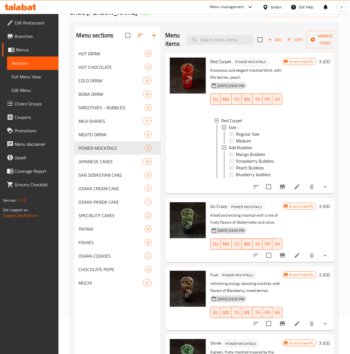
scroll to position [23, 0]
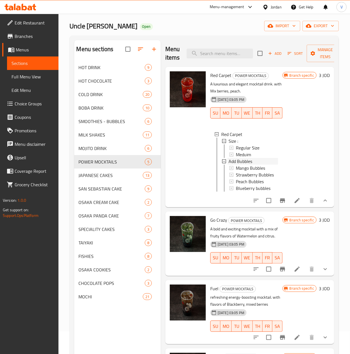
click at [244, 158] on span "Add Bubbles" at bounding box center [241, 161] width 24 height 7
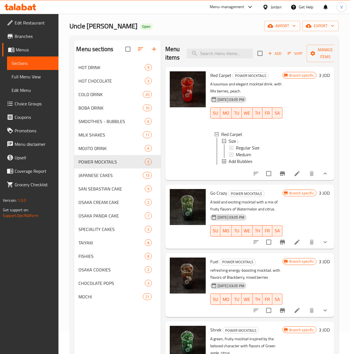
click at [249, 158] on span "Add Bubbles" at bounding box center [241, 161] width 24 height 7
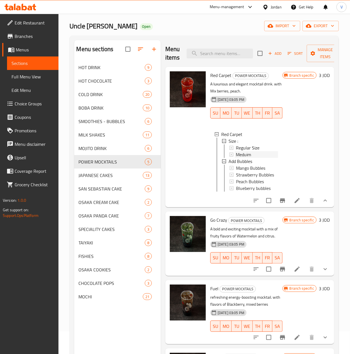
click at [250, 151] on span "Meduim" at bounding box center [243, 154] width 15 height 7
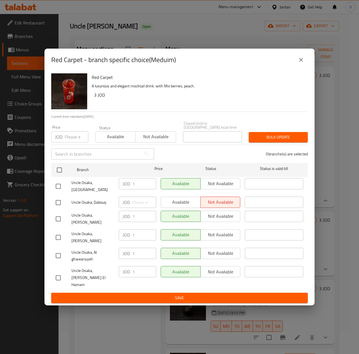
click at [301, 63] on icon "close" at bounding box center [300, 59] width 7 height 7
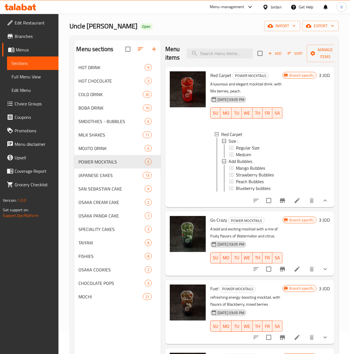
drag, startPoint x: 97, startPoint y: 149, endPoint x: 257, endPoint y: 164, distance: 160.0
click at [257, 164] on div "Menu sections HOT DRINK 9 HOT CHOCOLATE 3 COLD DRINK 20 BOBA DRINK 10 SMOOTHIES…" at bounding box center [204, 217] width 260 height 354
click at [256, 165] on span "Mango Bubbles" at bounding box center [250, 168] width 29 height 7
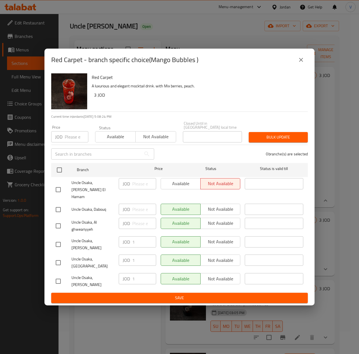
drag, startPoint x: 299, startPoint y: 70, endPoint x: 296, endPoint y: 76, distance: 6.4
click at [299, 63] on icon "close" at bounding box center [300, 59] width 7 height 7
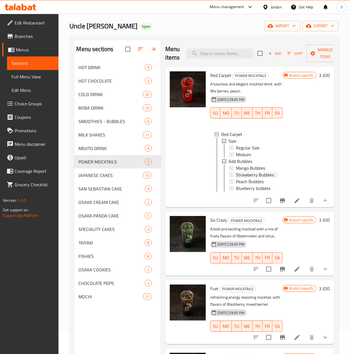
click at [266, 171] on span "Strawberry Bubbles" at bounding box center [255, 174] width 38 height 7
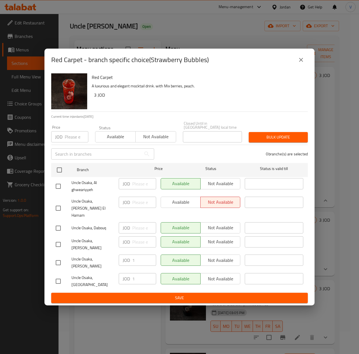
click at [301, 63] on icon "close" at bounding box center [300, 59] width 7 height 7
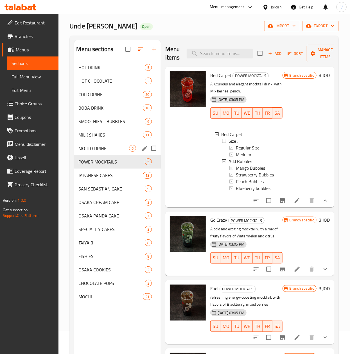
click at [77, 150] on div "MOJITO DRINK 6" at bounding box center [117, 148] width 87 height 13
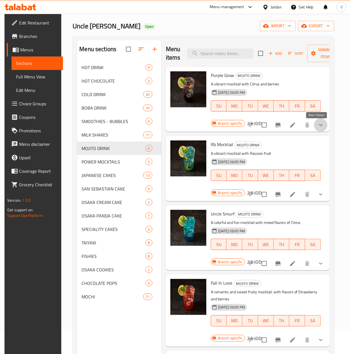
click at [317, 124] on icon "show more" at bounding box center [320, 125] width 7 height 7
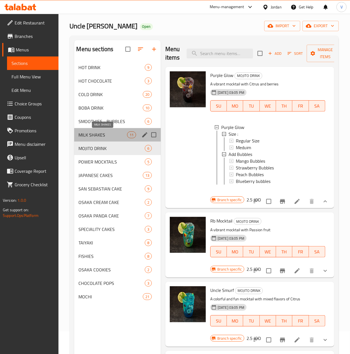
click at [104, 134] on span "MILK SHAKES" at bounding box center [103, 135] width 48 height 7
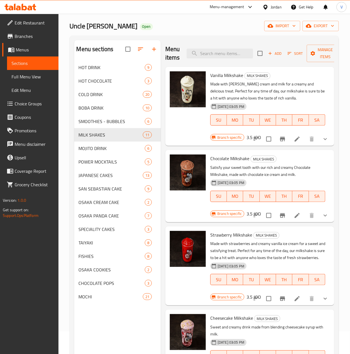
click at [324, 139] on icon "show more" at bounding box center [325, 139] width 3 height 2
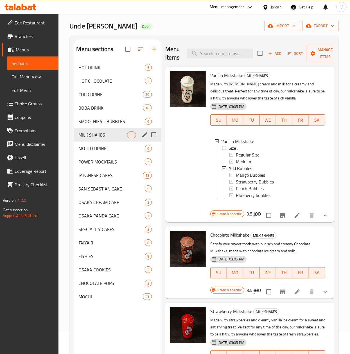
click at [110, 122] on span "SMOOTHIES - BUBBLES" at bounding box center [112, 121] width 66 height 7
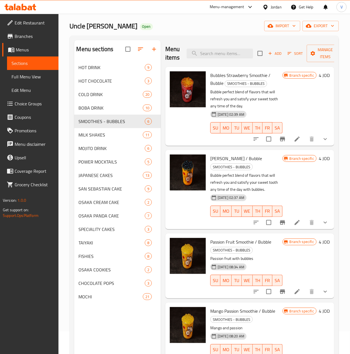
click at [322, 137] on icon "show more" at bounding box center [325, 139] width 7 height 7
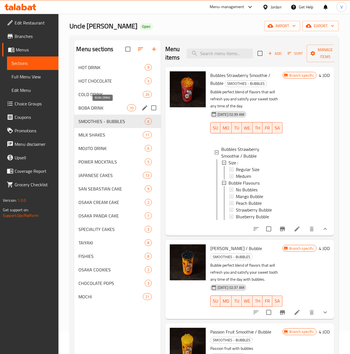
click at [117, 107] on span "BOBA DRINK" at bounding box center [103, 108] width 48 height 7
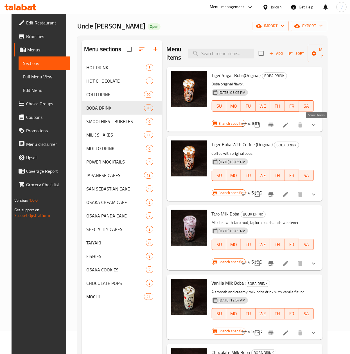
click at [320, 125] on button "show more" at bounding box center [313, 124] width 13 height 13
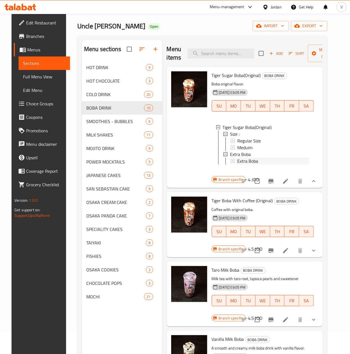
click at [257, 162] on div "Extra Boba" at bounding box center [273, 161] width 72 height 7
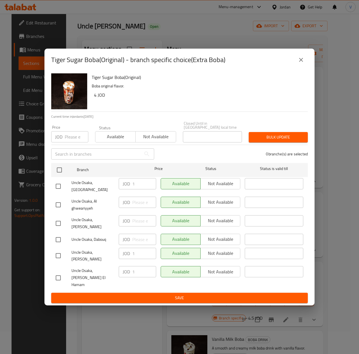
click at [304, 63] on icon "close" at bounding box center [300, 59] width 7 height 7
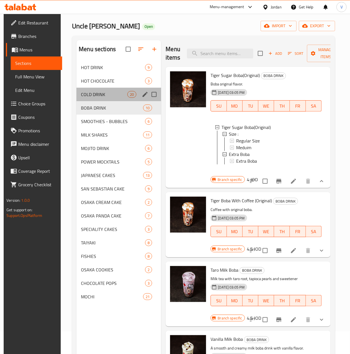
click at [104, 99] on div "COLD DRINK 20" at bounding box center [118, 94] width 85 height 13
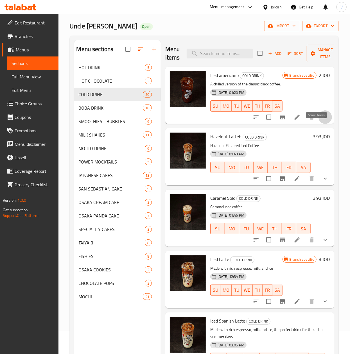
click at [322, 121] on icon "show more" at bounding box center [325, 117] width 7 height 7
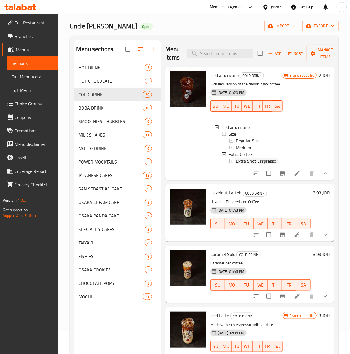
click at [262, 162] on span "Extra Shot Esspresso" at bounding box center [256, 161] width 40 height 7
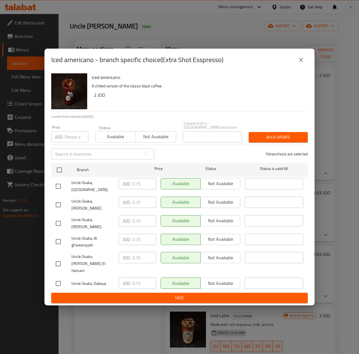
click at [304, 63] on icon "close" at bounding box center [300, 59] width 7 height 7
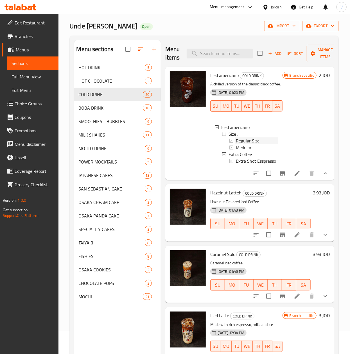
click at [252, 144] on span "Regular Size" at bounding box center [248, 140] width 24 height 7
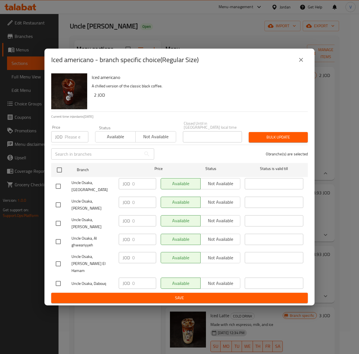
click at [296, 66] on button "close" at bounding box center [300, 59] width 13 height 13
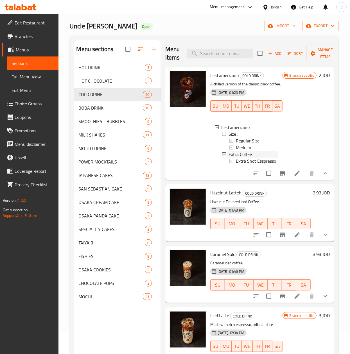
click at [248, 151] on span "Extra Coffee" at bounding box center [240, 154] width 23 height 7
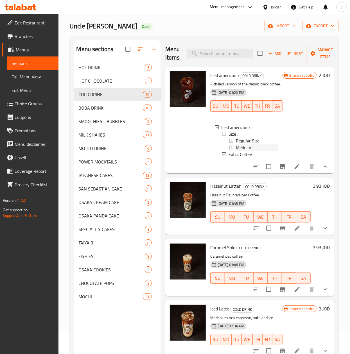
click at [252, 147] on div "Meduim" at bounding box center [257, 147] width 42 height 7
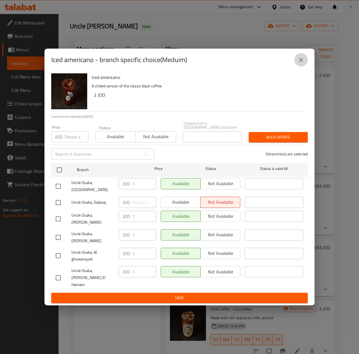
click at [304, 63] on icon "close" at bounding box center [300, 59] width 7 height 7
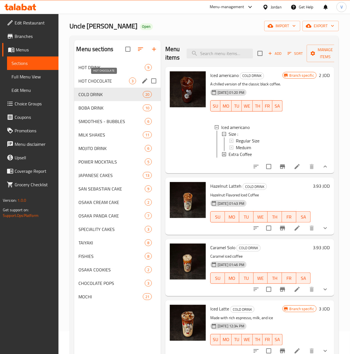
click at [109, 81] on span "HOT CHOCOLATE" at bounding box center [104, 81] width 50 height 7
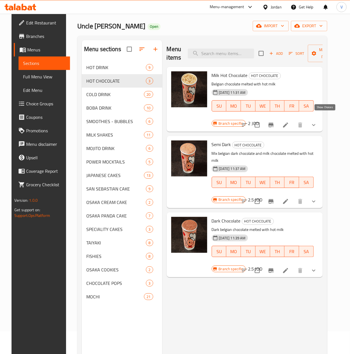
click at [317, 122] on icon "show more" at bounding box center [313, 125] width 7 height 7
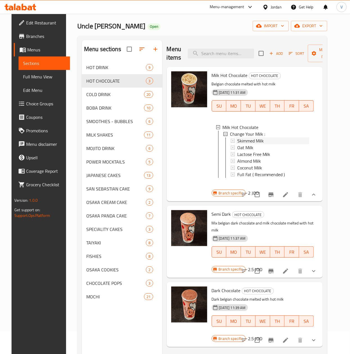
click at [246, 141] on span "Skimmed Milk" at bounding box center [250, 140] width 26 height 7
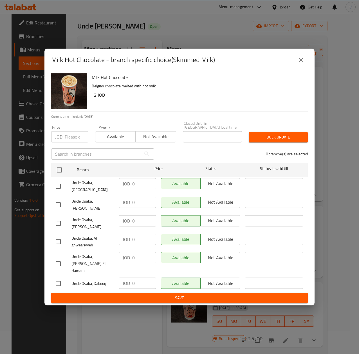
drag, startPoint x: 304, startPoint y: 72, endPoint x: 288, endPoint y: 93, distance: 25.9
click at [304, 67] on button "close" at bounding box center [300, 59] width 13 height 13
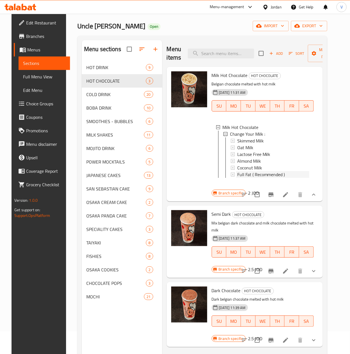
click at [254, 175] on span "Full Fat ( Recommended )" at bounding box center [261, 174] width 48 height 7
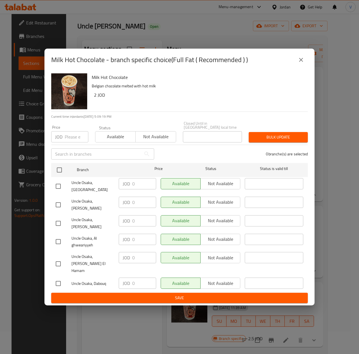
click at [299, 63] on icon "close" at bounding box center [300, 59] width 7 height 7
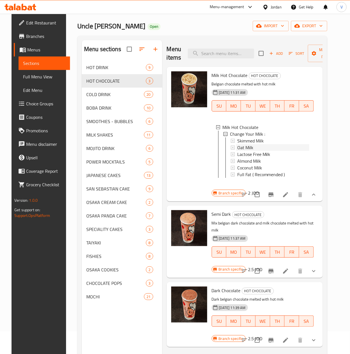
click at [244, 148] on span "Oat Milk" at bounding box center [245, 147] width 16 height 7
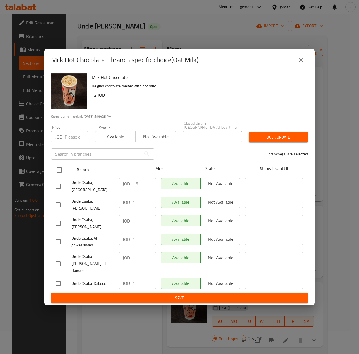
click at [53, 176] on input "checkbox" at bounding box center [59, 170] width 12 height 12
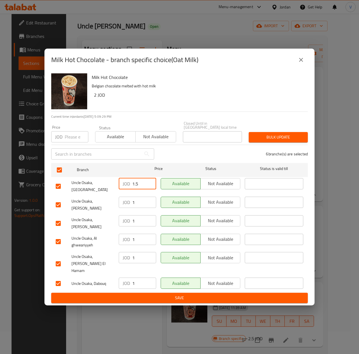
drag, startPoint x: 141, startPoint y: 187, endPoint x: 87, endPoint y: 188, distance: 53.4
click at [87, 188] on div "Uncle Osaka, Mecca Street JOD 1.5 ​ Available Not available ​" at bounding box center [179, 186] width 252 height 21
click at [301, 62] on icon "close" at bounding box center [301, 60] width 4 height 4
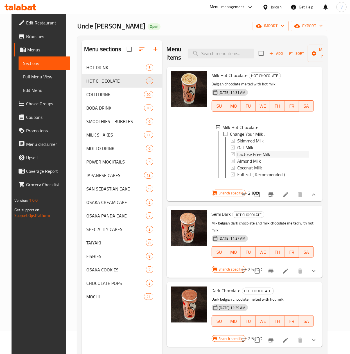
click at [242, 156] on span "Lactose Free Milk" at bounding box center [253, 154] width 33 height 7
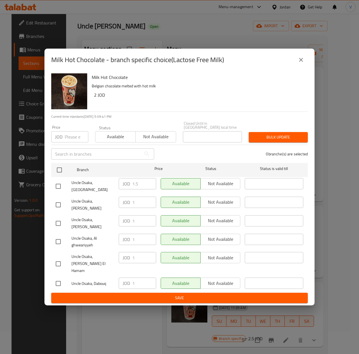
click at [302, 62] on icon "close" at bounding box center [301, 60] width 4 height 4
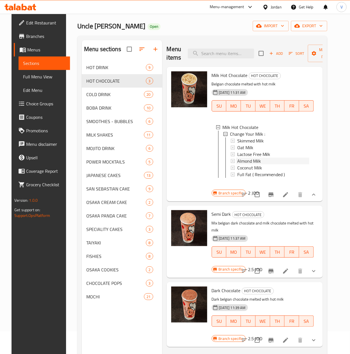
click at [248, 161] on span "Almond Milk" at bounding box center [249, 161] width 24 height 7
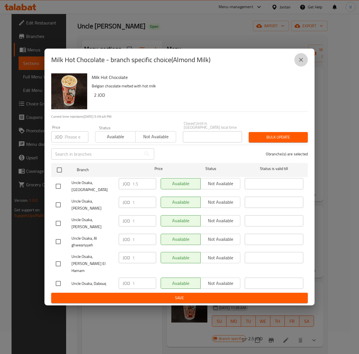
click at [300, 63] on icon "close" at bounding box center [300, 59] width 7 height 7
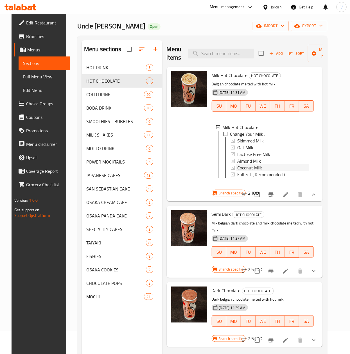
click at [254, 171] on span "Coconut Milk" at bounding box center [249, 167] width 25 height 7
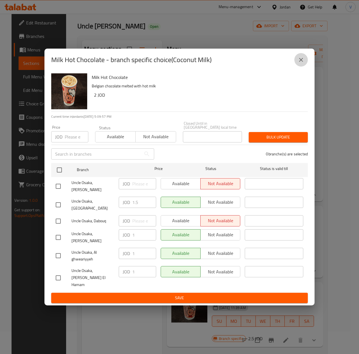
click at [302, 63] on icon "close" at bounding box center [300, 59] width 7 height 7
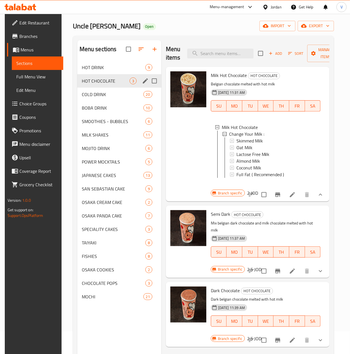
click at [102, 70] on span "HOT DRINK" at bounding box center [114, 67] width 64 height 7
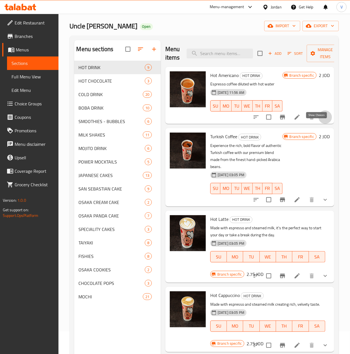
click at [322, 121] on icon "show more" at bounding box center [325, 117] width 7 height 7
